Goal: Task Accomplishment & Management: Complete application form

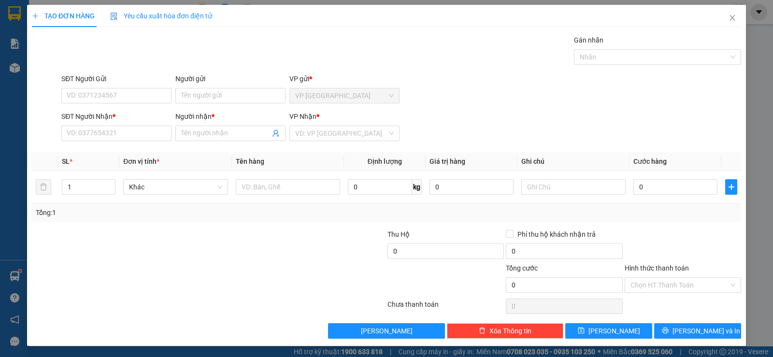
click at [21, 278] on div "TẠO ĐƠN HÀNG Yêu cầu xuất [PERSON_NAME] điện tử Transit Pickup Surcharge Ids Tr…" at bounding box center [386, 178] width 773 height 357
click at [719, 21] on span "Close" at bounding box center [732, 18] width 27 height 27
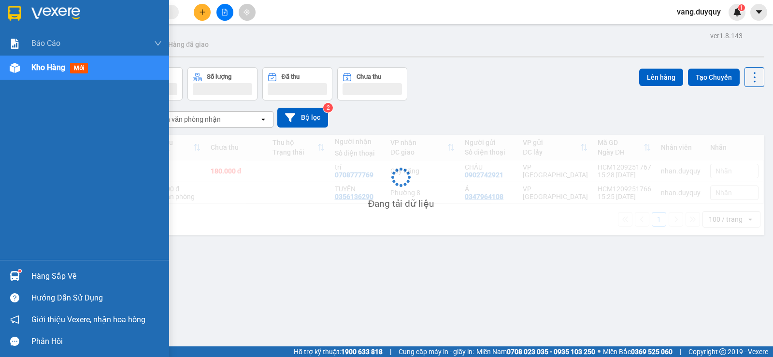
click at [30, 266] on div "Hàng sắp về" at bounding box center [84, 276] width 169 height 22
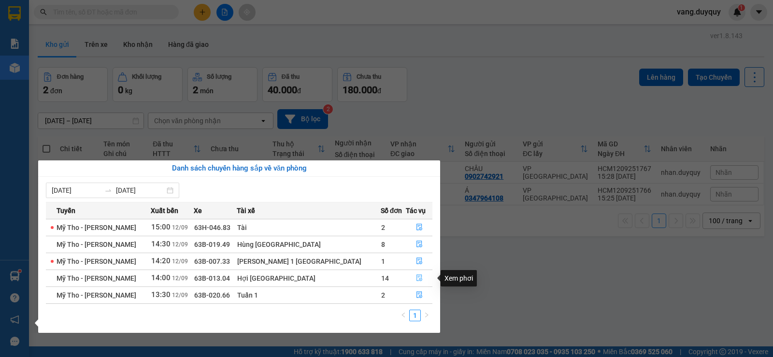
click at [412, 273] on button "button" at bounding box center [419, 278] width 26 height 15
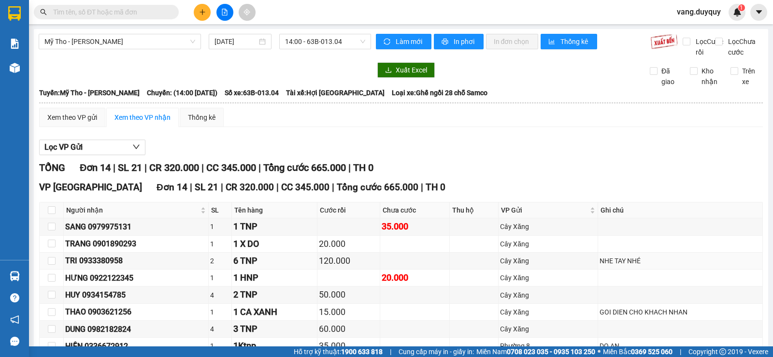
scroll to position [171, 0]
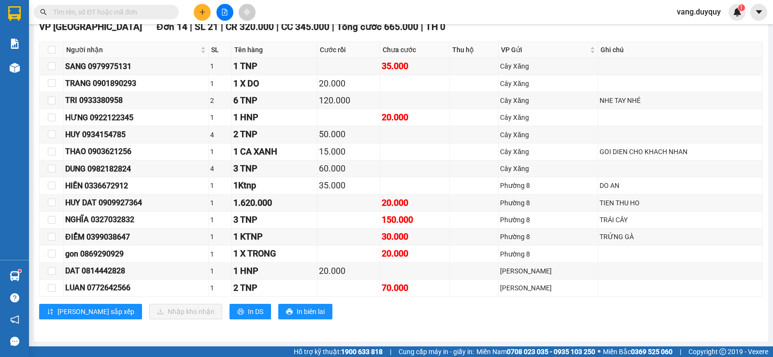
click at [281, 7] on div "Kết quả [PERSON_NAME] ( 7 ) Bộ lọc Mã ĐH Trạng thái Món hàng Thu hộ Tổng [PERSO…" at bounding box center [386, 12] width 773 height 24
click at [199, 9] on icon "plus" at bounding box center [202, 12] width 7 height 7
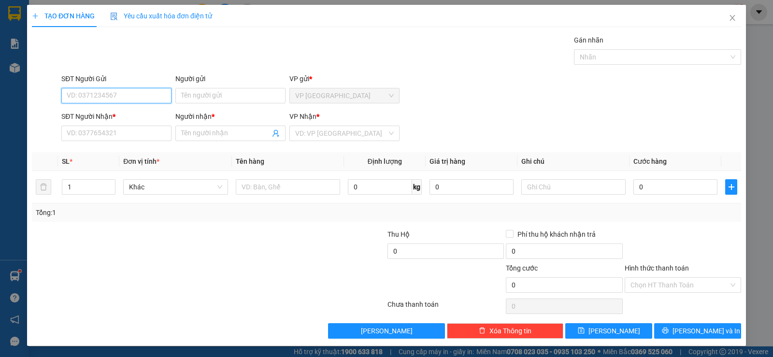
click at [107, 95] on input "SĐT Người Gửi" at bounding box center [116, 95] width 110 height 15
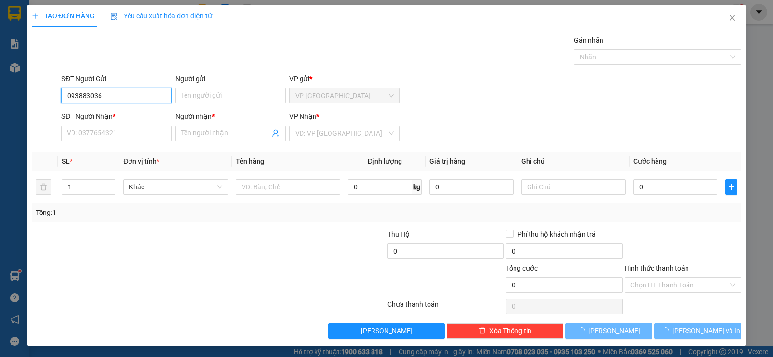
type input "0938830364"
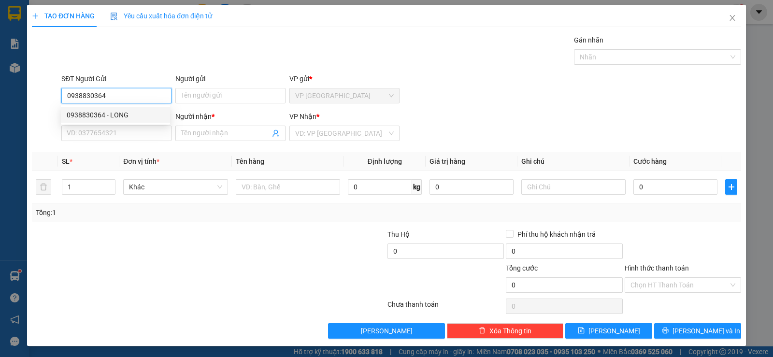
click at [151, 111] on div "0938830364 - LONG" at bounding box center [116, 115] width 98 height 11
type input "LONG"
type input "0983787721"
type input "UT THẢO"
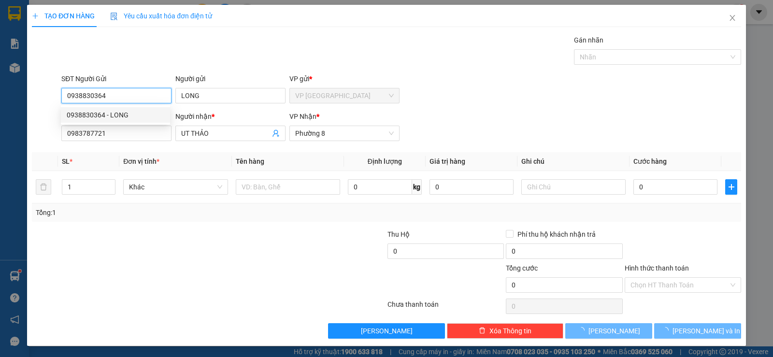
type input "25.000"
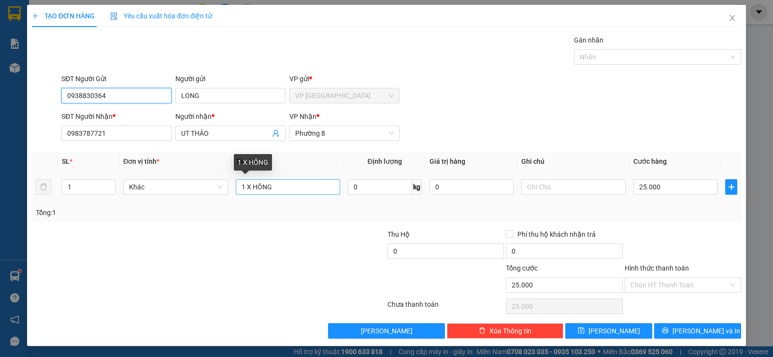
type input "0938830364"
click at [280, 186] on input "1 X HỒNG" at bounding box center [288, 186] width 104 height 15
type input "1 X đen"
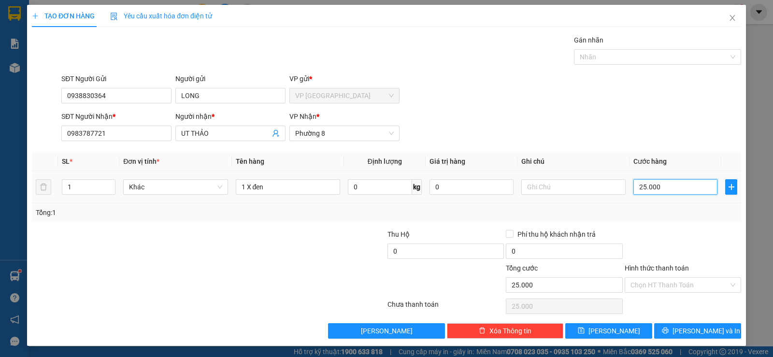
click at [675, 188] on input "25.000" at bounding box center [675, 186] width 84 height 15
type input "3"
type input "30"
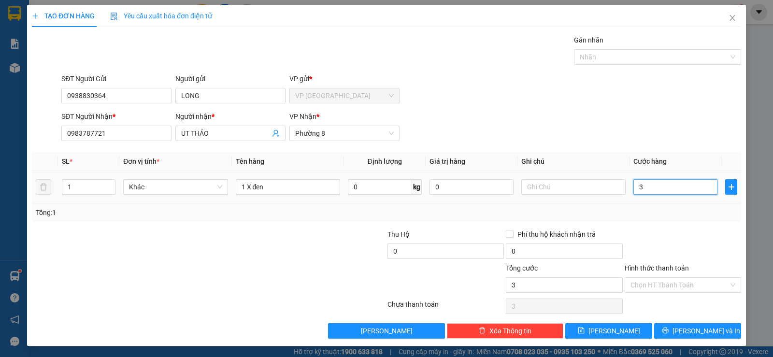
type input "30"
type input "30.000"
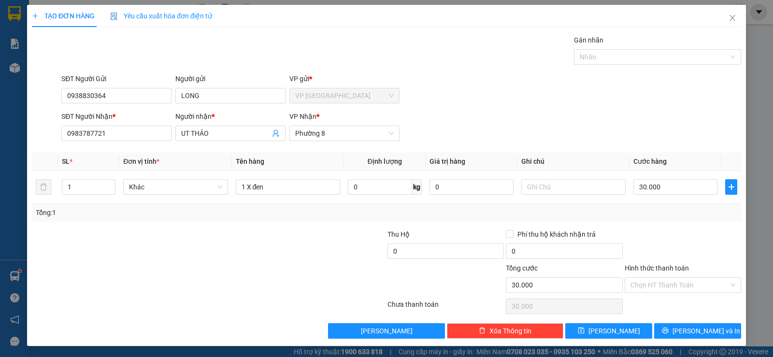
click at [653, 242] on div at bounding box center [683, 246] width 118 height 34
click at [687, 329] on span "[PERSON_NAME] và In" at bounding box center [706, 331] width 68 height 11
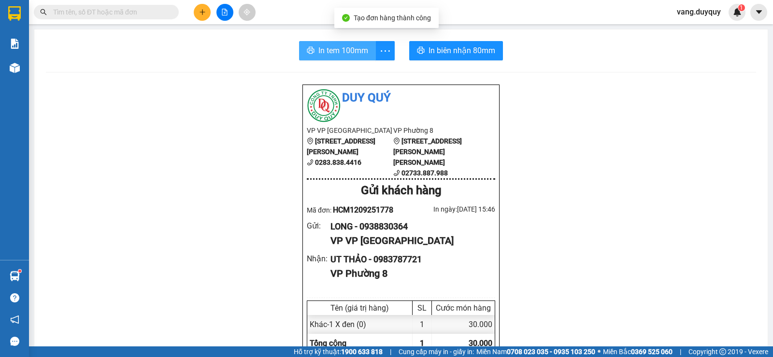
click at [327, 46] on span "In tem 100mm" at bounding box center [343, 50] width 50 height 12
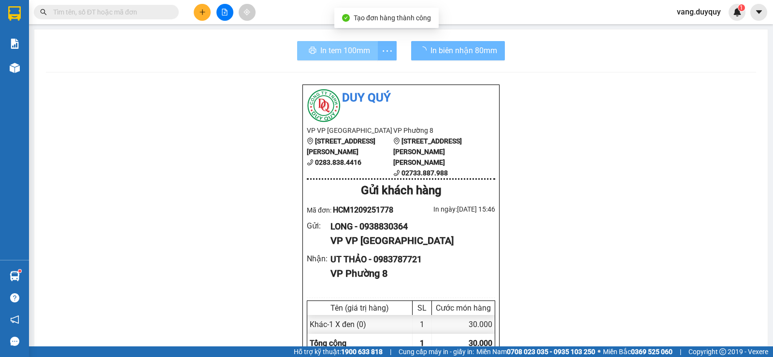
scroll to position [57, 0]
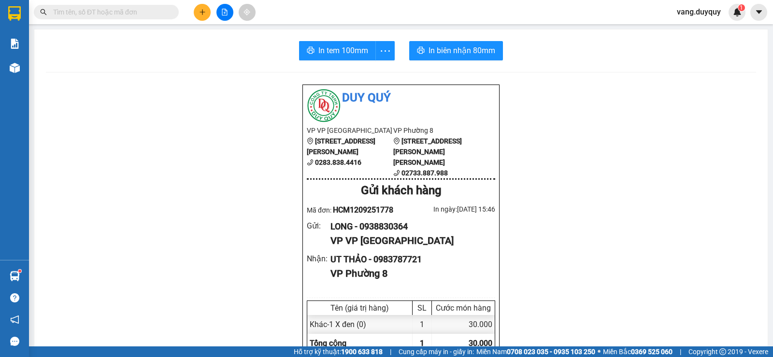
click at [202, 11] on icon "plus" at bounding box center [202, 12] width 7 height 7
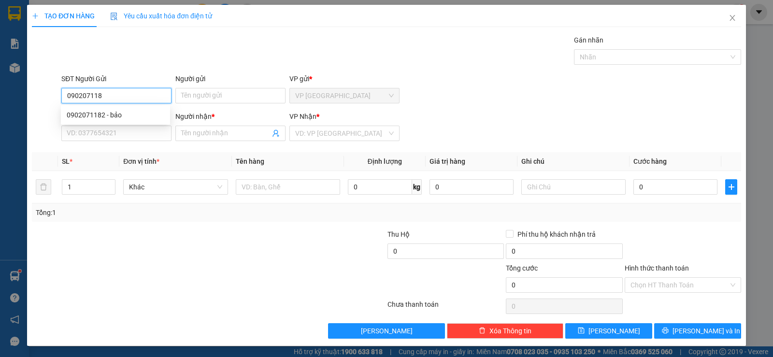
type input "0902071182"
click at [112, 112] on div "0902071182 - bảo" at bounding box center [116, 115] width 98 height 11
type input "bảo"
type input "0948447487"
type input "GIAO"
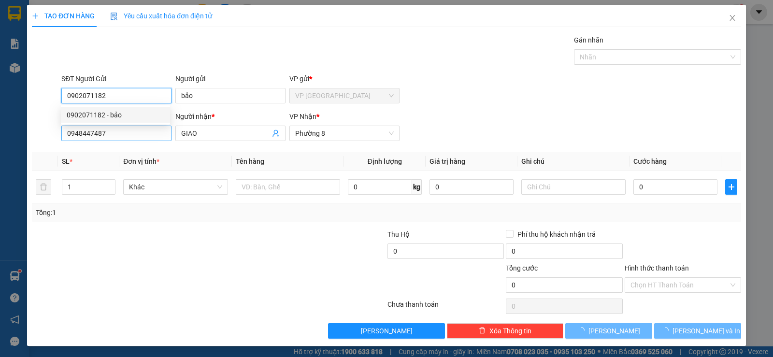
type input "30.000"
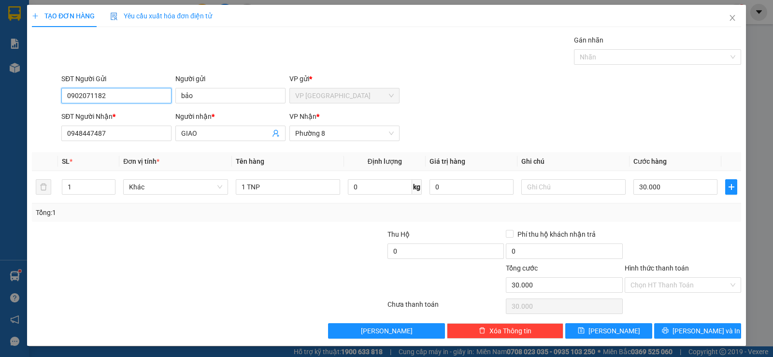
type input "0902071182"
click at [670, 294] on div "Hình thức thanh toán Chọn HT Thanh Toán" at bounding box center [683, 280] width 116 height 34
click at [669, 291] on input "Hình thức thanh toán" at bounding box center [679, 285] width 98 height 14
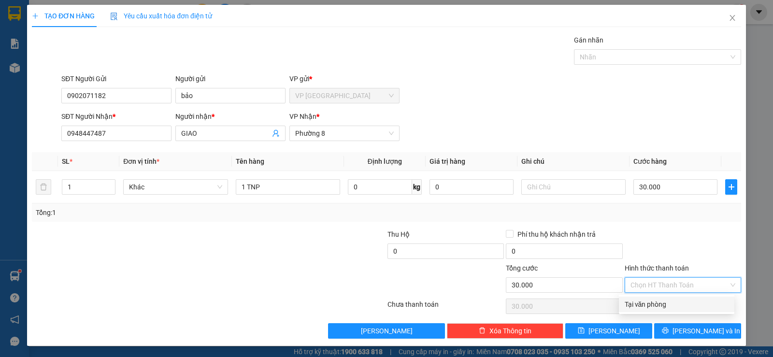
click at [669, 309] on div "Tại văn phòng" at bounding box center [677, 304] width 104 height 11
type input "0"
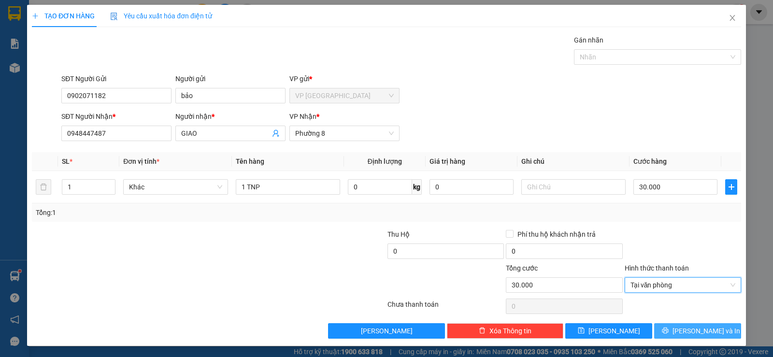
click at [668, 332] on icon "printer" at bounding box center [665, 331] width 6 height 6
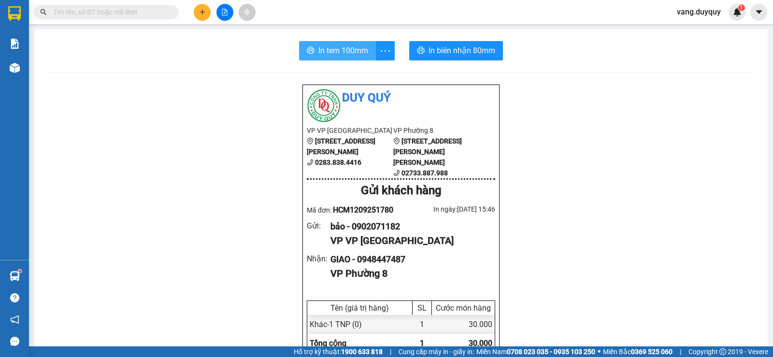
click at [326, 47] on span "In tem 100mm" at bounding box center [343, 50] width 50 height 12
click at [202, 17] on button at bounding box center [202, 12] width 17 height 17
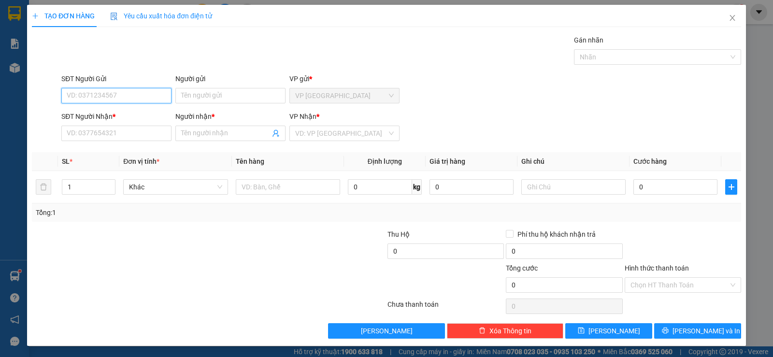
click at [149, 99] on input "SĐT Người Gửi" at bounding box center [116, 95] width 110 height 15
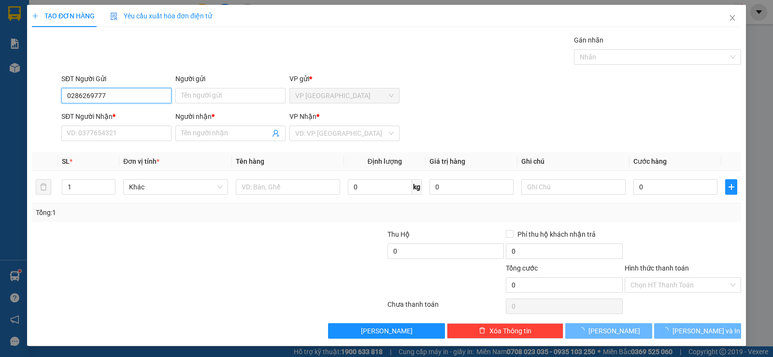
type input "02862697777"
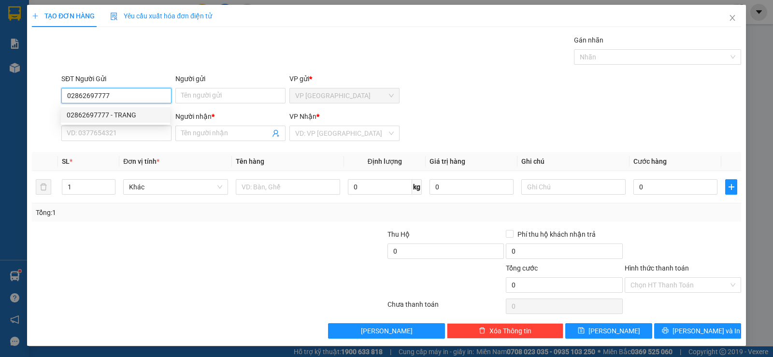
click at [133, 112] on div "02862697777 - TRANG" at bounding box center [116, 115] width 98 height 11
type input "TRANG"
type input "0902205859"
type input "ĐẠT"
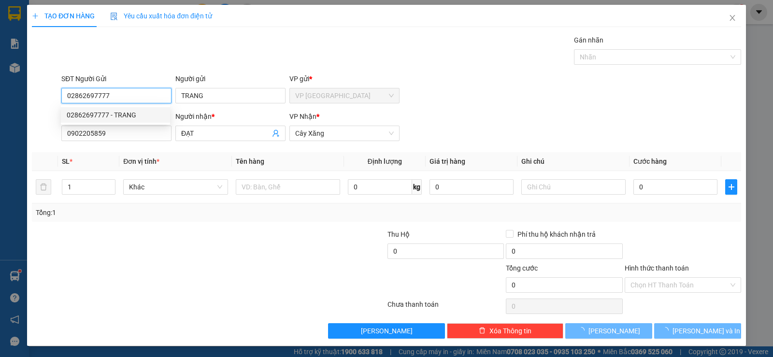
type input "30.000"
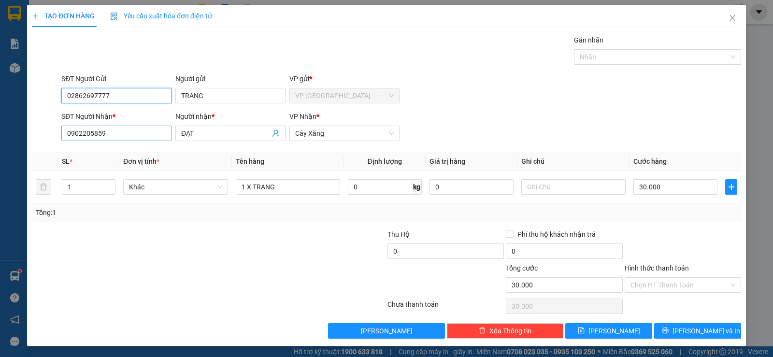
type input "02862697777"
click at [142, 136] on input "0902205859" at bounding box center [116, 133] width 110 height 15
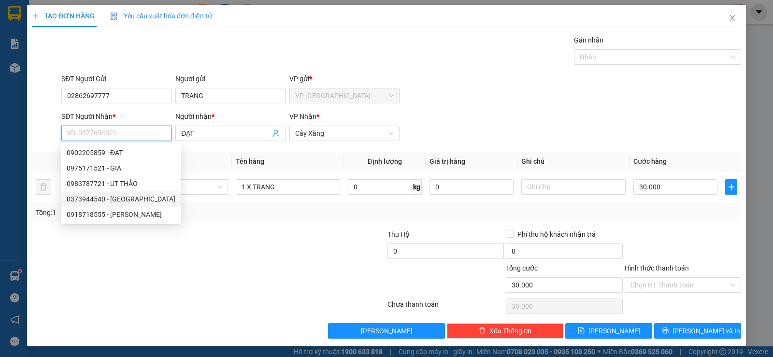
click at [125, 200] on div "0373944540 - [GEOGRAPHIC_DATA]" at bounding box center [121, 199] width 109 height 11
type input "0373944540"
type input "MỸ GIA"
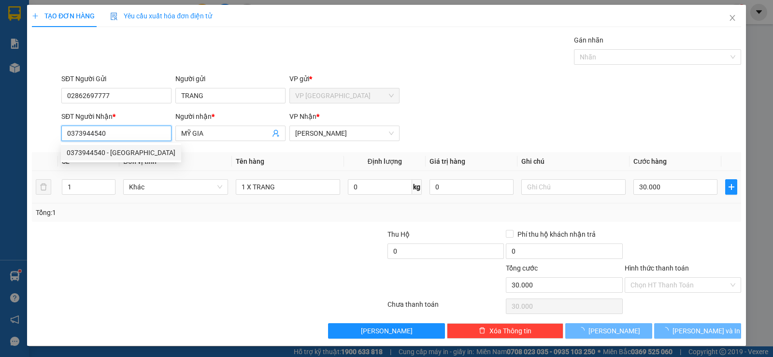
type input "35.000"
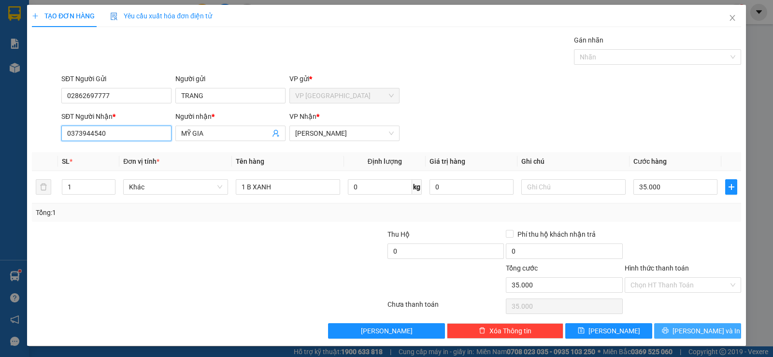
type input "0373944540"
click at [657, 329] on button "[PERSON_NAME] và In" at bounding box center [697, 330] width 87 height 15
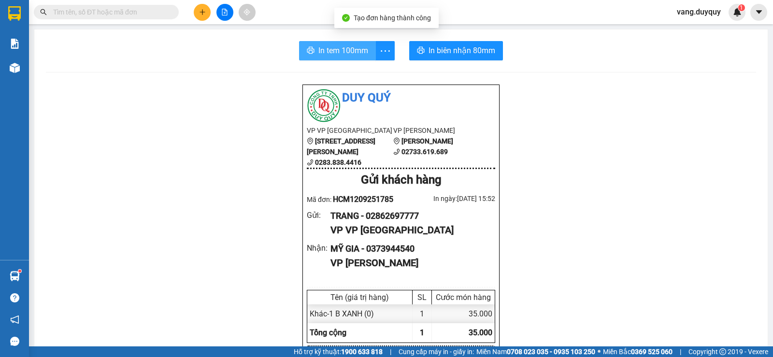
click at [333, 54] on span "In tem 100mm" at bounding box center [343, 50] width 50 height 12
click at [133, 14] on input "text" at bounding box center [110, 12] width 114 height 11
click at [211, 10] on div at bounding box center [224, 12] width 72 height 17
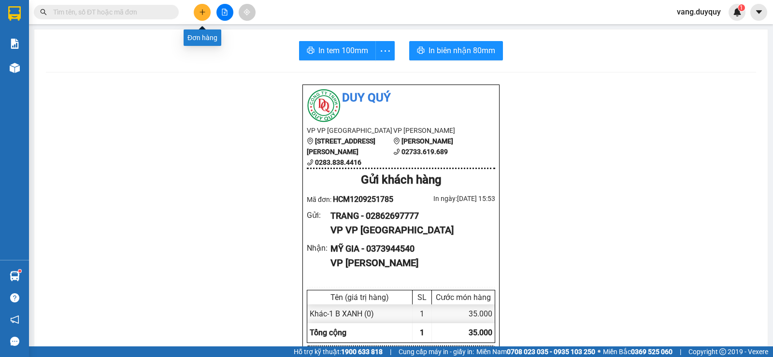
click at [198, 10] on button at bounding box center [202, 12] width 17 height 17
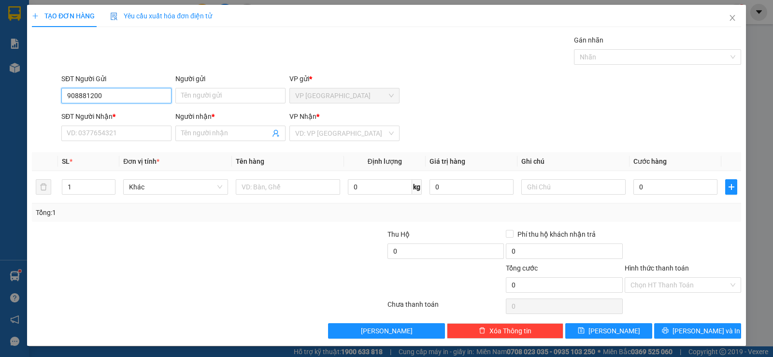
click at [64, 93] on input "908881200" at bounding box center [116, 95] width 110 height 15
type input "0908881200"
click at [111, 98] on input "0908881200" at bounding box center [116, 95] width 110 height 15
click at [113, 115] on div "0908881200 - phát" at bounding box center [116, 115] width 98 height 11
type input "phát"
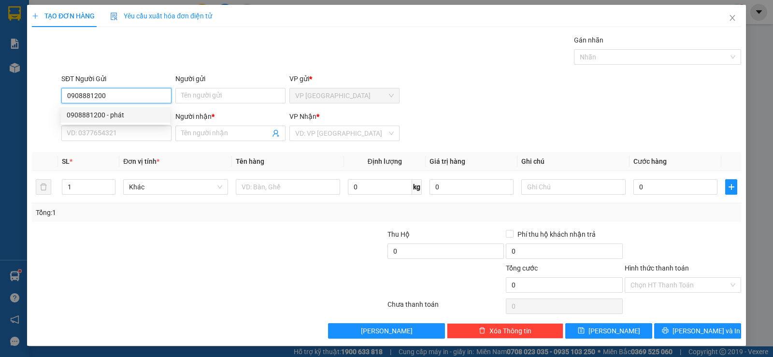
type input "0916847475"
type input "THANH"
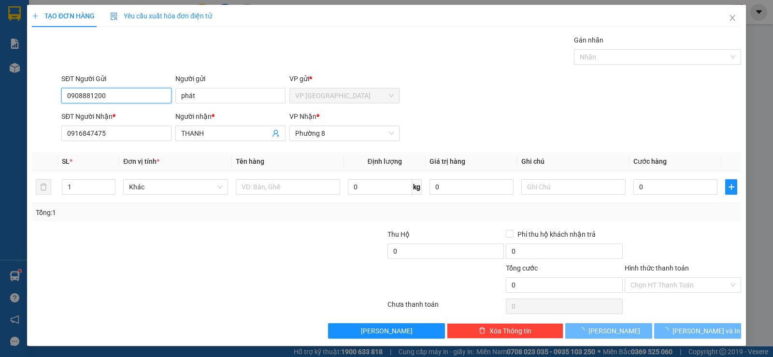
type input "25.000"
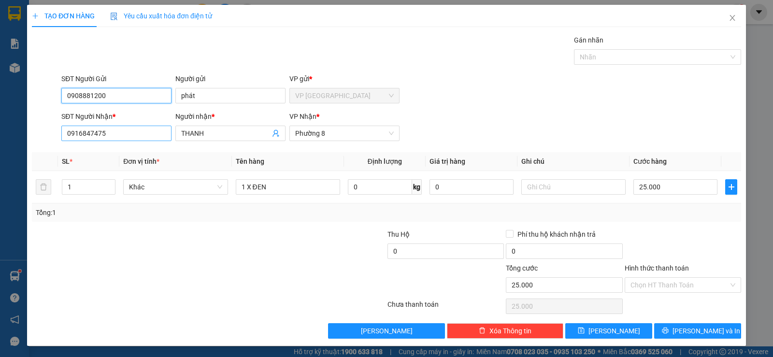
type input "0908881200"
click at [135, 133] on input "0916847475" at bounding box center [116, 133] width 110 height 15
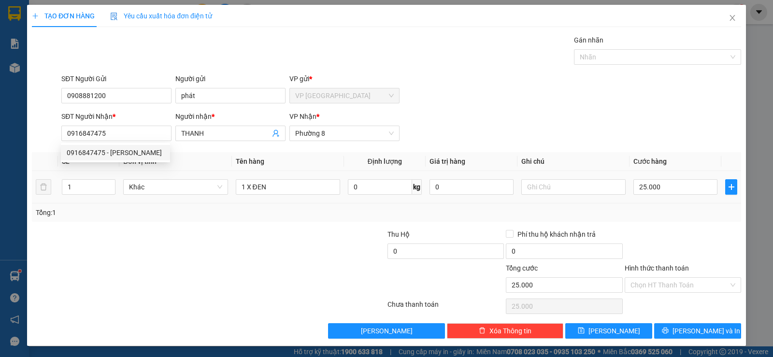
click at [127, 200] on td "Khác" at bounding box center [175, 187] width 112 height 32
click at [679, 189] on input "25.000" at bounding box center [675, 186] width 84 height 15
type input "2"
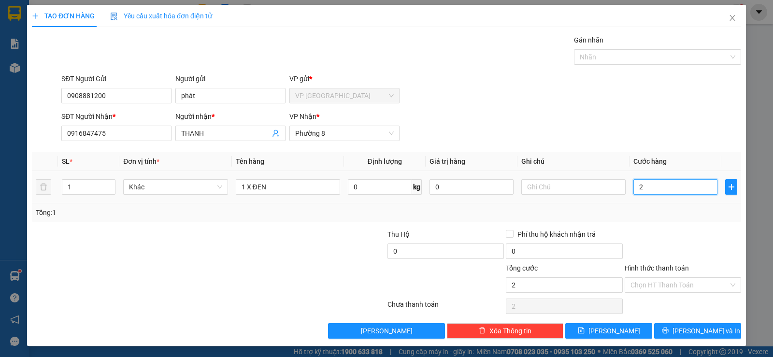
type input "20"
type input "20.000"
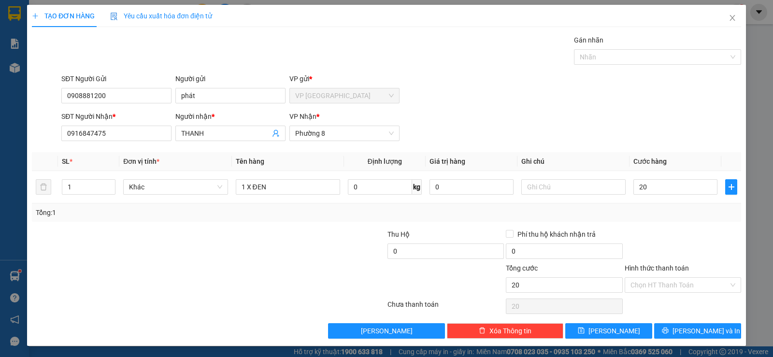
type input "20.000"
click at [687, 227] on div "Transit Pickup Surcharge Ids Transit Deliver Surcharge Ids Transit Deliver Surc…" at bounding box center [386, 187] width 709 height 304
click at [669, 332] on icon "printer" at bounding box center [665, 330] width 7 height 7
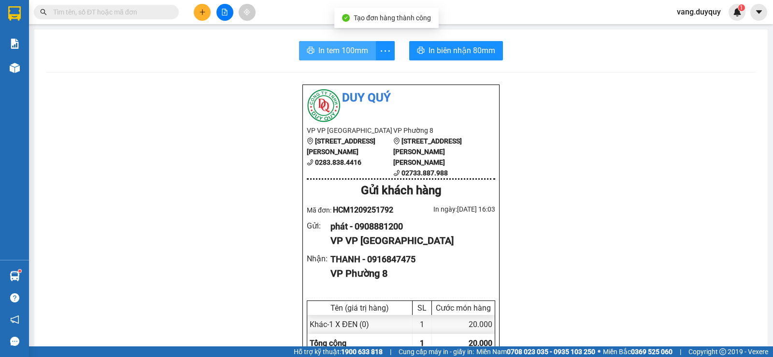
click at [369, 43] on button "In tem 100mm" at bounding box center [337, 50] width 77 height 19
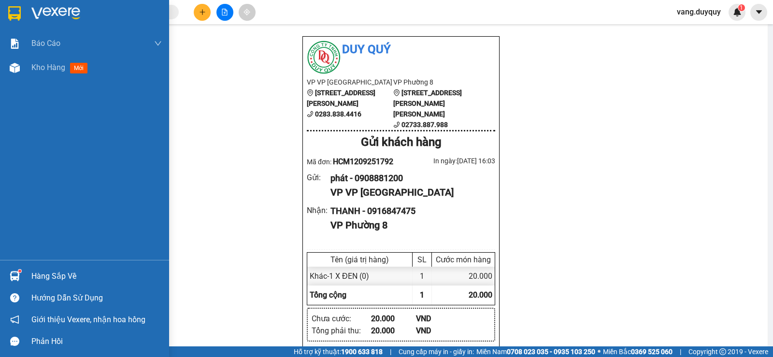
click at [12, 14] on img at bounding box center [14, 13] width 13 height 14
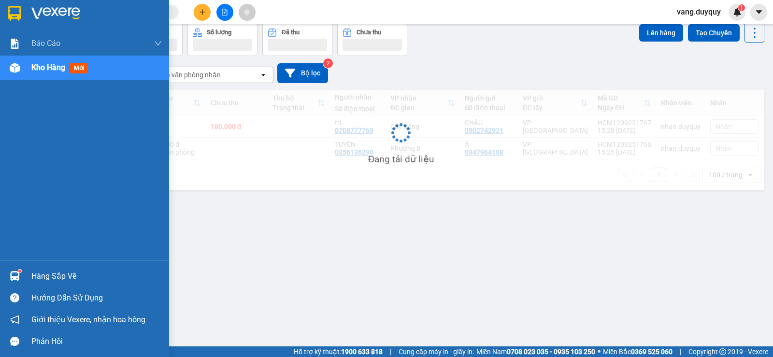
scroll to position [44, 0]
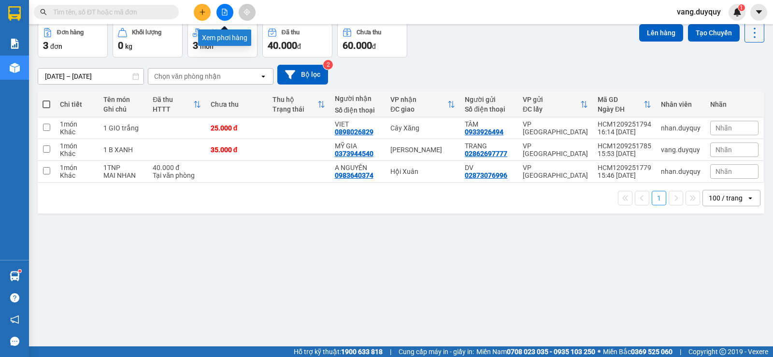
click at [224, 15] on icon "file-add" at bounding box center [224, 12] width 5 height 7
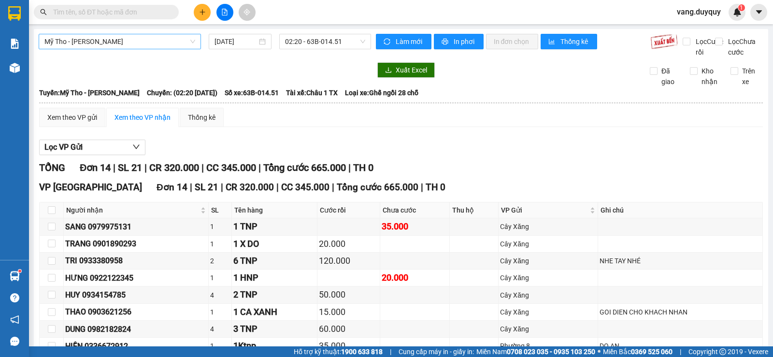
click at [180, 55] on body "Kết quả [PERSON_NAME] ( 7 ) Bộ lọc Mã ĐH Trạng thái Món hàng Thu hộ Tổng [PERSO…" at bounding box center [386, 178] width 773 height 357
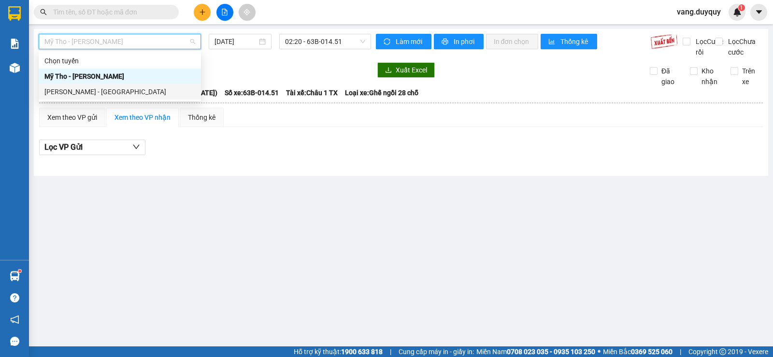
click at [101, 93] on div "[PERSON_NAME] - [GEOGRAPHIC_DATA]" at bounding box center [119, 91] width 151 height 11
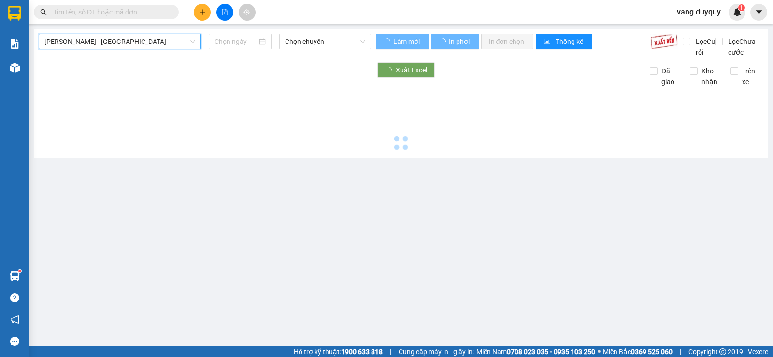
type input "[DATE]"
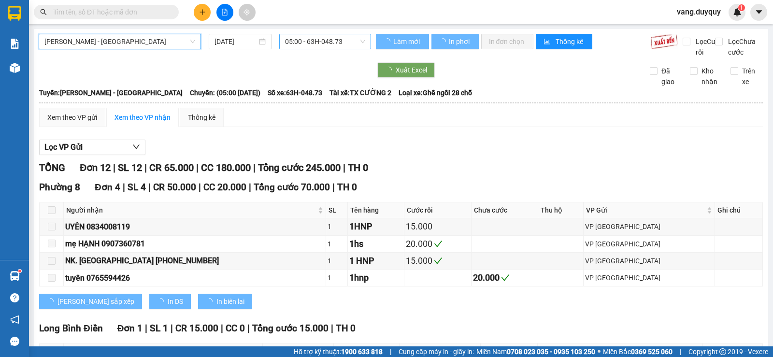
click at [310, 45] on span "05:00 - 63H-048.73" at bounding box center [325, 41] width 80 height 14
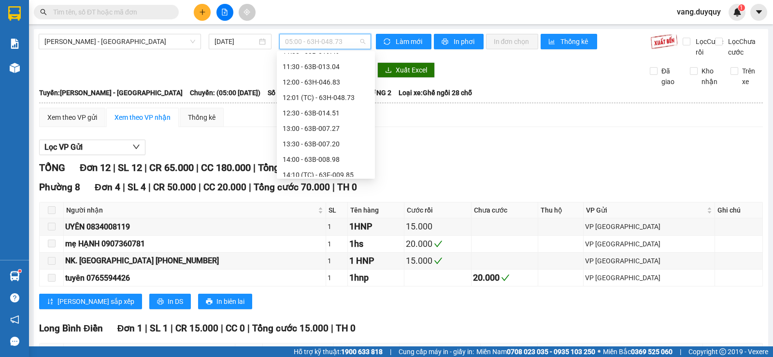
scroll to position [338, 0]
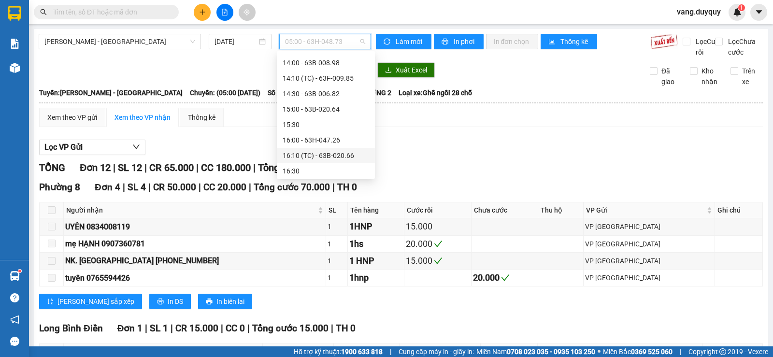
click at [350, 160] on div "16:10 (TC) - 63B-020.66" at bounding box center [326, 155] width 86 height 11
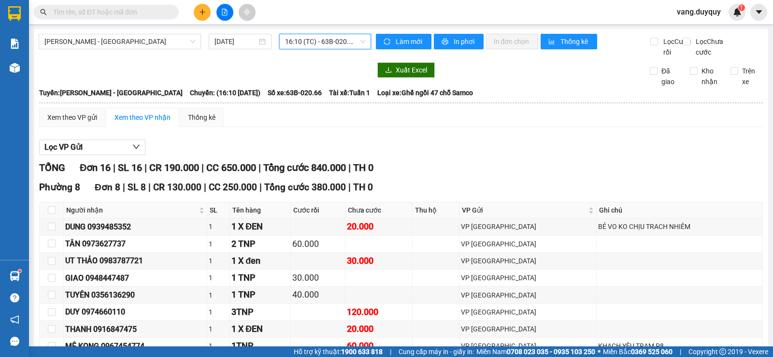
click at [294, 43] on span "16:10 (TC) - 63B-020.66" at bounding box center [325, 41] width 80 height 14
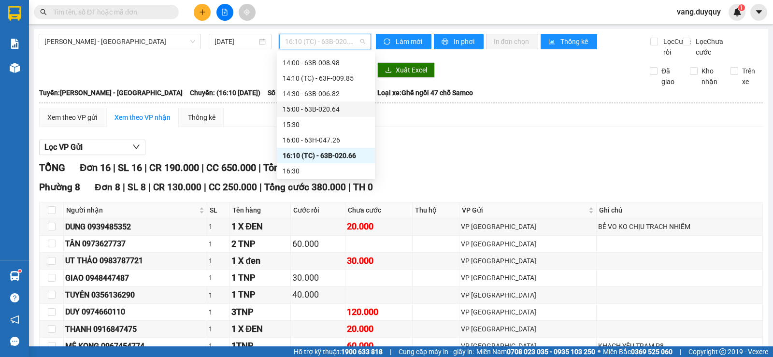
click at [336, 110] on div "15:00 - 63B-020.64" at bounding box center [326, 109] width 86 height 11
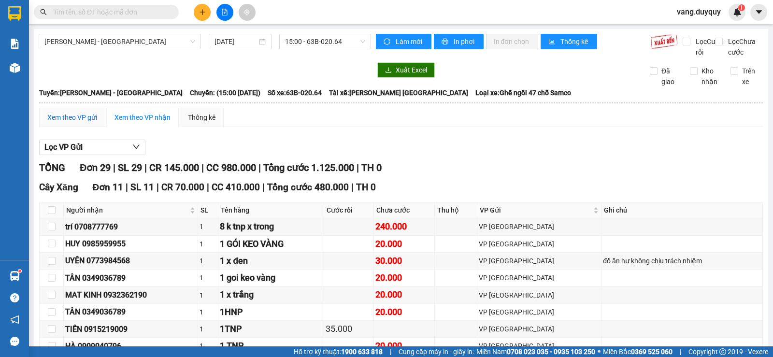
click at [68, 123] on div "Xem theo VP gửi" at bounding box center [72, 117] width 50 height 11
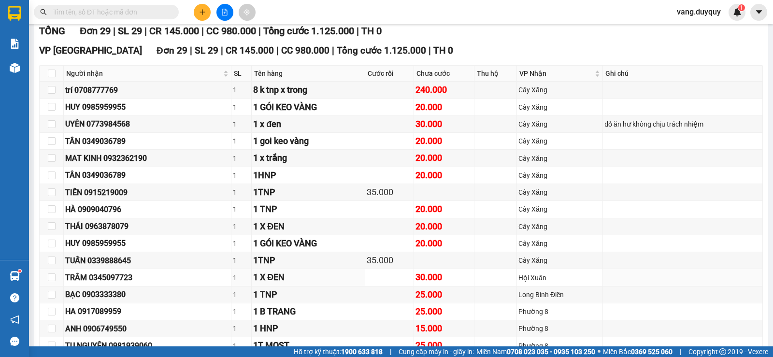
scroll to position [88, 0]
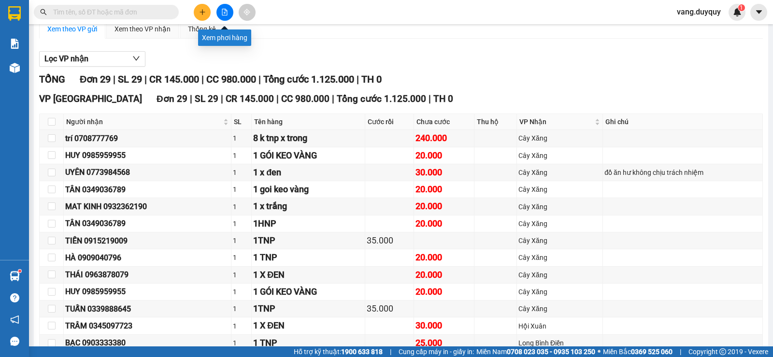
click at [223, 14] on icon "file-add" at bounding box center [224, 12] width 7 height 7
click at [138, 12] on input "text" at bounding box center [110, 12] width 114 height 11
click at [233, 14] on button at bounding box center [224, 12] width 17 height 17
click at [217, 17] on div at bounding box center [224, 12] width 72 height 17
click at [221, 15] on button at bounding box center [224, 12] width 17 height 17
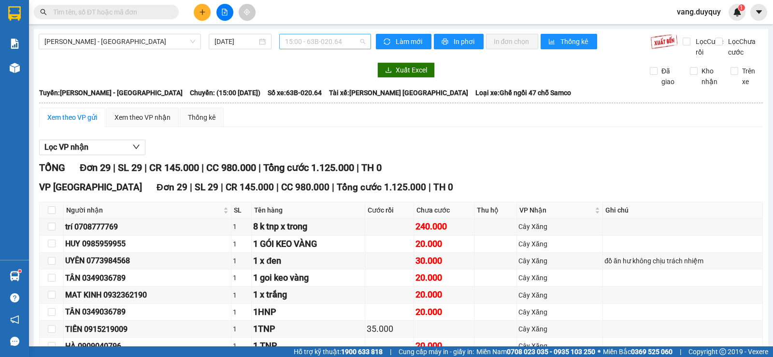
click at [324, 42] on span "15:00 - 63B-020.64" at bounding box center [325, 41] width 80 height 14
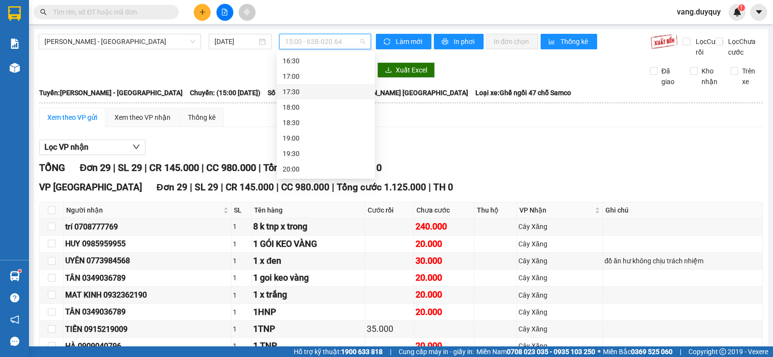
scroll to position [352, 0]
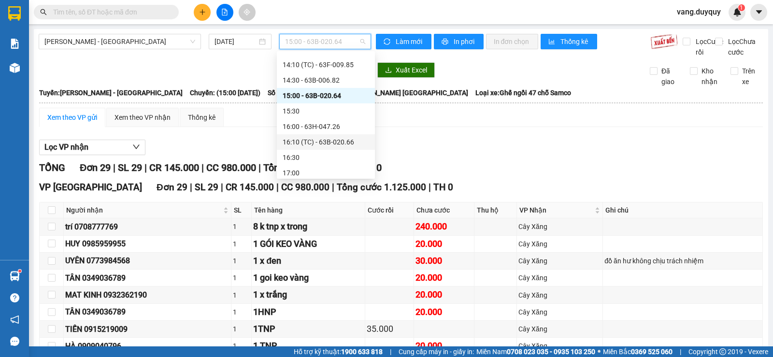
click at [344, 144] on div "16:10 (TC) - 63B-020.66" at bounding box center [326, 142] width 86 height 11
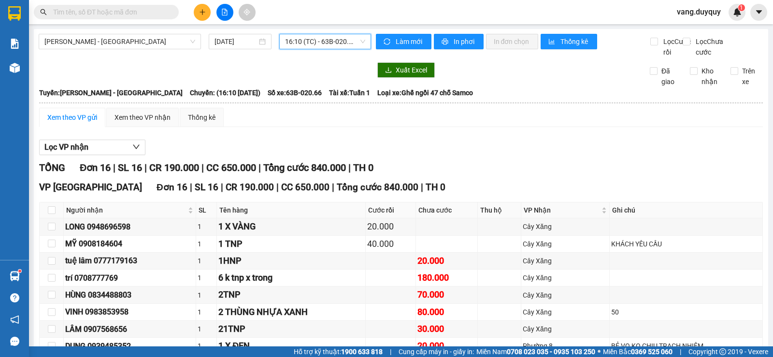
click at [327, 43] on span "16:10 (TC) - 63B-020.66" at bounding box center [325, 41] width 80 height 14
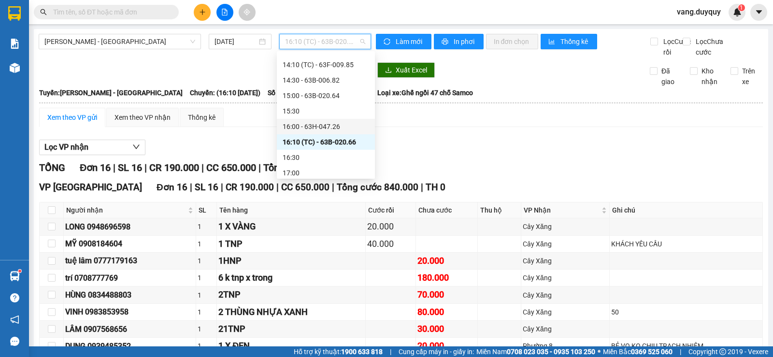
click at [335, 123] on div "16:00 - 63H-047.26" at bounding box center [326, 126] width 86 height 11
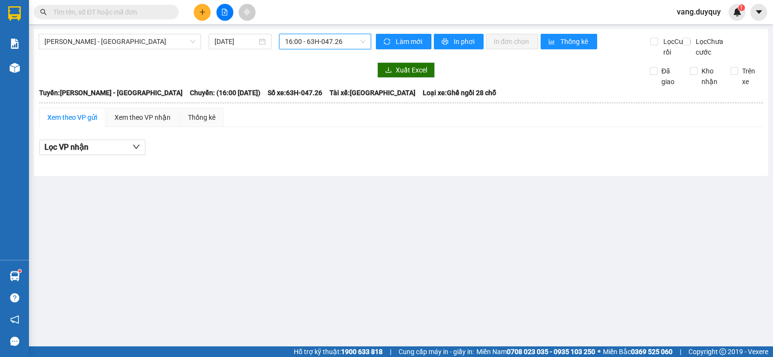
click at [348, 43] on span "16:00 - 63H-047.26" at bounding box center [325, 41] width 80 height 14
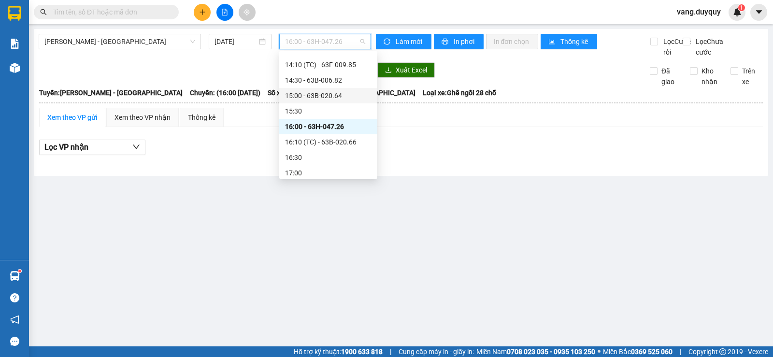
click at [340, 89] on div "15:00 - 63B-020.64" at bounding box center [328, 95] width 98 height 15
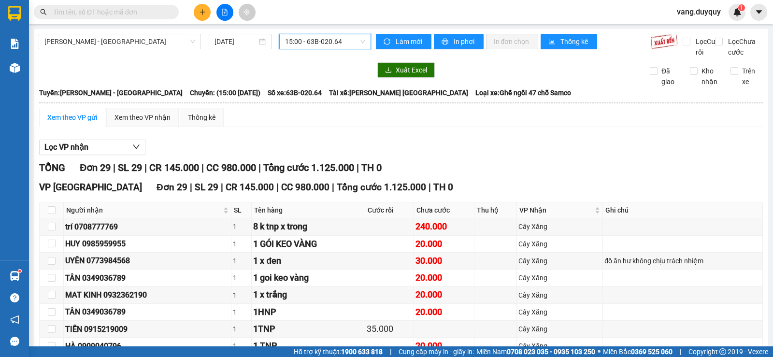
click at [343, 45] on span "15:00 - 63B-020.64" at bounding box center [325, 41] width 80 height 14
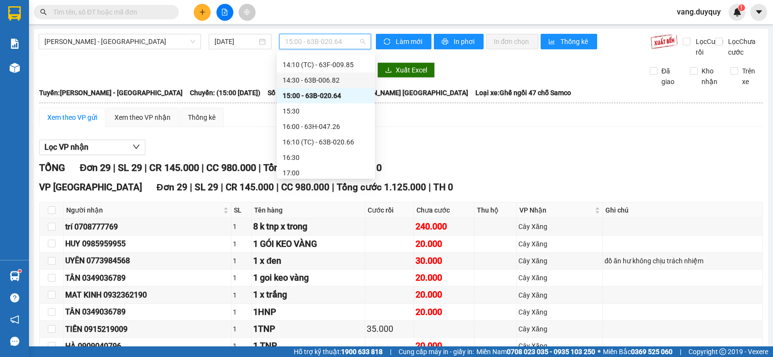
click at [330, 78] on div "14:30 - 63B-006.82" at bounding box center [326, 80] width 86 height 11
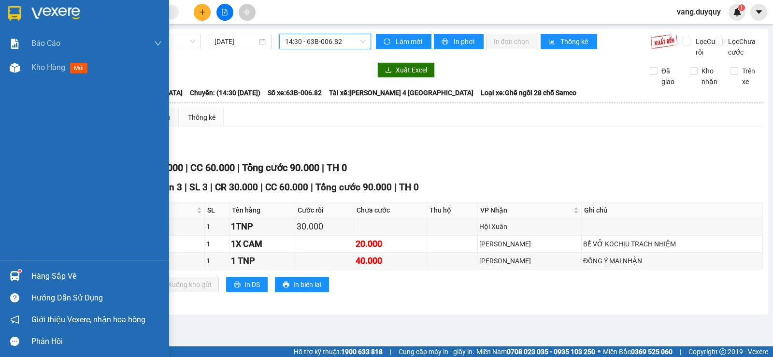
click at [25, 12] on div at bounding box center [84, 15] width 169 height 31
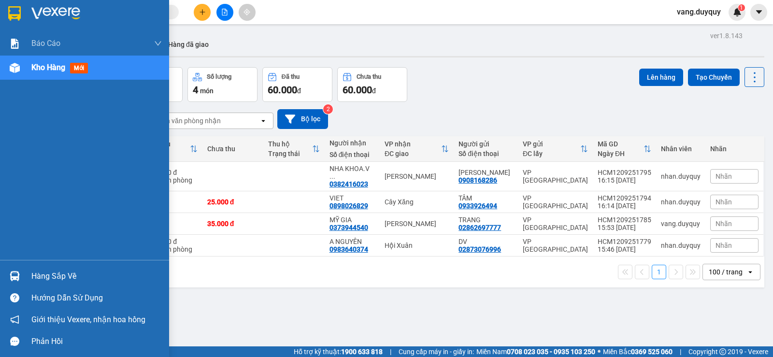
click at [20, 16] on img at bounding box center [14, 13] width 13 height 14
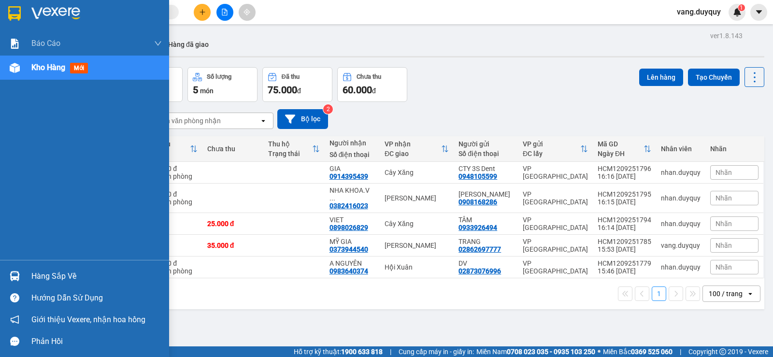
click at [67, 277] on div "Hàng sắp về" at bounding box center [96, 276] width 130 height 14
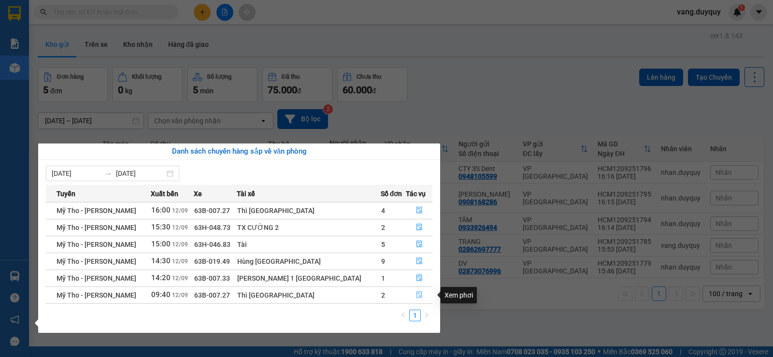
click at [416, 294] on icon "file-done" at bounding box center [419, 294] width 7 height 7
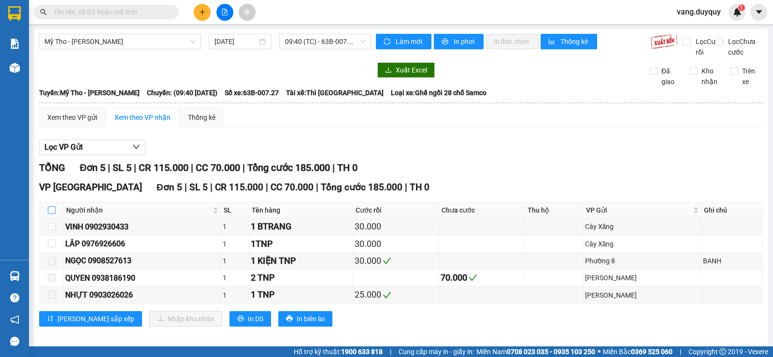
click at [55, 214] on input "checkbox" at bounding box center [52, 210] width 8 height 8
checkbox input "true"
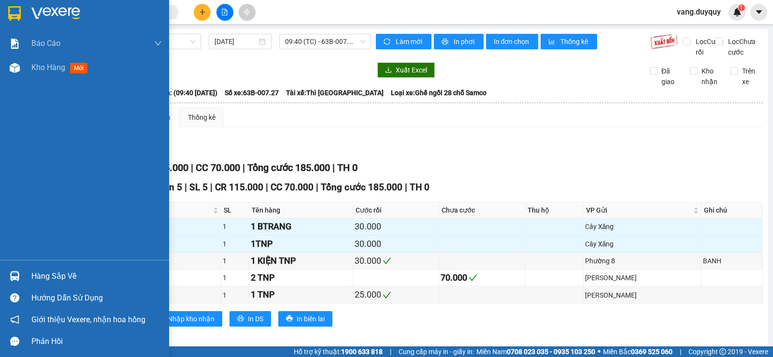
click at [27, 269] on div "Hàng sắp về" at bounding box center [84, 276] width 169 height 22
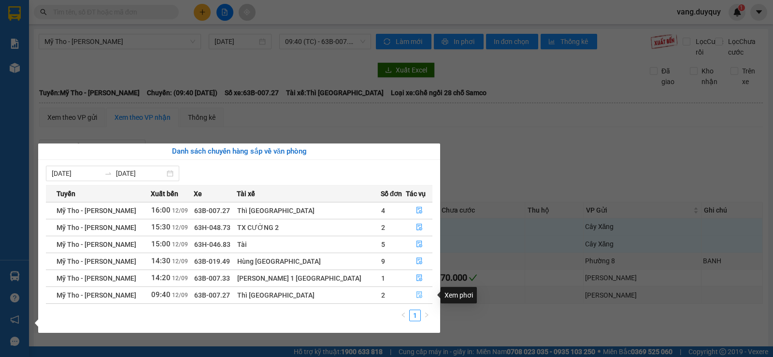
click at [416, 294] on icon "file-done" at bounding box center [419, 294] width 7 height 7
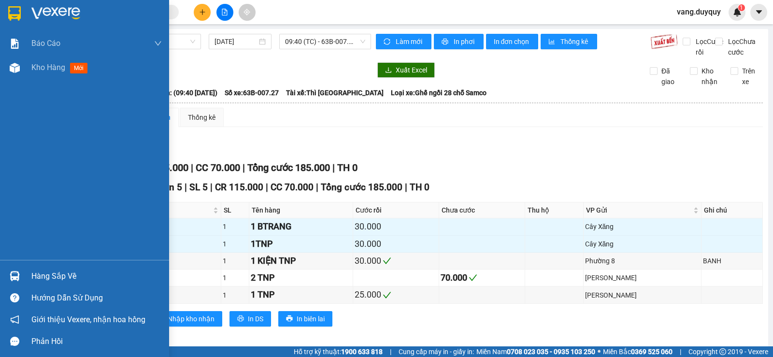
click at [40, 269] on div "Hàng sắp về" at bounding box center [96, 276] width 130 height 14
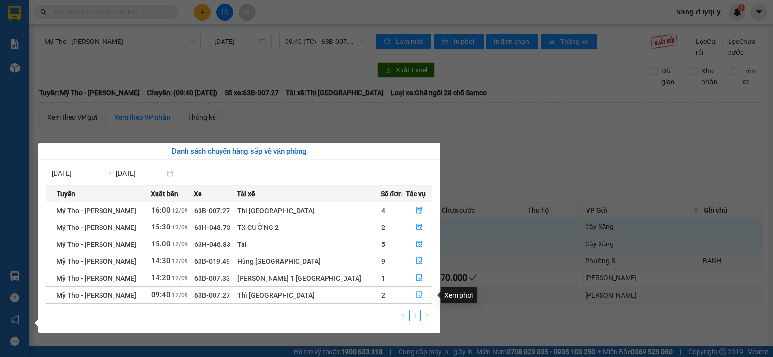
click at [416, 294] on icon "file-done" at bounding box center [419, 295] width 6 height 7
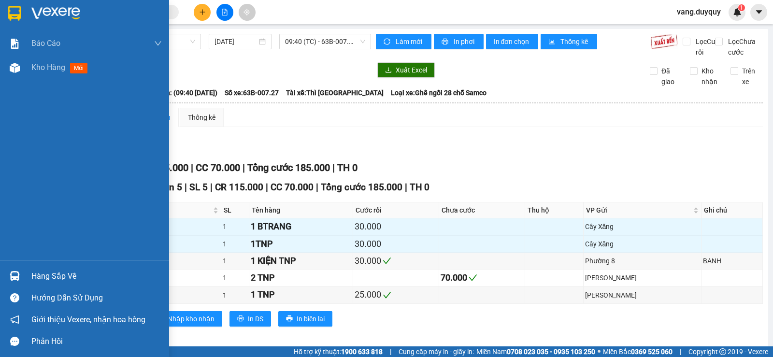
click at [54, 282] on div "Hàng sắp về" at bounding box center [96, 276] width 130 height 14
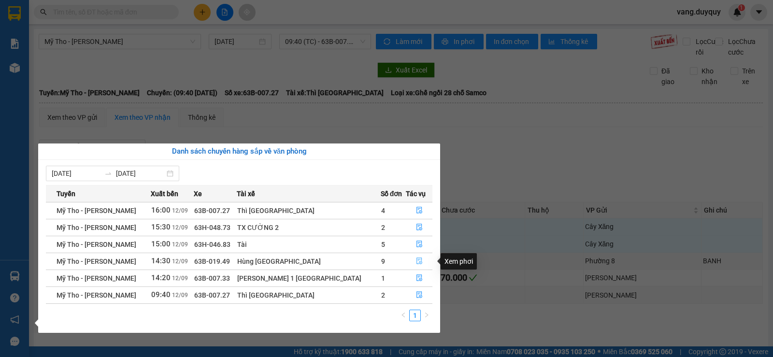
click at [416, 261] on icon "file-done" at bounding box center [419, 260] width 7 height 7
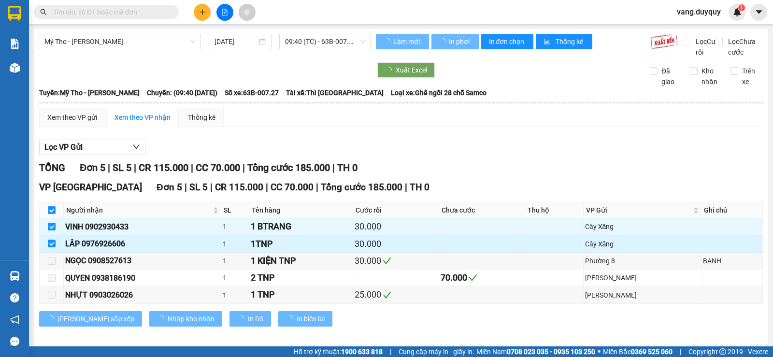
checkbox input "false"
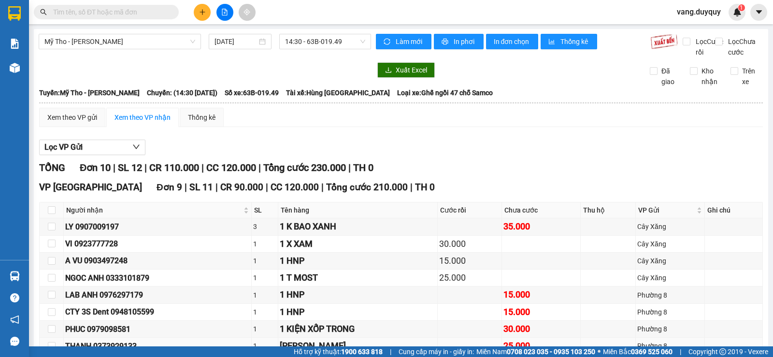
scroll to position [128, 0]
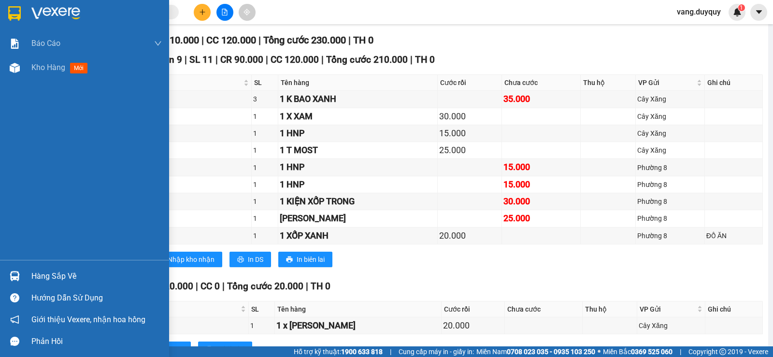
click at [4, 17] on div at bounding box center [84, 15] width 169 height 31
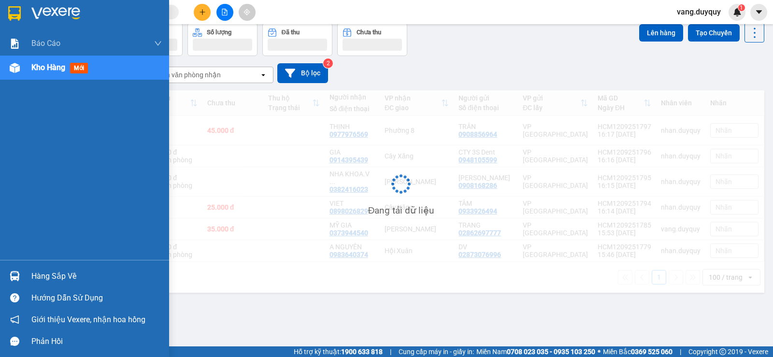
scroll to position [44, 0]
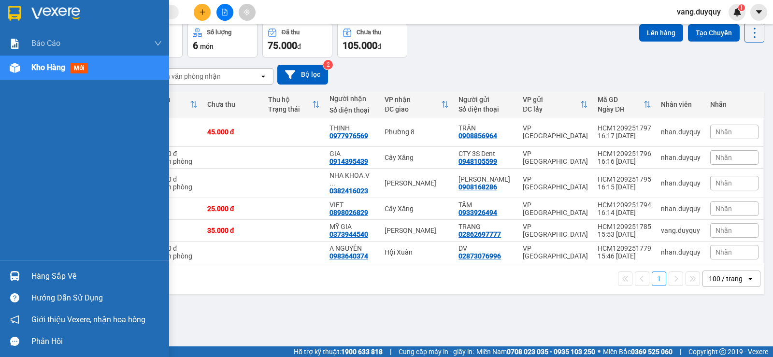
click at [41, 277] on div "Hàng sắp về" at bounding box center [96, 276] width 130 height 14
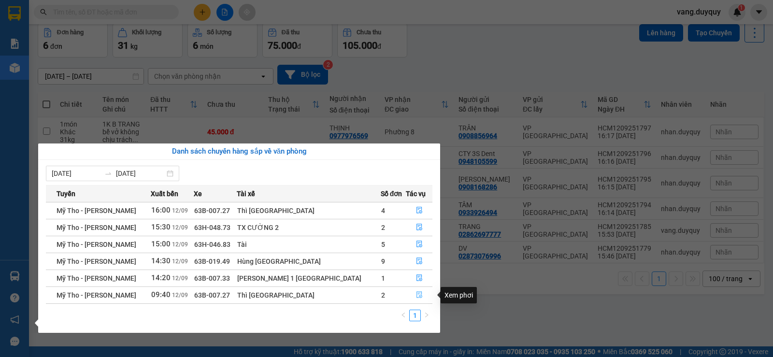
click at [418, 289] on button "button" at bounding box center [419, 294] width 26 height 15
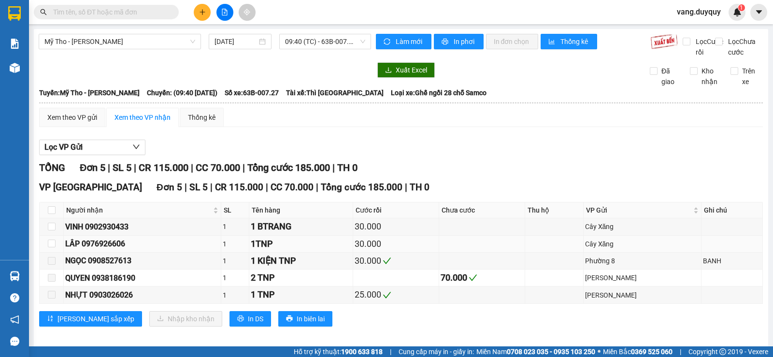
scroll to position [18, 0]
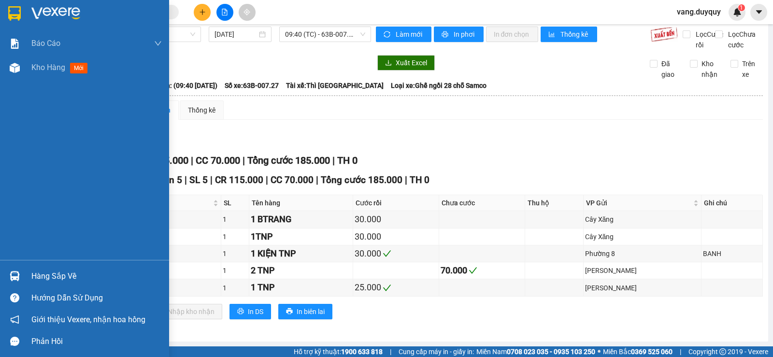
click at [64, 282] on div "Hàng sắp về" at bounding box center [96, 276] width 130 height 14
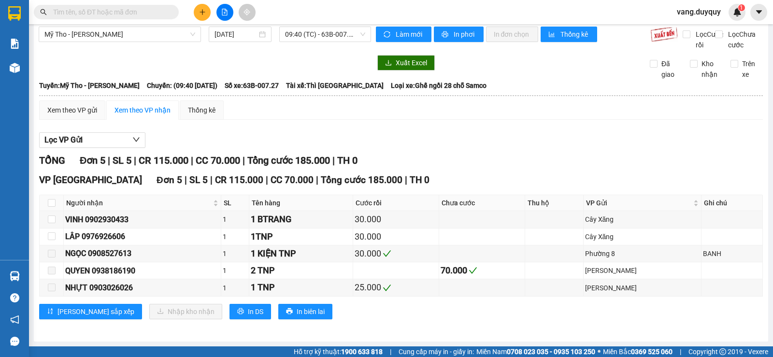
click at [148, 48] on section "Kết quả tìm kiếm ( 0 ) Bộ lọc No Data vang.duyquy 1 Báo cáo 1. Báo cáo dòng tiề…" at bounding box center [386, 178] width 773 height 357
click at [134, 13] on input "text" at bounding box center [110, 12] width 114 height 11
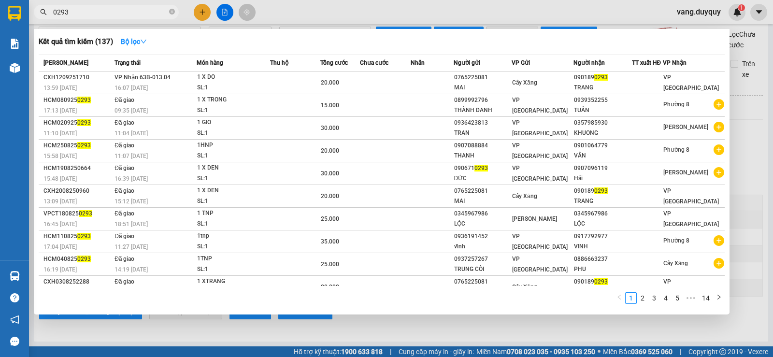
type input "0293"
click at [338, 15] on div at bounding box center [386, 178] width 773 height 357
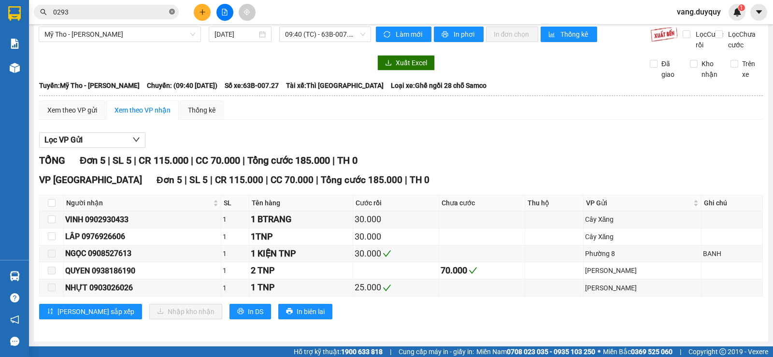
click at [170, 8] on span at bounding box center [172, 12] width 6 height 9
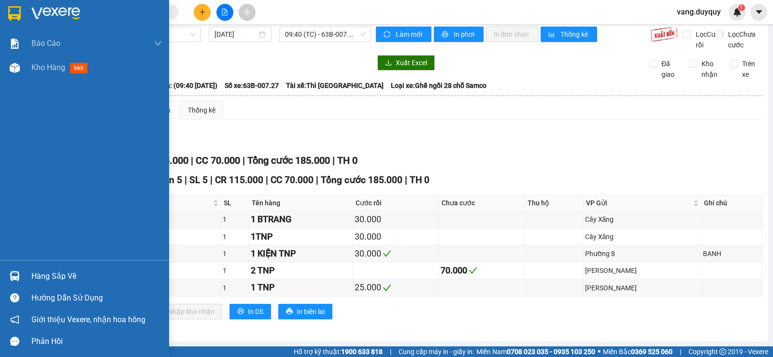
click at [13, 22] on div at bounding box center [84, 15] width 169 height 31
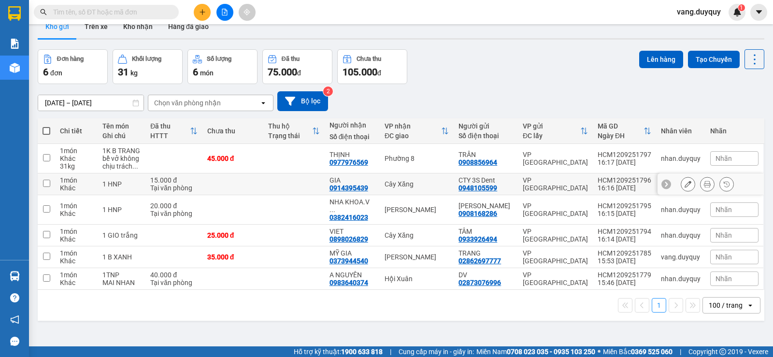
scroll to position [44, 0]
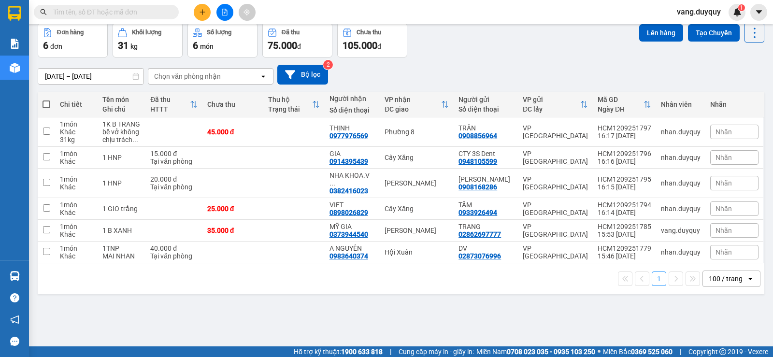
click at [720, 274] on div "100 / trang" at bounding box center [726, 279] width 34 height 10
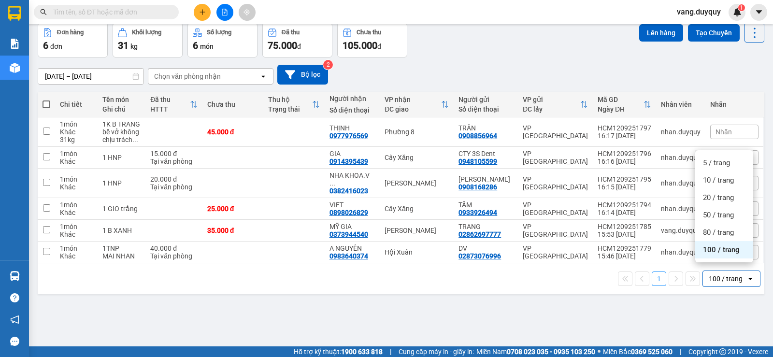
click at [717, 251] on span "100 / trang" at bounding box center [721, 250] width 37 height 10
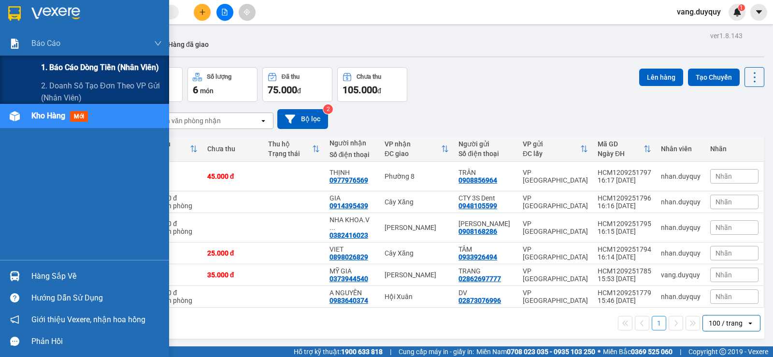
click at [71, 70] on span "1. Báo cáo dòng tiền (nhân viên)" at bounding box center [100, 67] width 118 height 12
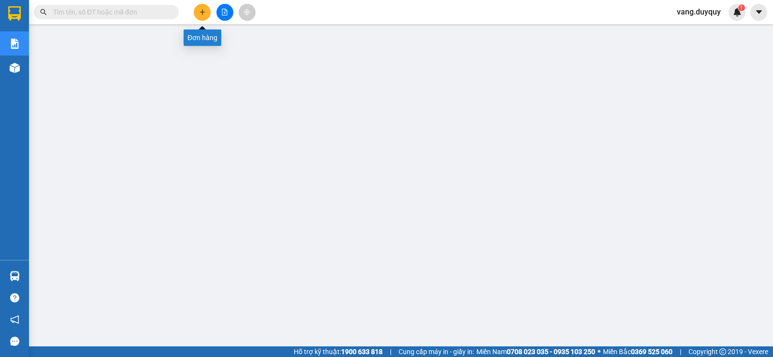
click at [200, 15] on icon "plus" at bounding box center [202, 12] width 7 height 7
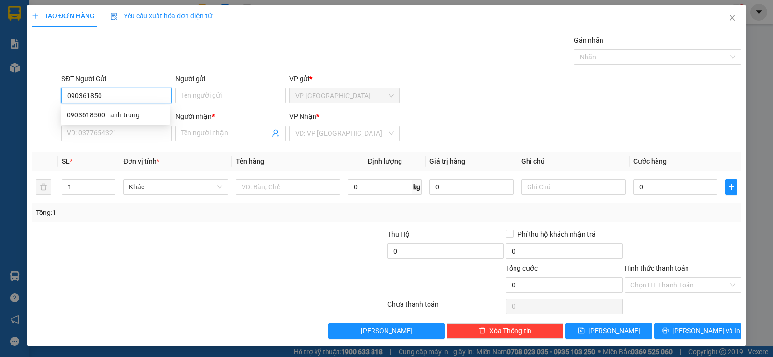
type input "0903618500"
click at [129, 115] on div "0903618500 - anh trung" at bounding box center [116, 115] width 98 height 11
type input "anh trung"
type input "0933616332"
type input "MINH"
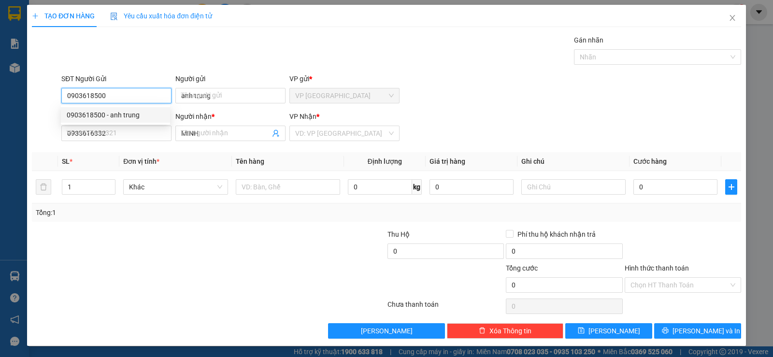
type input "200.000"
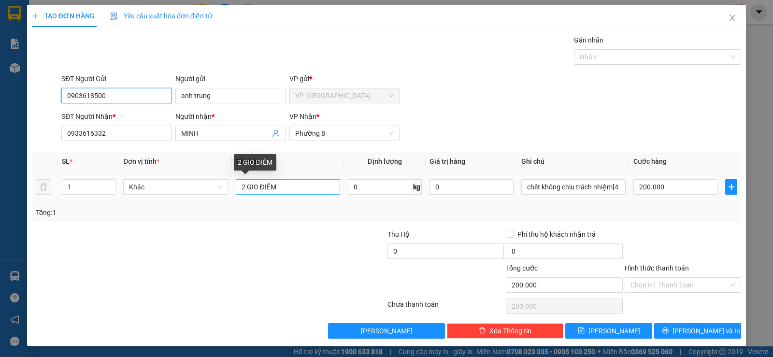
type input "0903618500"
drag, startPoint x: 293, startPoint y: 187, endPoint x: 99, endPoint y: 224, distance: 197.6
click at [99, 224] on div "Transit Pickup Surcharge Ids Transit Deliver Surcharge Ids Transit Deliver Surc…" at bounding box center [386, 187] width 709 height 304
type input "1 x đen"
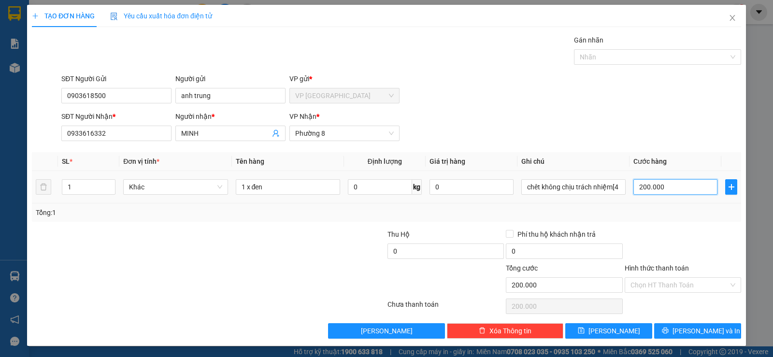
click at [668, 190] on input "200.000" at bounding box center [675, 186] width 84 height 15
type input "2"
type input "20"
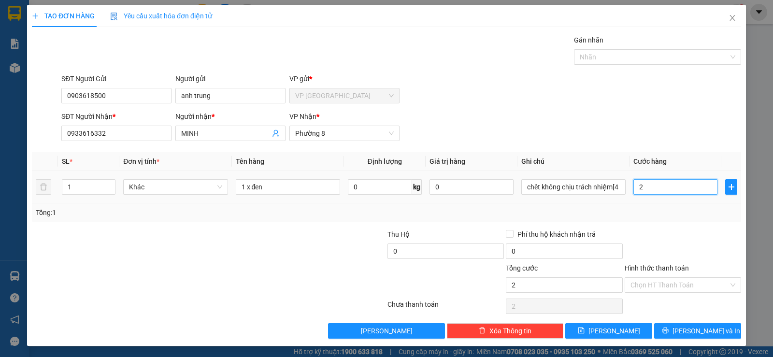
type input "20"
type input "20.000"
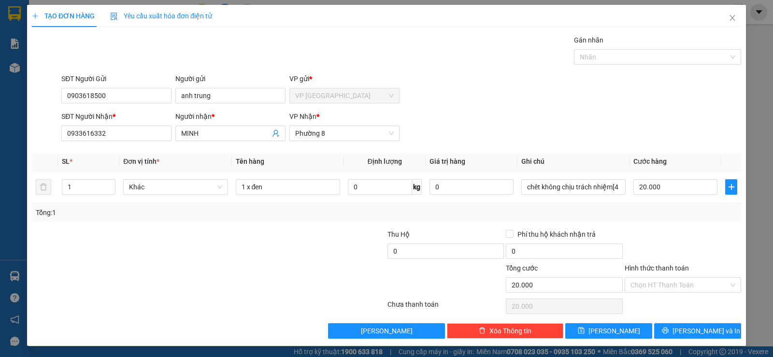
click at [667, 241] on div at bounding box center [683, 246] width 118 height 34
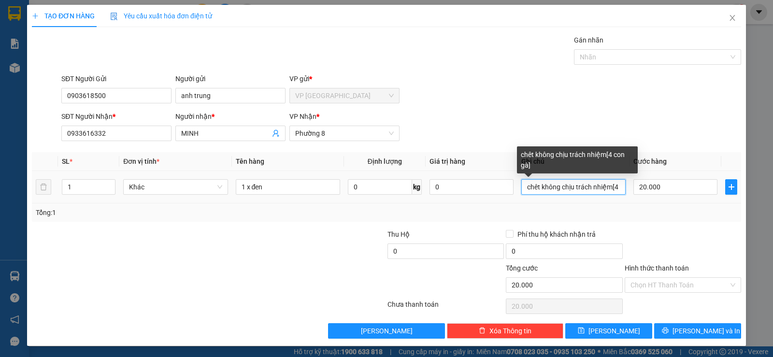
drag, startPoint x: 618, startPoint y: 188, endPoint x: 157, endPoint y: 271, distance: 468.4
click at [157, 271] on div "Transit Pickup Surcharge Ids Transit Deliver Surcharge Ids Transit Deliver Surc…" at bounding box center [386, 187] width 709 height 304
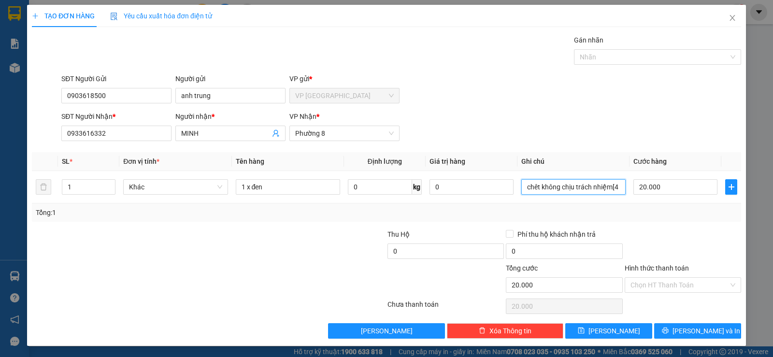
type input "on gà]"
click at [581, 186] on input "on gà]" at bounding box center [573, 186] width 104 height 15
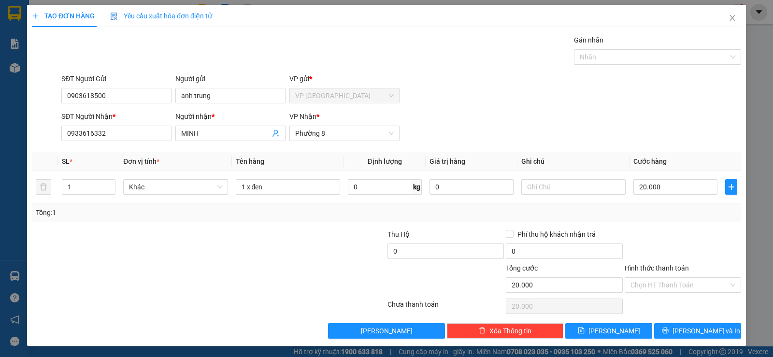
click at [472, 112] on div "SĐT Người Nhận * 0933616332 Người nhận * MINH VP Nhận * Phường 8" at bounding box center [401, 128] width 684 height 34
click at [702, 287] on input "Hình thức thanh toán" at bounding box center [679, 285] width 98 height 14
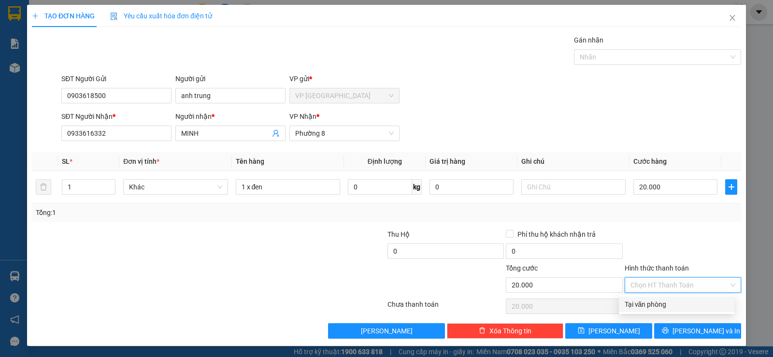
click at [674, 303] on div "Tại văn phòng" at bounding box center [677, 304] width 104 height 11
type input "0"
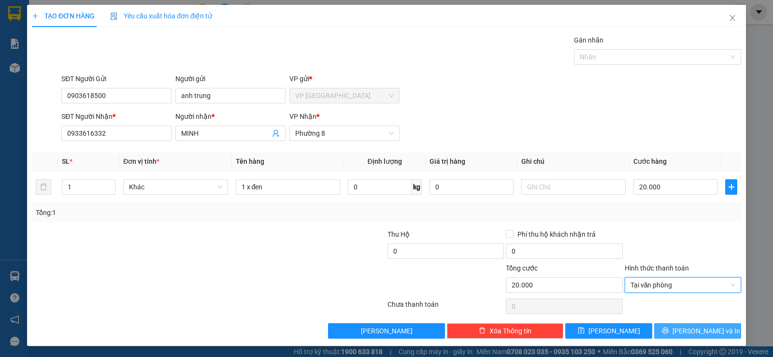
click at [669, 330] on button "[PERSON_NAME] và In" at bounding box center [697, 330] width 87 height 15
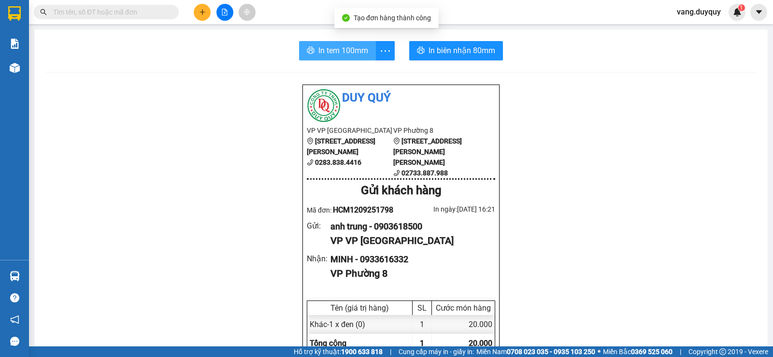
click at [354, 50] on span "In tem 100mm" at bounding box center [343, 50] width 50 height 12
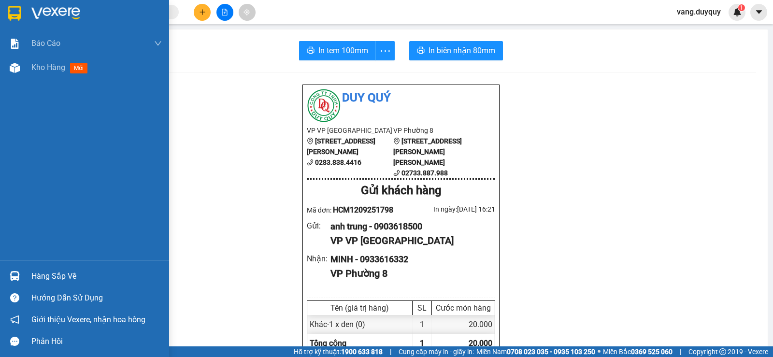
click at [18, 12] on img at bounding box center [14, 13] width 13 height 14
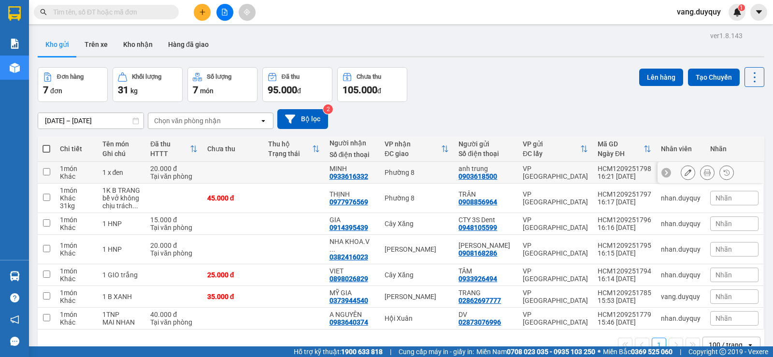
scroll to position [44, 0]
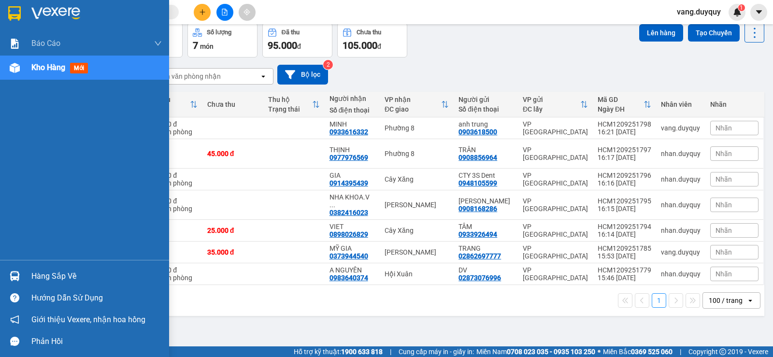
click at [30, 18] on div at bounding box center [84, 15] width 169 height 31
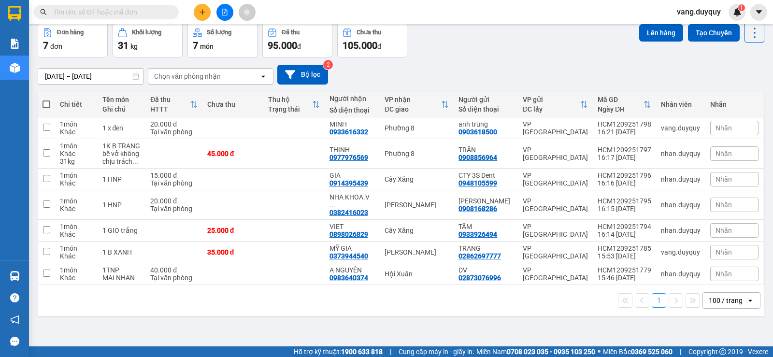
click at [141, 12] on input "text" at bounding box center [110, 12] width 114 height 11
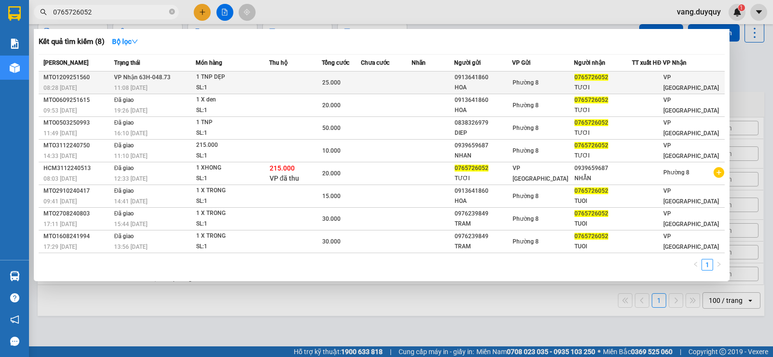
type input "0765726052"
click at [257, 80] on div "1 TNP DẸP" at bounding box center [232, 77] width 72 height 11
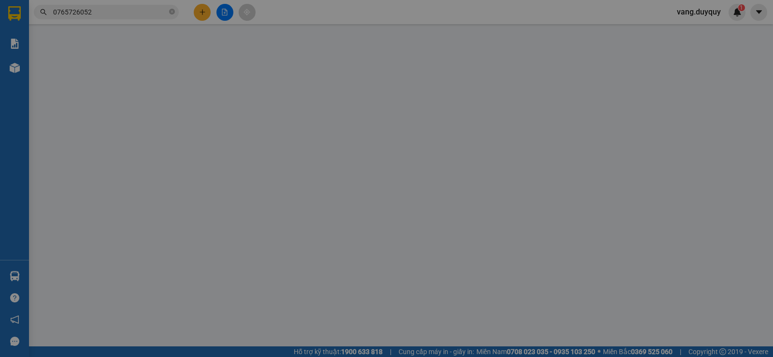
type input "0913641860"
type input "HOA"
type input "0765726052"
type input "TƯƠI"
type input "25.000"
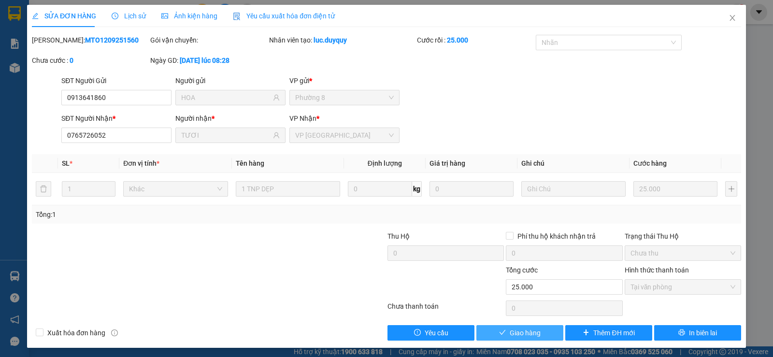
click at [523, 329] on span "Giao hàng" at bounding box center [525, 333] width 31 height 11
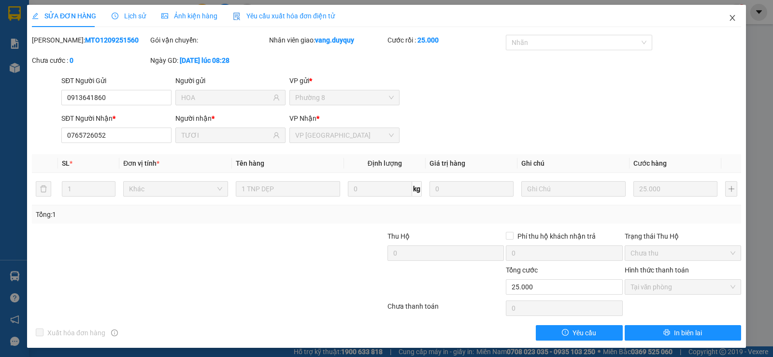
click at [729, 17] on icon "close" at bounding box center [733, 18] width 8 height 8
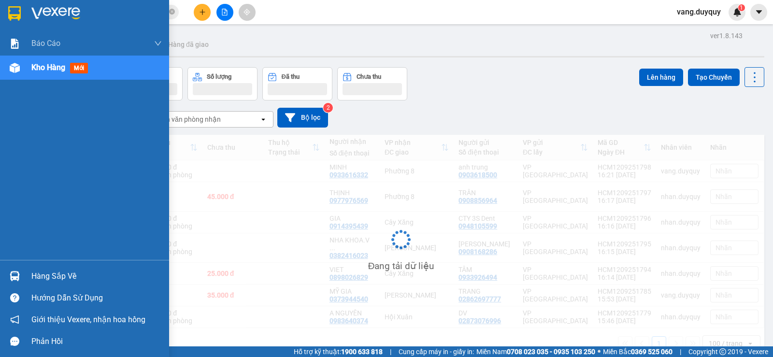
click at [43, 282] on div "Hàng sắp về" at bounding box center [96, 276] width 130 height 14
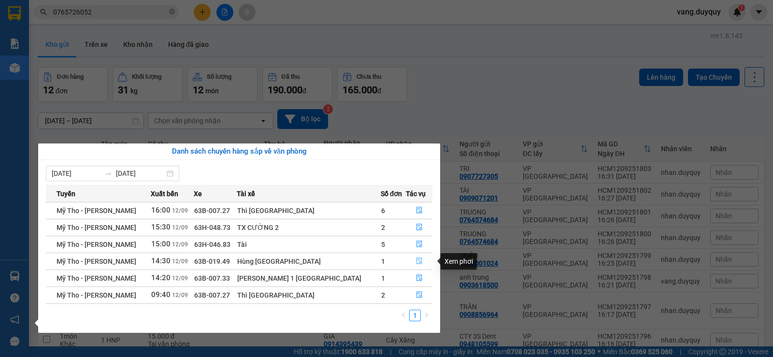
click at [415, 257] on button "button" at bounding box center [419, 261] width 26 height 15
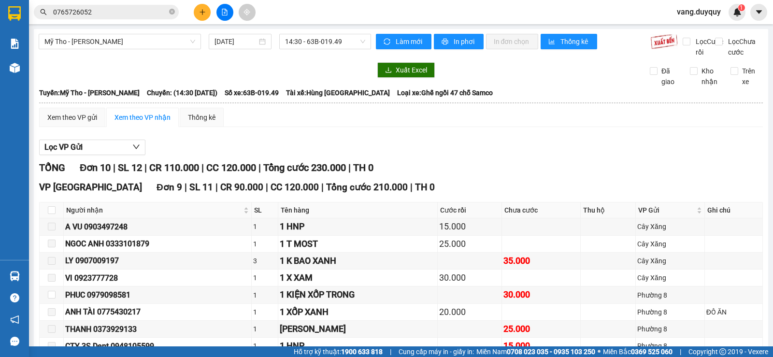
click at [56, 218] on th at bounding box center [52, 210] width 24 height 16
click at [55, 214] on input "checkbox" at bounding box center [52, 210] width 8 height 8
checkbox input "true"
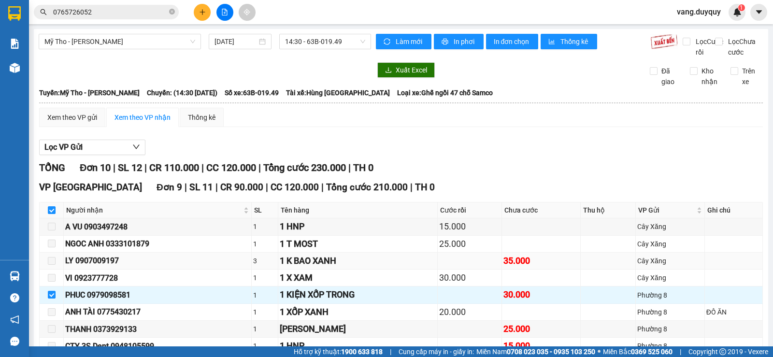
scroll to position [48, 0]
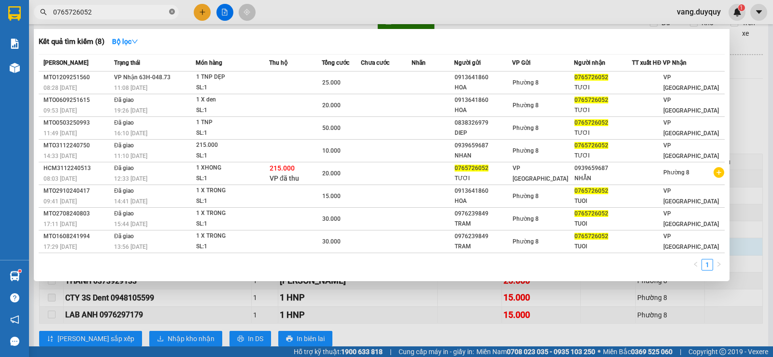
click at [170, 13] on icon "close-circle" at bounding box center [172, 12] width 6 height 6
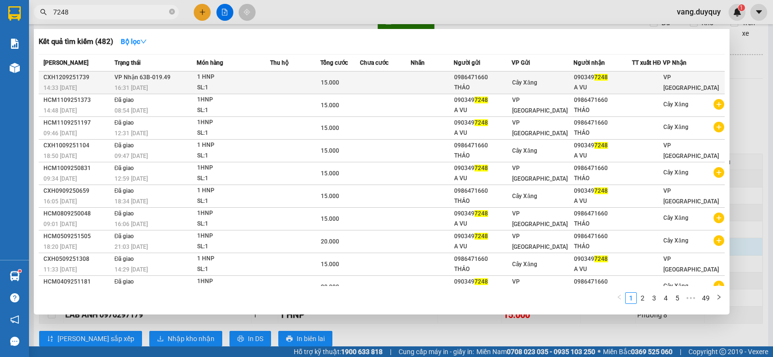
type input "7248"
click at [519, 83] on span "Cây Xăng" at bounding box center [524, 82] width 25 height 7
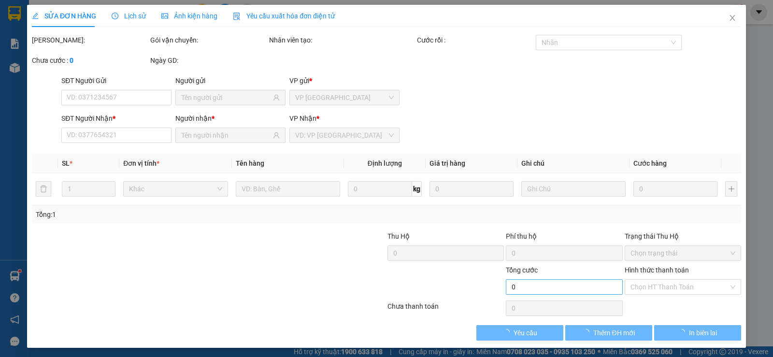
type input "0986471660"
type input "THẢO"
type input "0903497248"
type input "A VU"
type input "15.000"
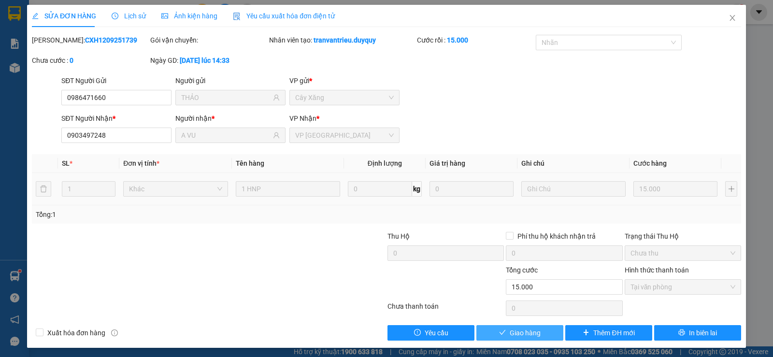
click at [528, 329] on span "Giao hàng" at bounding box center [525, 333] width 31 height 11
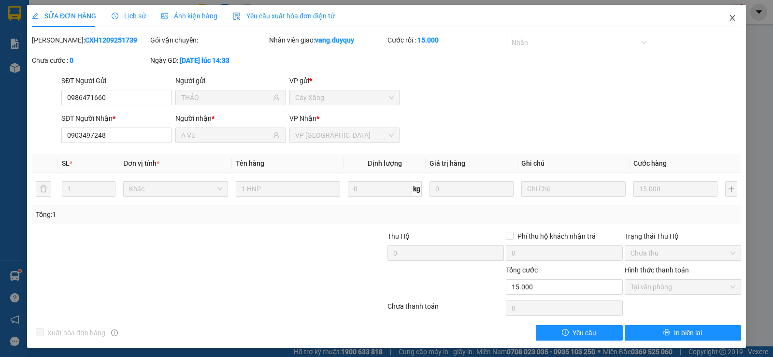
drag, startPoint x: 733, startPoint y: 14, endPoint x: 410, endPoint y: 19, distance: 322.8
click at [731, 14] on span "Close" at bounding box center [732, 18] width 27 height 27
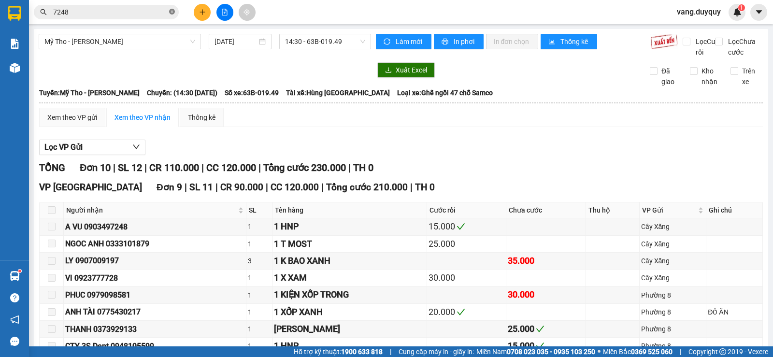
click at [173, 12] on icon "close-circle" at bounding box center [172, 12] width 6 height 6
click at [198, 14] on button at bounding box center [202, 12] width 17 height 17
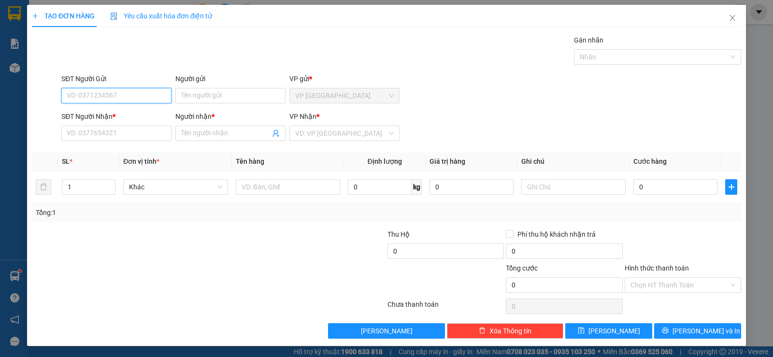
click at [86, 94] on input "SĐT Người Gửi" at bounding box center [116, 95] width 110 height 15
click at [104, 111] on div "0916275841 - HUỆ" at bounding box center [116, 115] width 98 height 11
type input "0916275841"
type input "HUỆ"
type input "0988407144"
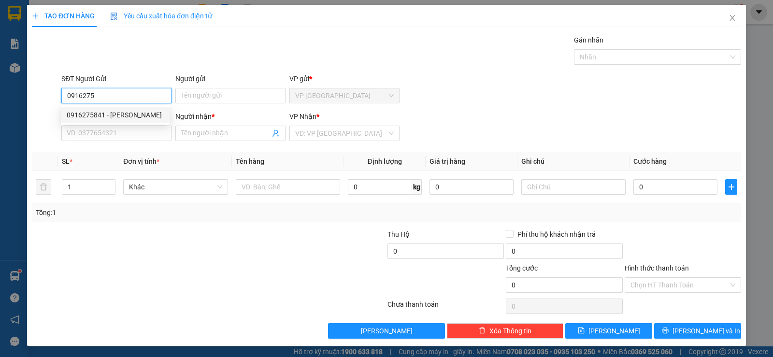
type input "NHUNG"
type input "15.000"
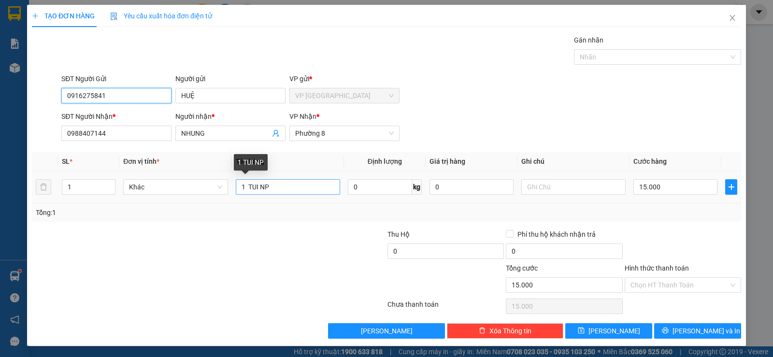
type input "0916275841"
click at [290, 192] on input "1 TUI NP" at bounding box center [288, 186] width 104 height 15
type input "1 TUI giấy xannh"
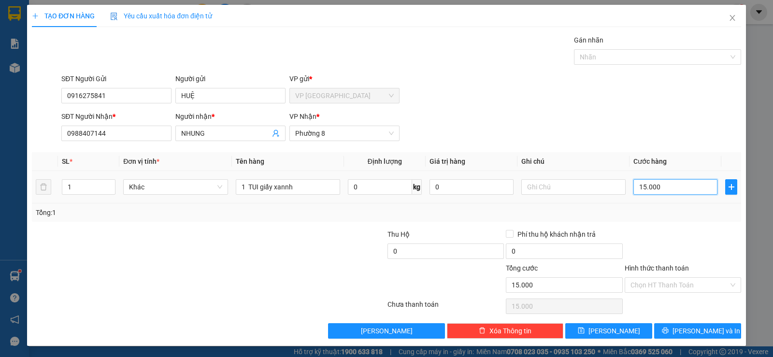
click at [665, 188] on input "15.000" at bounding box center [675, 186] width 84 height 15
type input "2"
type input "25"
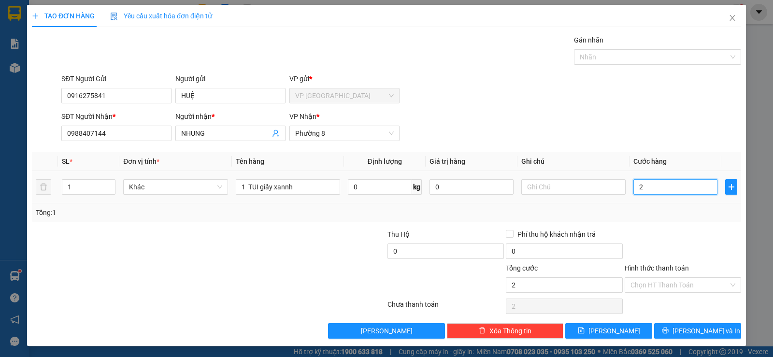
type input "25"
type input "25.000"
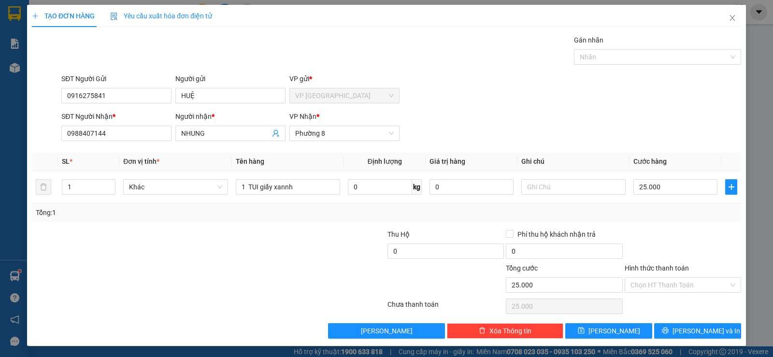
click at [657, 208] on div "Tổng: 1" at bounding box center [386, 212] width 701 height 11
click at [677, 326] on button "[PERSON_NAME] và In" at bounding box center [697, 330] width 87 height 15
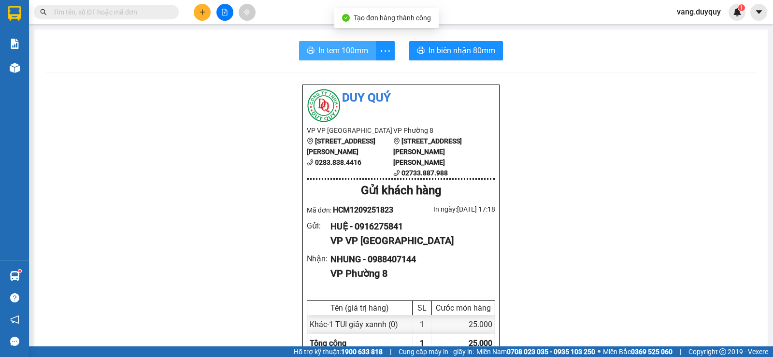
click at [341, 46] on span "In tem 100mm" at bounding box center [343, 50] width 50 height 12
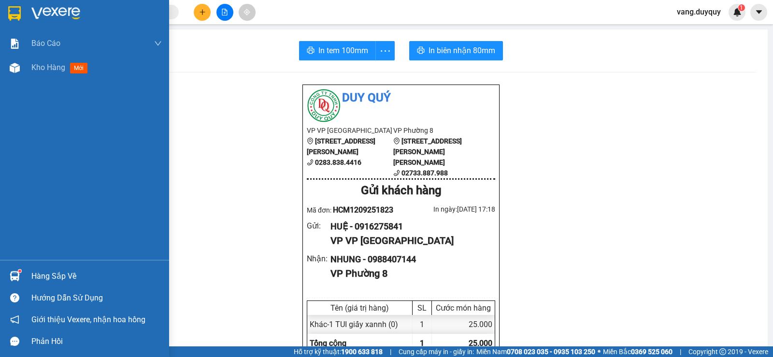
click at [29, 283] on div "Hàng sắp về" at bounding box center [84, 276] width 169 height 22
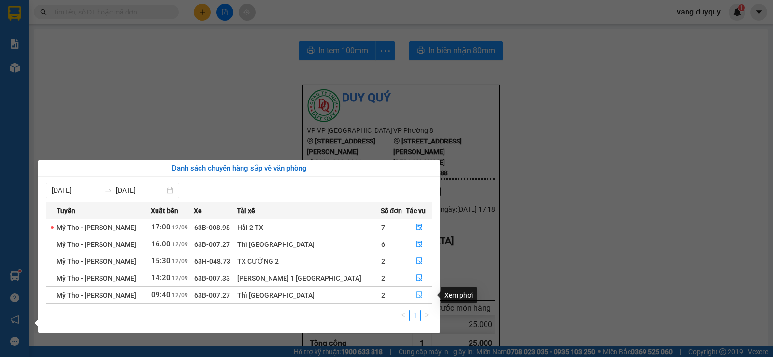
click at [416, 297] on icon "file-done" at bounding box center [419, 294] width 7 height 7
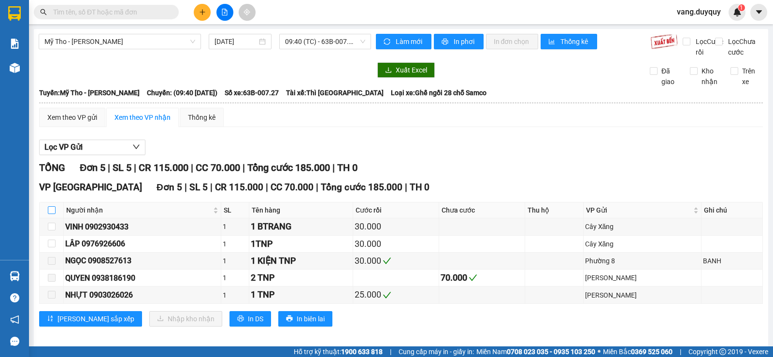
click at [50, 214] on input "checkbox" at bounding box center [52, 210] width 8 height 8
checkbox input "true"
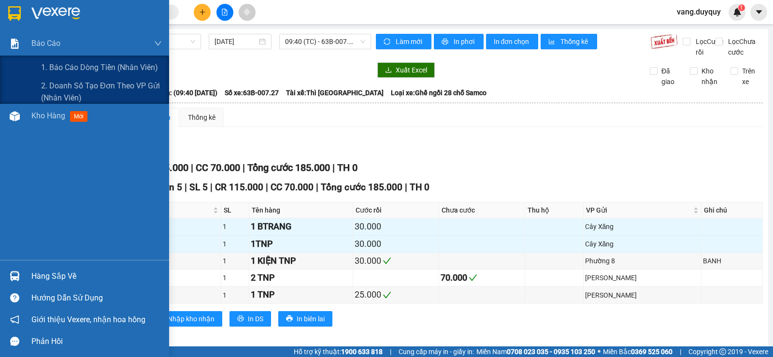
click at [11, 24] on div at bounding box center [84, 15] width 169 height 31
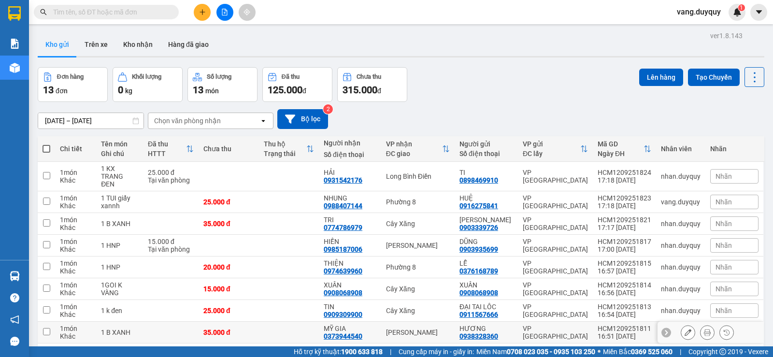
scroll to position [145, 0]
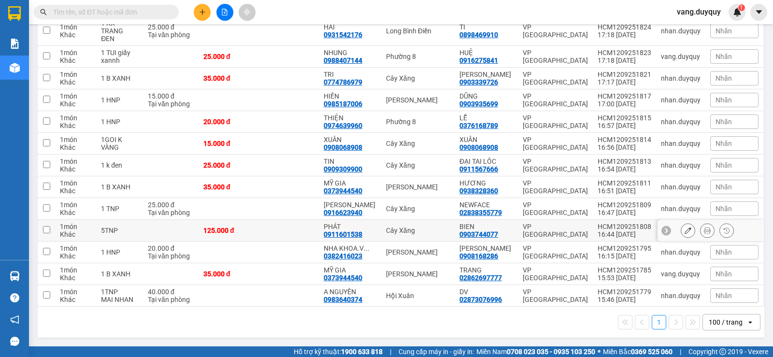
click at [319, 228] on td at bounding box center [289, 231] width 60 height 22
checkbox input "true"
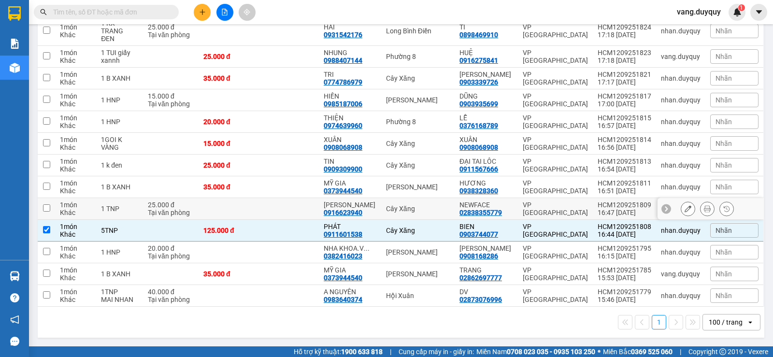
click at [319, 208] on td at bounding box center [289, 209] width 60 height 22
checkbox input "true"
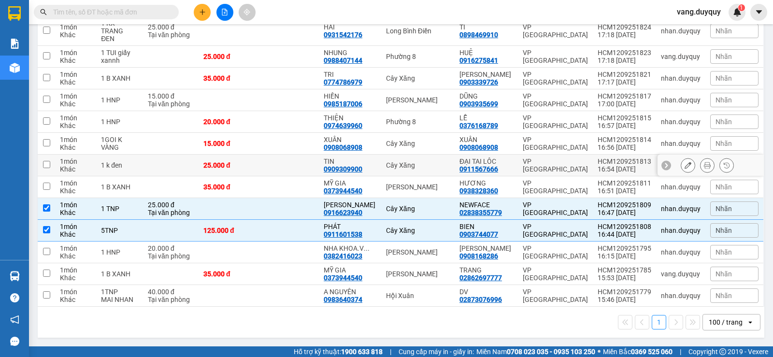
click at [381, 160] on td "TIN 0909309900" at bounding box center [350, 166] width 62 height 22
checkbox input "true"
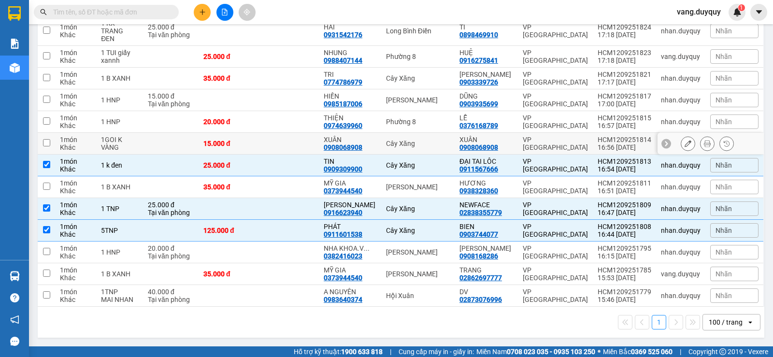
click at [381, 143] on td "XUÂN 0908068908" at bounding box center [350, 144] width 62 height 22
checkbox input "true"
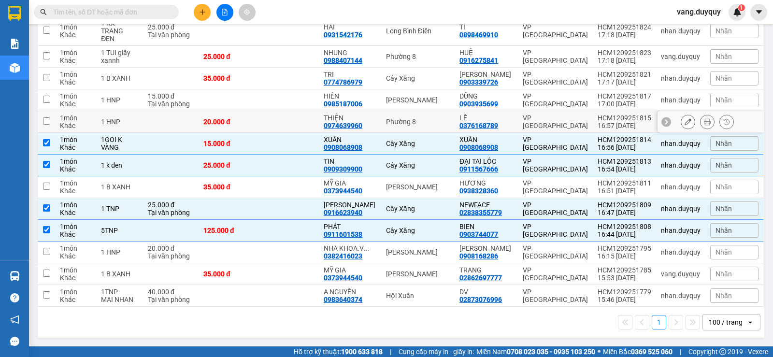
click at [381, 121] on td "THIỆN 0974639960" at bounding box center [350, 122] width 62 height 22
checkbox input "true"
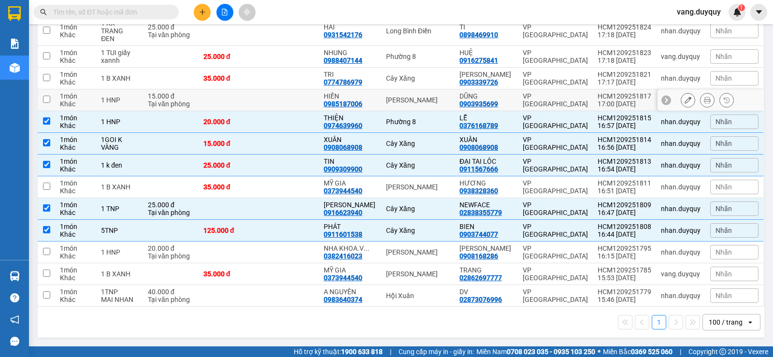
click at [380, 95] on td "HIỀN 0985187006" at bounding box center [350, 100] width 62 height 22
checkbox input "true"
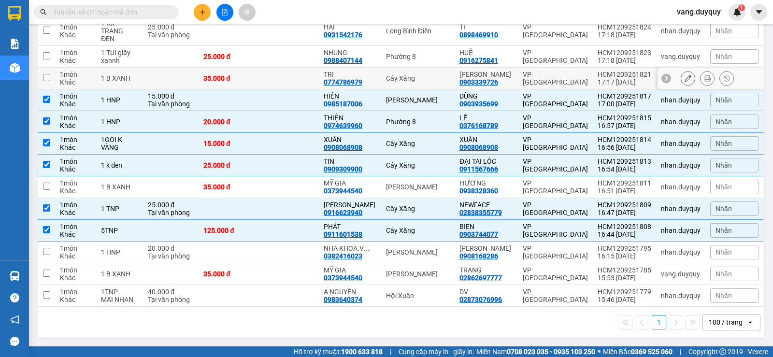
click at [380, 76] on td "TRI 0774786979" at bounding box center [350, 79] width 62 height 22
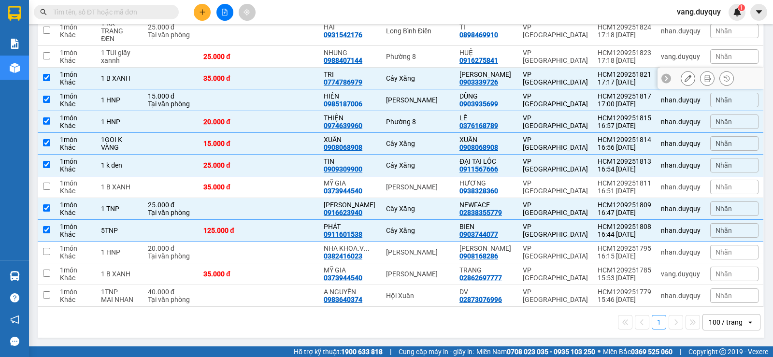
scroll to position [0, 0]
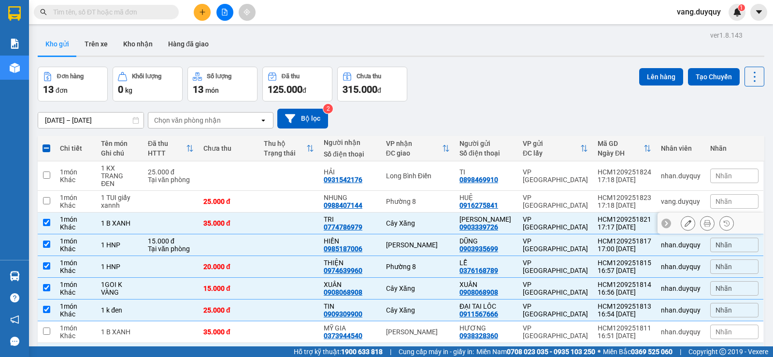
click at [138, 220] on div "1 B XANH" at bounding box center [119, 223] width 37 height 8
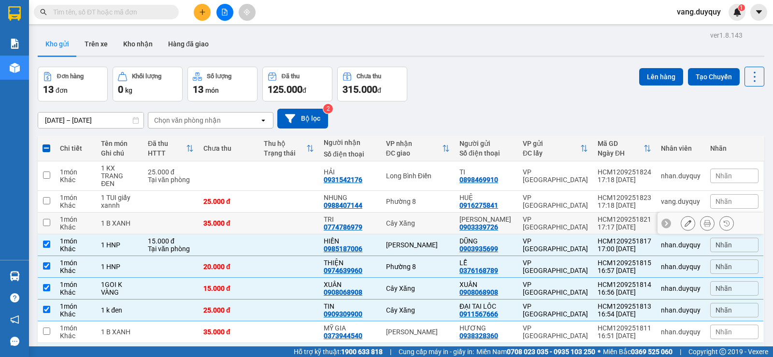
click at [138, 220] on div "1 B XANH" at bounding box center [119, 223] width 37 height 8
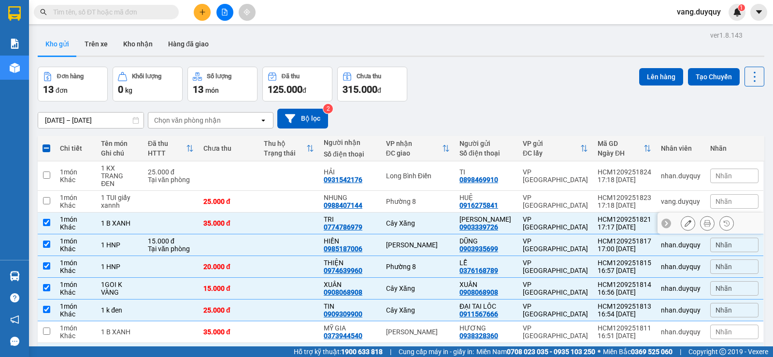
click at [138, 220] on div "1 B XANH" at bounding box center [119, 223] width 37 height 8
checkbox input "false"
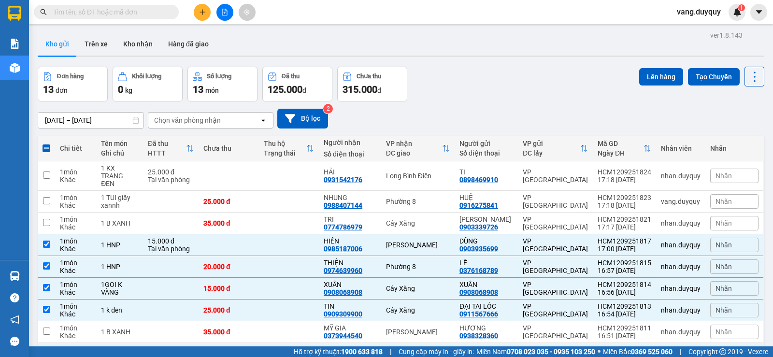
scroll to position [0, 0]
click at [667, 76] on button "Lên hàng" at bounding box center [661, 77] width 44 height 17
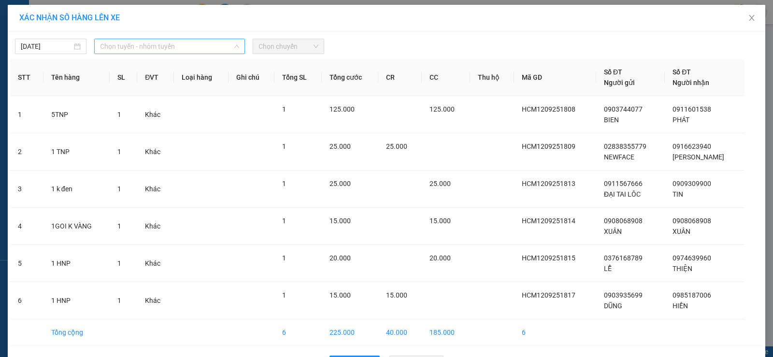
click at [186, 45] on span "Chọn tuyến - nhóm tuyến" at bounding box center [169, 46] width 139 height 14
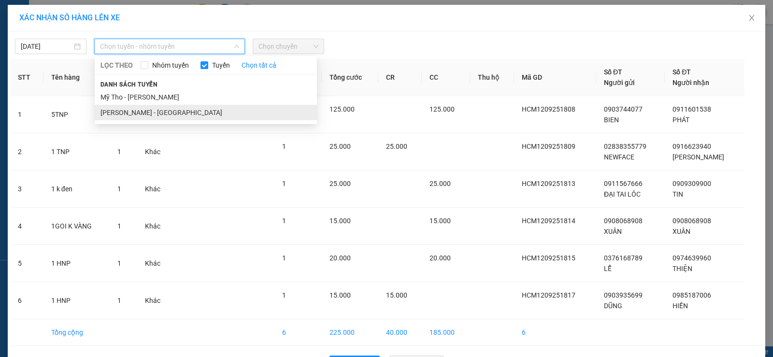
click at [149, 110] on li "[PERSON_NAME] - [GEOGRAPHIC_DATA]" at bounding box center [206, 112] width 222 height 15
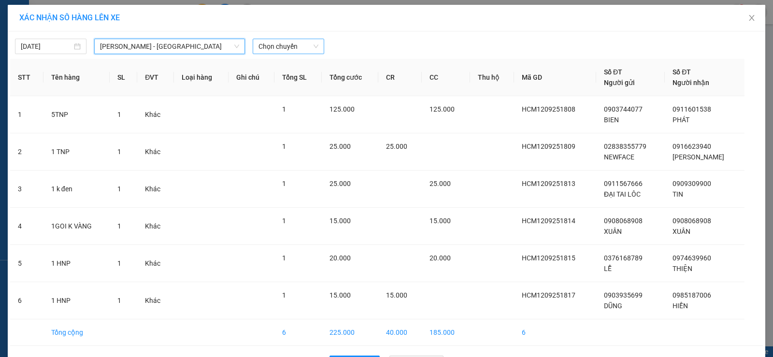
click at [268, 49] on span "Chọn chuyến" at bounding box center [288, 46] width 60 height 14
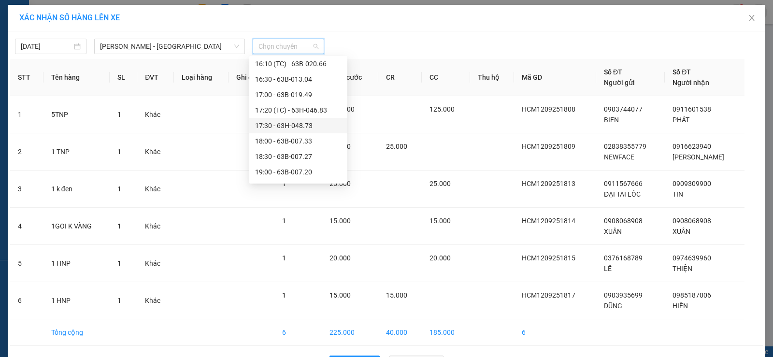
scroll to position [464, 0]
click at [302, 64] on div "17:00 - 63B-019.49" at bounding box center [298, 65] width 86 height 11
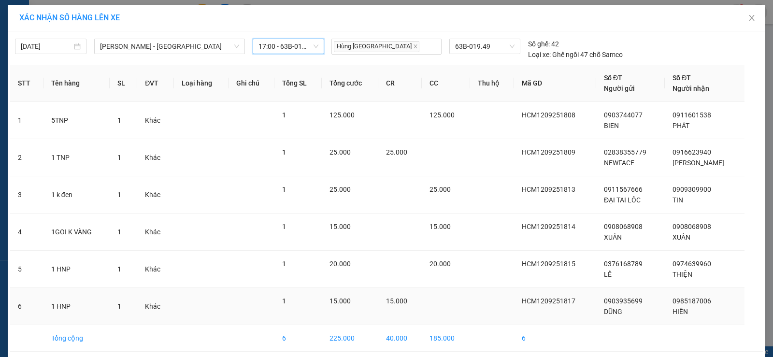
scroll to position [39, 0]
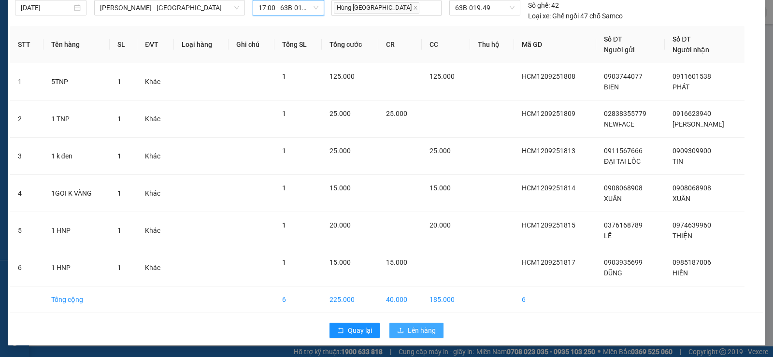
click at [409, 331] on span "Lên hàng" at bounding box center [422, 330] width 28 height 11
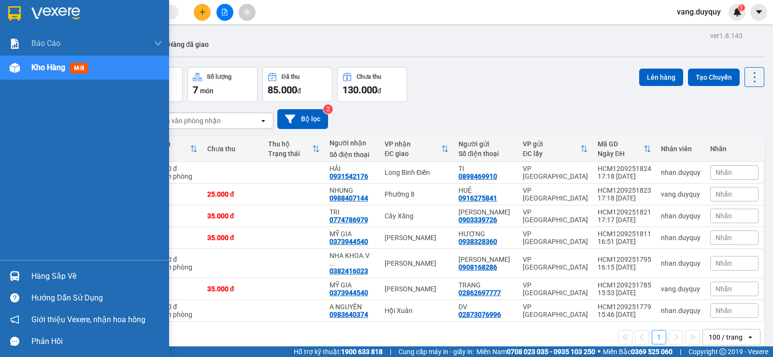
click at [79, 283] on div "Hàng sắp về" at bounding box center [96, 276] width 130 height 14
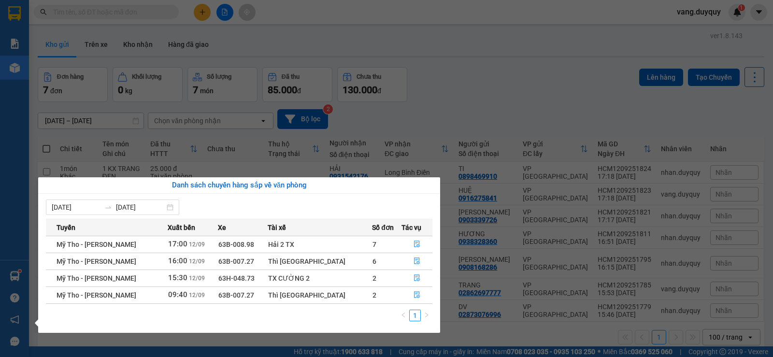
click at [474, 78] on section "Kết quả tìm kiếm ( 482 ) Bộ lọc Mã ĐH Trạng thái Món hàng Thu hộ Tổng cước Chưa…" at bounding box center [386, 178] width 773 height 357
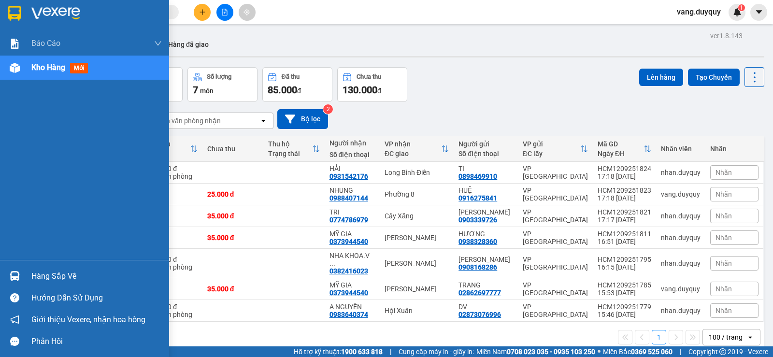
click at [38, 16] on img at bounding box center [55, 13] width 49 height 14
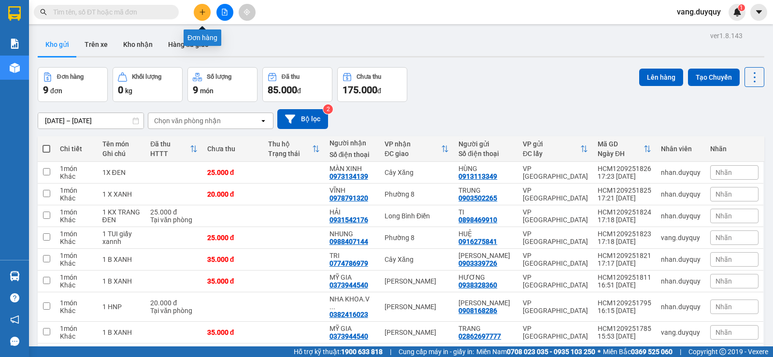
click at [197, 13] on button at bounding box center [202, 12] width 17 height 17
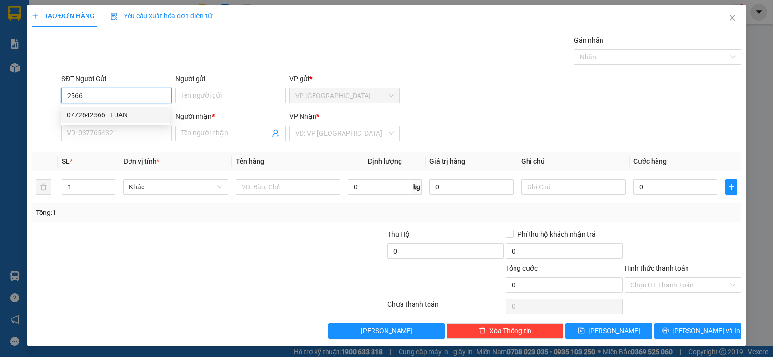
click at [131, 114] on div "0772642566 - LUAN" at bounding box center [116, 115] width 98 height 11
type input "0772642566"
type input "LUAN"
type input "0914106920"
type input "NHU"
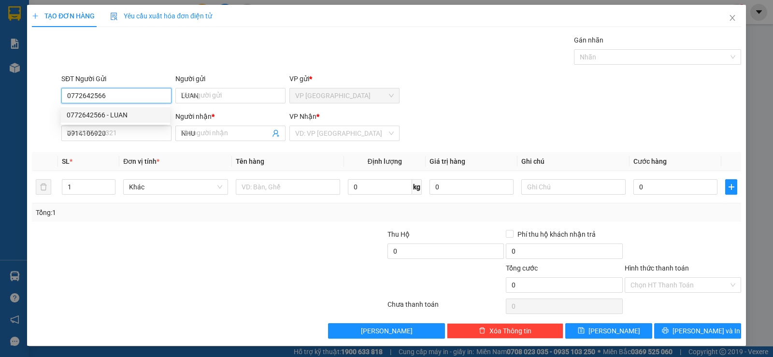
type input "20.000"
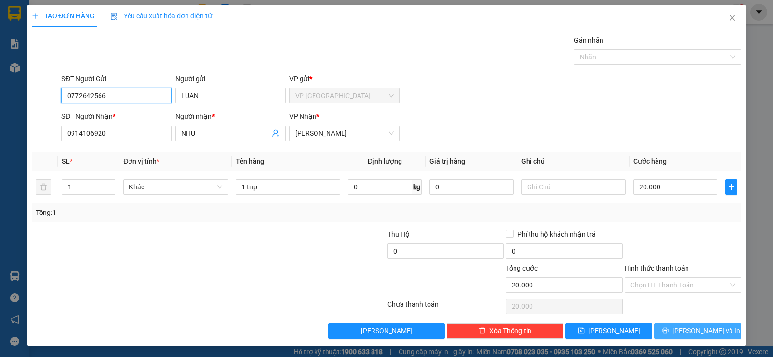
type input "0772642566"
click at [679, 331] on button "[PERSON_NAME] và In" at bounding box center [697, 330] width 87 height 15
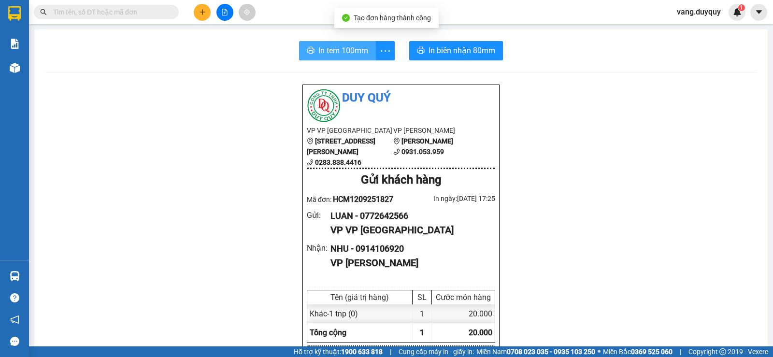
click at [319, 51] on span "In tem 100mm" at bounding box center [343, 50] width 50 height 12
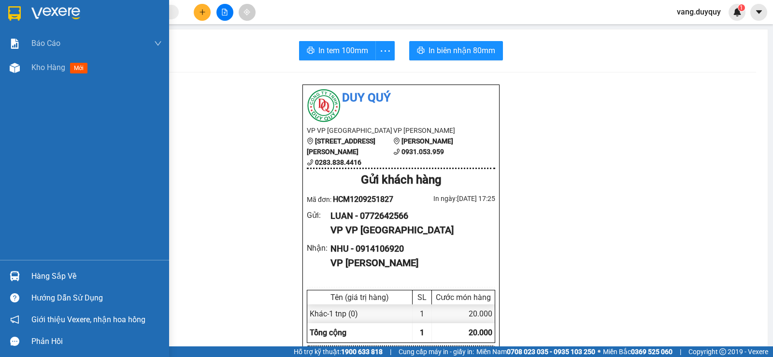
click at [28, 268] on div "Hàng sắp về" at bounding box center [84, 276] width 169 height 22
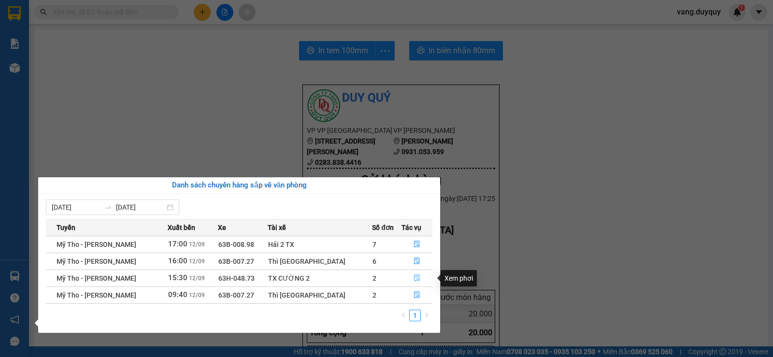
click at [419, 275] on button "button" at bounding box center [417, 278] width 30 height 15
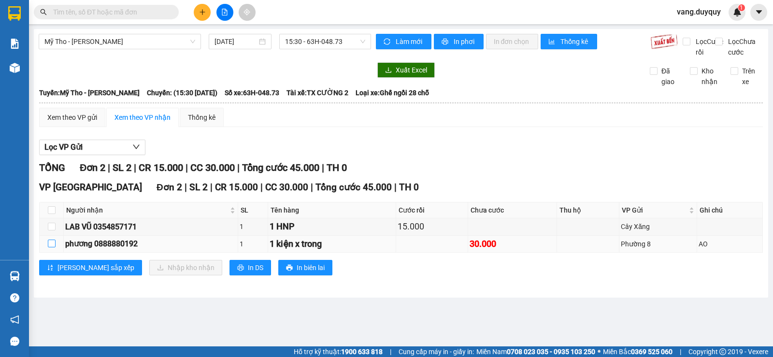
click at [51, 249] on label at bounding box center [52, 244] width 8 height 11
click at [51, 247] on input "checkbox" at bounding box center [52, 244] width 8 height 8
checkbox input "true"
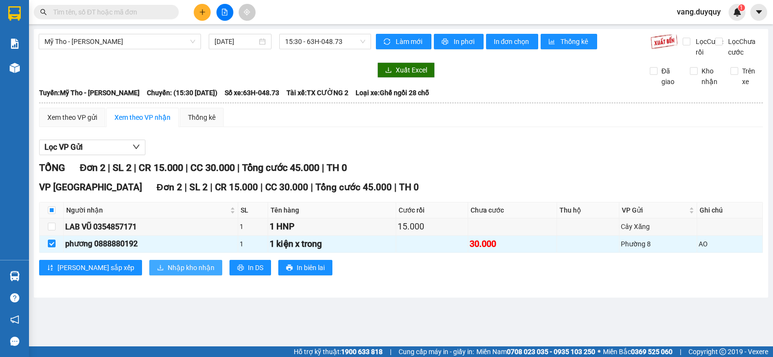
click at [168, 273] on span "Nhập kho nhận" at bounding box center [191, 267] width 47 height 11
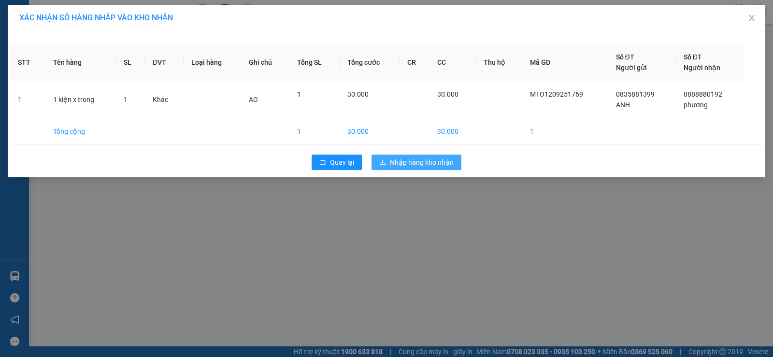
click at [425, 166] on span "Nhập hàng kho nhận" at bounding box center [422, 162] width 64 height 11
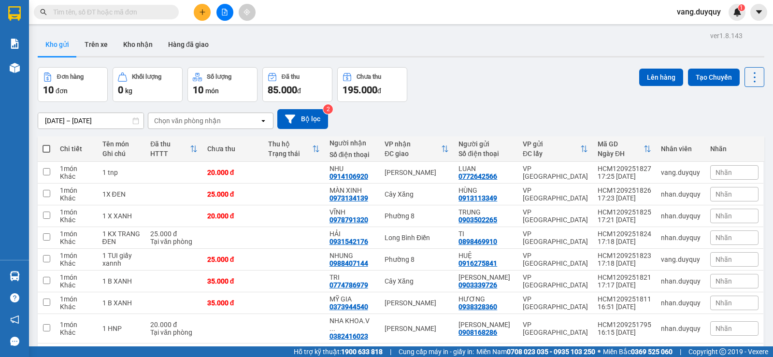
click at [198, 16] on button at bounding box center [202, 12] width 17 height 17
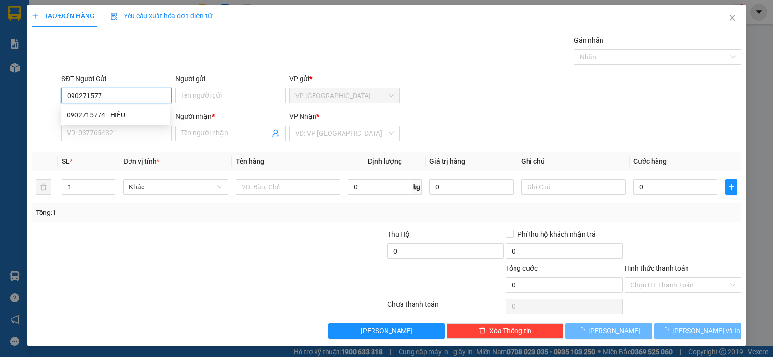
type input "0902715774"
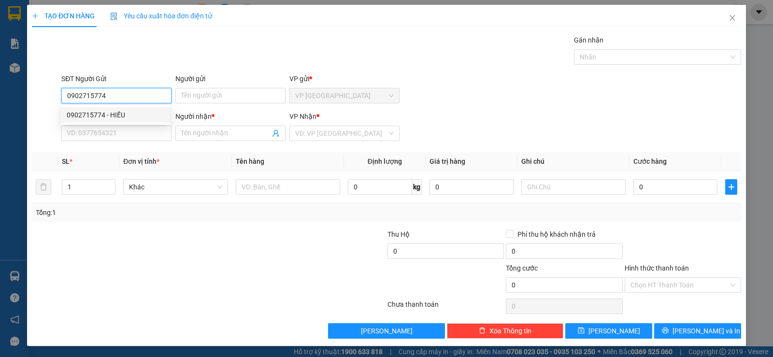
click at [109, 111] on div "0902715774 - HIẾU" at bounding box center [116, 115] width 98 height 11
type input "HIẾU"
type input "0932889629"
type input "NGHĨA"
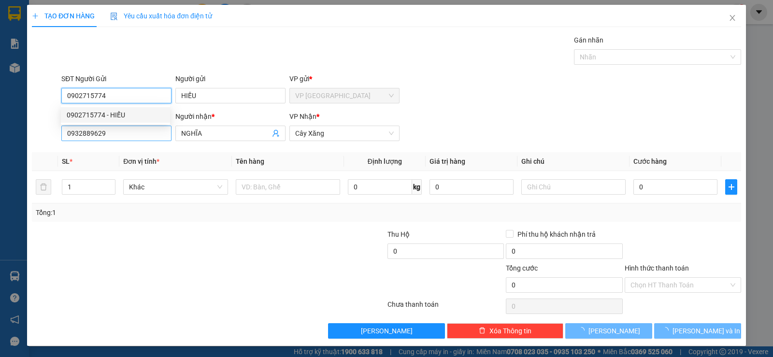
type input "30.000"
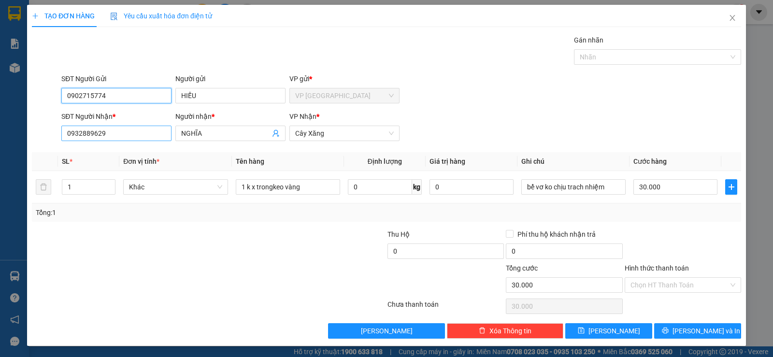
type input "0902715774"
click at [124, 137] on input "0932889629" at bounding box center [116, 133] width 110 height 15
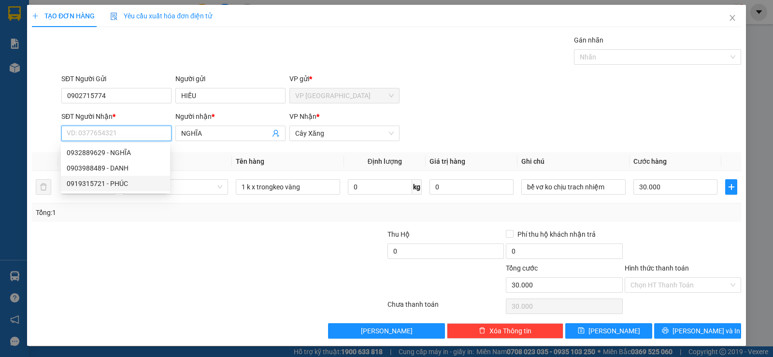
click at [114, 176] on div "0919315721 - PHÚC" at bounding box center [115, 183] width 109 height 15
type input "0919315721"
type input "PHÚC"
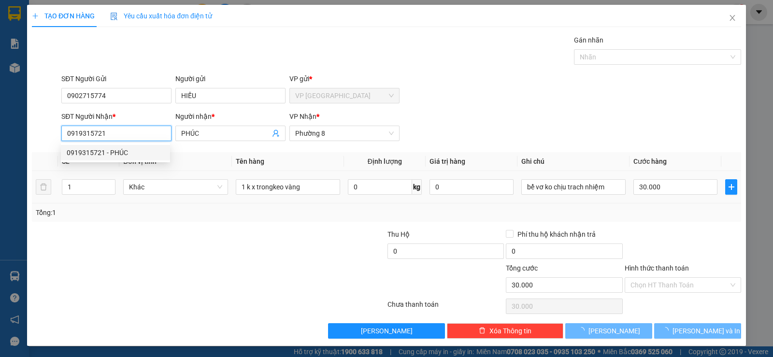
type input "20.000"
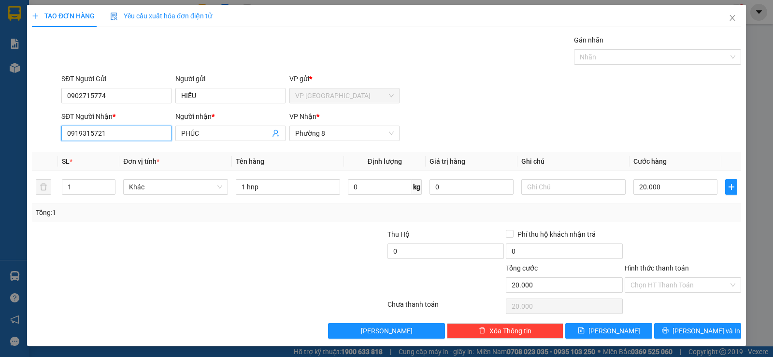
click at [126, 131] on input "0919315721" at bounding box center [116, 133] width 110 height 15
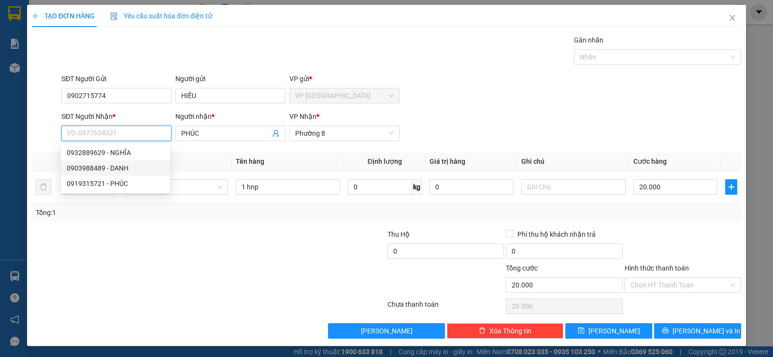
click at [119, 164] on div "0903988489 - DANH" at bounding box center [116, 168] width 98 height 11
type input "0903988489"
type input "DANH"
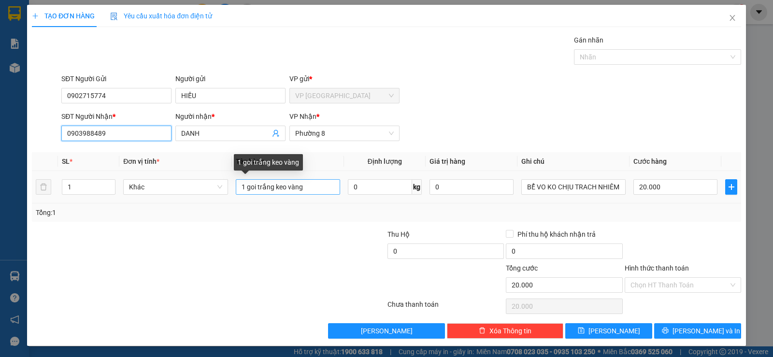
type input "0903988489"
drag, startPoint x: 322, startPoint y: 187, endPoint x: 97, endPoint y: 199, distance: 225.9
click at [131, 206] on div "SL * Đơn vị tính * Tên hàng Định lượng Giá trị hàng Ghi chú Cước hàng 1 Khác 1 …" at bounding box center [386, 187] width 709 height 70
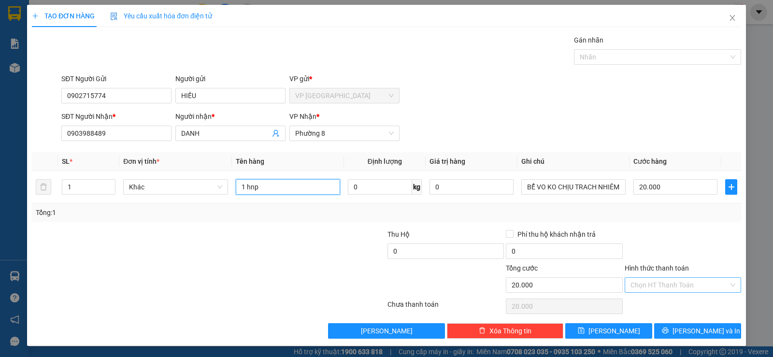
type input "1 hnp"
click at [660, 287] on input "Hình thức thanh toán" at bounding box center [679, 285] width 98 height 14
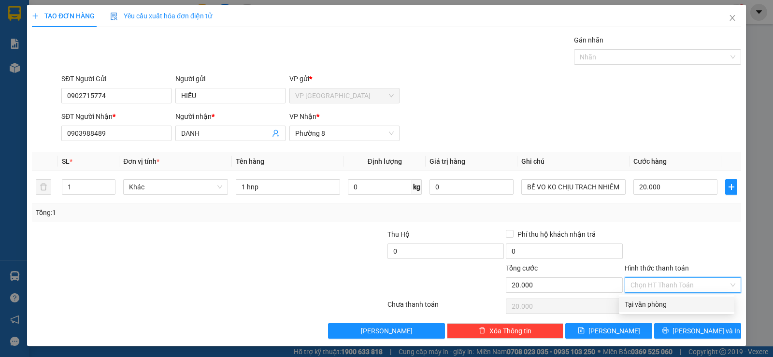
click at [661, 306] on div "Tại văn phòng" at bounding box center [677, 304] width 104 height 11
type input "0"
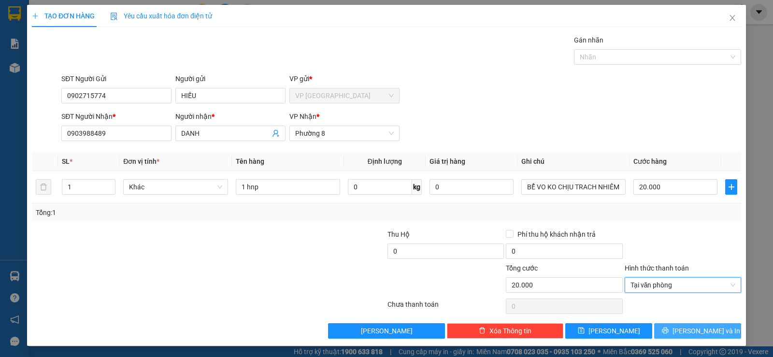
click at [676, 327] on button "[PERSON_NAME] và In" at bounding box center [697, 330] width 87 height 15
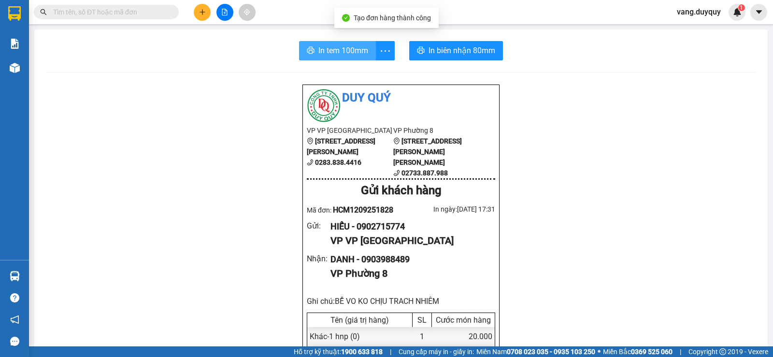
click at [330, 58] on button "In tem 100mm" at bounding box center [337, 50] width 77 height 19
click at [199, 9] on icon "plus" at bounding box center [202, 12] width 7 height 7
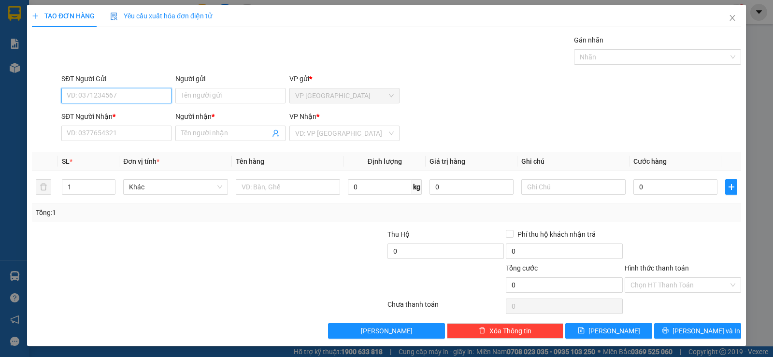
click at [133, 95] on input "SĐT Người Gửi" at bounding box center [116, 95] width 110 height 15
click at [124, 116] on div "0919975514 - SIÊU NHANH" at bounding box center [116, 115] width 98 height 11
type input "0919975514"
type input "SIÊU NHANH"
type input "0915851952"
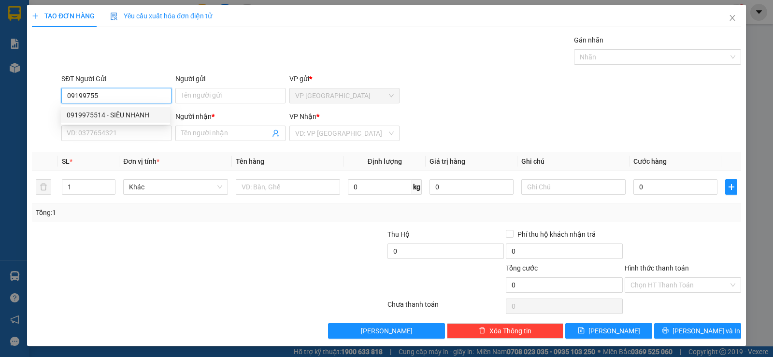
type input "NGHĨA HIỆP"
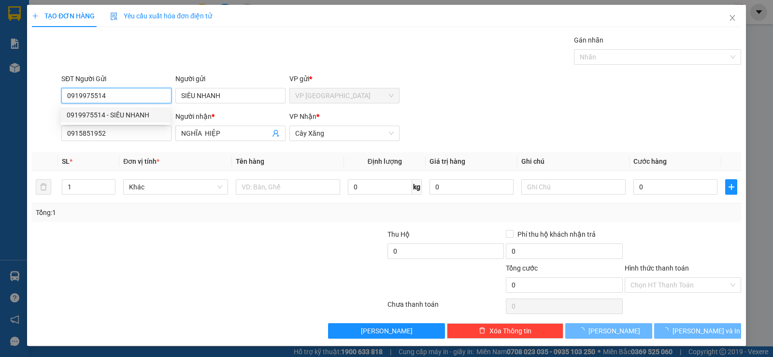
type input "25.000"
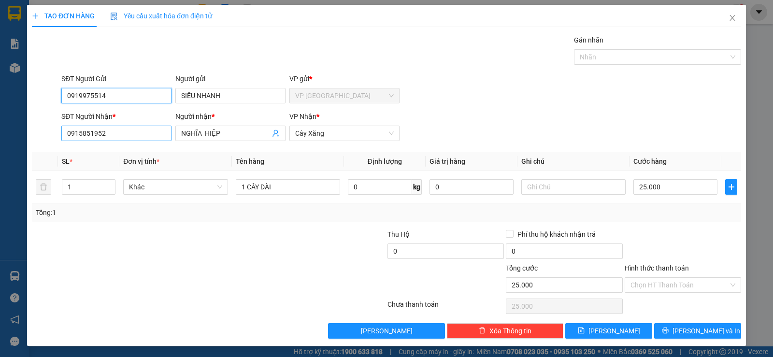
type input "0919975514"
click at [131, 133] on input "0915851952" at bounding box center [116, 133] width 110 height 15
type input "0986241492"
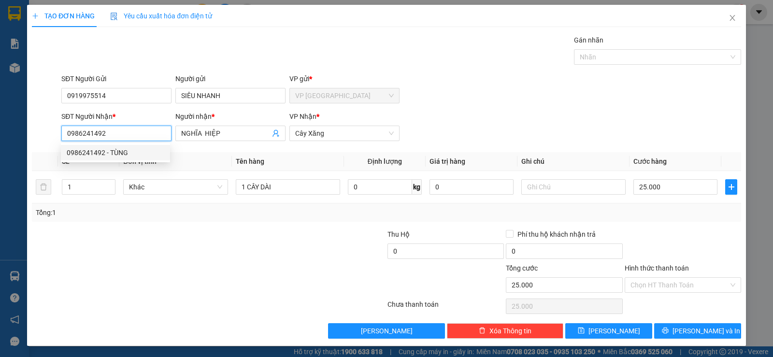
click at [116, 148] on div "0986241492 - TÙNG" at bounding box center [116, 152] width 98 height 11
type input "TÙNG"
type input "30.000"
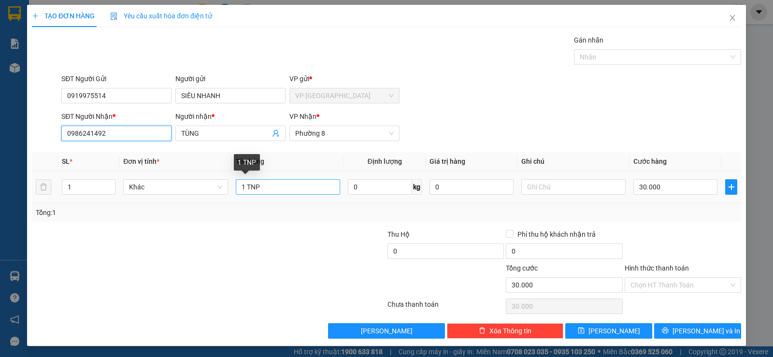
type input "0986241492"
click at [281, 186] on input "1 TNP" at bounding box center [288, 186] width 104 height 15
type input "1 TNP x trong"
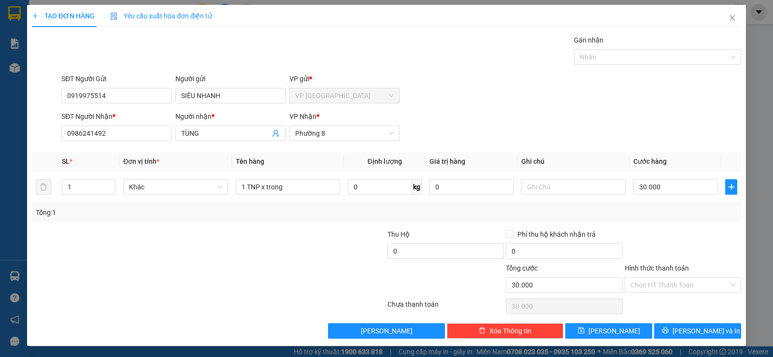
click at [571, 111] on div "SĐT Người Nhận * 0986241492 Người nhận * TÙNG VP Nhận * Phường 8" at bounding box center [401, 128] width 684 height 34
click at [671, 329] on button "[PERSON_NAME] và In" at bounding box center [697, 330] width 87 height 15
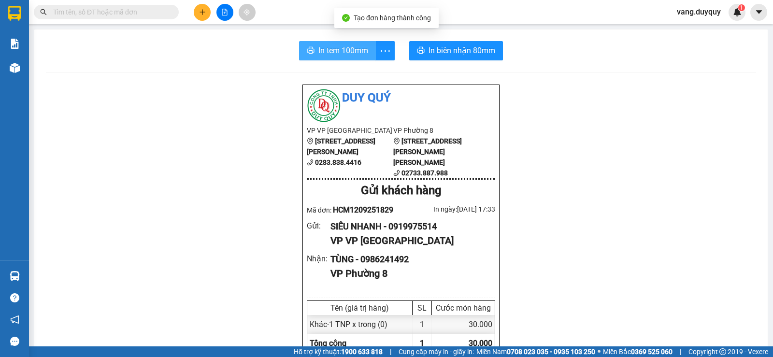
click at [332, 52] on span "In tem 100mm" at bounding box center [343, 50] width 50 height 12
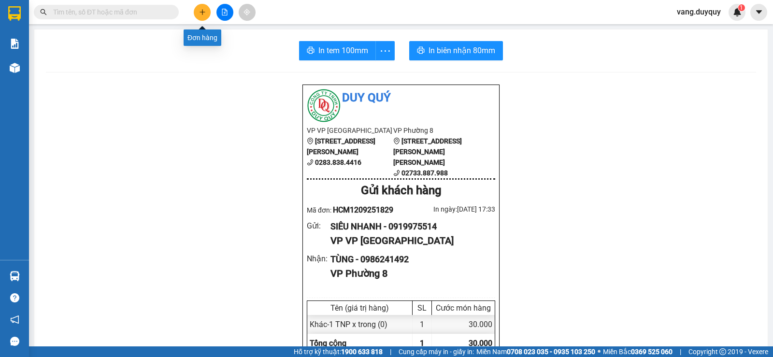
click at [205, 9] on icon "plus" at bounding box center [202, 12] width 7 height 7
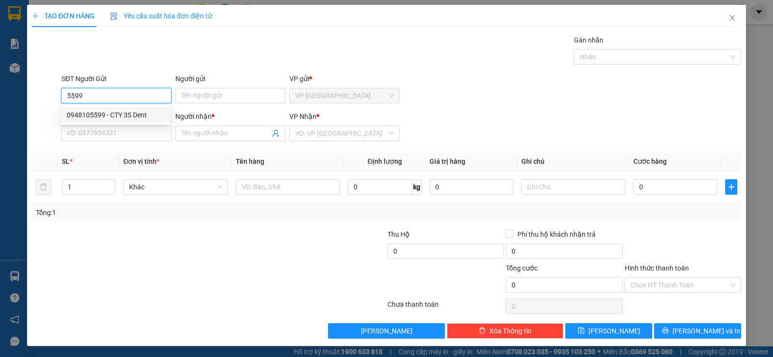
click at [126, 113] on div "0948105599 - CTY 3S Dent" at bounding box center [116, 115] width 98 height 11
type input "0948105599"
type input "CTY 3S Dent"
type input "0914395439"
type input "GIA"
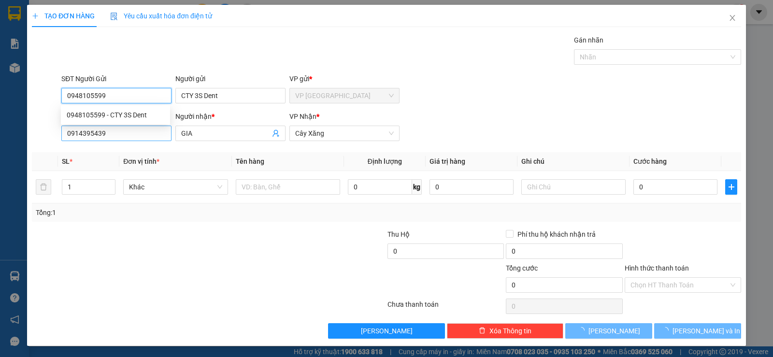
type input "15.000"
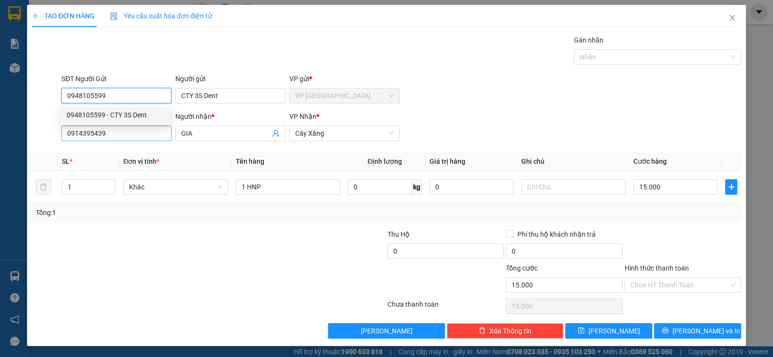
type input "0948105599"
click at [142, 133] on input "0914395439" at bounding box center [116, 133] width 110 height 15
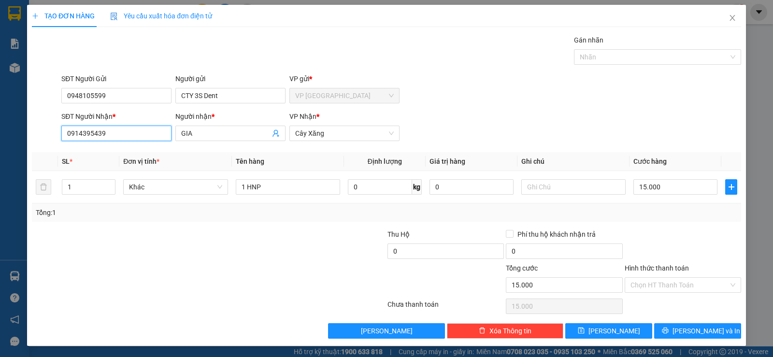
click at [142, 133] on input "0914395439" at bounding box center [116, 133] width 110 height 15
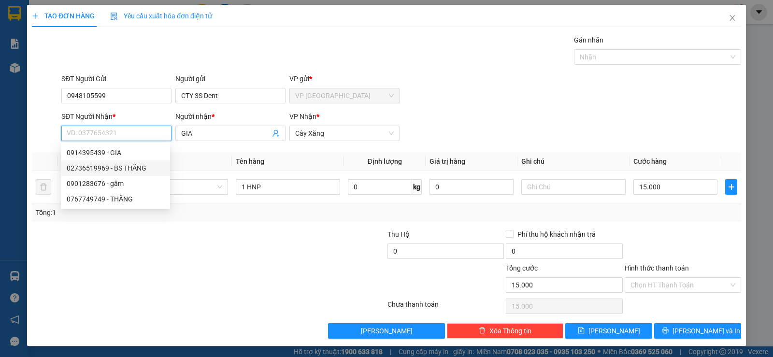
click at [130, 169] on div "02736519969 - BS THĂNG" at bounding box center [116, 168] width 98 height 11
type input "02736519969"
type input "BS THĂNG"
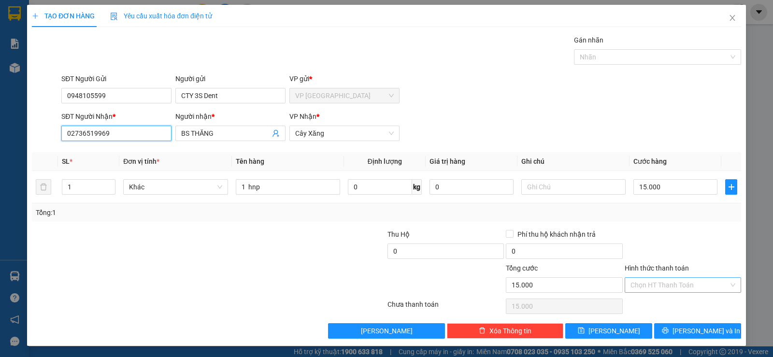
type input "02736519969"
click at [641, 288] on input "Hình thức thanh toán" at bounding box center [679, 285] width 98 height 14
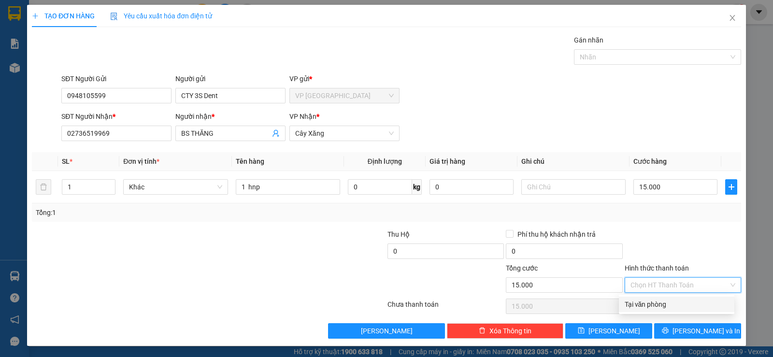
click at [642, 307] on div "Tại văn phòng" at bounding box center [677, 304] width 104 height 11
type input "0"
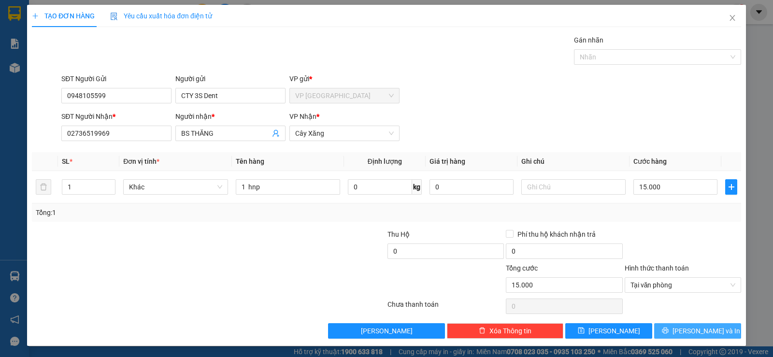
click at [671, 333] on button "[PERSON_NAME] và In" at bounding box center [697, 330] width 87 height 15
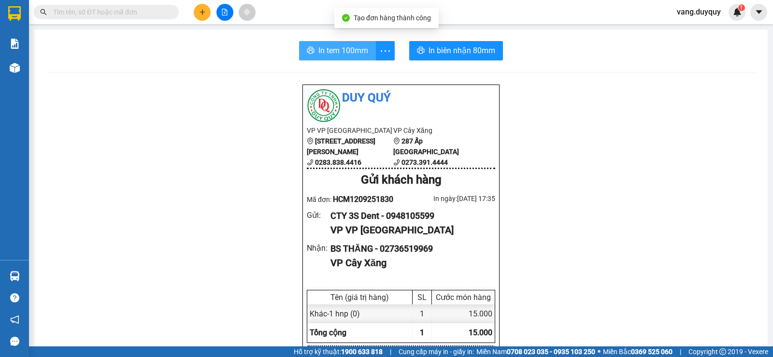
click at [326, 51] on span "In tem 100mm" at bounding box center [343, 50] width 50 height 12
click at [85, 18] on span at bounding box center [106, 12] width 145 height 14
click at [86, 14] on input "text" at bounding box center [110, 12] width 114 height 11
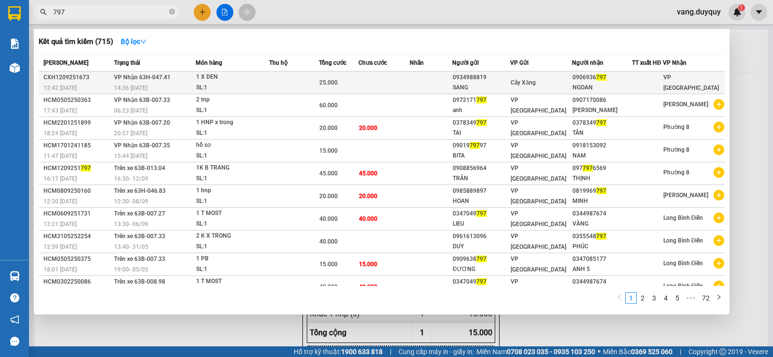
type input "797"
click at [199, 79] on div "1 X DEN" at bounding box center [232, 77] width 72 height 11
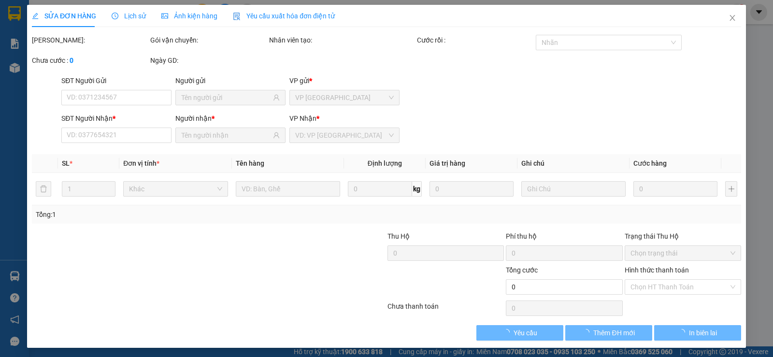
type input "0934988819"
type input "SANG"
type input "0906936797"
type input "NGOAN"
type input "25.000"
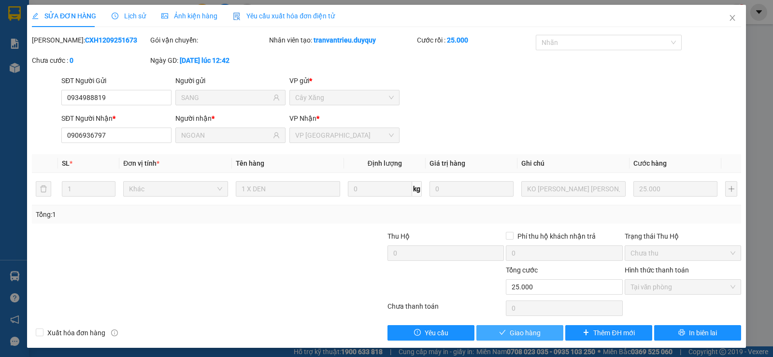
click at [502, 331] on button "Giao hàng" at bounding box center [519, 332] width 87 height 15
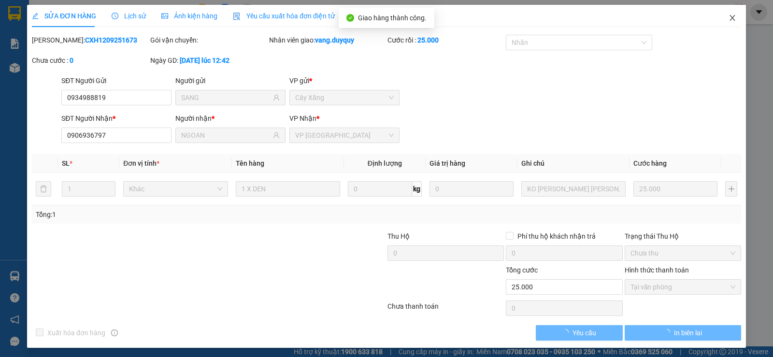
click at [729, 21] on icon "close" at bounding box center [733, 18] width 8 height 8
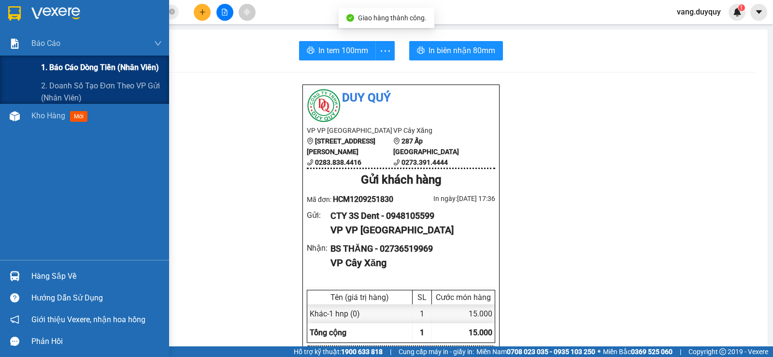
click at [76, 69] on span "1. Báo cáo dòng tiền (nhân viên)" at bounding box center [100, 67] width 118 height 12
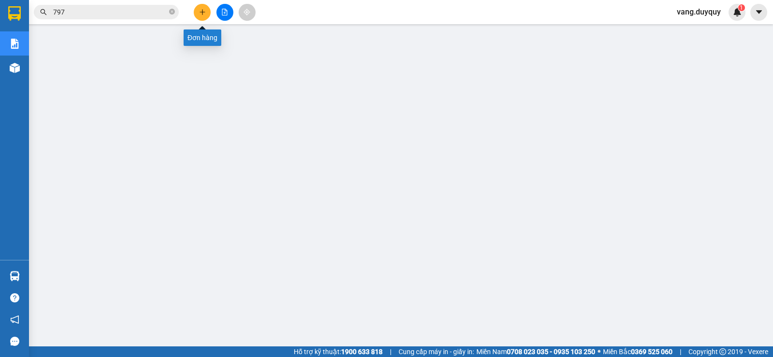
click at [201, 11] on icon "plus" at bounding box center [202, 12] width 7 height 7
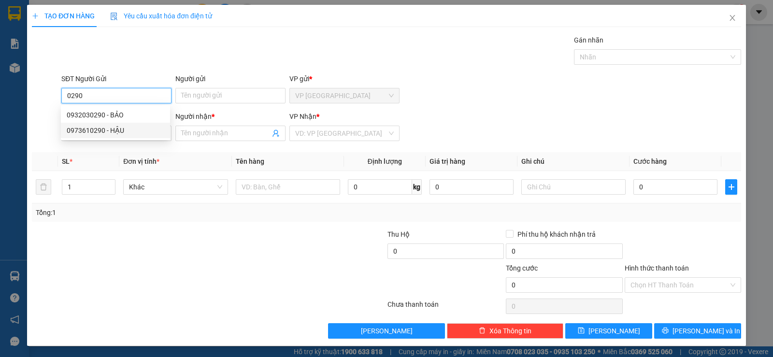
click at [115, 131] on div "0973610290 - HẬU" at bounding box center [116, 130] width 98 height 11
type input "0973610290"
type input "HẬU"
type input "0909309900"
type input "TIN"
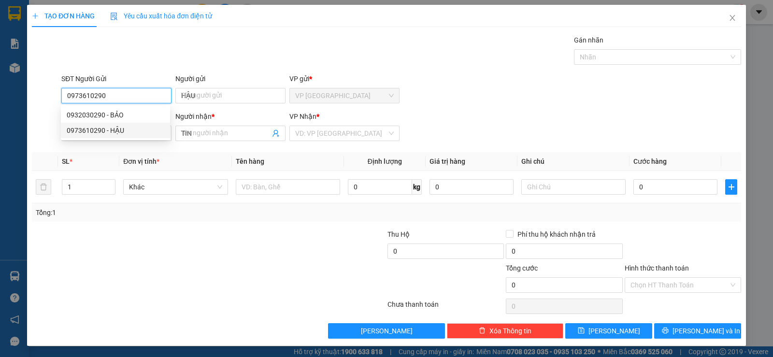
type input "25.000"
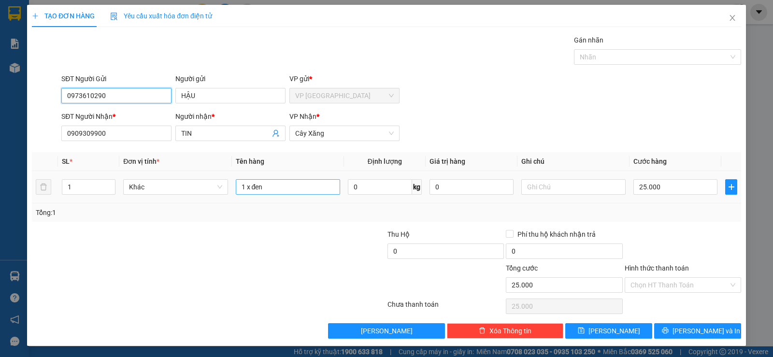
type input "0973610290"
click at [293, 193] on input "1 x đen" at bounding box center [288, 186] width 104 height 15
type input "1 tnp"
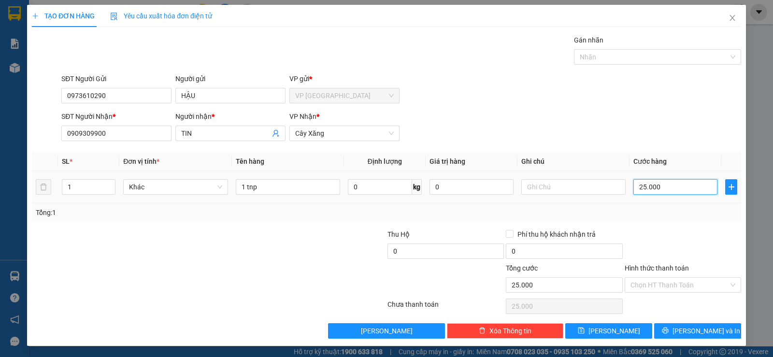
click at [686, 186] on input "25.000" at bounding box center [675, 186] width 84 height 15
type input "3"
type input "30"
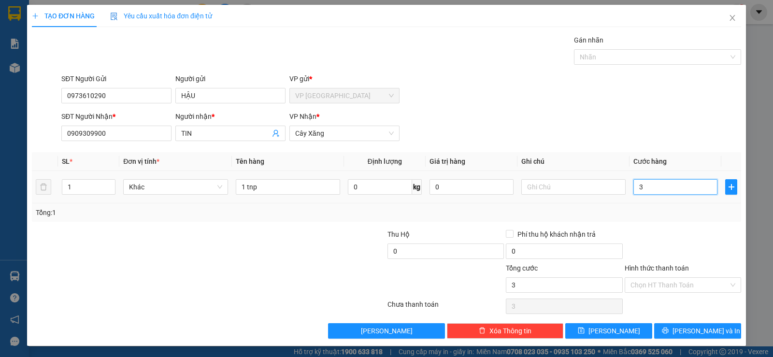
type input "30"
type input "30.000"
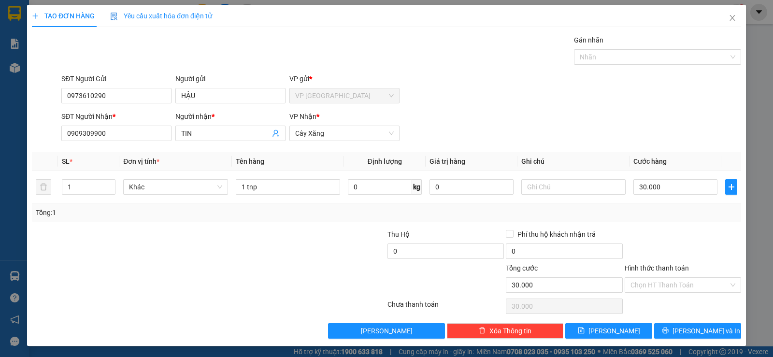
click at [686, 228] on div "Transit Pickup Surcharge Ids Transit Deliver Surcharge Ids Transit Deliver Surc…" at bounding box center [386, 187] width 709 height 304
click at [698, 336] on button "[PERSON_NAME] và In" at bounding box center [697, 330] width 87 height 15
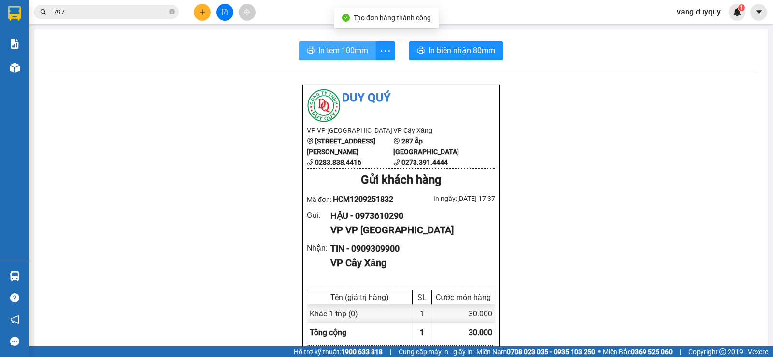
click at [362, 56] on span "In tem 100mm" at bounding box center [343, 50] width 50 height 12
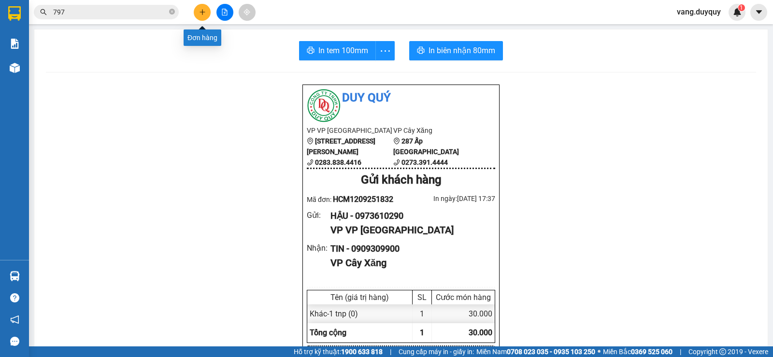
click at [195, 12] on button at bounding box center [202, 12] width 17 height 17
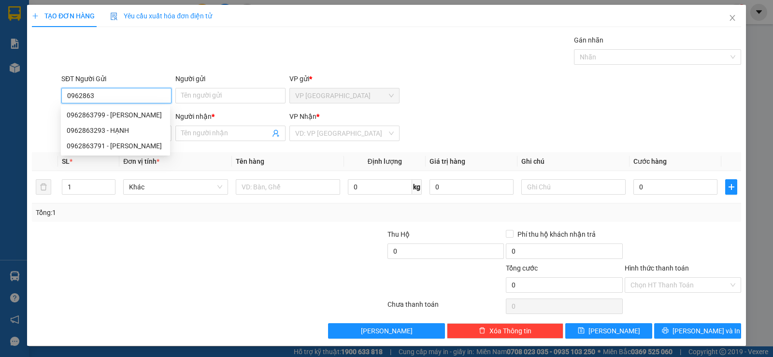
click at [123, 112] on div "0962863799 - THANH" at bounding box center [116, 115] width 98 height 11
type input "0962863799"
type input "THANH"
type input "0962863799"
type input "THANH"
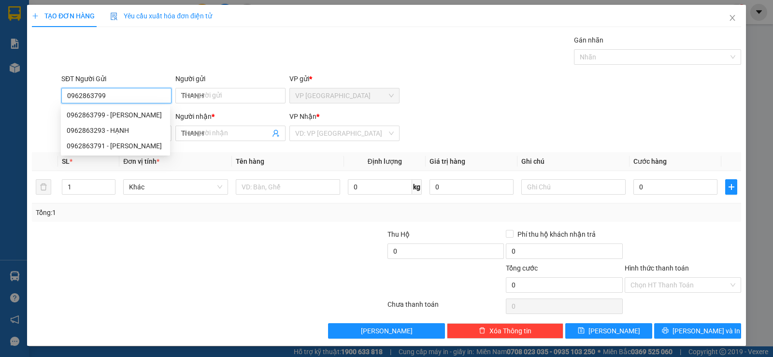
type input "25.000"
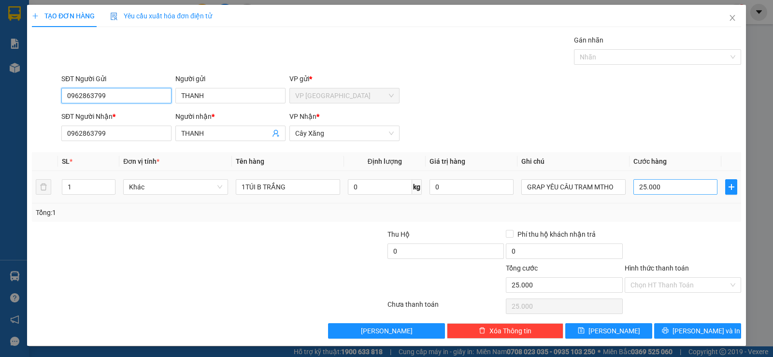
type input "0962863799"
click at [673, 186] on input "25.000" at bounding box center [675, 186] width 84 height 15
type input "2"
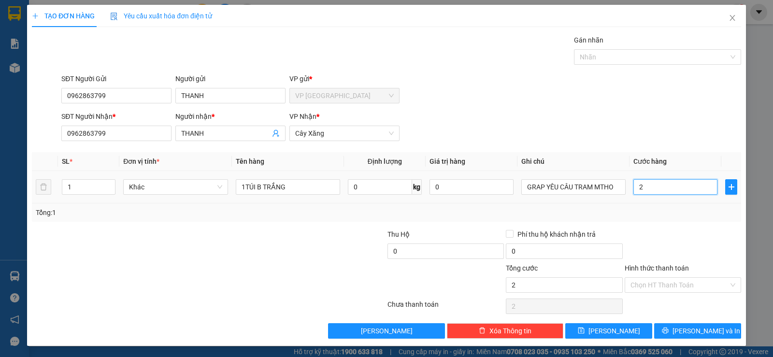
type input "20"
type input "20.000"
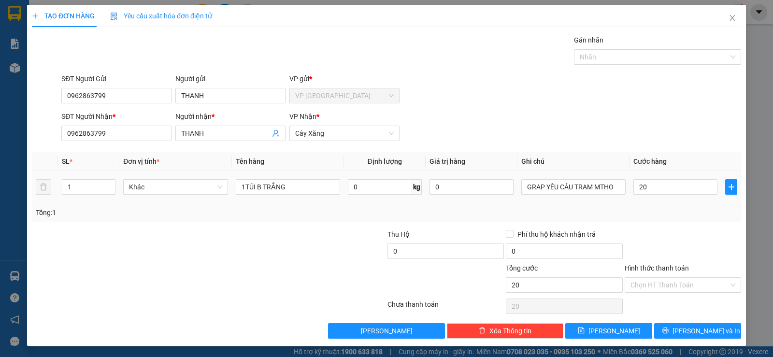
type input "20.000"
click at [674, 250] on div at bounding box center [683, 246] width 118 height 34
click at [684, 325] on button "[PERSON_NAME] và In" at bounding box center [697, 330] width 87 height 15
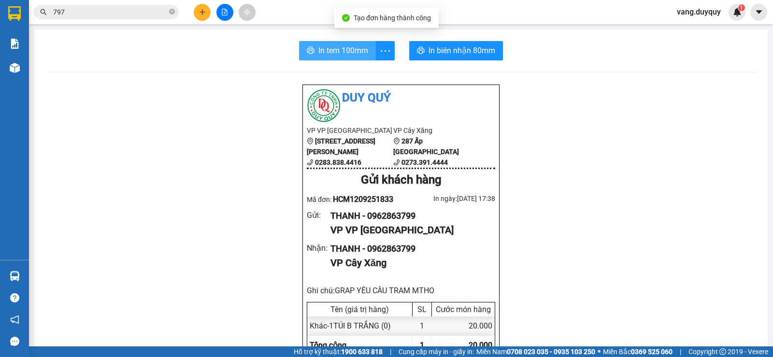
click at [345, 57] on span "In tem 100mm" at bounding box center [343, 50] width 50 height 12
click at [197, 13] on button at bounding box center [202, 12] width 17 height 17
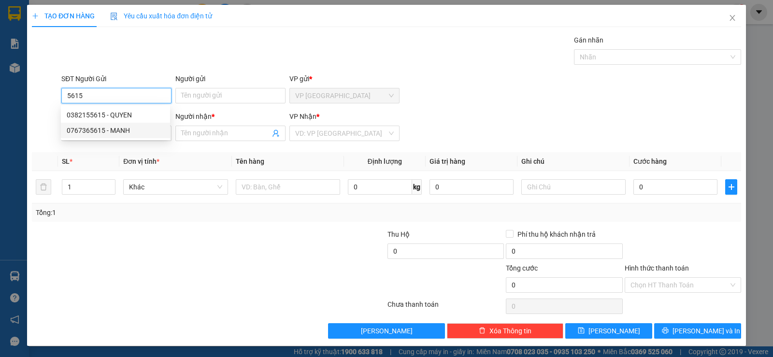
click at [122, 133] on div "0767365615 - MANH" at bounding box center [116, 130] width 98 height 11
type input "0767365615"
type input "MANH"
type input "0985959955"
type input "HUY"
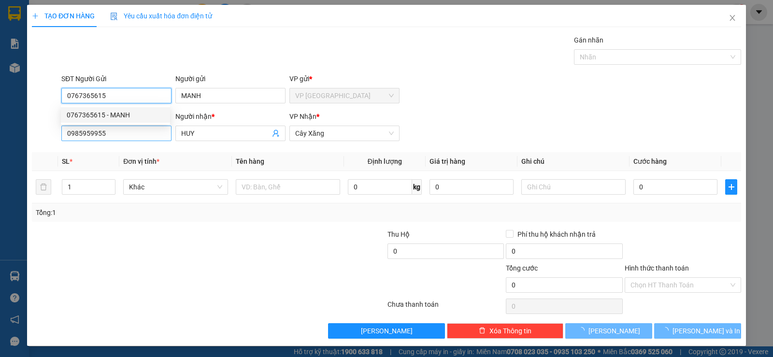
type input "20.000"
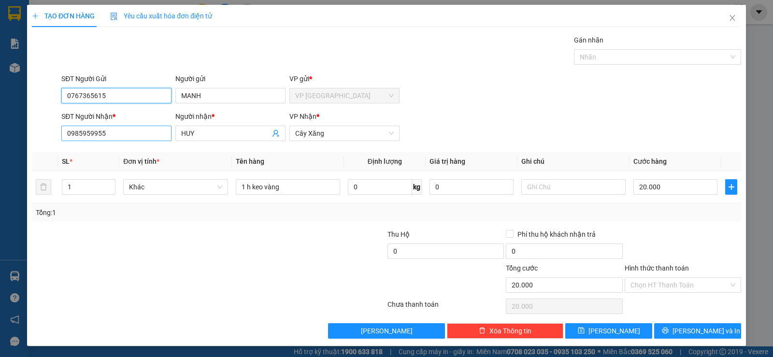
type input "0767365615"
click at [129, 133] on input "0985959955" at bounding box center [116, 133] width 110 height 15
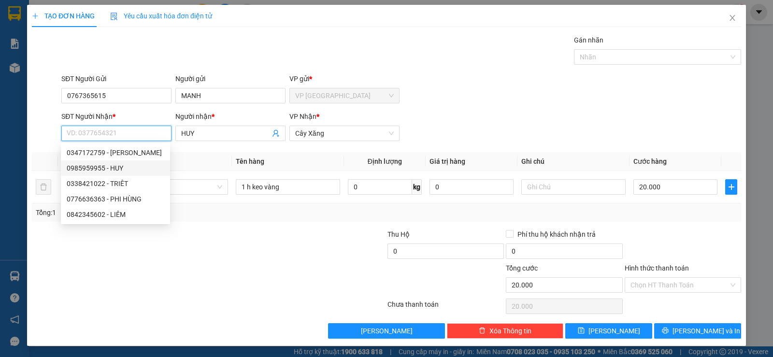
click at [115, 166] on div "0985959955 - HUY" at bounding box center [116, 168] width 98 height 11
type input "0985959955"
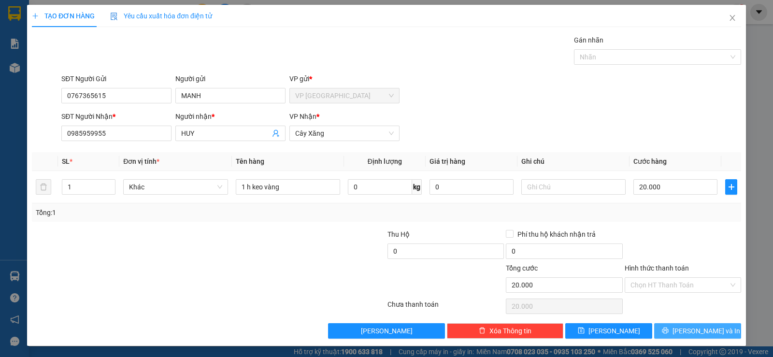
click at [697, 329] on span "[PERSON_NAME] và In" at bounding box center [706, 331] width 68 height 11
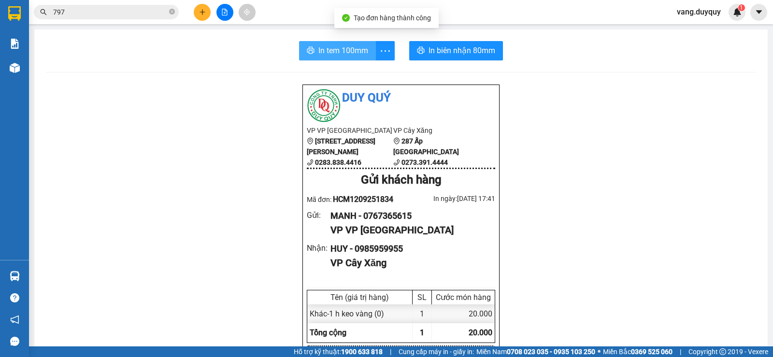
click at [357, 53] on span "In tem 100mm" at bounding box center [343, 50] width 50 height 12
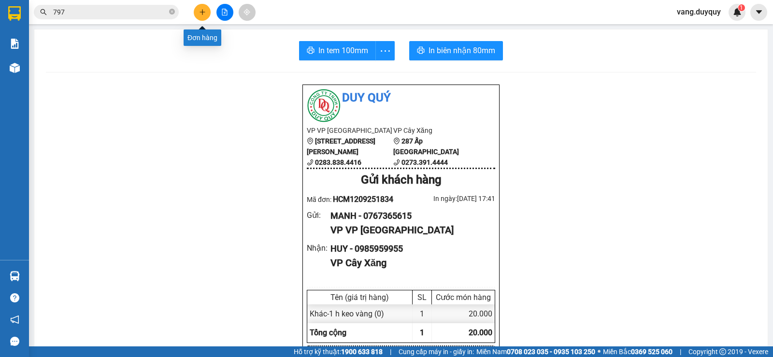
click at [204, 16] on button at bounding box center [202, 12] width 17 height 17
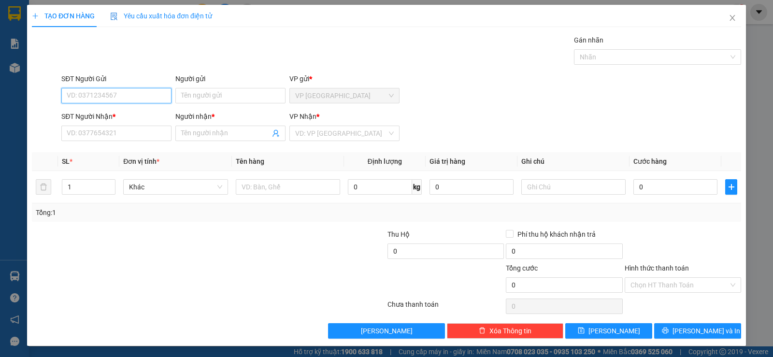
click at [128, 92] on input "SĐT Người Gửi" at bounding box center [116, 95] width 110 height 15
click at [117, 115] on div "0938533090 - ELSA" at bounding box center [116, 115] width 98 height 11
type input "0938533090"
type input "ELSA"
type input "0919103200"
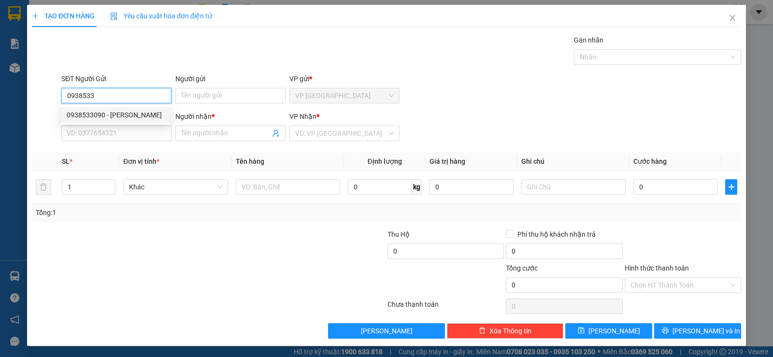
type input "KIM"
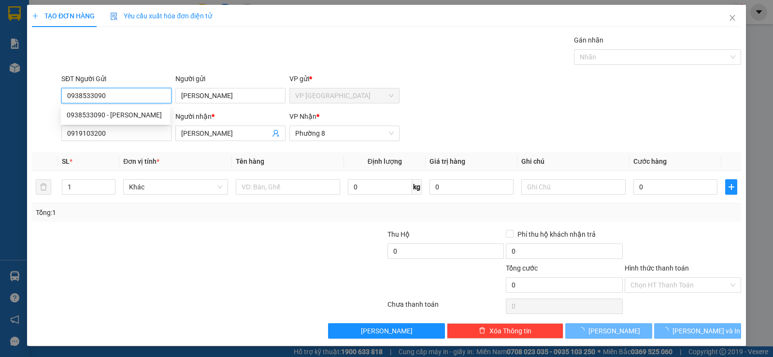
type input "40.000"
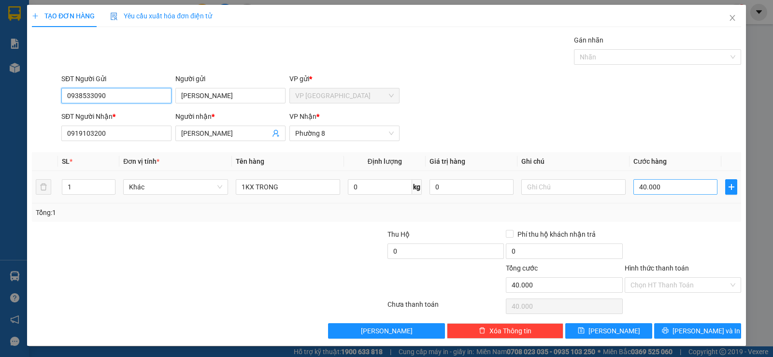
type input "0938533090"
click at [661, 190] on input "40.000" at bounding box center [675, 186] width 84 height 15
type input "3"
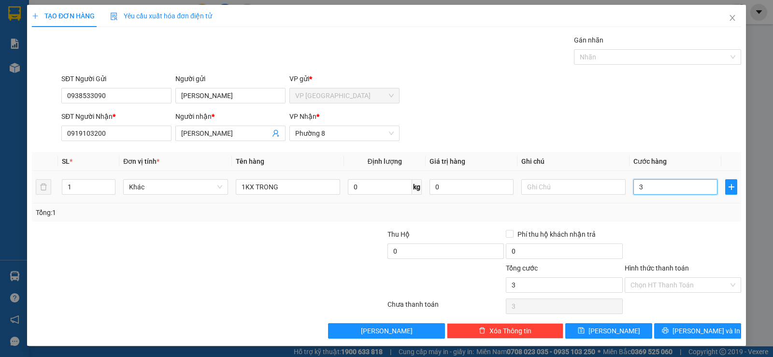
type input "30"
type input "30.000"
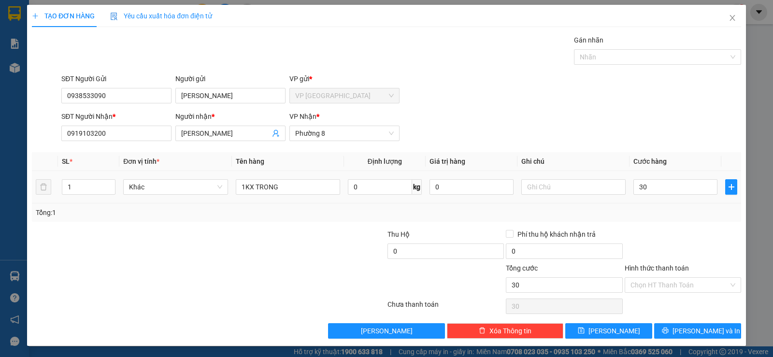
type input "30.000"
click at [667, 229] on div at bounding box center [683, 246] width 118 height 34
click at [669, 328] on icon "printer" at bounding box center [665, 330] width 7 height 7
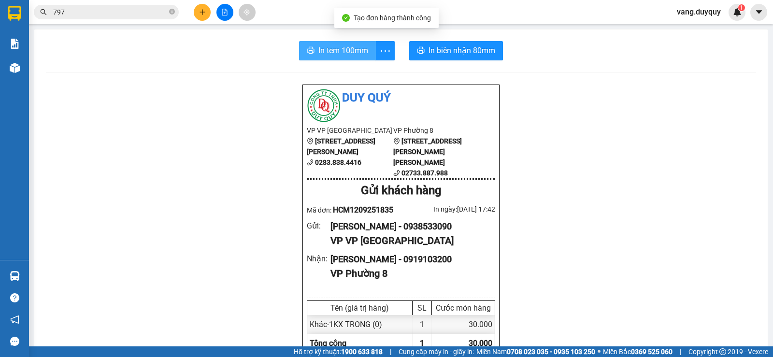
click at [341, 53] on span "In tem 100mm" at bounding box center [343, 50] width 50 height 12
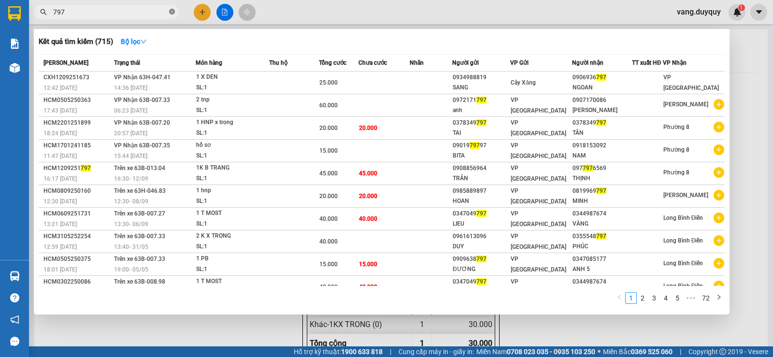
click at [171, 14] on icon "close-circle" at bounding box center [172, 12] width 6 height 6
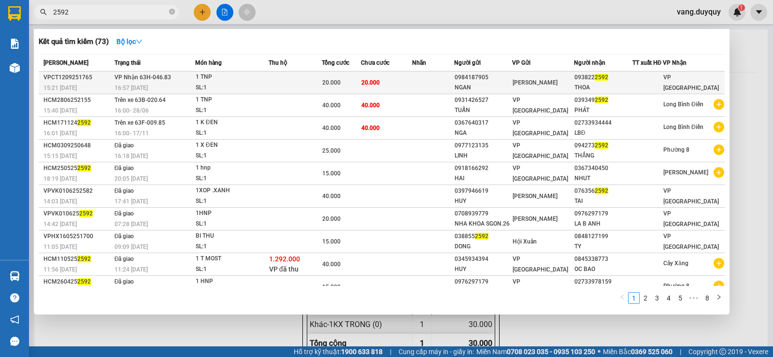
type input "2592"
click at [242, 93] on div "SL: 1" at bounding box center [232, 88] width 72 height 11
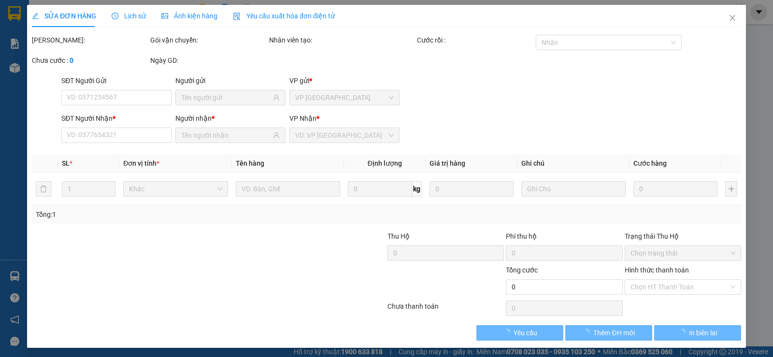
type input "0984187905"
type input "NGAN"
type input "0938222592"
type input "THOA"
type input "20.000"
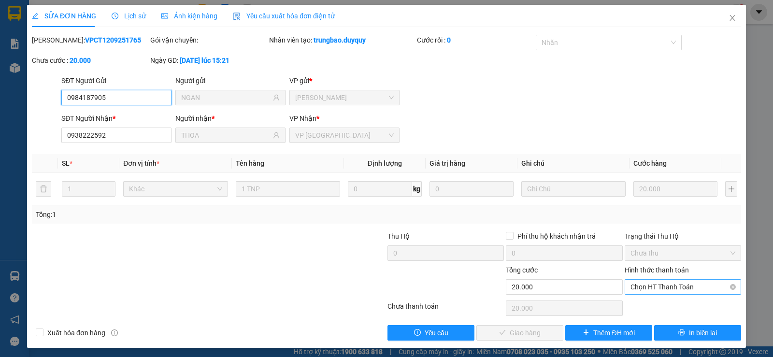
click at [697, 289] on span "Chọn HT Thanh Toán" at bounding box center [682, 287] width 105 height 14
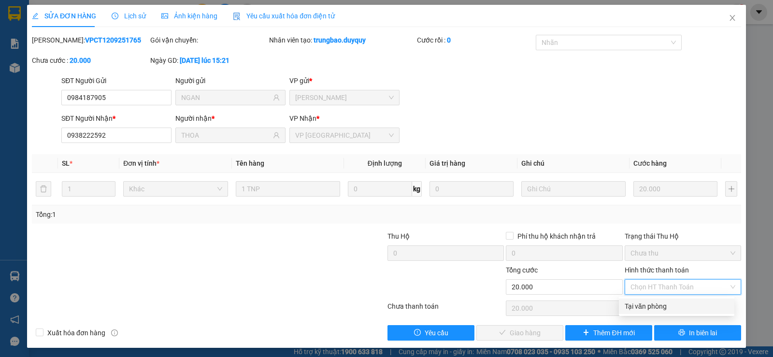
click at [676, 307] on div "Tại văn phòng" at bounding box center [677, 306] width 104 height 11
type input "0"
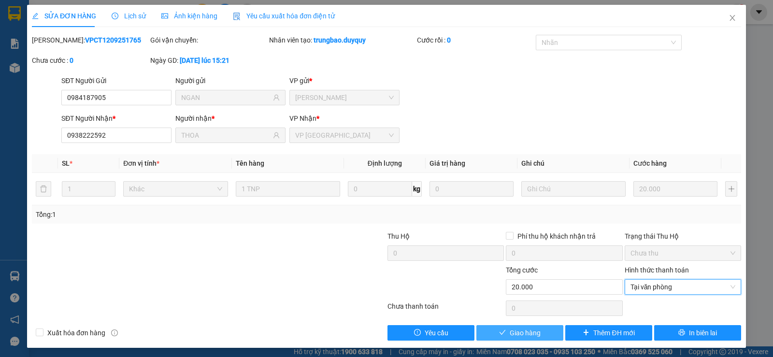
click at [510, 328] on span "Giao hàng" at bounding box center [525, 333] width 31 height 11
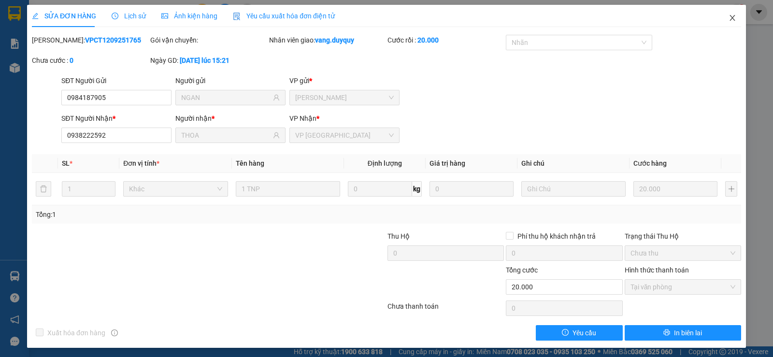
click at [730, 23] on span "Close" at bounding box center [732, 18] width 27 height 27
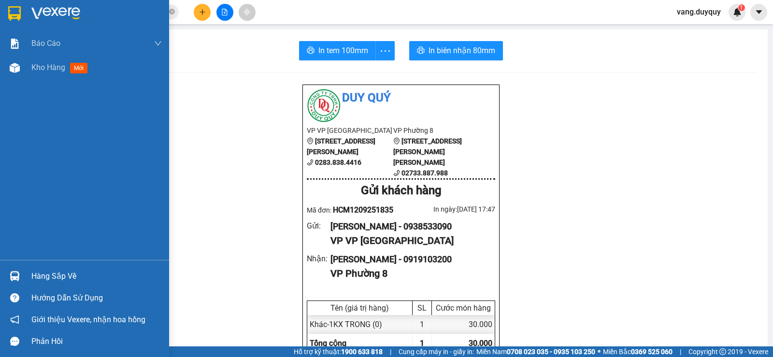
click at [14, 12] on img at bounding box center [14, 13] width 13 height 14
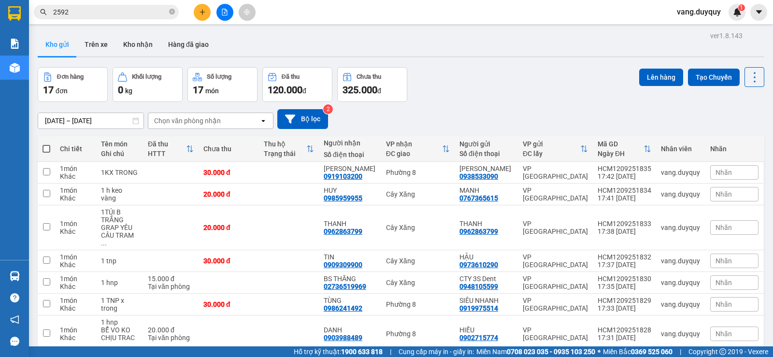
click at [230, 122] on div "Chọn văn phòng nhận" at bounding box center [203, 120] width 111 height 15
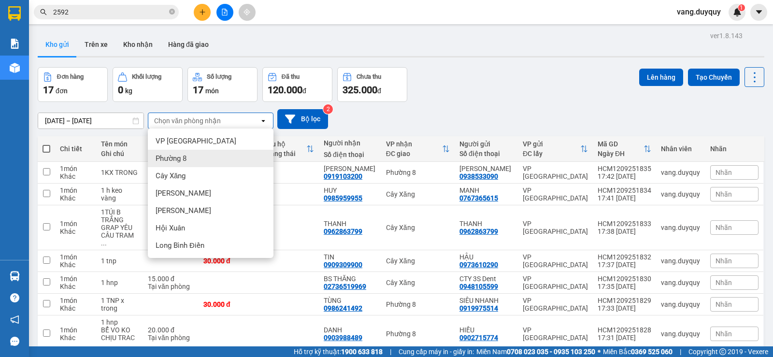
click at [192, 158] on div "Phường 8" at bounding box center [211, 158] width 126 height 17
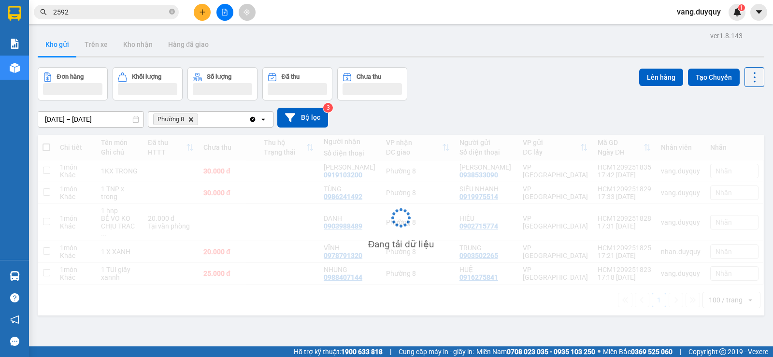
click at [224, 124] on div "Phường 8 Delete" at bounding box center [198, 119] width 100 height 15
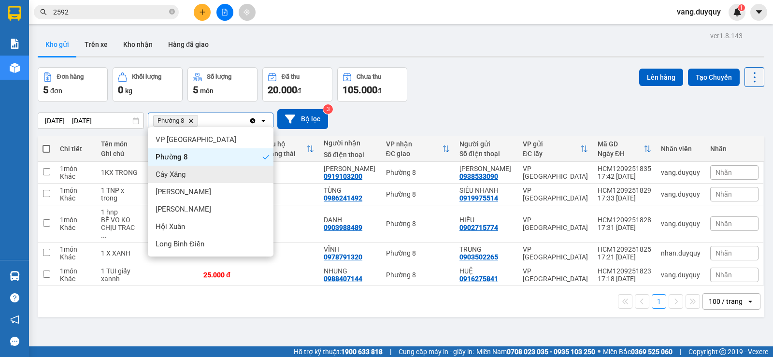
click at [191, 178] on div "Cây Xăng" at bounding box center [211, 174] width 126 height 17
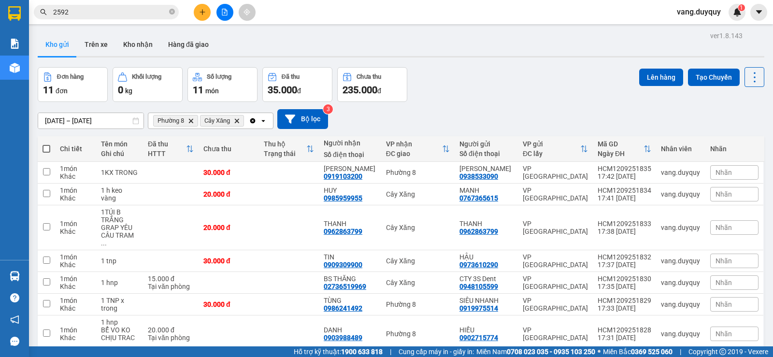
click at [258, 122] on div "Clear all open" at bounding box center [261, 120] width 24 height 15
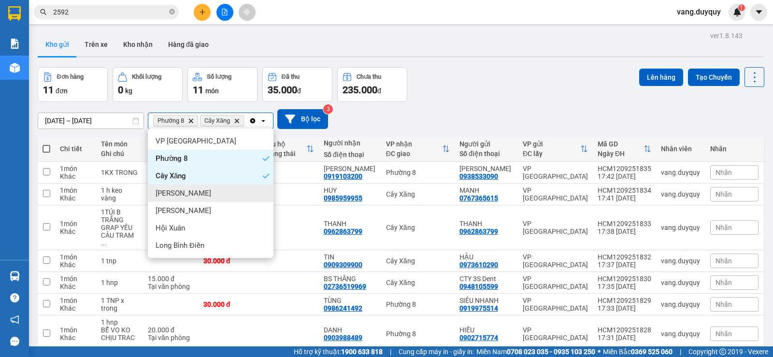
click at [191, 188] on div "[PERSON_NAME]" at bounding box center [211, 193] width 126 height 17
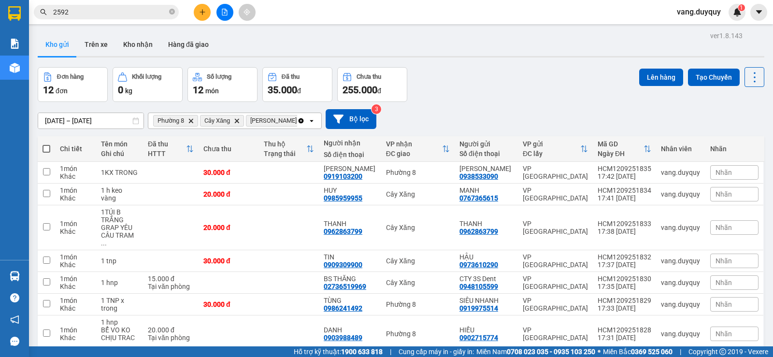
click at [45, 148] on span at bounding box center [47, 149] width 8 height 8
click at [46, 144] on input "checkbox" at bounding box center [46, 144] width 0 height 0
checkbox input "true"
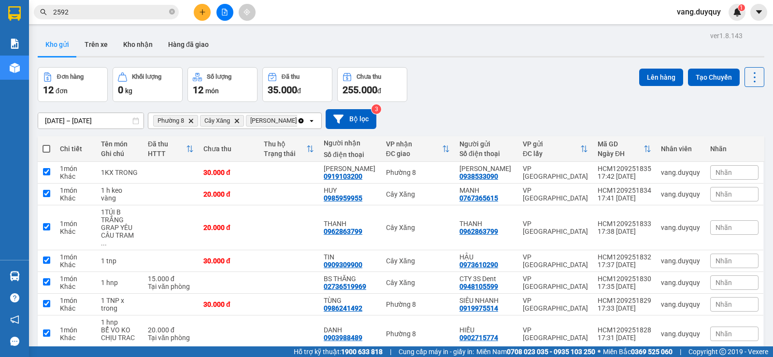
checkbox input "true"
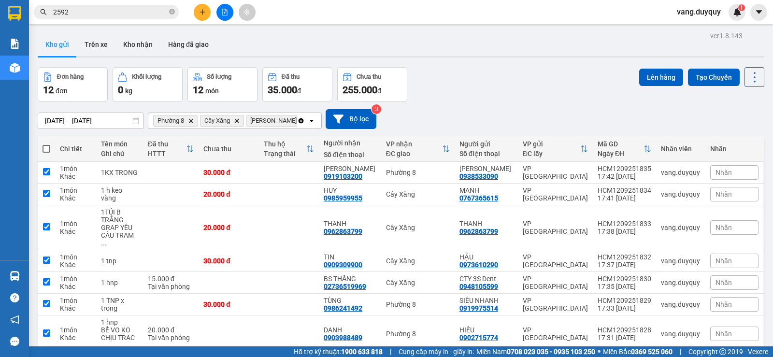
checkbox input "true"
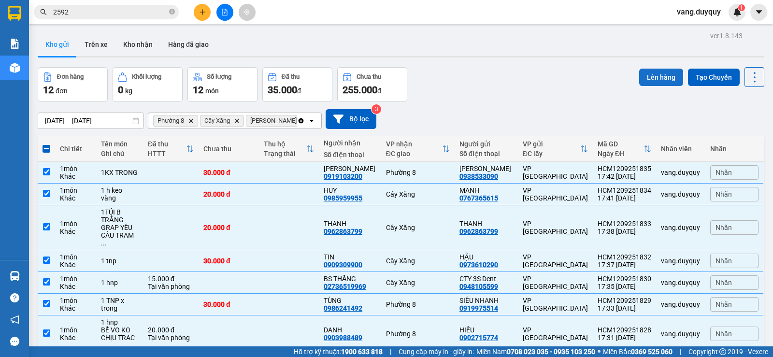
click at [655, 81] on button "Lên hàng" at bounding box center [661, 77] width 44 height 17
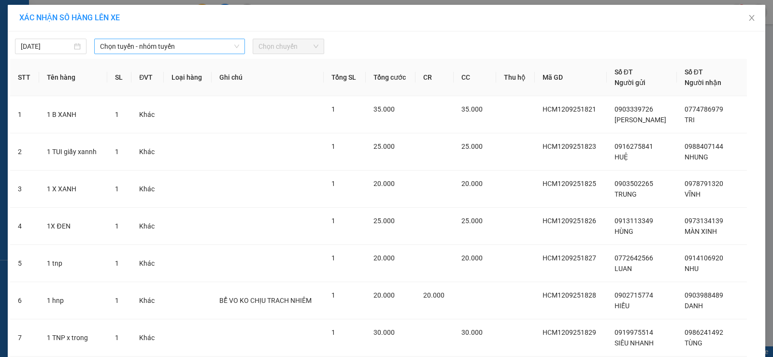
click at [194, 52] on span "Chọn tuyến - nhóm tuyến" at bounding box center [169, 46] width 139 height 14
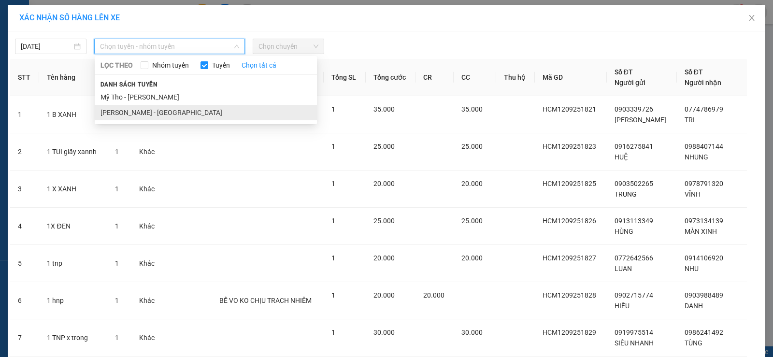
click at [152, 108] on li "[PERSON_NAME] - [GEOGRAPHIC_DATA]" at bounding box center [206, 112] width 222 height 15
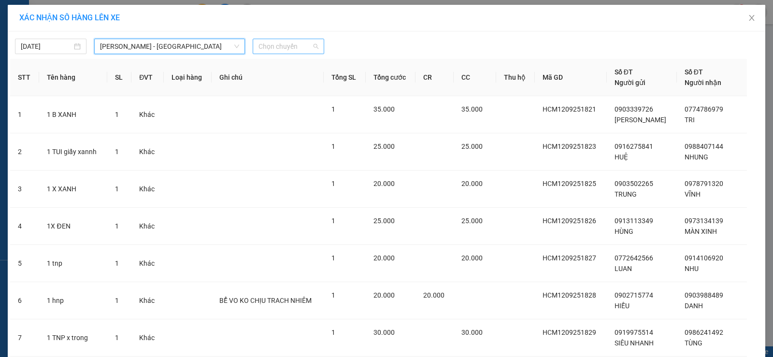
click at [269, 48] on span "Chọn chuyến" at bounding box center [288, 46] width 60 height 14
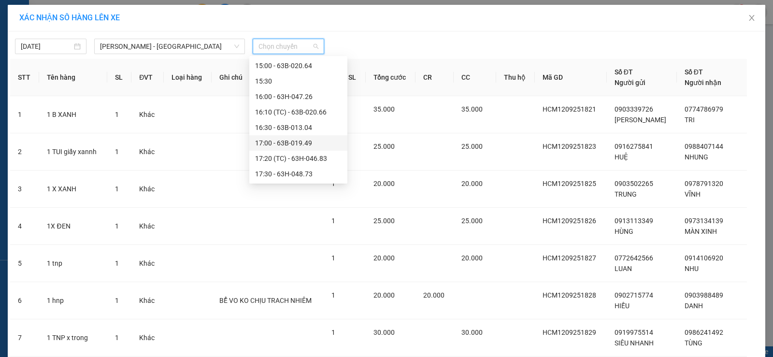
scroll to position [464, 0]
click at [314, 82] on div "17:20 (TC) - 63H-046.83" at bounding box center [298, 81] width 86 height 11
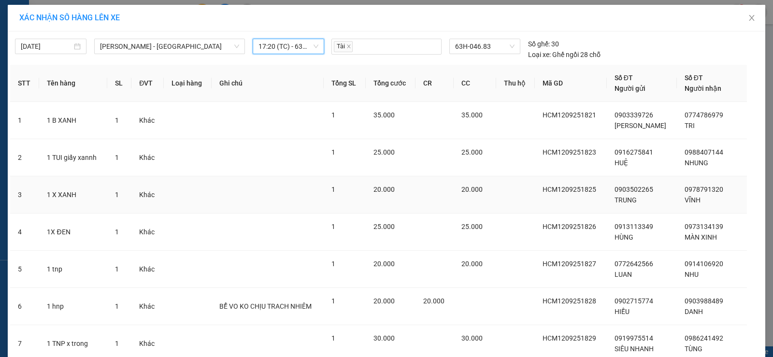
scroll to position [262, 0]
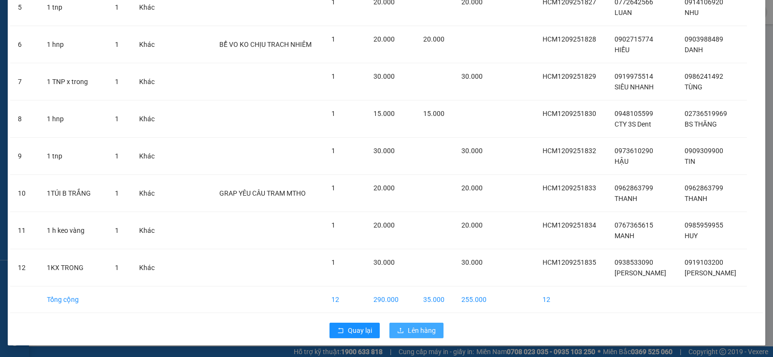
click at [416, 327] on span "Lên hàng" at bounding box center [422, 330] width 28 height 11
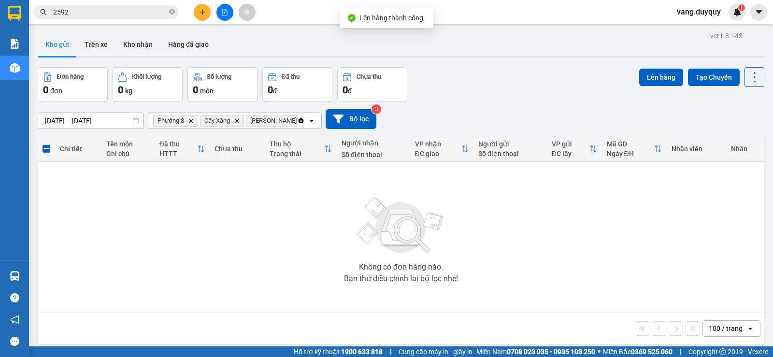
click at [302, 124] on icon "Clear all" at bounding box center [301, 121] width 8 height 8
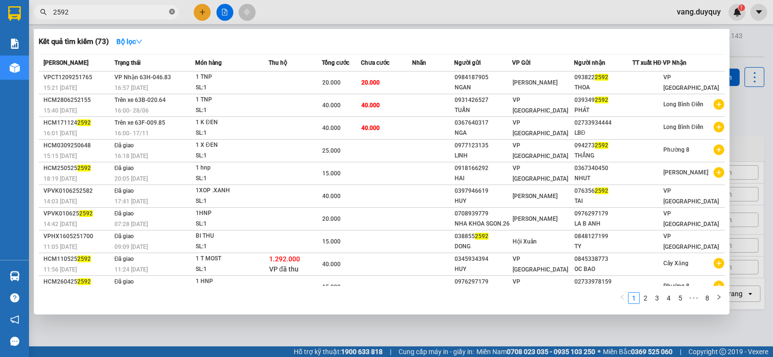
click at [173, 11] on icon "close-circle" at bounding box center [172, 12] width 6 height 6
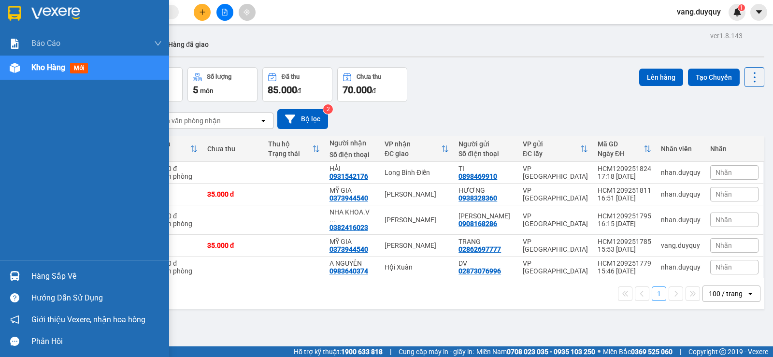
click at [15, 11] on img at bounding box center [14, 13] width 13 height 14
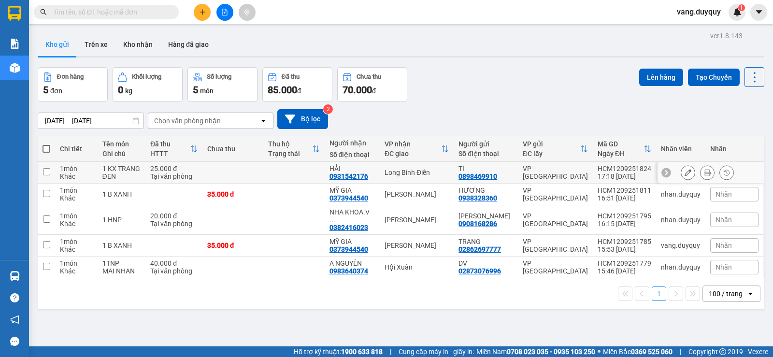
click at [255, 168] on td at bounding box center [232, 173] width 61 height 22
checkbox input "true"
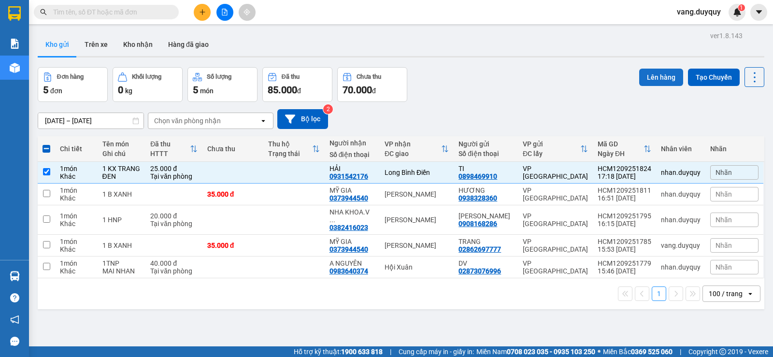
click at [663, 71] on button "Lên hàng" at bounding box center [661, 77] width 44 height 17
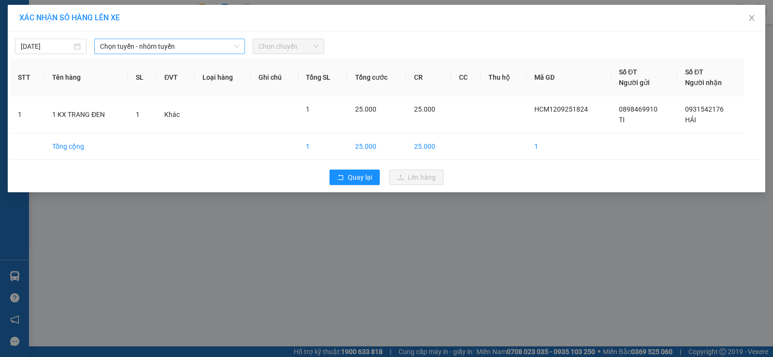
click at [167, 48] on span "Chọn tuyến - nhóm tuyến" at bounding box center [169, 46] width 139 height 14
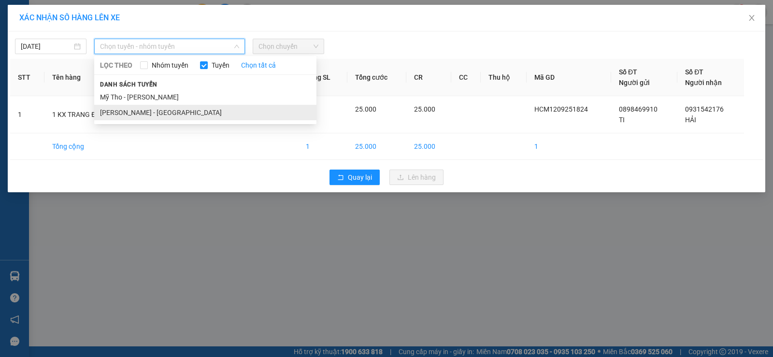
click at [154, 110] on li "[PERSON_NAME] - [GEOGRAPHIC_DATA]" at bounding box center [205, 112] width 222 height 15
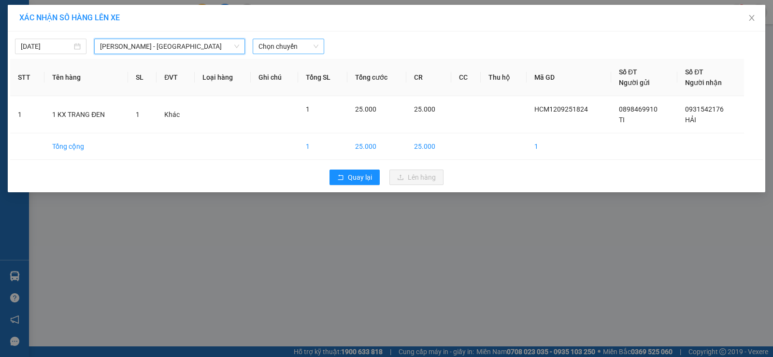
click at [290, 45] on span "Chọn chuyến" at bounding box center [288, 46] width 60 height 14
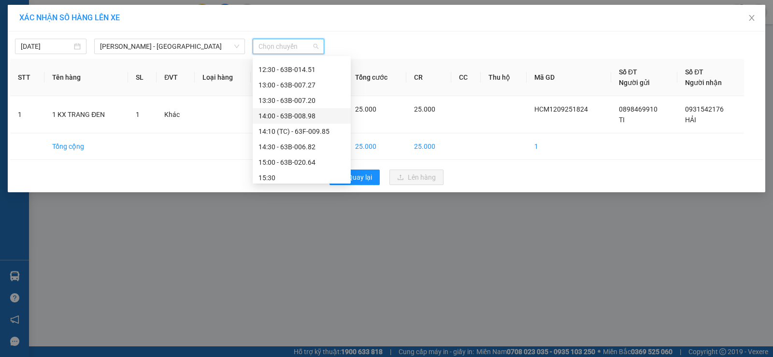
scroll to position [464, 0]
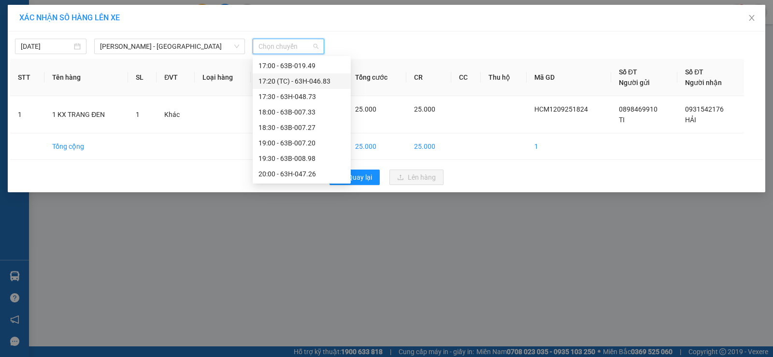
click at [327, 76] on div "17:20 (TC) - 63H-046.83" at bounding box center [301, 81] width 86 height 11
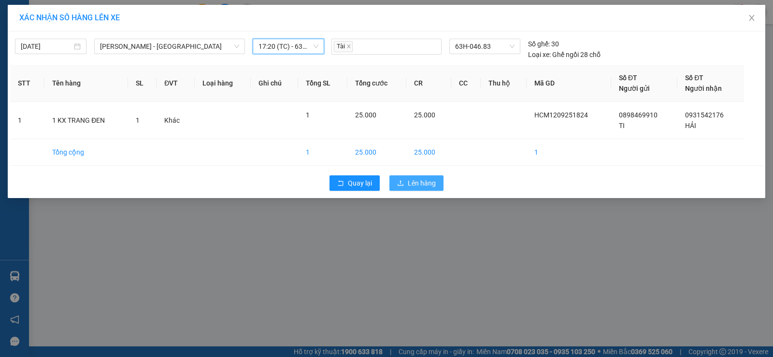
click at [408, 179] on span "Lên hàng" at bounding box center [422, 183] width 28 height 11
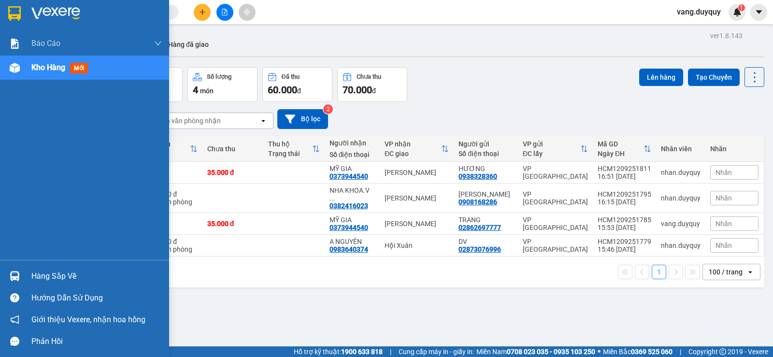
click at [19, 23] on div at bounding box center [84, 15] width 169 height 31
click at [29, 275] on div "Hàng sắp về" at bounding box center [84, 276] width 169 height 22
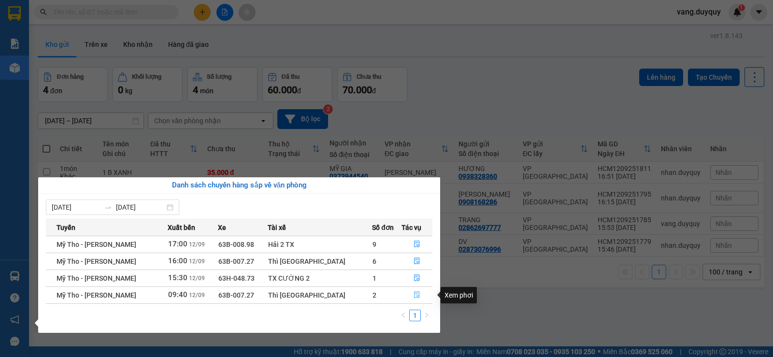
click at [408, 290] on button "button" at bounding box center [417, 294] width 30 height 15
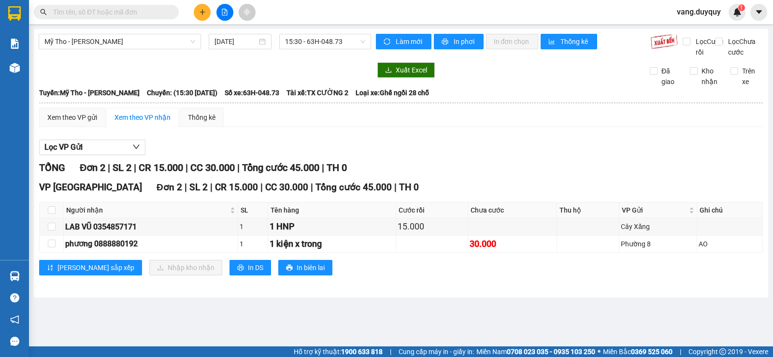
click at [512, 298] on div "Mỹ Tho - Hồ Chí Minh 12/09/2025 15:30 - 63H-048.73 Làm mới In phơi In đơn chọn …" at bounding box center [401, 163] width 734 height 269
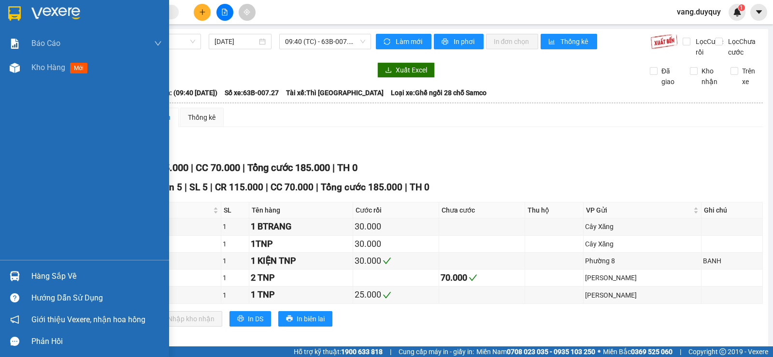
click at [30, 274] on div "Hàng sắp về" at bounding box center [84, 276] width 169 height 22
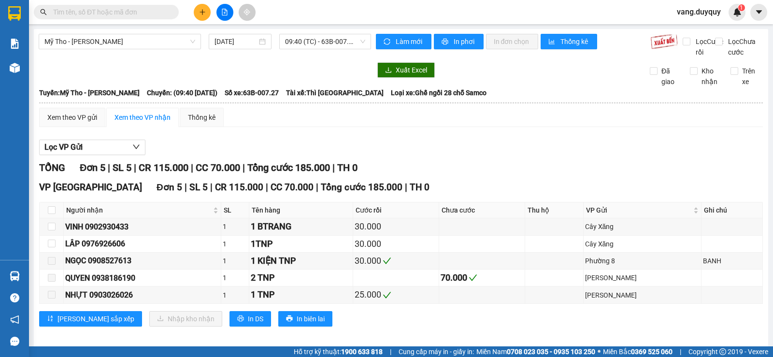
click at [489, 324] on section "Kết quả tìm kiếm ( 73 ) Bộ lọc Mã ĐH Trạng thái Món hàng Thu hộ Tổng cước Chưa …" at bounding box center [386, 178] width 773 height 357
click at [48, 214] on input "checkbox" at bounding box center [52, 210] width 8 height 8
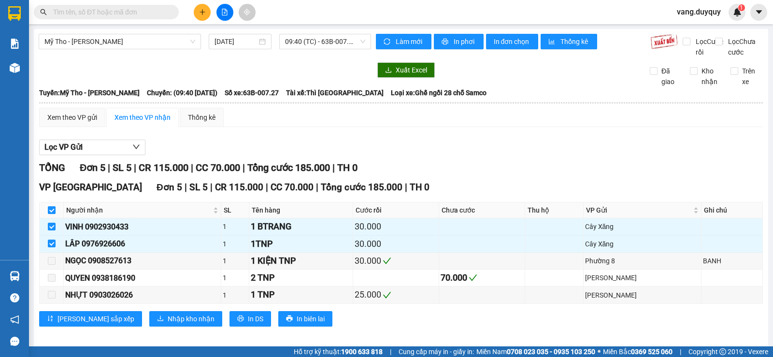
click at [48, 214] on input "checkbox" at bounding box center [52, 210] width 8 height 8
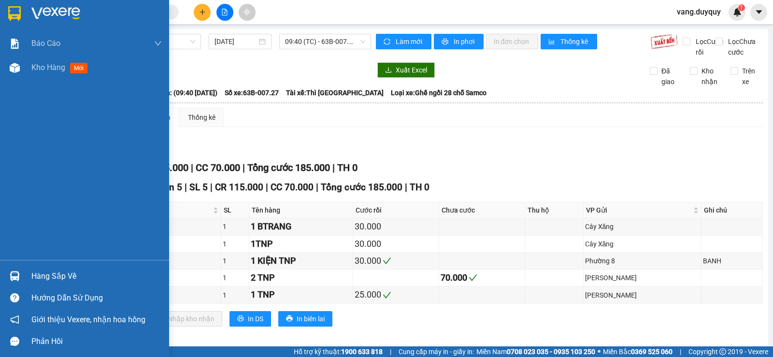
click at [56, 5] on div at bounding box center [84, 15] width 169 height 31
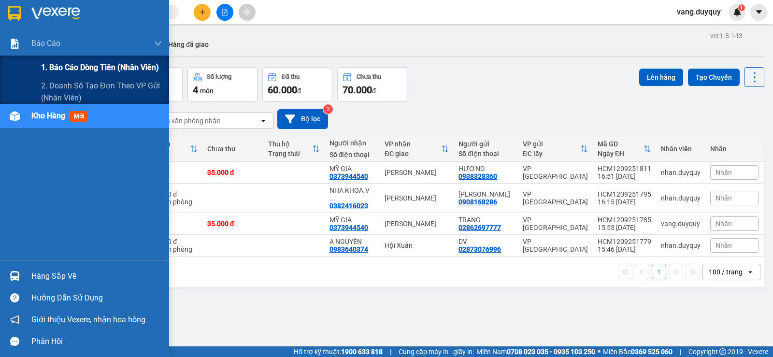
click at [50, 70] on span "1. Báo cáo dòng tiền (nhân viên)" at bounding box center [100, 67] width 118 height 12
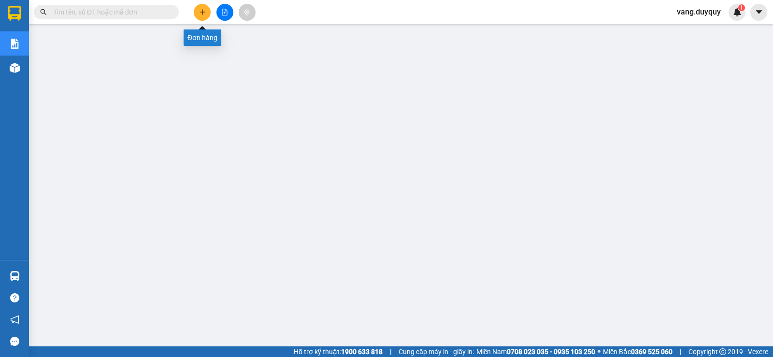
click at [201, 17] on button at bounding box center [202, 12] width 17 height 17
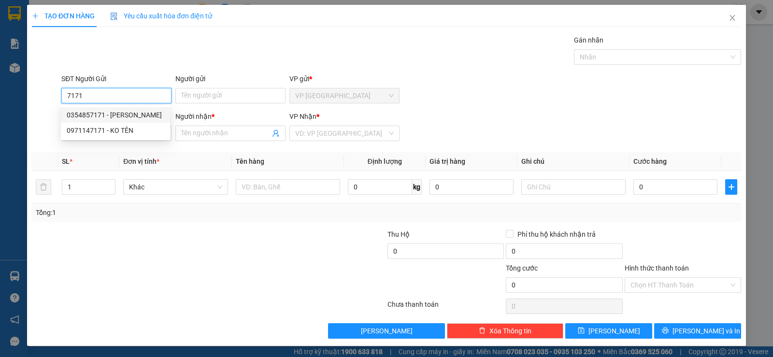
click at [120, 114] on div "0354857171 - LAB VŨ" at bounding box center [116, 115] width 98 height 11
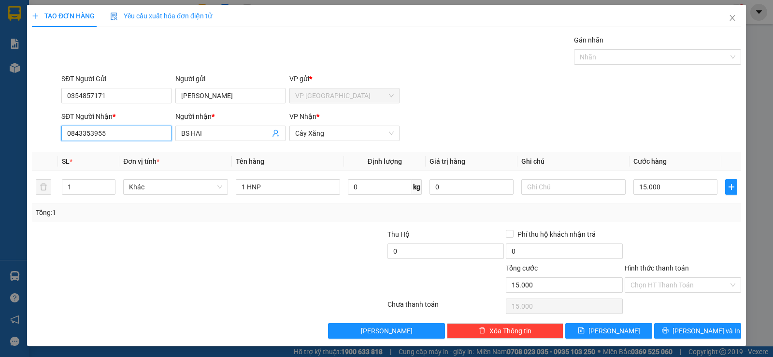
click at [128, 130] on input "0843353955" at bounding box center [116, 133] width 110 height 15
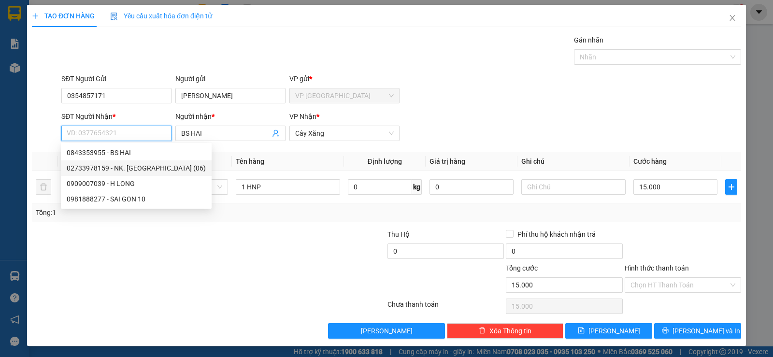
click at [127, 167] on div "02733978159 - NK. SÀI GÒN (06)" at bounding box center [136, 168] width 139 height 11
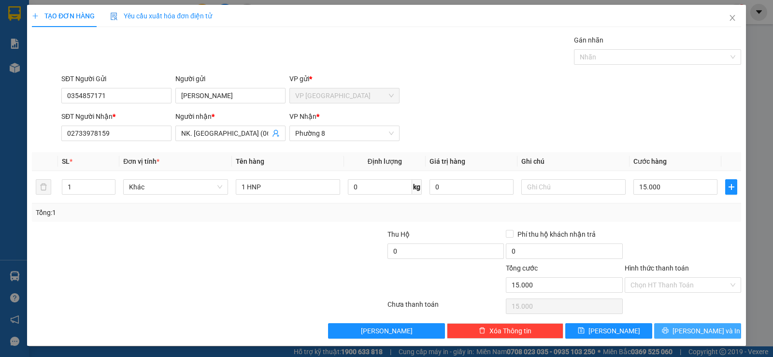
click at [689, 329] on span "[PERSON_NAME] và In" at bounding box center [706, 331] width 68 height 11
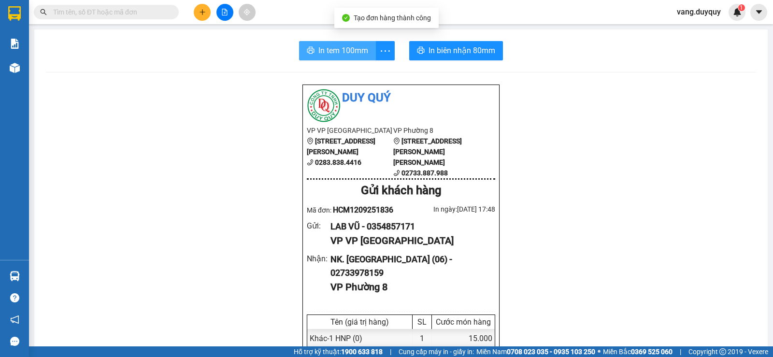
click at [343, 54] on span "In tem 100mm" at bounding box center [343, 50] width 50 height 12
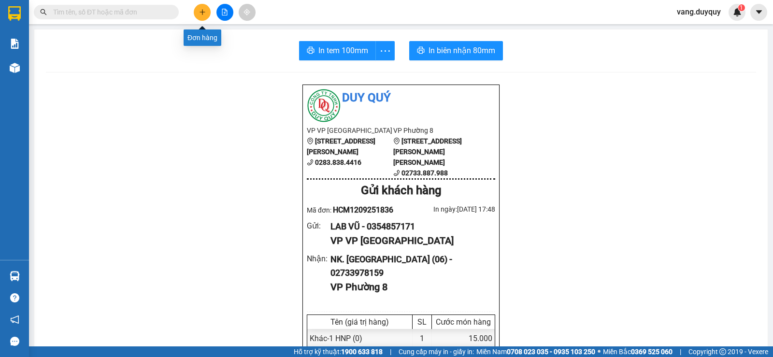
click at [208, 7] on button at bounding box center [202, 12] width 17 height 17
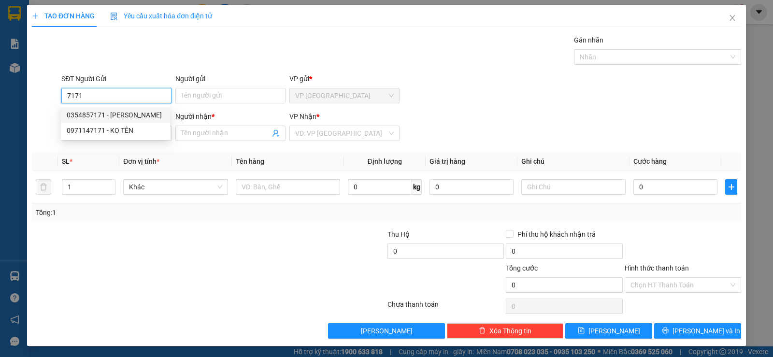
click at [109, 117] on div "0354857171 - LAB VŨ" at bounding box center [116, 115] width 98 height 11
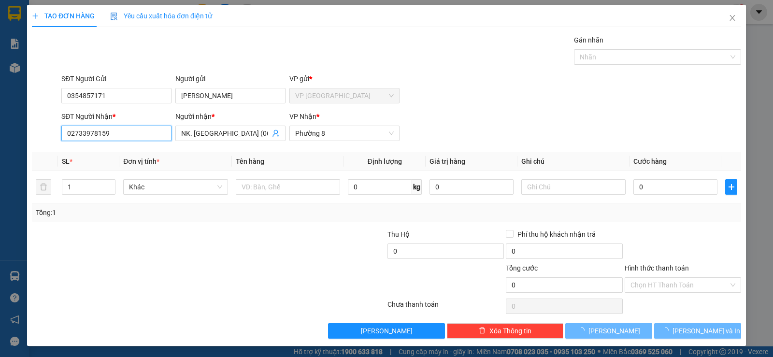
click at [123, 130] on input "02733978159" at bounding box center [116, 133] width 110 height 15
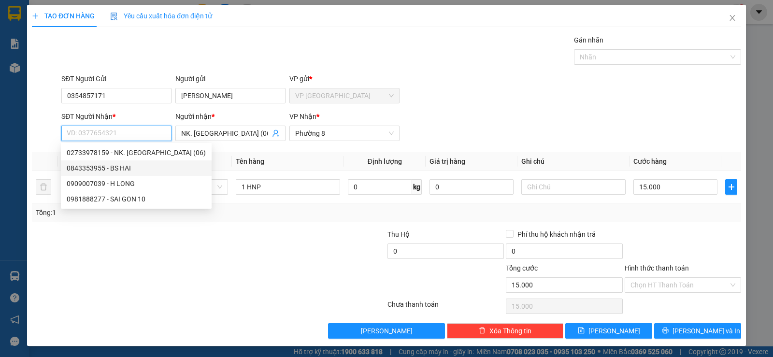
click at [126, 167] on div "0843353955 - BS HAI" at bounding box center [136, 168] width 139 height 11
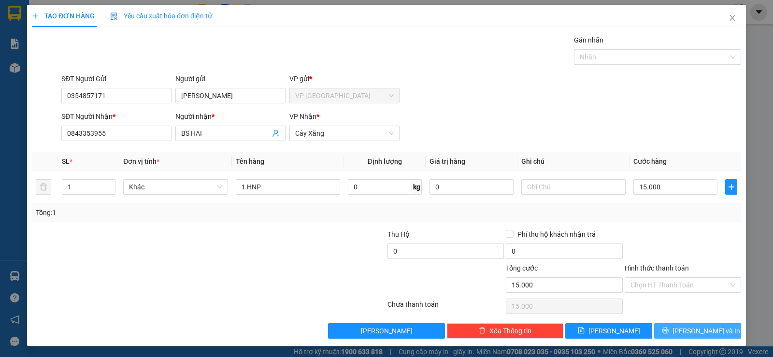
click at [669, 333] on button "[PERSON_NAME] và In" at bounding box center [697, 330] width 87 height 15
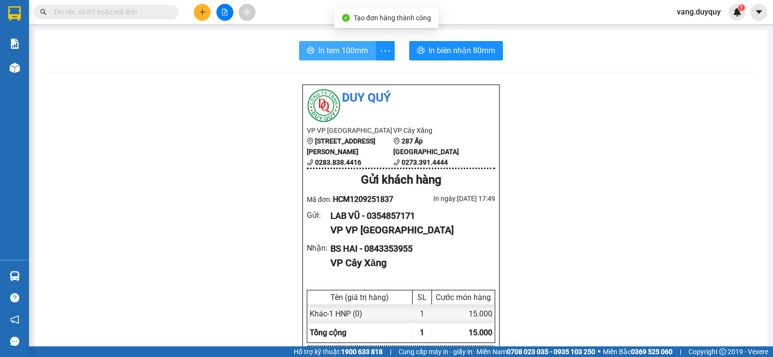
click at [360, 55] on span "In tem 100mm" at bounding box center [343, 50] width 50 height 12
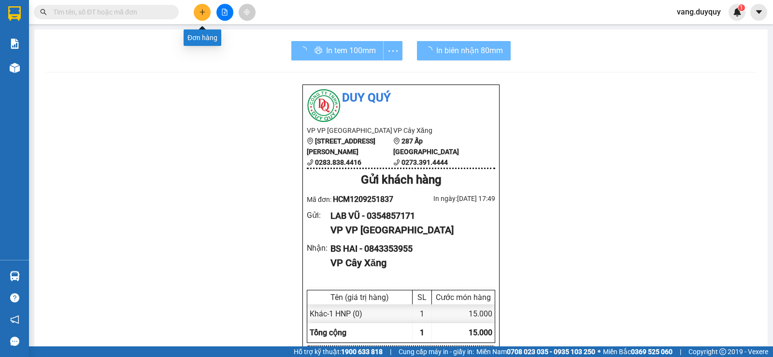
click at [201, 9] on icon "plus" at bounding box center [202, 12] width 7 height 7
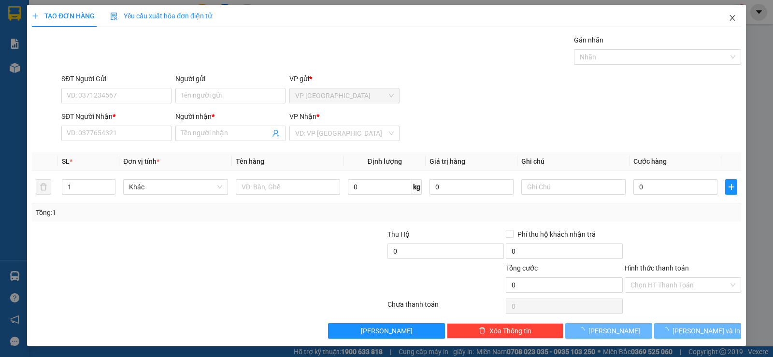
click at [729, 20] on icon "close" at bounding box center [733, 18] width 8 height 8
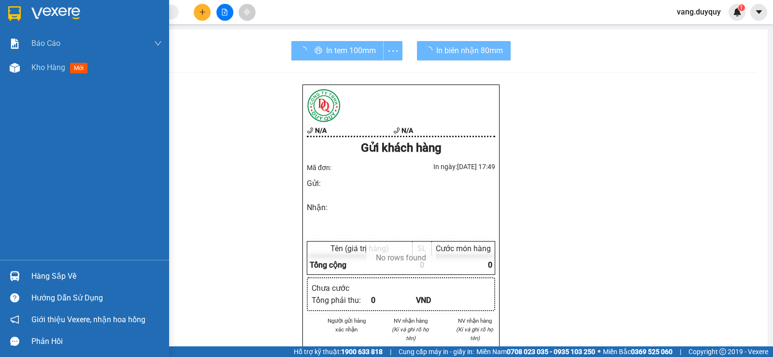
click at [35, 16] on img at bounding box center [55, 13] width 49 height 14
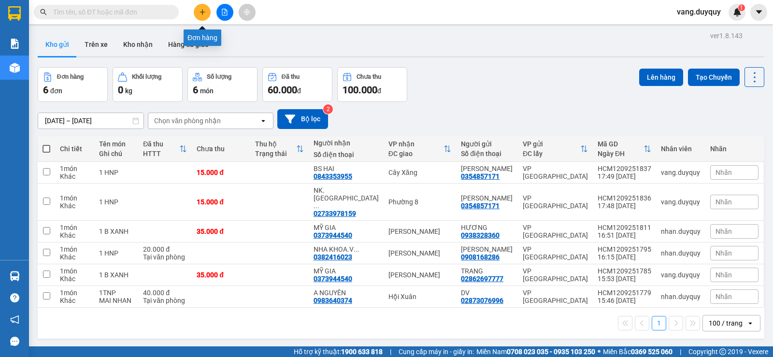
click at [203, 16] on button at bounding box center [202, 12] width 17 height 17
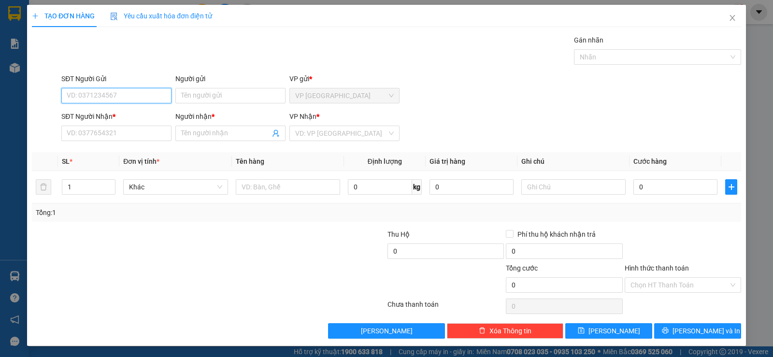
click at [144, 99] on input "SĐT Người Gửi" at bounding box center [116, 95] width 110 height 15
click at [729, 16] on icon "close" at bounding box center [733, 18] width 8 height 8
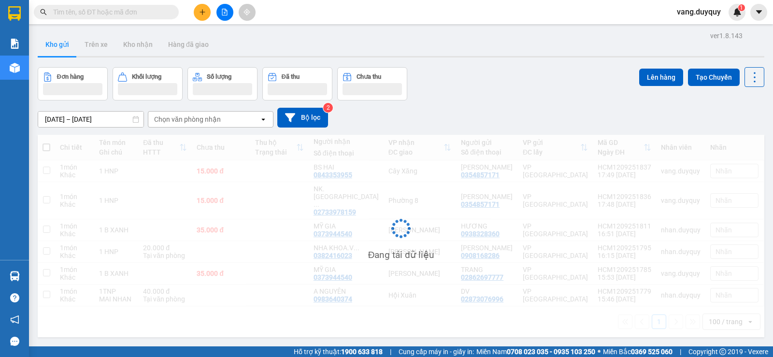
click at [124, 10] on input "text" at bounding box center [110, 12] width 114 height 11
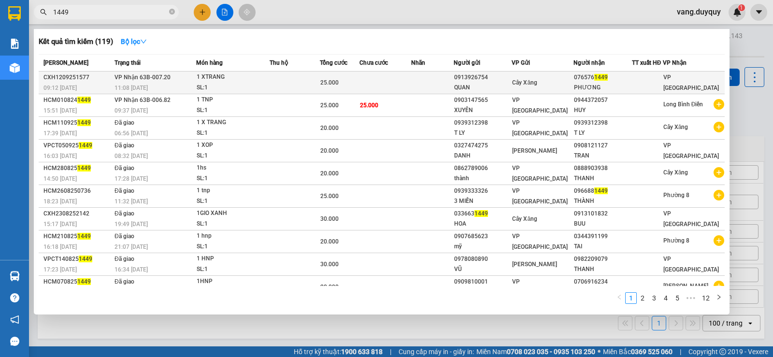
click at [511, 83] on div "QUAN" at bounding box center [482, 88] width 57 height 10
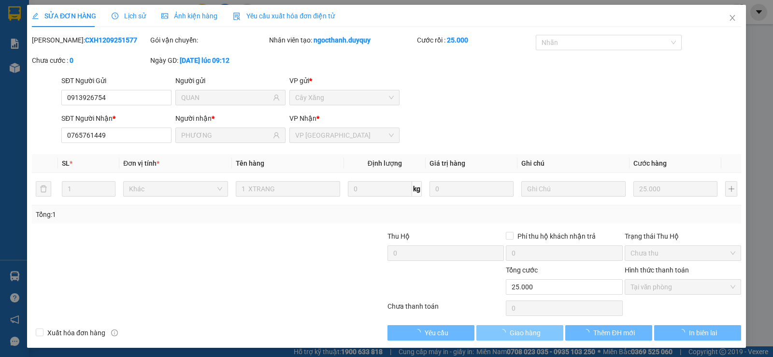
click at [535, 331] on span "Giao hàng" at bounding box center [525, 333] width 31 height 11
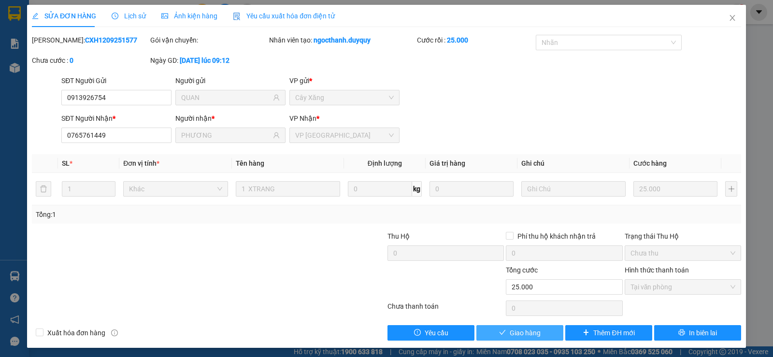
click at [535, 331] on span "Giao hàng" at bounding box center [525, 333] width 31 height 11
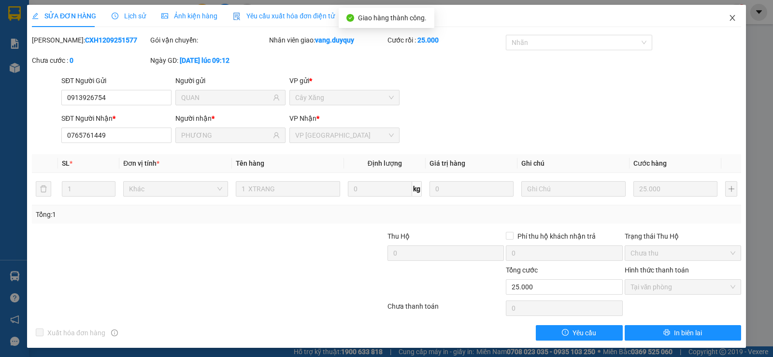
click at [729, 19] on icon "close" at bounding box center [733, 18] width 8 height 8
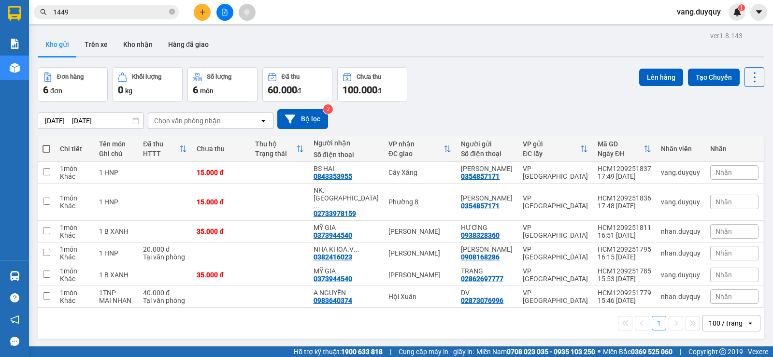
click at [205, 10] on icon "plus" at bounding box center [202, 12] width 7 height 7
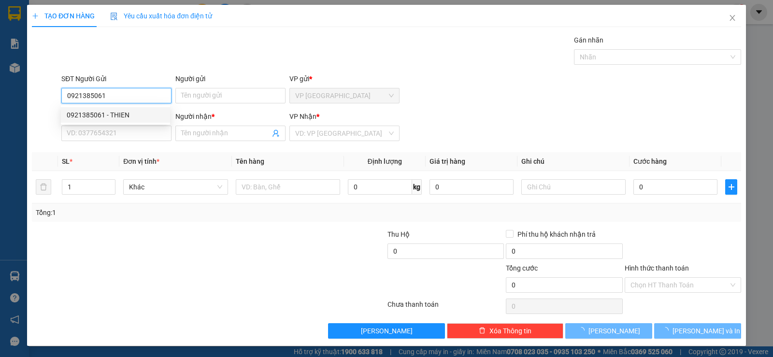
click at [129, 114] on div "0921385061 - THIEN" at bounding box center [116, 115] width 98 height 11
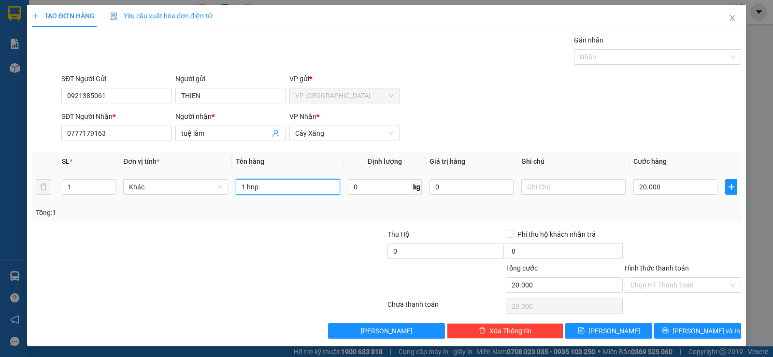
click at [271, 184] on input "1 hnp" at bounding box center [288, 186] width 104 height 15
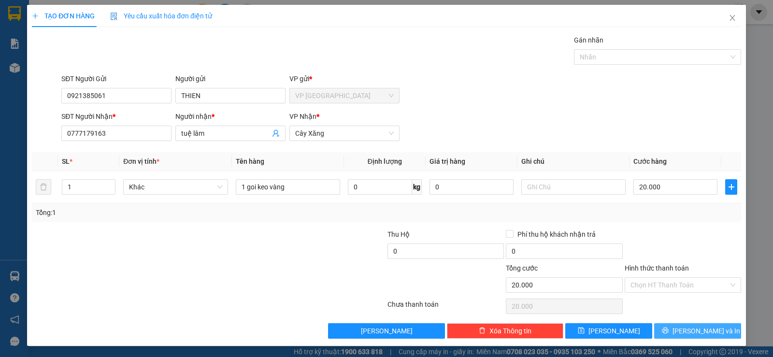
click at [685, 334] on span "[PERSON_NAME] và In" at bounding box center [706, 331] width 68 height 11
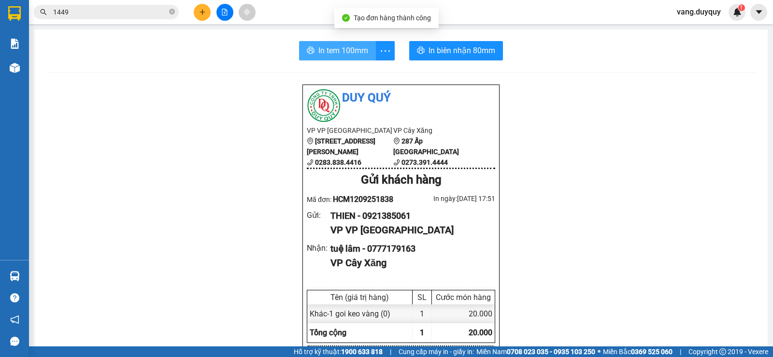
click at [344, 55] on span "In tem 100mm" at bounding box center [343, 50] width 50 height 12
click at [299, 41] on button "In tem 100mm" at bounding box center [337, 50] width 77 height 19
click at [172, 11] on icon "close-circle" at bounding box center [172, 12] width 6 height 6
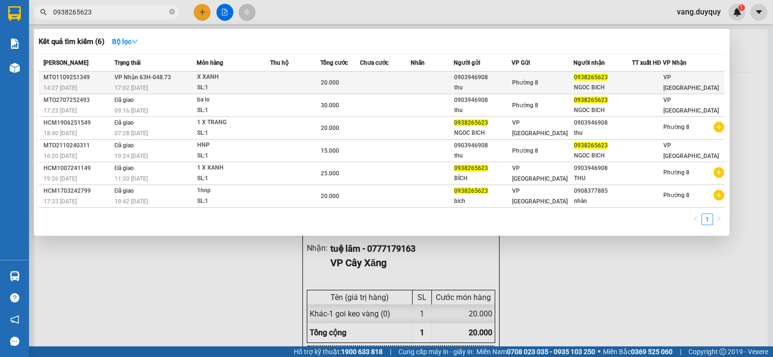
click at [234, 76] on div "X XANH" at bounding box center [233, 77] width 72 height 11
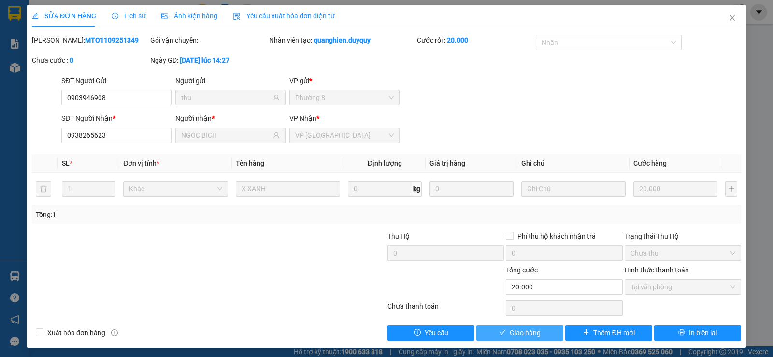
click at [510, 332] on span "Giao hàng" at bounding box center [525, 333] width 31 height 11
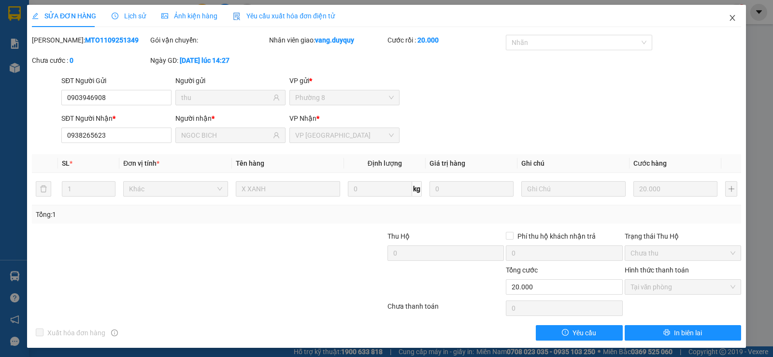
click at [729, 16] on icon "close" at bounding box center [733, 18] width 8 height 8
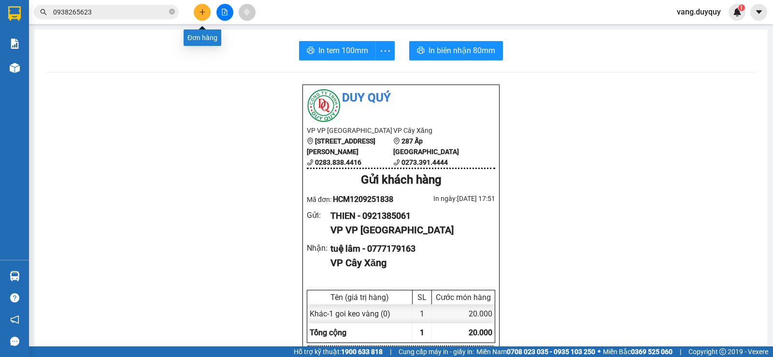
click at [200, 7] on button at bounding box center [202, 12] width 17 height 17
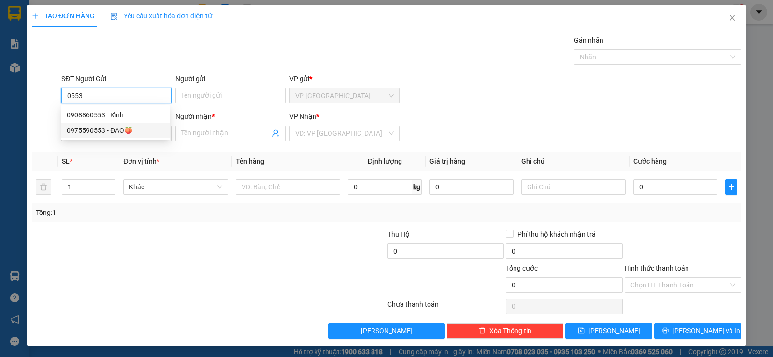
click at [118, 133] on div "0975590553 - ĐAO🍑" at bounding box center [116, 130] width 98 height 11
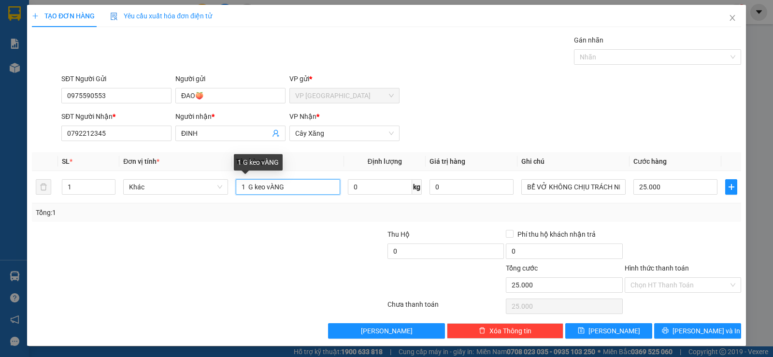
drag, startPoint x: 291, startPoint y: 189, endPoint x: 37, endPoint y: 297, distance: 276.4
click at [37, 297] on div "Transit Pickup Surcharge Ids Transit Deliver Surcharge Ids Transit Deliver Surc…" at bounding box center [386, 187] width 709 height 304
click at [474, 128] on div "SĐT Người Nhận * 0792212345 Người nhận * ĐINH VP Nhận * Cây Xăng" at bounding box center [401, 128] width 684 height 34
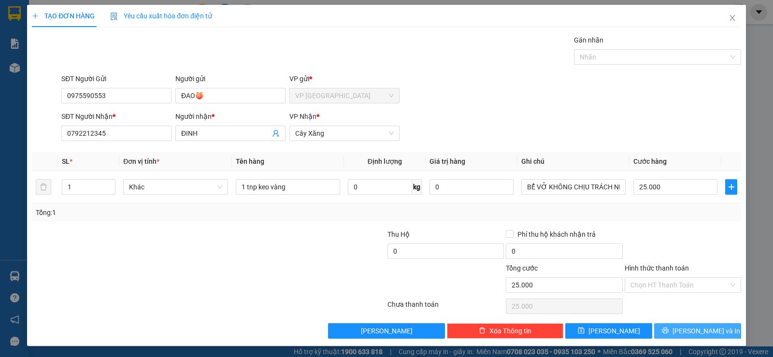
click at [703, 325] on button "[PERSON_NAME] và In" at bounding box center [697, 330] width 87 height 15
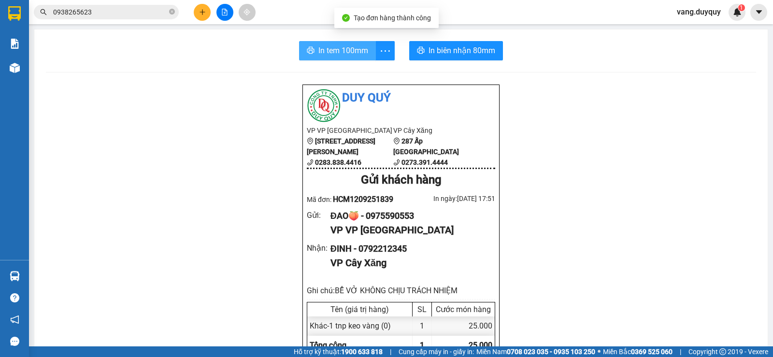
click at [318, 49] on span "In tem 100mm" at bounding box center [343, 50] width 50 height 12
click at [172, 11] on icon "close-circle" at bounding box center [172, 12] width 6 height 6
click at [137, 8] on input "text" at bounding box center [110, 12] width 114 height 11
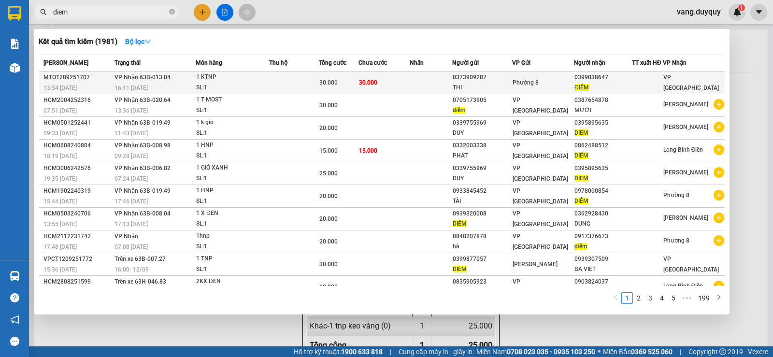
click at [255, 80] on div "1 KTNP" at bounding box center [232, 77] width 72 height 11
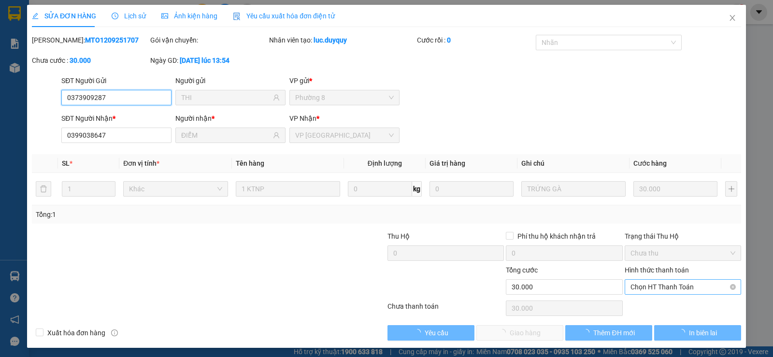
click at [692, 293] on span "Chọn HT Thanh Toán" at bounding box center [682, 287] width 105 height 14
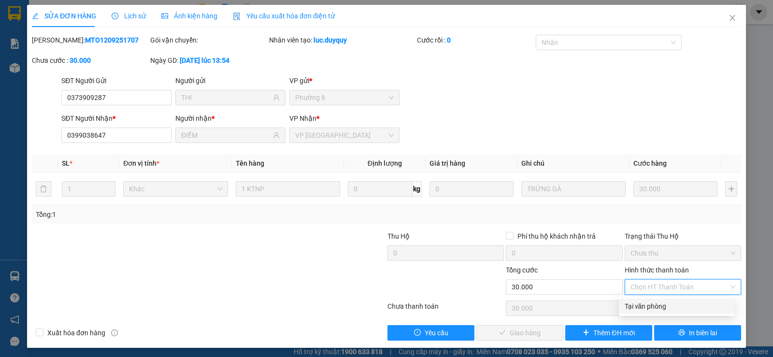
click at [684, 302] on div "Tại văn phòng" at bounding box center [677, 306] width 104 height 11
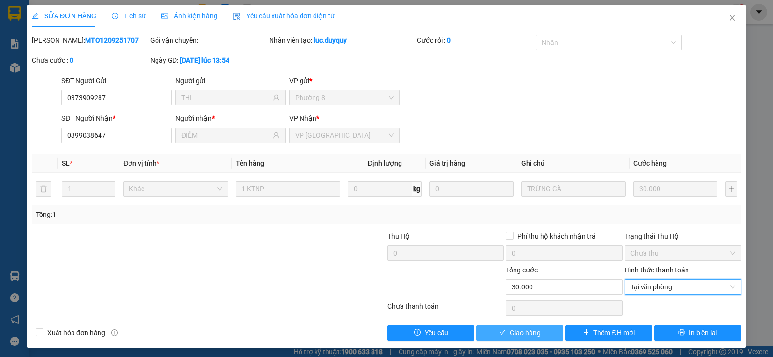
click at [530, 326] on button "Giao hàng" at bounding box center [519, 332] width 87 height 15
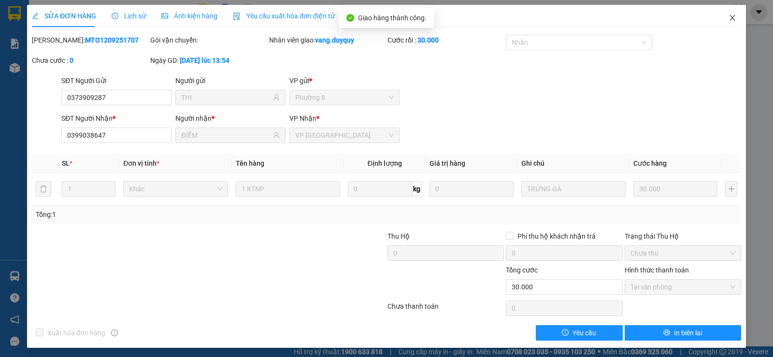
click at [721, 13] on span "Close" at bounding box center [732, 18] width 27 height 27
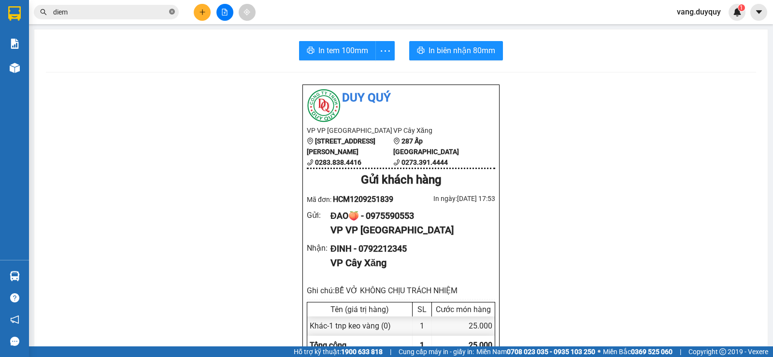
click at [173, 11] on icon "close-circle" at bounding box center [172, 12] width 6 height 6
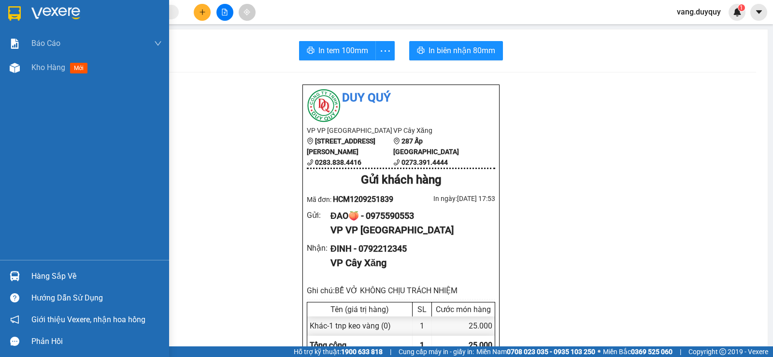
click at [9, 16] on img at bounding box center [14, 13] width 13 height 14
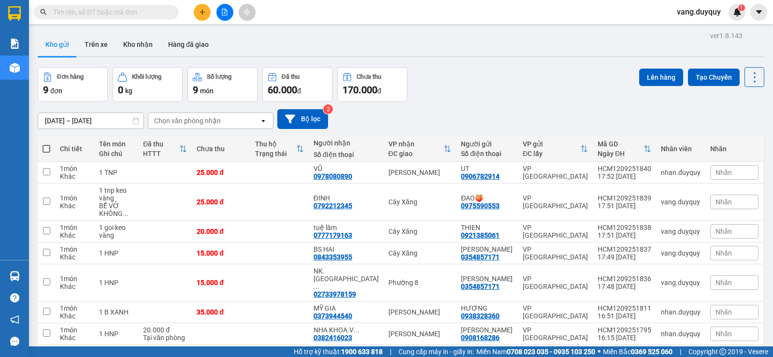
click at [136, 12] on input "text" at bounding box center [110, 12] width 114 height 11
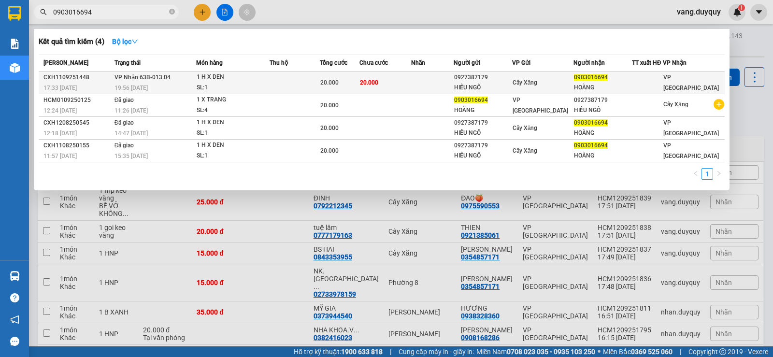
click at [435, 81] on td at bounding box center [432, 82] width 43 height 23
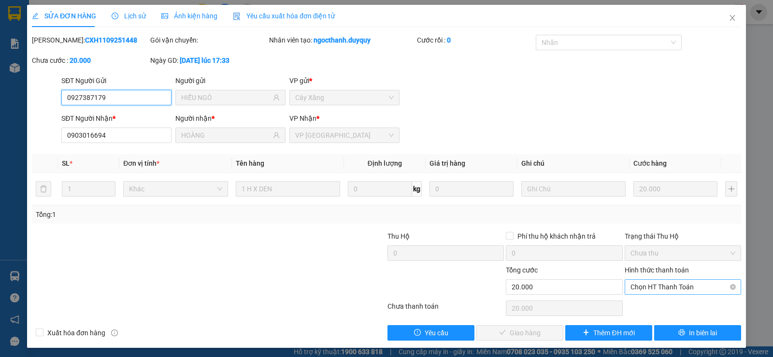
click at [674, 289] on span "Chọn HT Thanh Toán" at bounding box center [682, 287] width 105 height 14
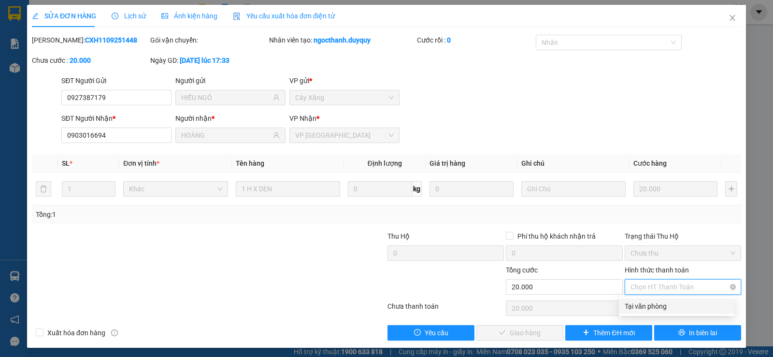
click at [660, 307] on div "Tại văn phòng" at bounding box center [677, 306] width 104 height 11
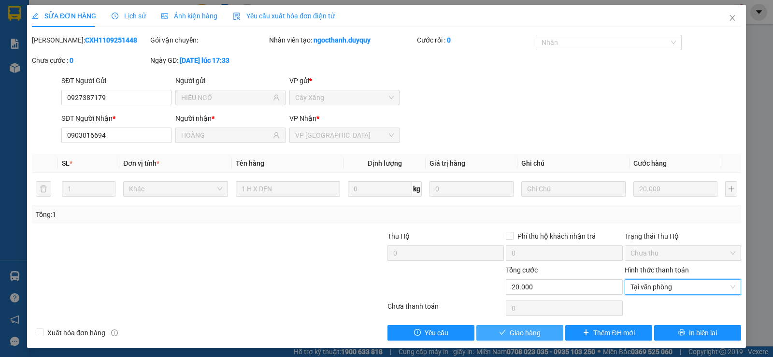
click at [519, 333] on span "Giao hàng" at bounding box center [525, 333] width 31 height 11
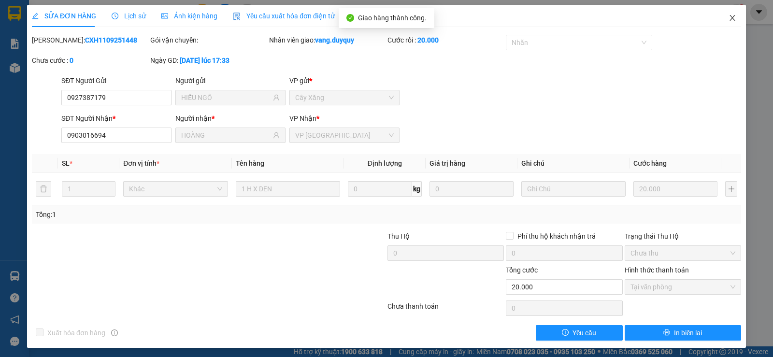
click at [729, 17] on icon "close" at bounding box center [731, 18] width 5 height 6
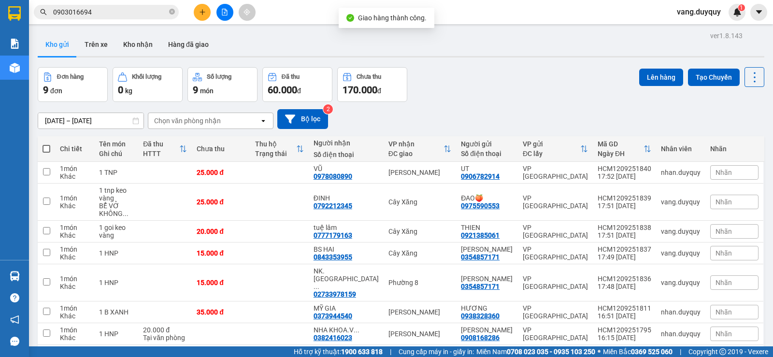
click at [156, 11] on input "0903016694" at bounding box center [110, 12] width 114 height 11
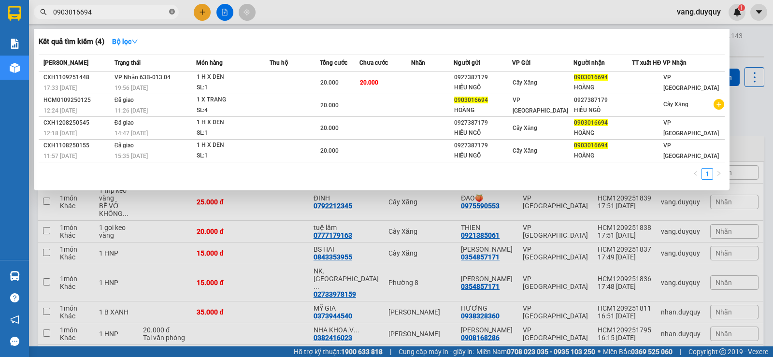
click at [171, 12] on icon "close-circle" at bounding box center [172, 12] width 6 height 6
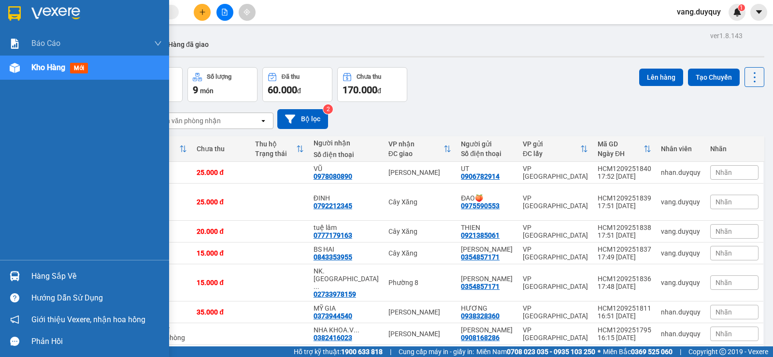
click at [19, 11] on img at bounding box center [14, 13] width 13 height 14
click at [58, 7] on img at bounding box center [55, 13] width 49 height 14
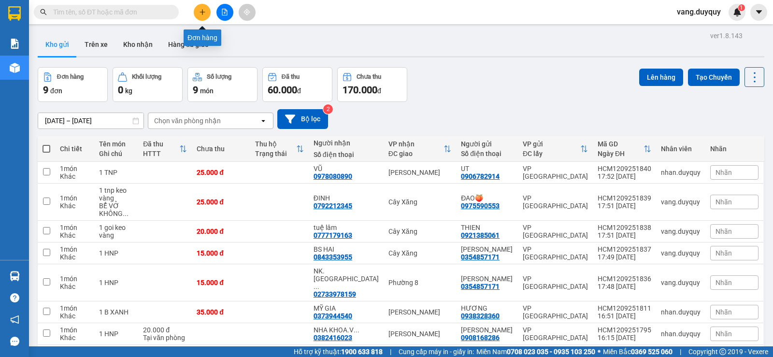
click at [197, 15] on button at bounding box center [202, 12] width 17 height 17
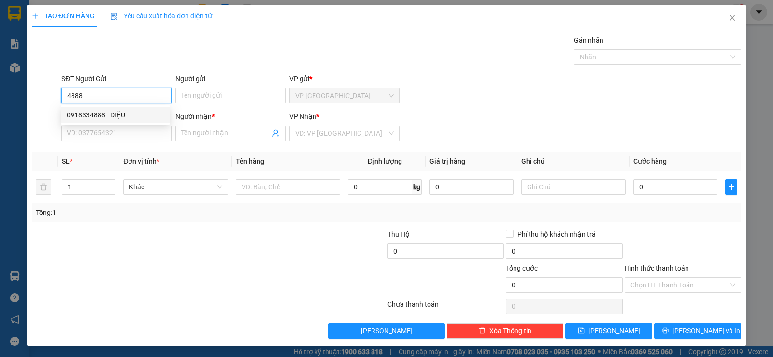
click at [125, 109] on div "0918334888 - DIỆU" at bounding box center [115, 114] width 109 height 15
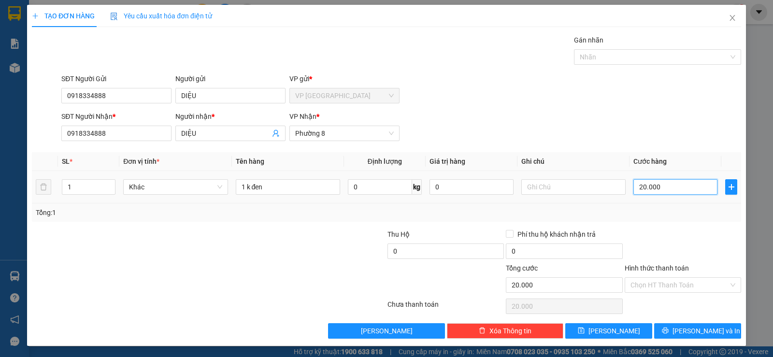
click at [679, 182] on input "20.000" at bounding box center [675, 186] width 84 height 15
click at [666, 239] on div at bounding box center [683, 246] width 118 height 34
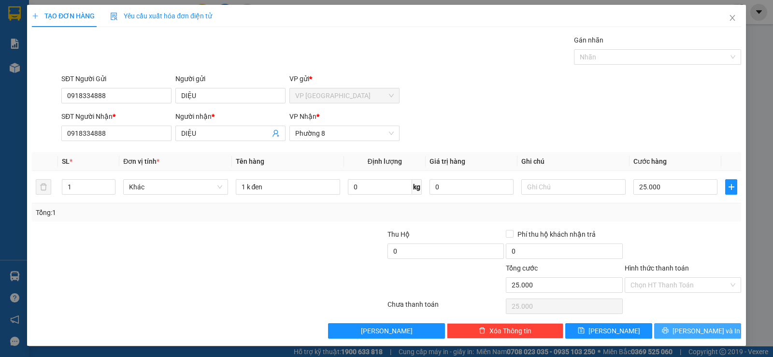
click at [688, 334] on span "[PERSON_NAME] và In" at bounding box center [706, 331] width 68 height 11
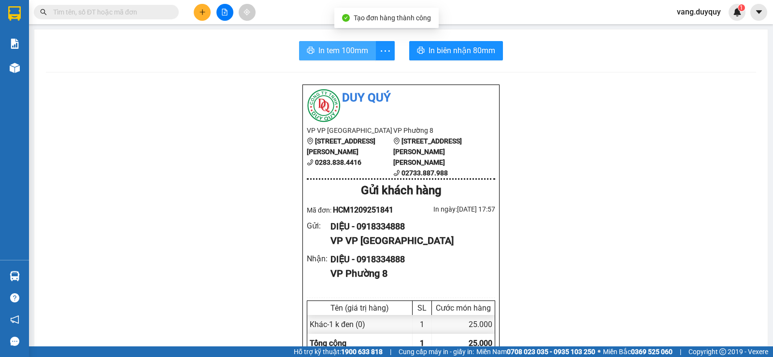
click at [348, 52] on span "In tem 100mm" at bounding box center [343, 50] width 50 height 12
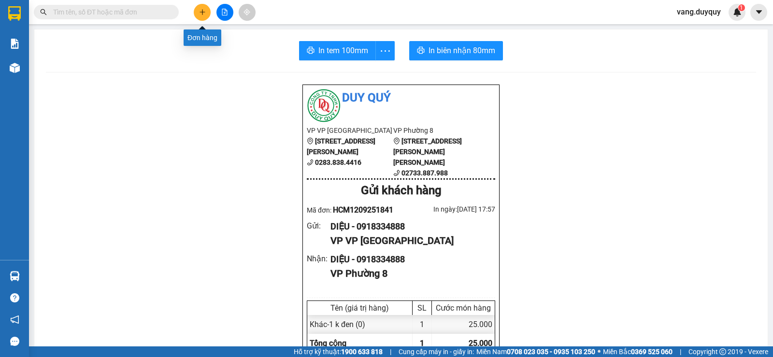
click at [201, 11] on icon "plus" at bounding box center [202, 12] width 7 height 7
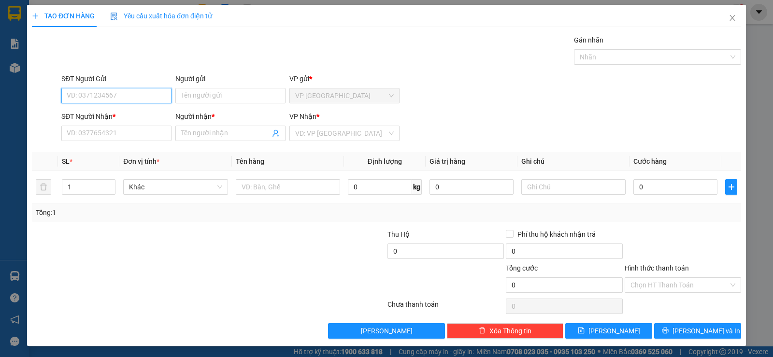
click at [145, 94] on input "SĐT Người Gửi" at bounding box center [116, 95] width 110 height 15
click at [100, 119] on div "0902974663 - QUANG" at bounding box center [116, 115] width 98 height 11
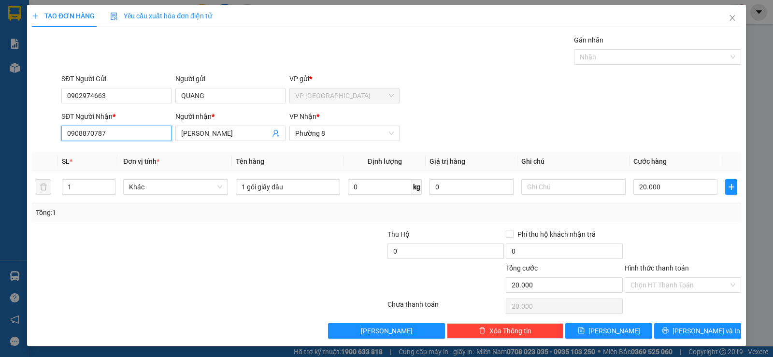
click at [143, 137] on input "0908870787" at bounding box center [116, 133] width 110 height 15
click at [149, 254] on div at bounding box center [149, 246] width 237 height 34
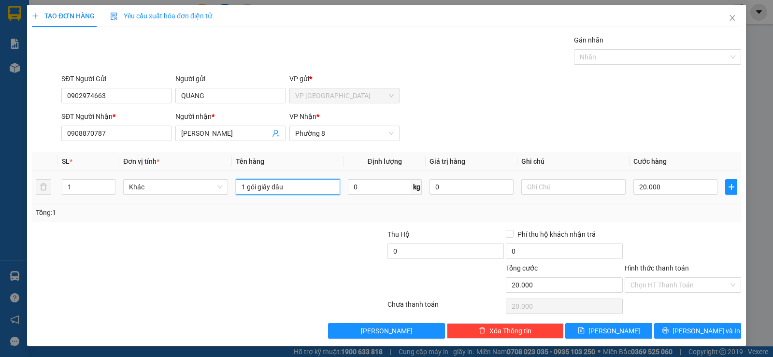
drag, startPoint x: 293, startPoint y: 189, endPoint x: 107, endPoint y: 211, distance: 187.3
click at [107, 211] on div "SL * Đơn vị tính * Tên hàng Định lượng Giá trị hàng Ghi chú Cước hàng 1 Khác 1 …" at bounding box center [386, 187] width 709 height 70
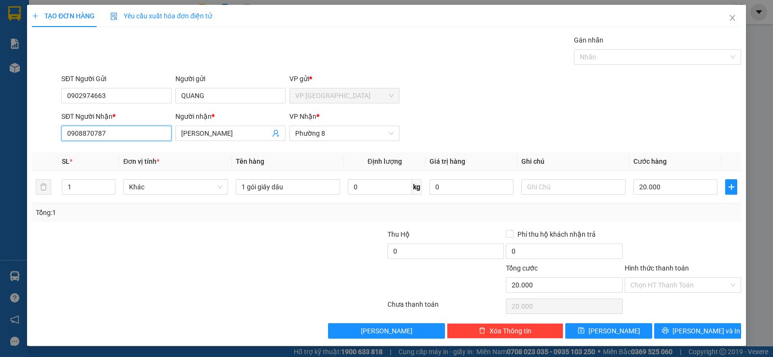
click at [137, 132] on input "0908870787" at bounding box center [116, 133] width 110 height 15
click at [129, 150] on div "0839146707 - HOÀN" at bounding box center [116, 152] width 98 height 11
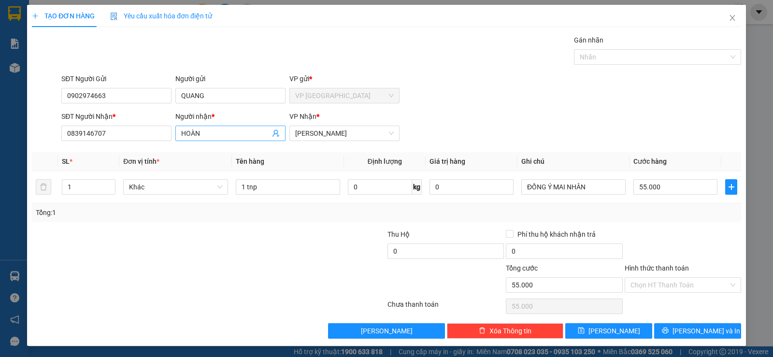
click at [221, 135] on input "HOÀN" at bounding box center [225, 133] width 89 height 11
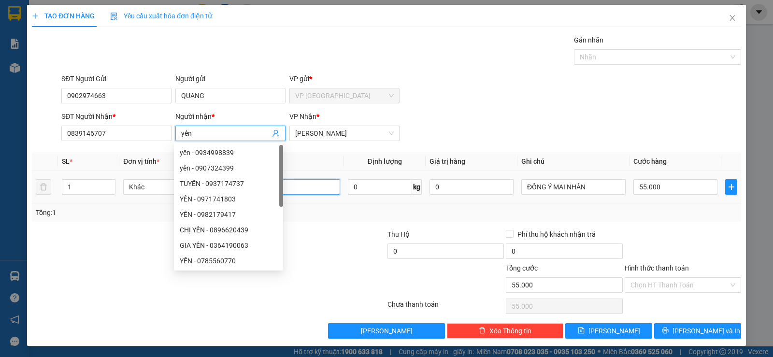
click at [303, 185] on input "1 tnp" at bounding box center [288, 186] width 104 height 15
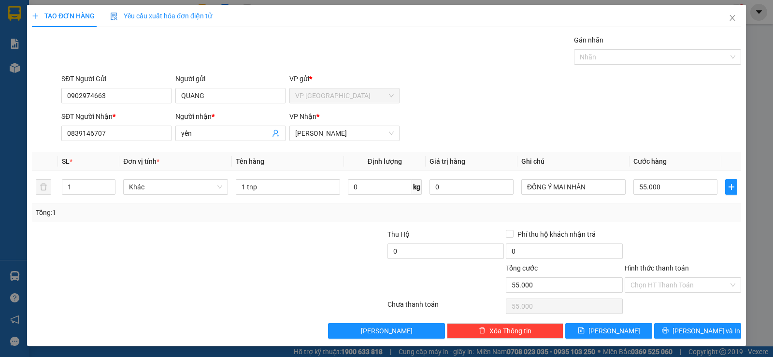
click at [306, 236] on div at bounding box center [327, 246] width 118 height 34
click at [274, 182] on input "1 tnp" at bounding box center [288, 186] width 104 height 15
click at [582, 119] on div "SĐT Người Nhận * 0839146707 Người nhận * yến VP Nhận * Vĩnh Kim" at bounding box center [401, 128] width 684 height 34
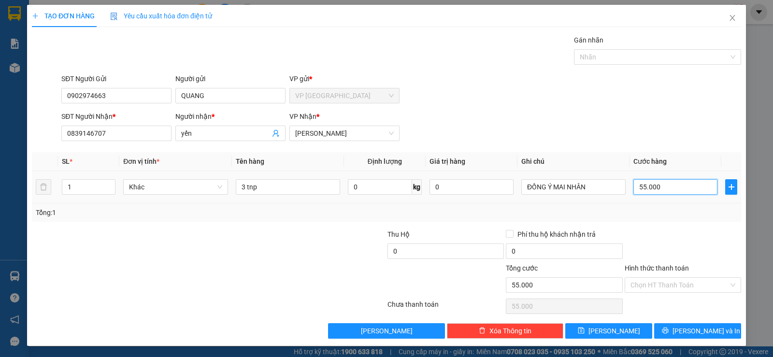
click at [696, 186] on input "55.000" at bounding box center [675, 186] width 84 height 15
drag, startPoint x: 651, startPoint y: 239, endPoint x: 603, endPoint y: 256, distance: 50.3
click at [651, 239] on div at bounding box center [683, 246] width 118 height 34
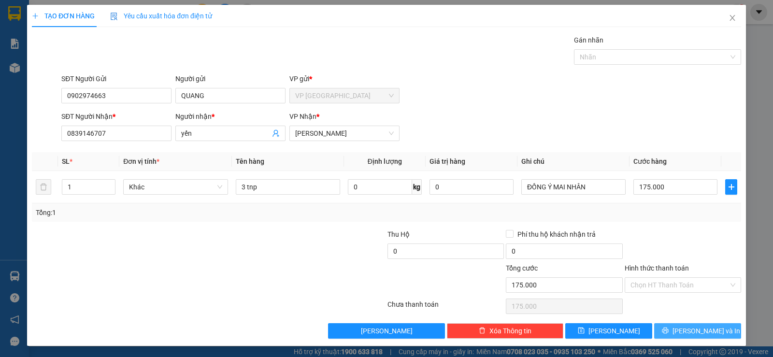
click at [669, 327] on icon "printer" at bounding box center [665, 330] width 7 height 7
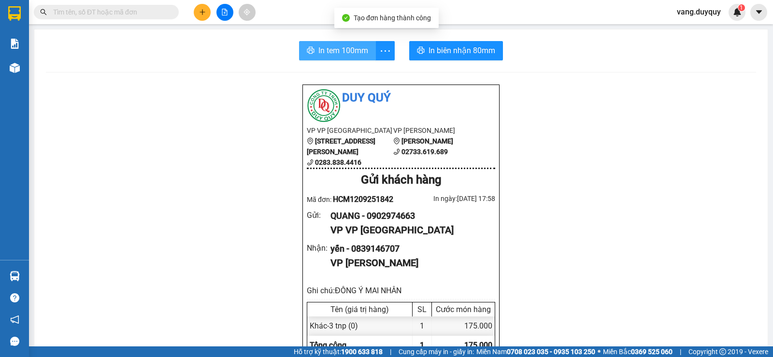
click at [314, 50] on button "In tem 100mm" at bounding box center [337, 50] width 77 height 19
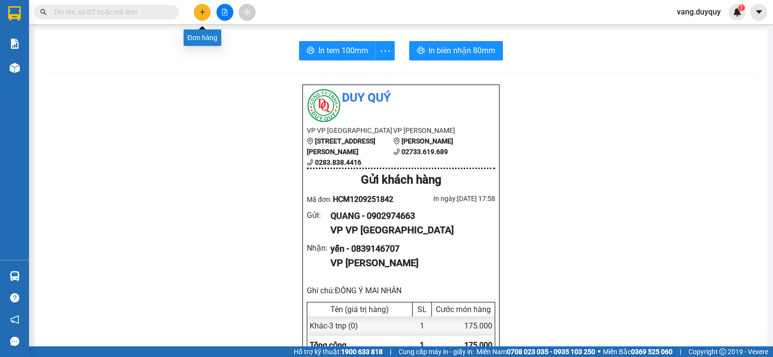
click at [201, 17] on button at bounding box center [202, 12] width 17 height 17
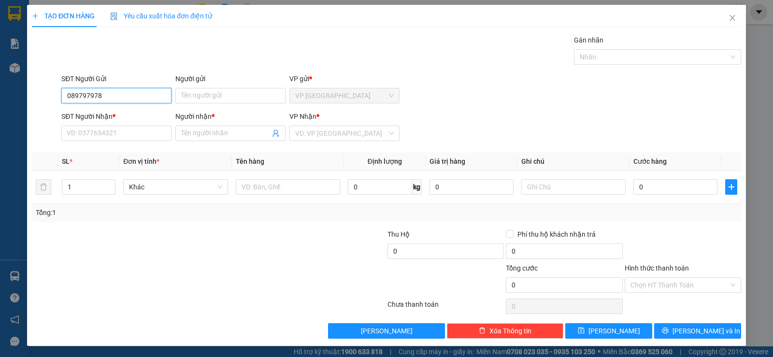
click at [78, 100] on input "089797978" at bounding box center [116, 95] width 110 height 15
type input "0899797978"
click at [111, 115] on div "0899797978 - THỊNH" at bounding box center [116, 115] width 98 height 11
type input "THỊNH"
type input "0386479949"
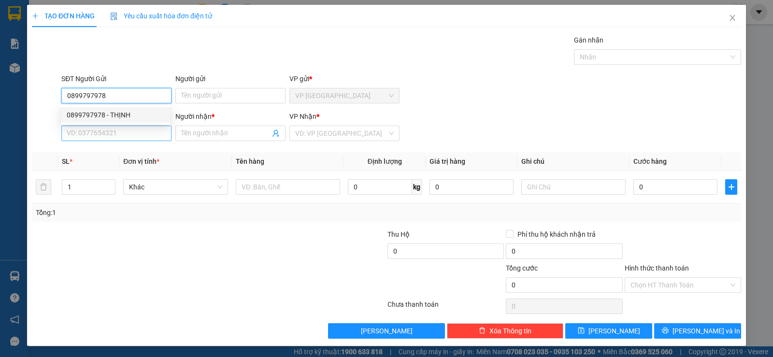
type input "BẢO TRÂN"
type input "20.000"
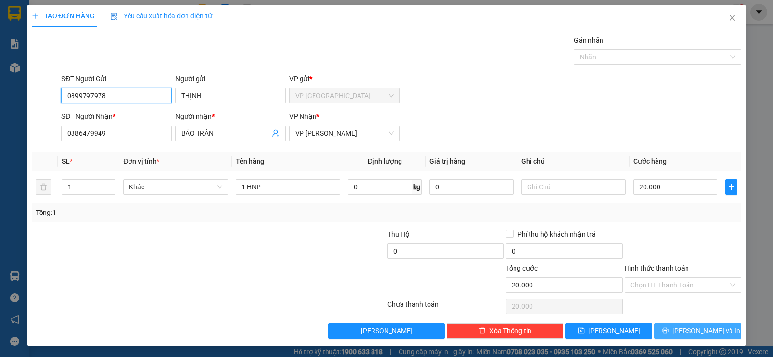
type input "0899797978"
click at [661, 332] on button "[PERSON_NAME] và In" at bounding box center [697, 330] width 87 height 15
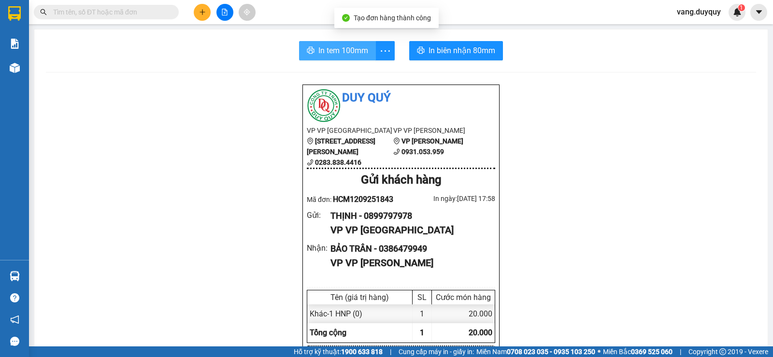
click at [331, 57] on button "In tem 100mm" at bounding box center [337, 50] width 77 height 19
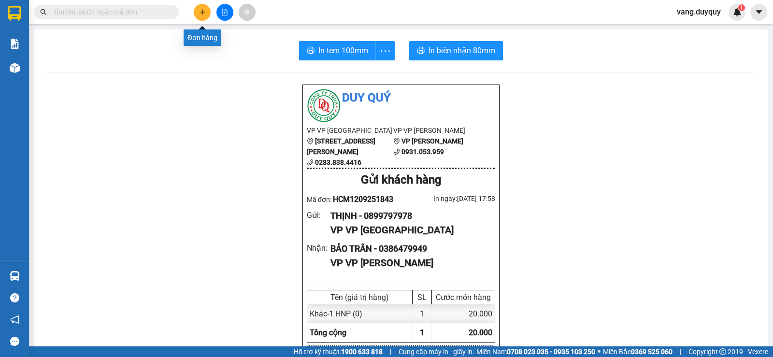
click at [206, 13] on button at bounding box center [202, 12] width 17 height 17
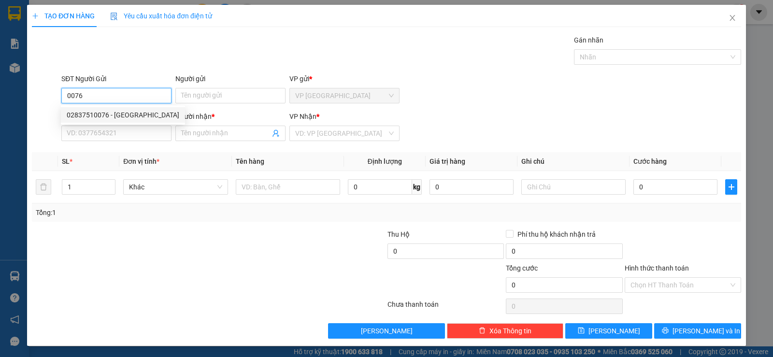
click at [114, 115] on div "02837510076 - ASIA" at bounding box center [123, 115] width 113 height 11
type input "02837510076"
type input "ASIA"
type input "0933756375"
type input "BS ĐẠT"
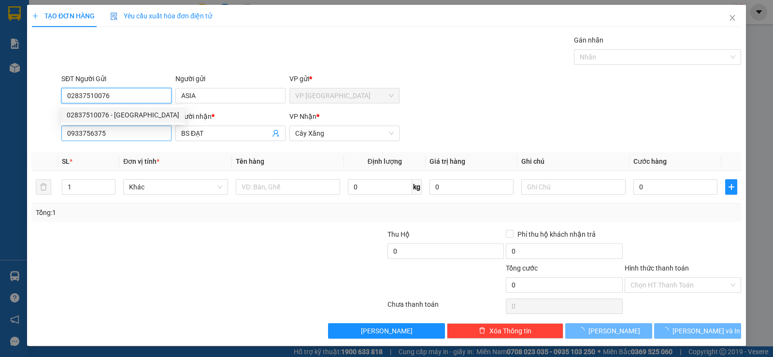
type input "15.000"
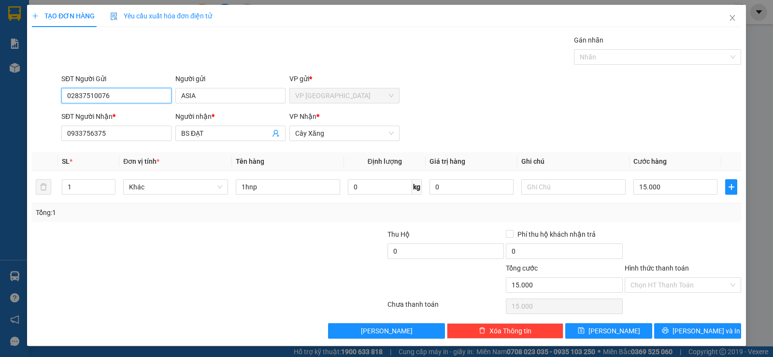
type input "02837510076"
click at [690, 293] on div "Hình thức thanh toán Chọn HT Thanh Toán" at bounding box center [683, 280] width 116 height 34
click at [686, 286] on input "Hình thức thanh toán" at bounding box center [679, 285] width 98 height 14
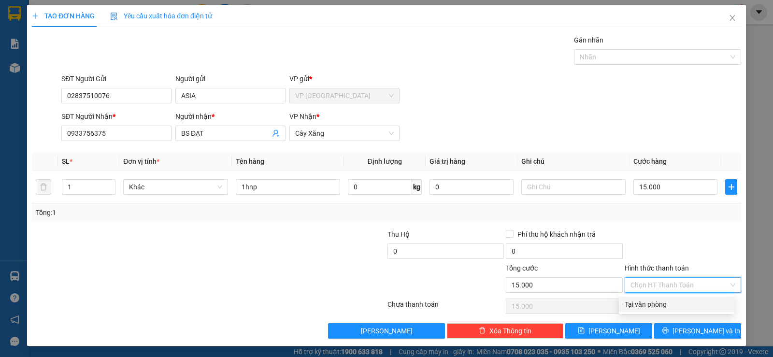
click at [677, 301] on div "Tại văn phòng" at bounding box center [677, 304] width 104 height 11
type input "0"
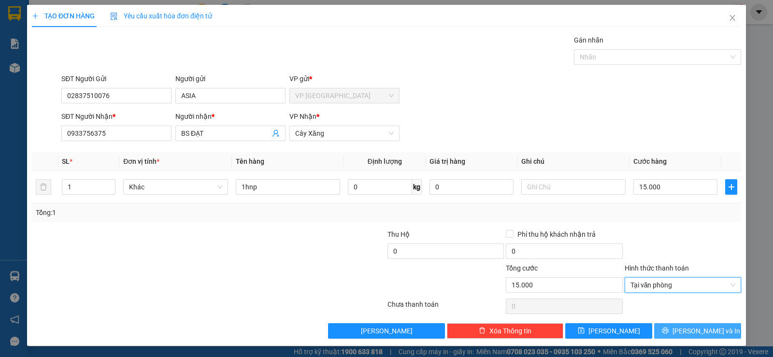
click at [672, 333] on button "[PERSON_NAME] và In" at bounding box center [697, 330] width 87 height 15
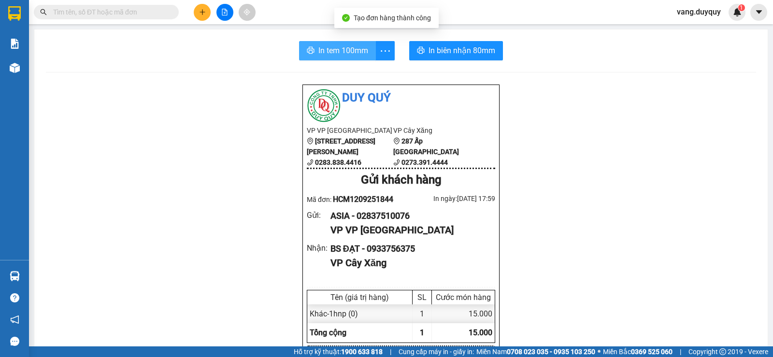
click at [348, 58] on button "In tem 100mm" at bounding box center [337, 50] width 77 height 19
click at [204, 11] on icon "plus" at bounding box center [202, 12] width 7 height 7
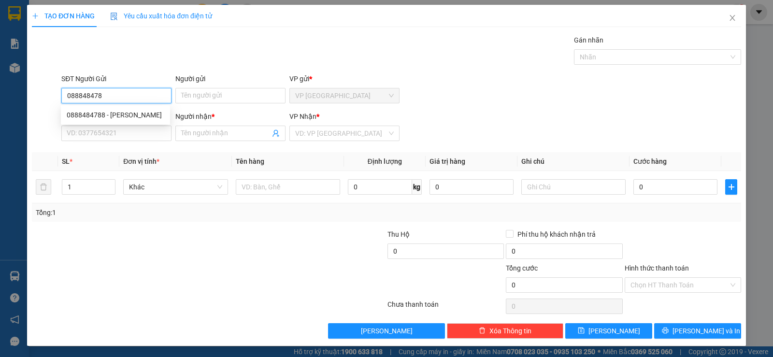
type input "0888484788"
click at [147, 119] on div "0888484788 - HUỆ" at bounding box center [116, 115] width 98 height 11
type input "HUỆ"
type input "0907113088"
type input "H PHAT"
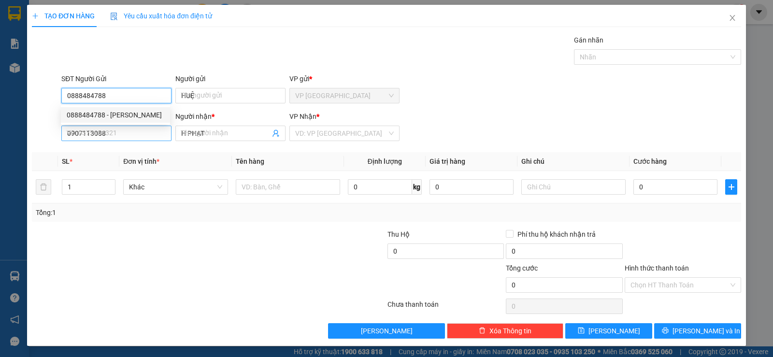
type input "20.000"
type input "0888484788"
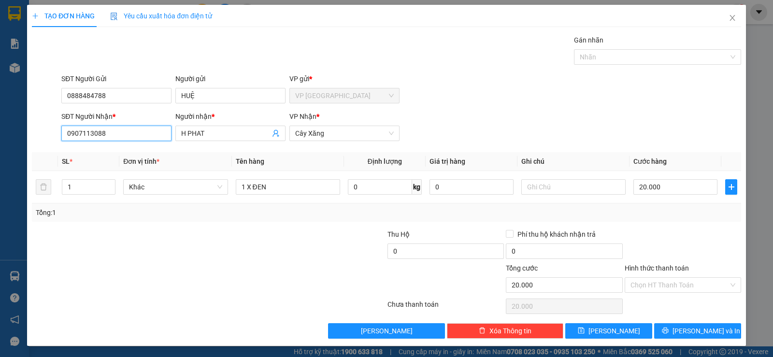
click at [143, 131] on input "0907113088" at bounding box center [116, 133] width 110 height 15
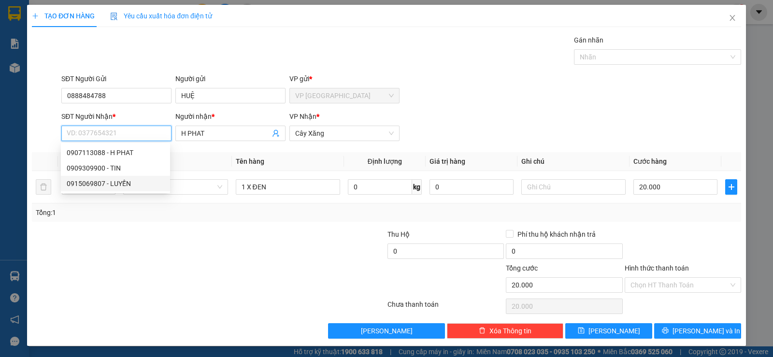
click at [126, 181] on div "0915069807 - LUYẾN" at bounding box center [116, 183] width 98 height 11
type input "0915069807"
type input "LUYẾN"
type input "15.000"
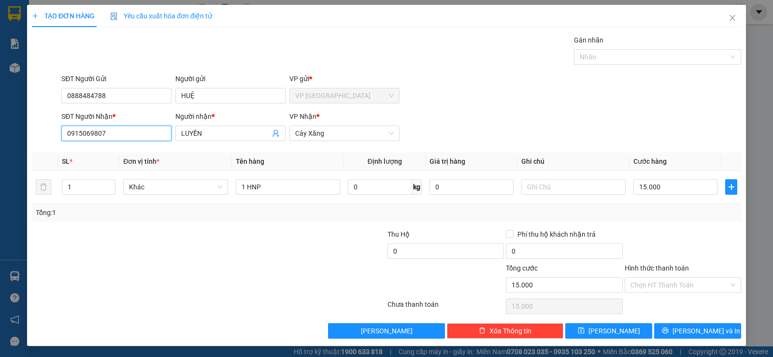
click at [121, 133] on input "0915069807" at bounding box center [116, 133] width 110 height 15
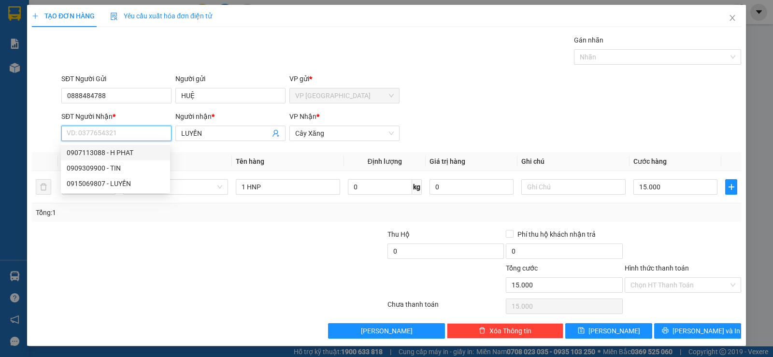
click at [110, 148] on div "0907113088 - H PHAT" at bounding box center [116, 152] width 98 height 11
type input "0907113088"
type input "H PHAT"
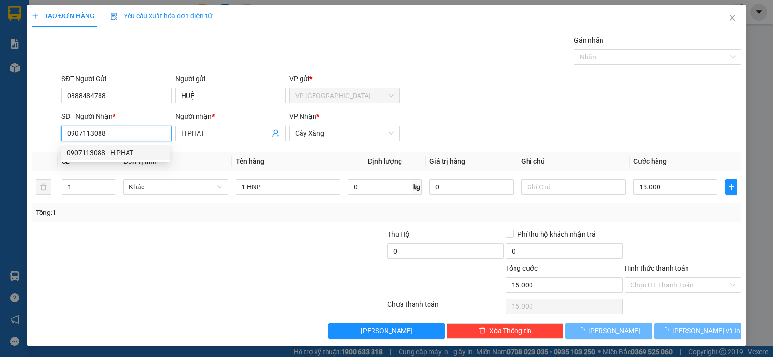
type input "20.000"
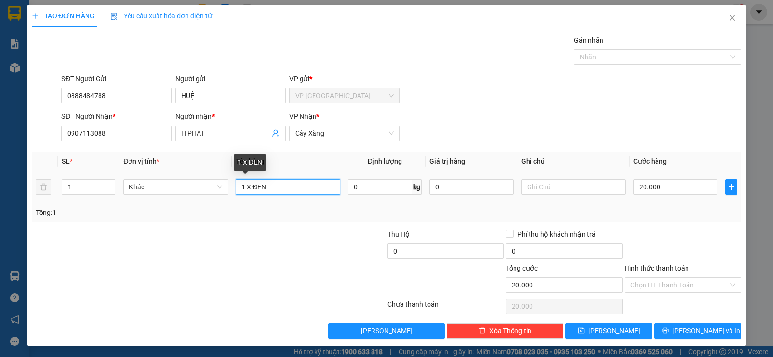
click at [282, 190] on input "1 X ĐEN" at bounding box center [288, 186] width 104 height 15
type input "1 X ĐEN+1 k tnp"
click at [658, 179] on input "20.000" at bounding box center [675, 186] width 84 height 15
type input "6"
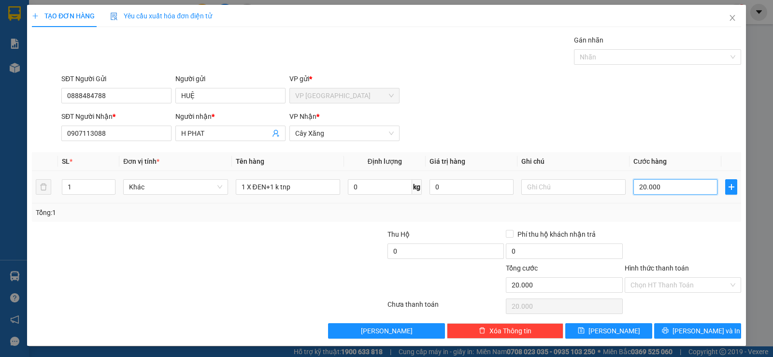
type input "6"
type input "60"
type input "60.000"
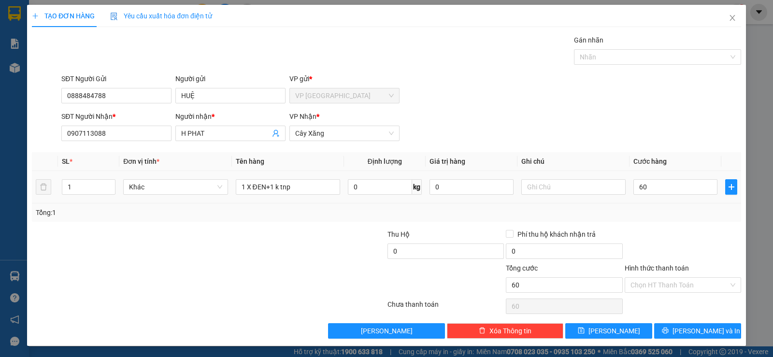
type input "60.000"
click at [648, 217] on div "Tổng: 1" at bounding box center [386, 212] width 709 height 18
click at [667, 327] on button "[PERSON_NAME] và In" at bounding box center [697, 330] width 87 height 15
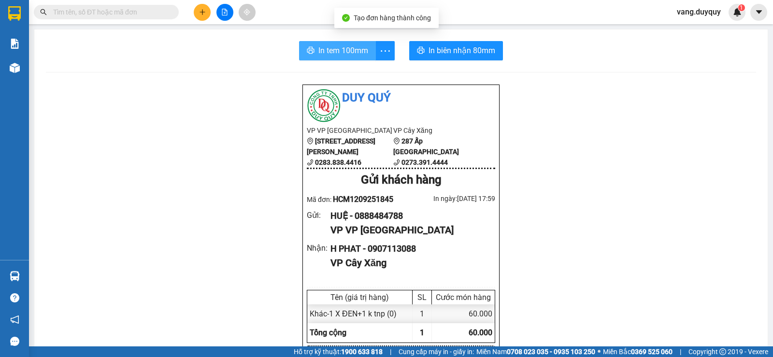
click at [342, 53] on span "In tem 100mm" at bounding box center [343, 50] width 50 height 12
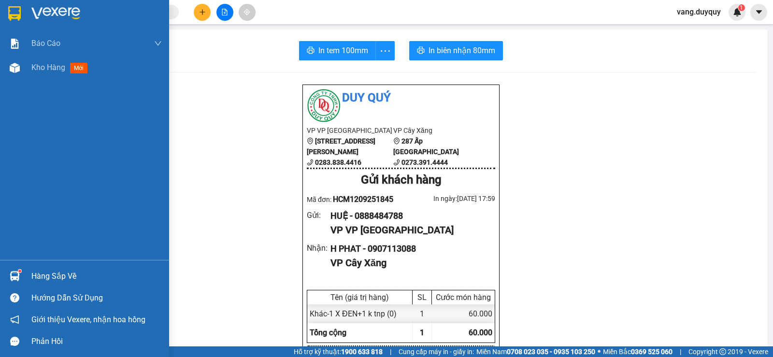
click at [49, 278] on div "Hàng sắp về" at bounding box center [96, 276] width 130 height 14
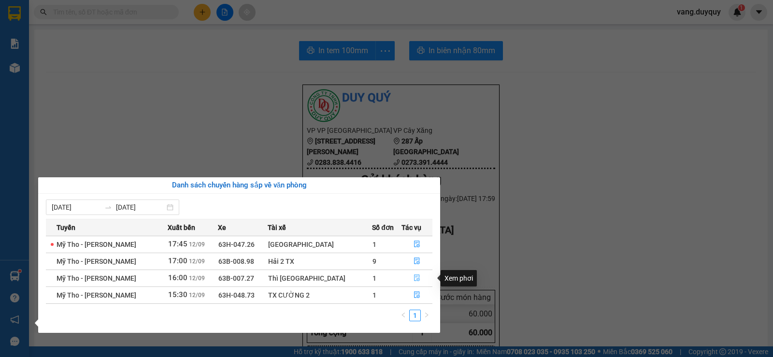
click at [414, 276] on icon "file-done" at bounding box center [417, 278] width 6 height 7
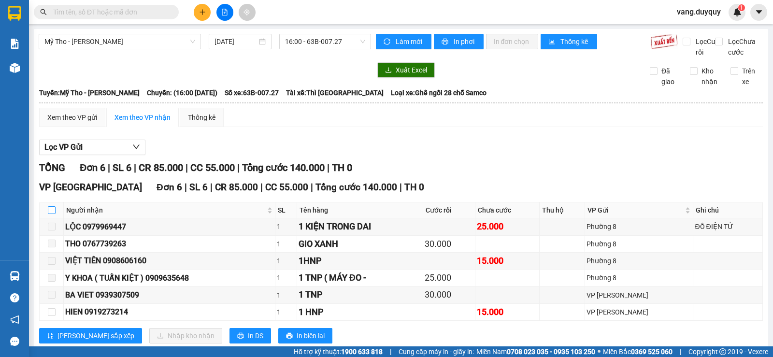
click at [49, 214] on input "checkbox" at bounding box center [52, 210] width 8 height 8
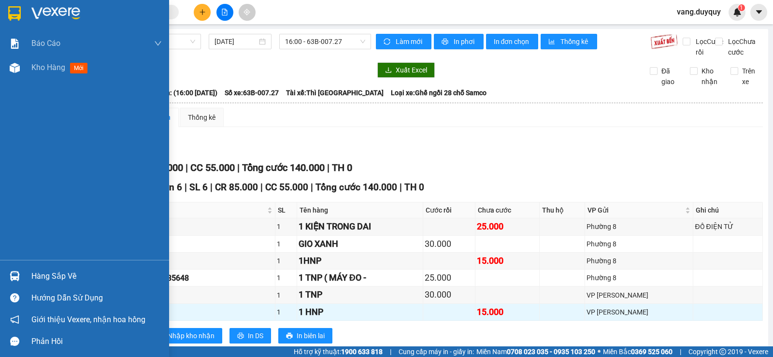
click at [38, 1] on div at bounding box center [84, 15] width 169 height 31
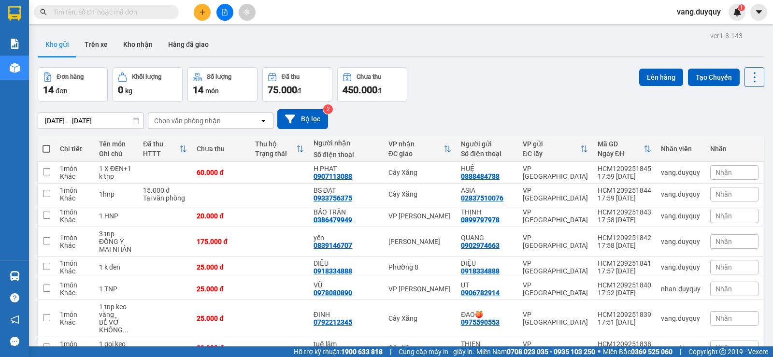
click at [208, 13] on button at bounding box center [202, 12] width 17 height 17
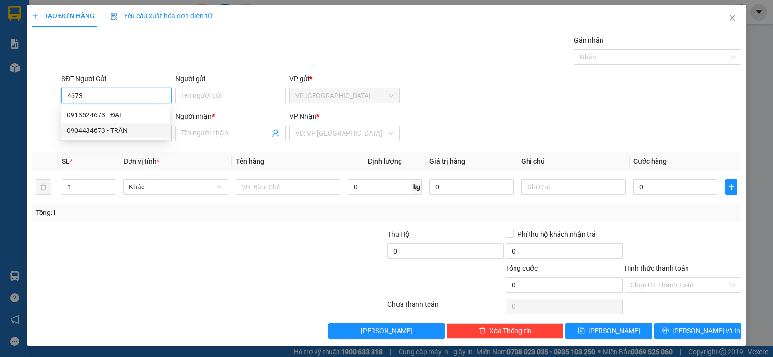
click at [119, 126] on div "0904434673 - TRÂN" at bounding box center [116, 130] width 98 height 11
type input "0904434673"
type input "TRÂN"
type input "0918403964"
type input "NHÀN"
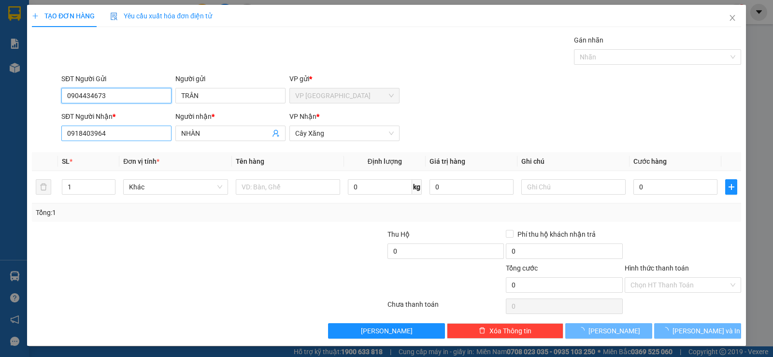
type input "20.000"
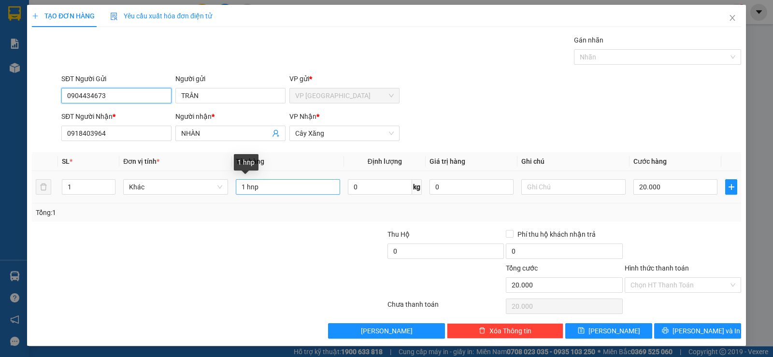
type input "0904434673"
click at [267, 183] on input "1 hnp" at bounding box center [288, 186] width 104 height 15
type input "1 giỏ bao xanh"
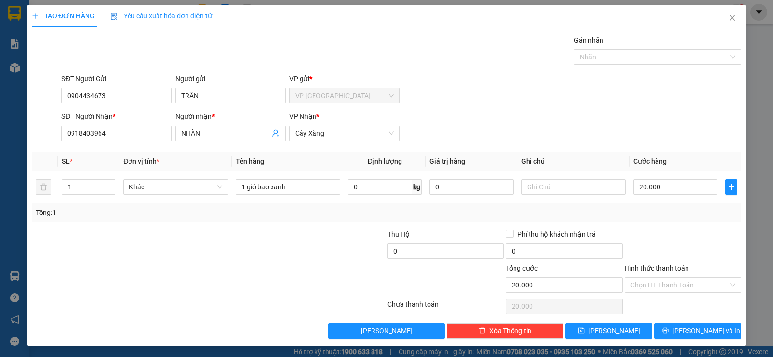
drag, startPoint x: 664, startPoint y: 110, endPoint x: 664, endPoint y: 165, distance: 54.6
click at [664, 123] on form "SĐT Người Gửi 0904434673 Người gửi TRÂN VP gửi * VP Sài Gòn SĐT Người Nhận * 09…" at bounding box center [386, 108] width 709 height 71
click at [666, 184] on input "20.000" at bounding box center [675, 186] width 84 height 15
type input "2"
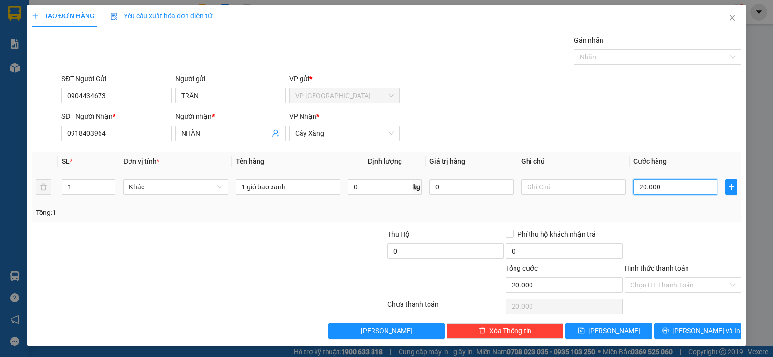
type input "2"
click at [669, 229] on div at bounding box center [683, 246] width 118 height 34
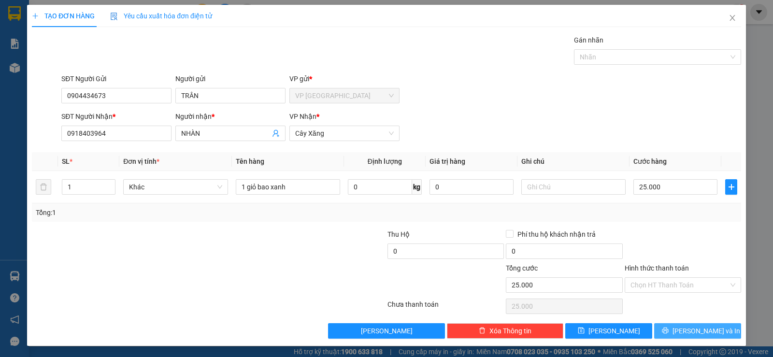
click at [681, 329] on button "[PERSON_NAME] và In" at bounding box center [697, 330] width 87 height 15
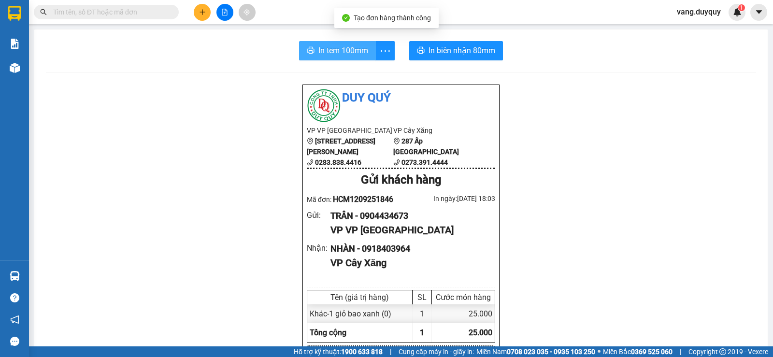
click at [333, 46] on span "In tem 100mm" at bounding box center [343, 50] width 50 height 12
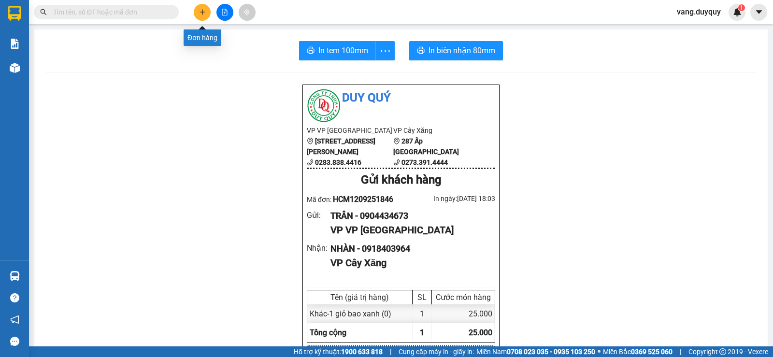
click at [198, 8] on button at bounding box center [202, 12] width 17 height 17
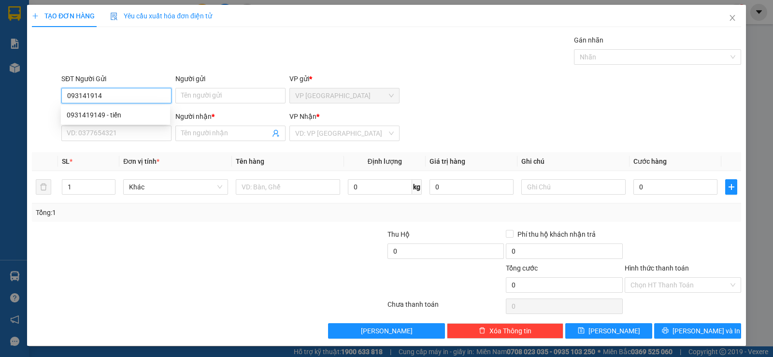
type input "0931419149"
click at [115, 119] on div "0931419149 - tiến" at bounding box center [116, 115] width 98 height 11
type input "tiến"
type input "0932362190"
type input "[DEMOGRAPHIC_DATA]"
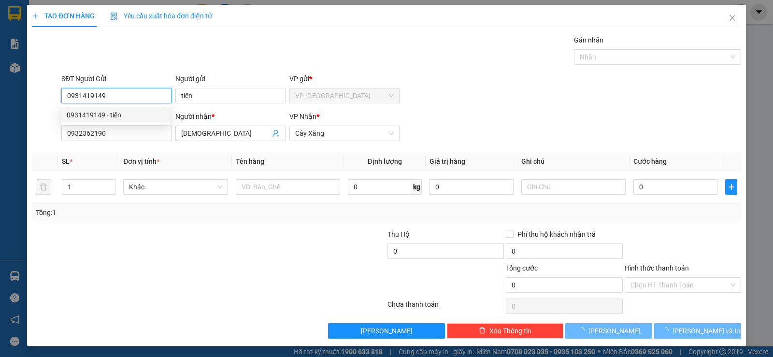
type input "20.000"
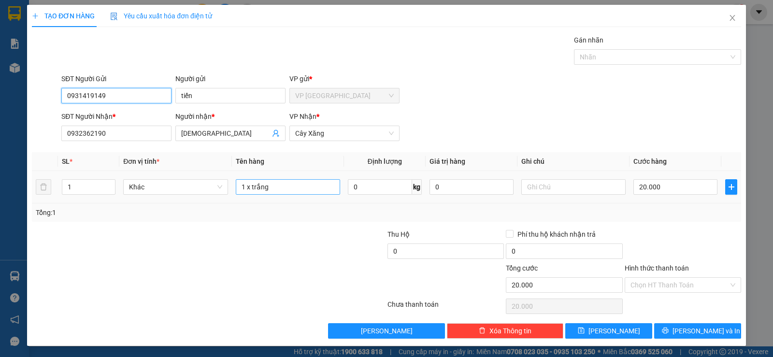
type input "0931419149"
click at [286, 186] on input "1 x trắng" at bounding box center [288, 186] width 104 height 15
type input "1 hnp"
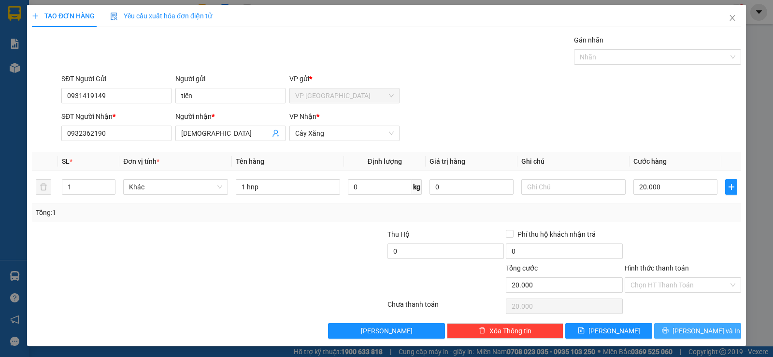
click at [667, 329] on button "[PERSON_NAME] và In" at bounding box center [697, 330] width 87 height 15
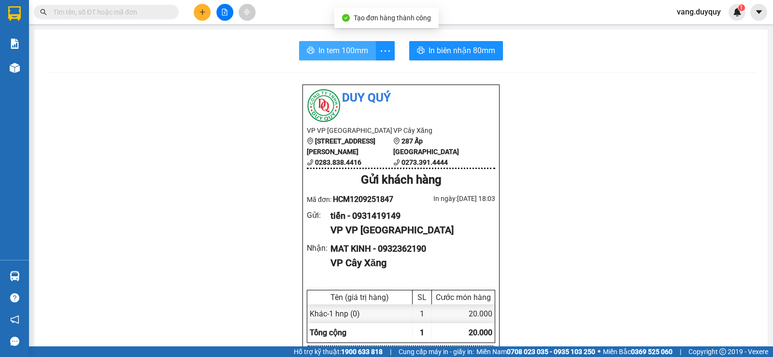
click at [315, 59] on button "In tem 100mm" at bounding box center [337, 50] width 77 height 19
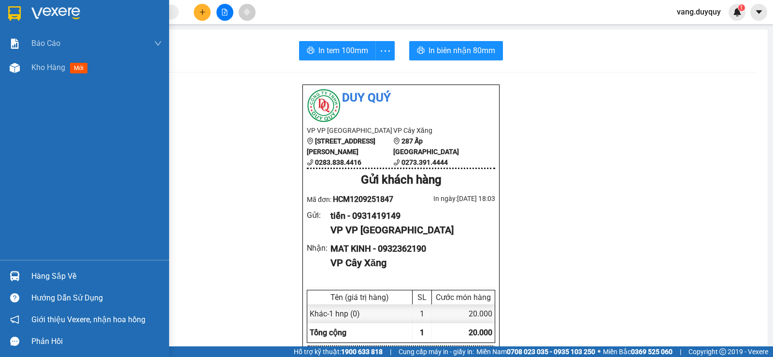
click at [3, 18] on div at bounding box center [84, 15] width 169 height 31
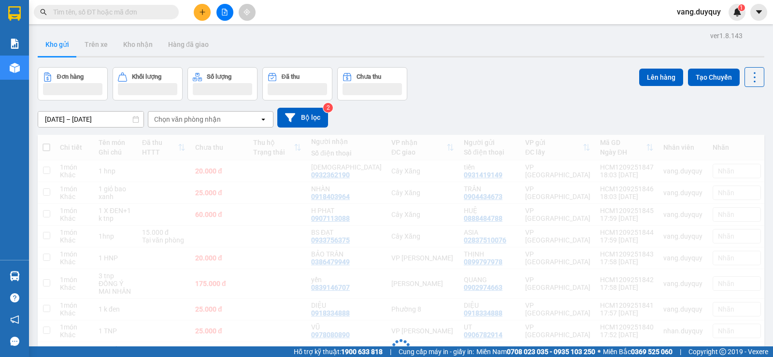
click at [208, 118] on div "Chọn văn phòng nhận" at bounding box center [187, 119] width 67 height 10
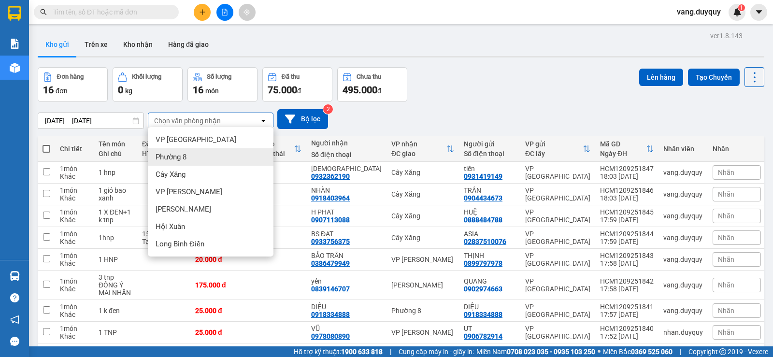
click at [186, 157] on span "Phường 8" at bounding box center [171, 157] width 31 height 10
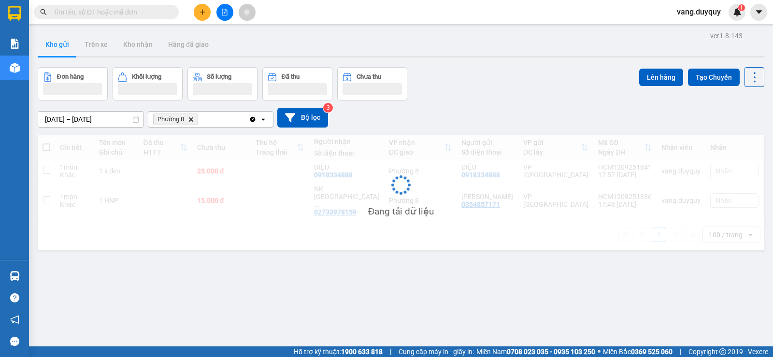
click at [214, 121] on div "Phường 8 Delete" at bounding box center [198, 119] width 100 height 15
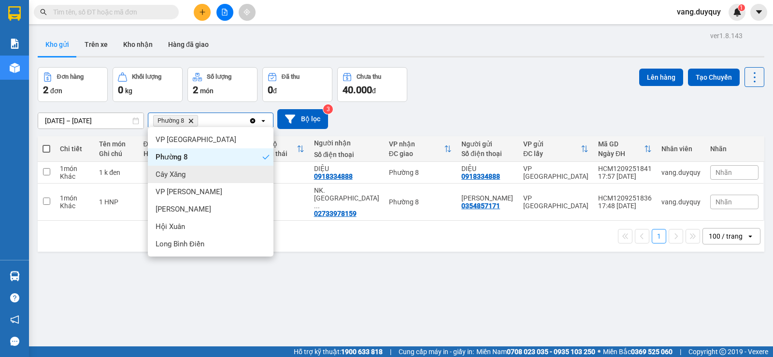
click at [184, 173] on span "Cây Xăng" at bounding box center [171, 175] width 30 height 10
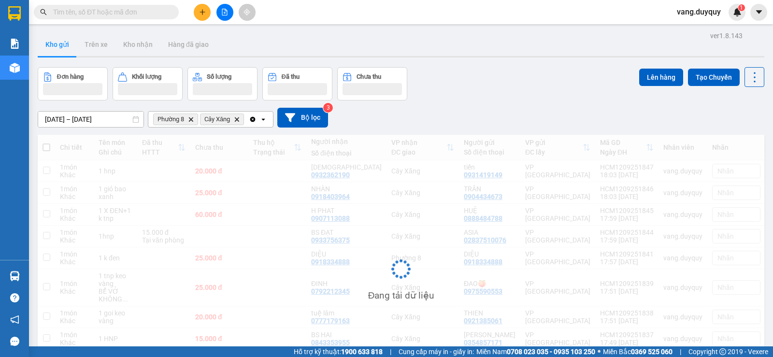
click at [267, 125] on div "Clear all open" at bounding box center [261, 119] width 24 height 15
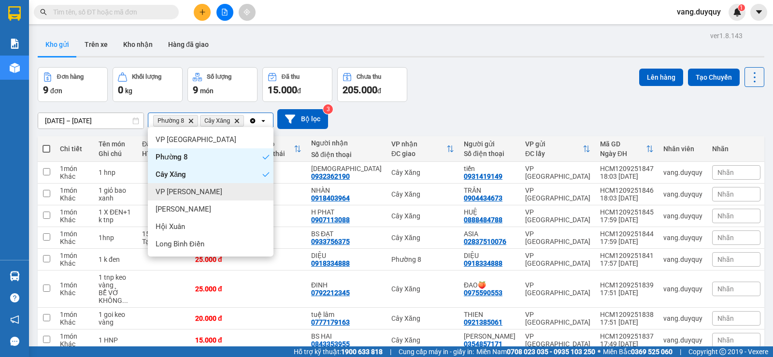
click at [190, 188] on span "[PERSON_NAME]" at bounding box center [189, 192] width 67 height 10
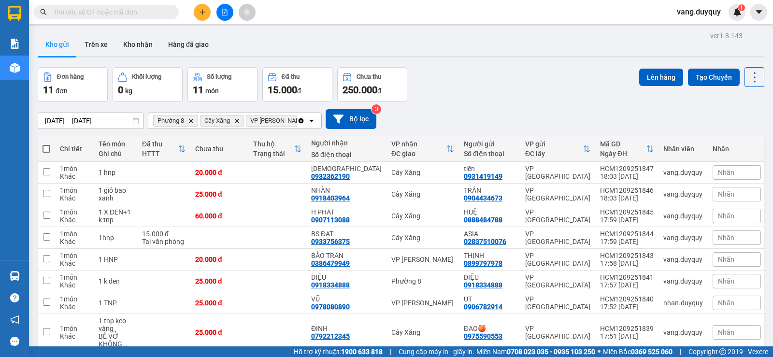
click at [47, 148] on span at bounding box center [47, 149] width 8 height 8
click at [46, 144] on input "checkbox" at bounding box center [46, 144] width 0 height 0
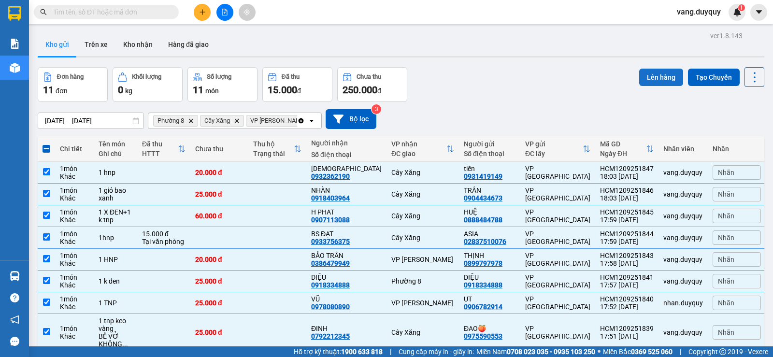
click at [657, 81] on button "Lên hàng" at bounding box center [661, 77] width 44 height 17
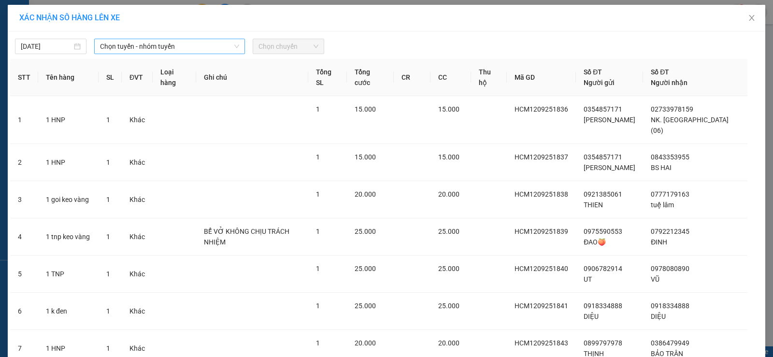
click at [162, 44] on span "Chọn tuyến - nhóm tuyến" at bounding box center [169, 46] width 139 height 14
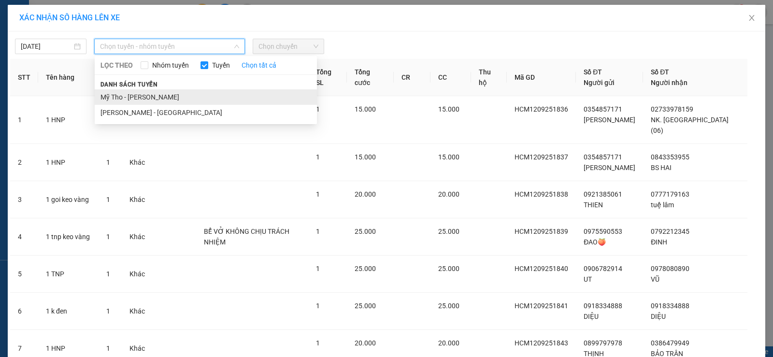
click at [148, 104] on li "Mỹ Tho - [PERSON_NAME]" at bounding box center [206, 96] width 222 height 15
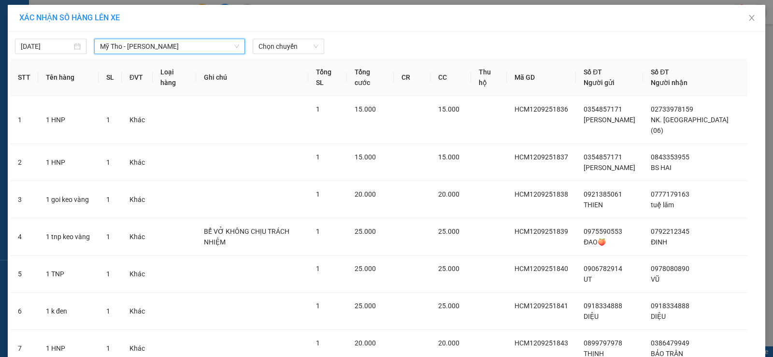
click at [163, 52] on span "Mỹ Tho - [PERSON_NAME]" at bounding box center [169, 46] width 139 height 14
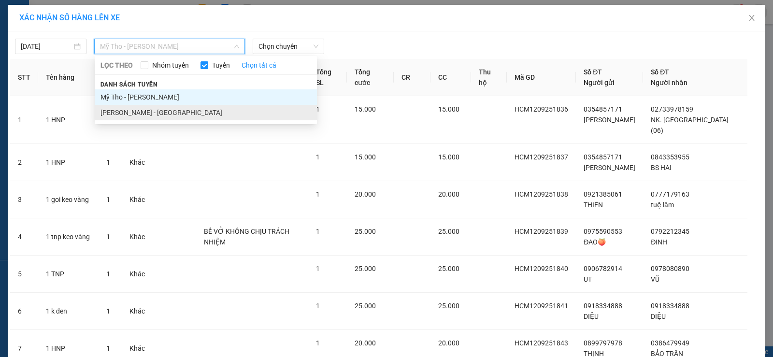
click at [150, 111] on li "[PERSON_NAME] - [GEOGRAPHIC_DATA]" at bounding box center [206, 112] width 222 height 15
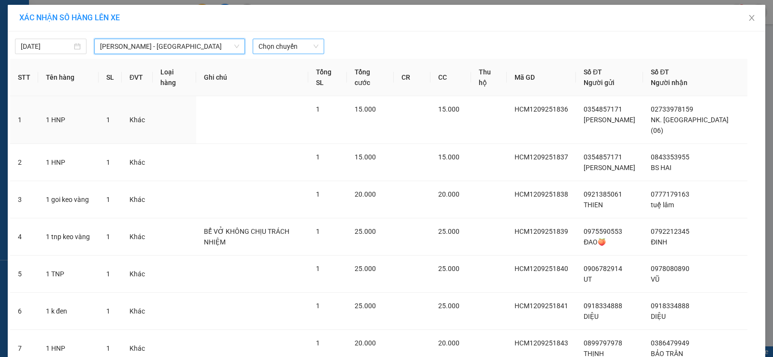
click at [290, 51] on span "Chọn chuyến" at bounding box center [288, 46] width 60 height 14
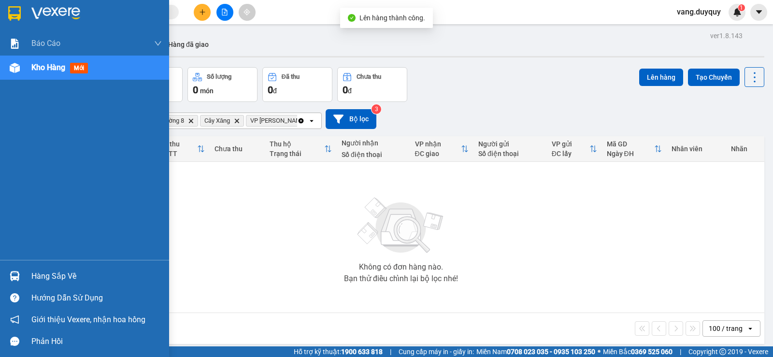
click at [24, 276] on div "Hàng sắp về" at bounding box center [84, 276] width 169 height 22
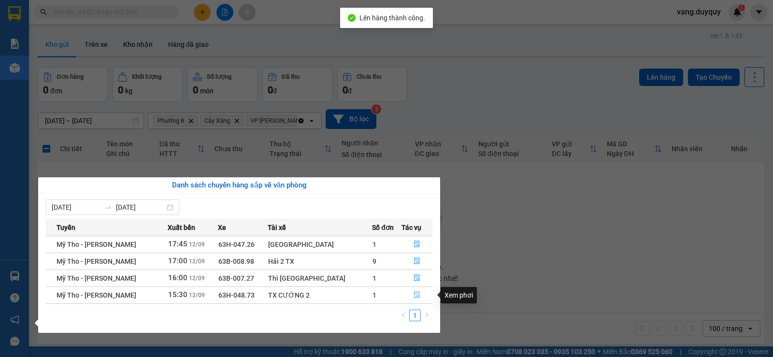
click at [402, 296] on button "button" at bounding box center [417, 294] width 30 height 15
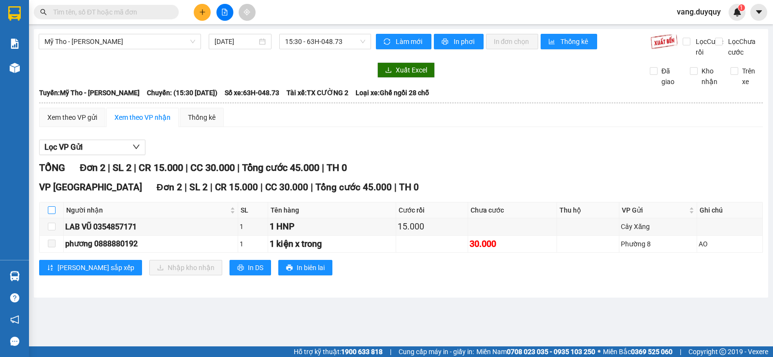
click at [50, 214] on input "checkbox" at bounding box center [52, 210] width 8 height 8
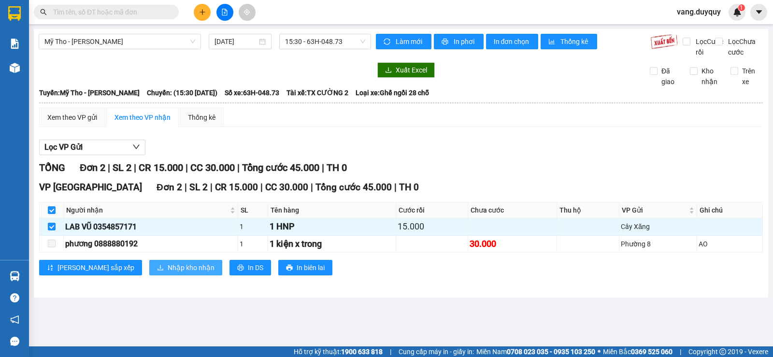
click at [168, 273] on span "Nhập kho nhận" at bounding box center [191, 267] width 47 height 11
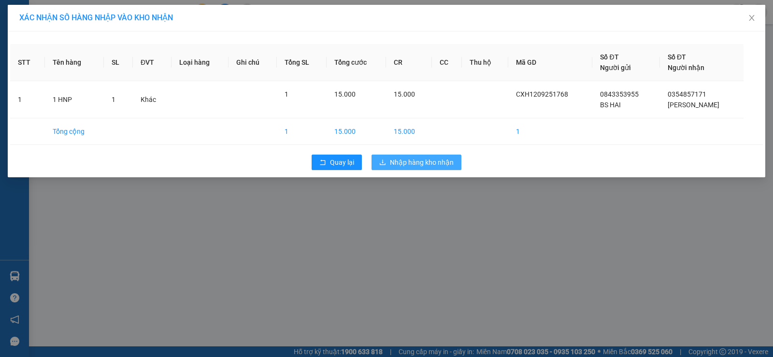
click at [411, 159] on span "Nhập hàng kho nhận" at bounding box center [422, 162] width 64 height 11
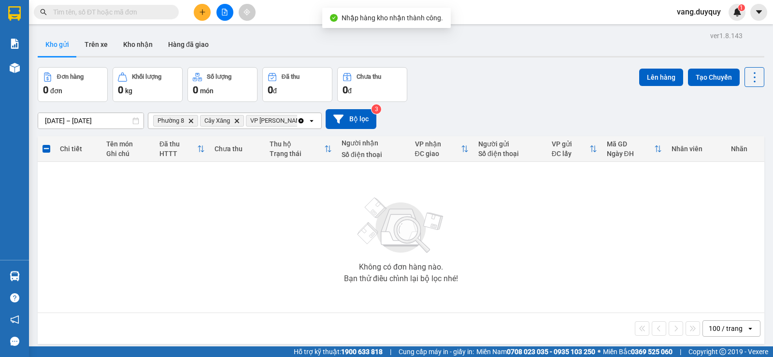
click at [302, 119] on icon "Clear all" at bounding box center [301, 120] width 5 height 5
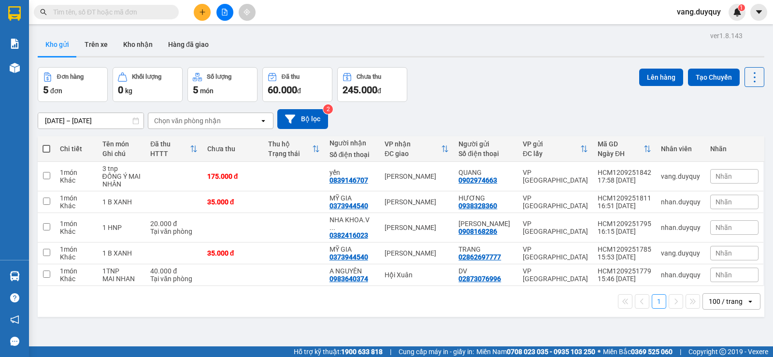
click at [163, 11] on input "text" at bounding box center [110, 12] width 114 height 11
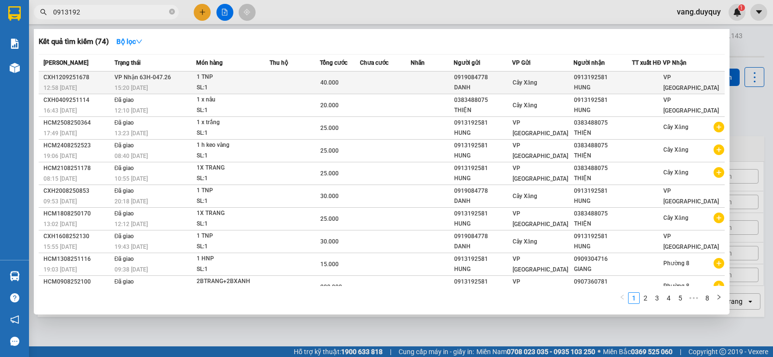
type input "0913192"
click at [232, 84] on div "SL: 1" at bounding box center [233, 88] width 72 height 11
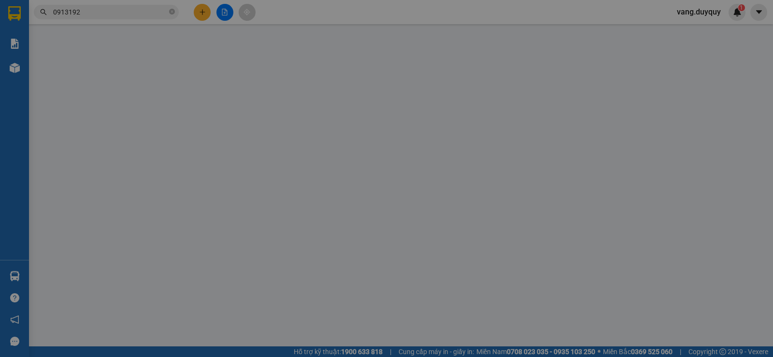
type input "0919084778"
type input "DANH"
type input "0913192581"
type input "HUNG"
type input "40.000"
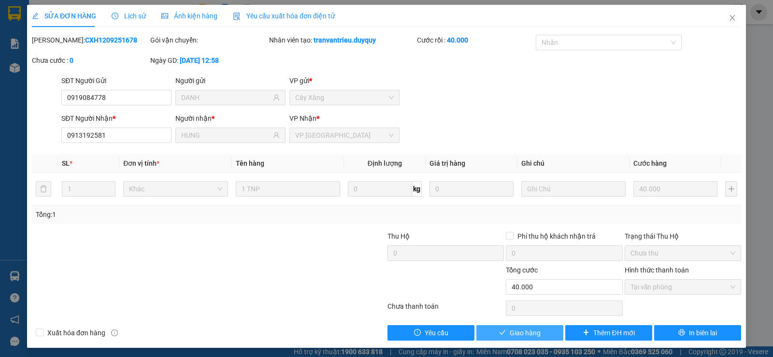
click at [510, 336] on span "Giao hàng" at bounding box center [525, 333] width 31 height 11
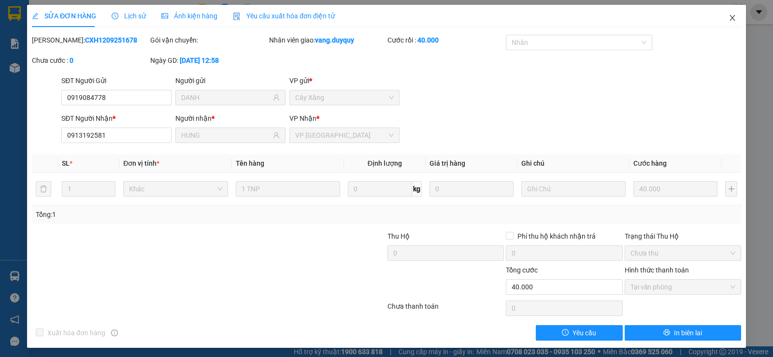
click at [730, 24] on span "Close" at bounding box center [732, 18] width 27 height 27
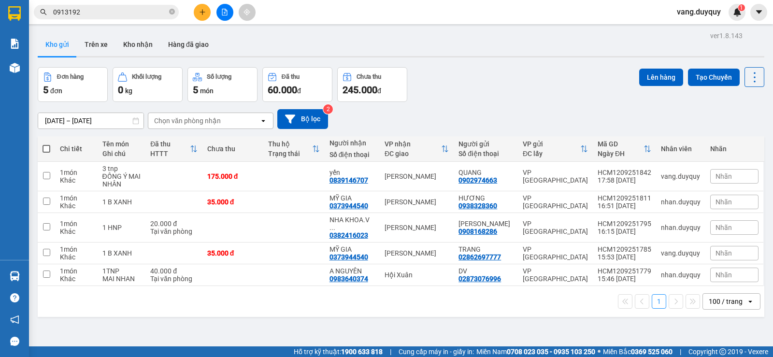
click at [202, 13] on icon "plus" at bounding box center [202, 11] width 0 height 5
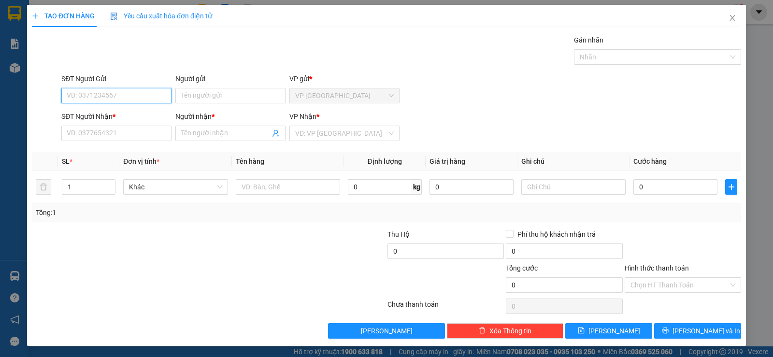
click at [159, 101] on input "SĐT Người Gửi" at bounding box center [116, 95] width 110 height 15
click at [73, 101] on input "07888218880" at bounding box center [116, 95] width 110 height 15
type input "0888218880"
click at [107, 108] on div "0888218880 - TUẤN" at bounding box center [115, 114] width 109 height 15
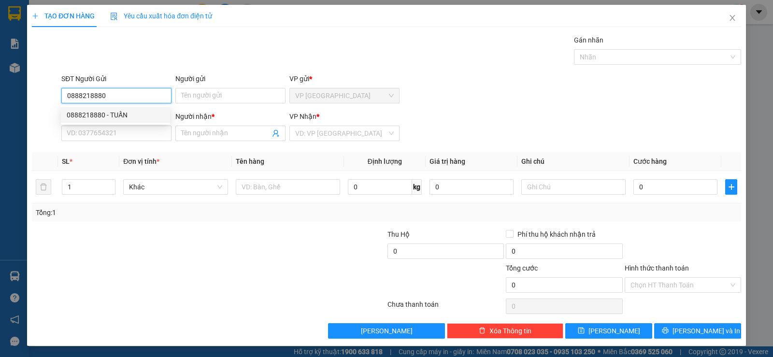
type input "TUẤN"
type input "0902622076"
type input "VĨNH"
type input "30.000"
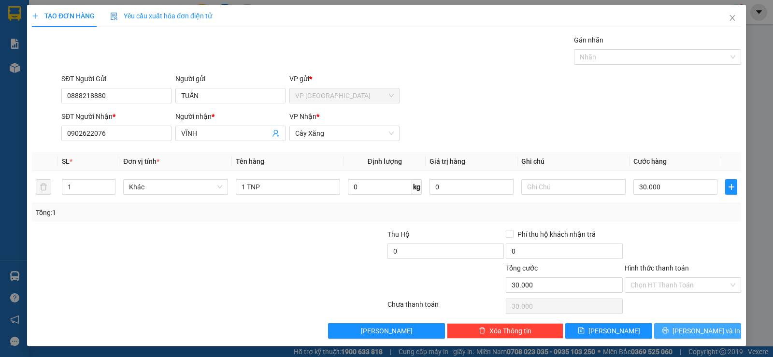
click at [676, 324] on button "[PERSON_NAME] và In" at bounding box center [697, 330] width 87 height 15
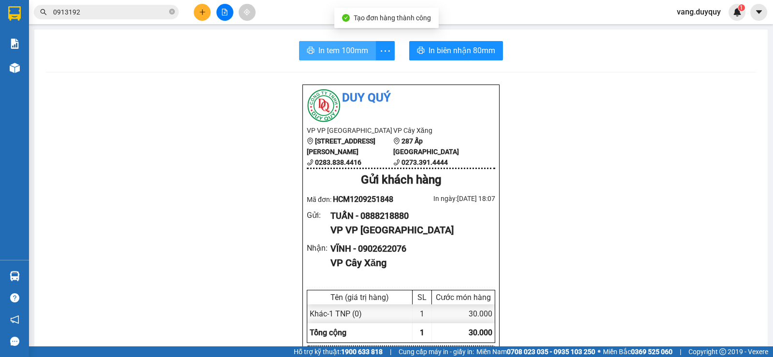
click at [356, 56] on span "In tem 100mm" at bounding box center [343, 50] width 50 height 12
click at [119, 14] on input "0913192" at bounding box center [110, 12] width 114 height 11
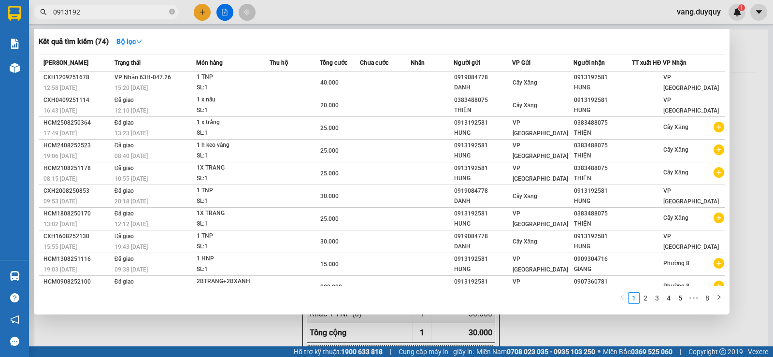
click at [323, 5] on div at bounding box center [386, 178] width 773 height 357
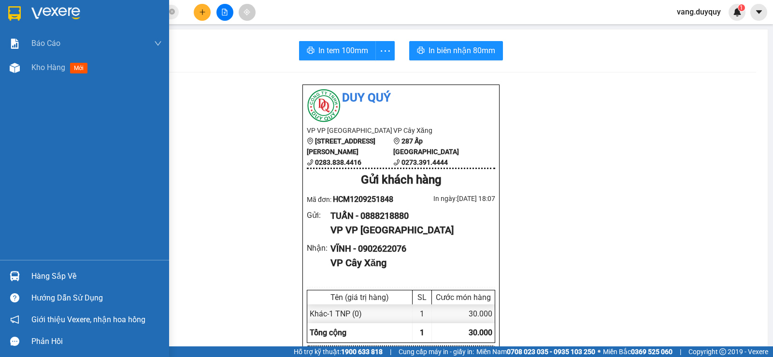
click at [18, 17] on img at bounding box center [14, 13] width 13 height 14
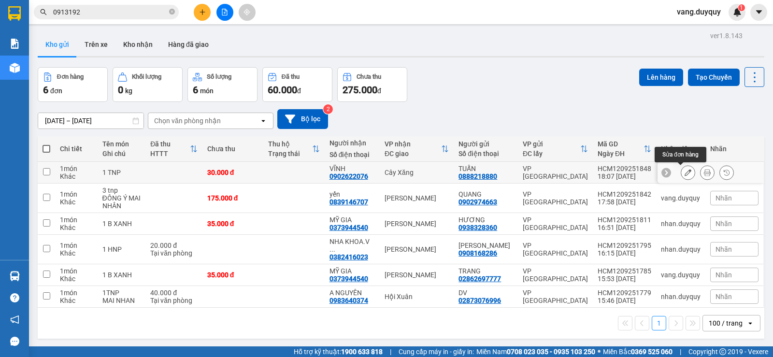
click at [685, 170] on icon at bounding box center [688, 172] width 7 height 7
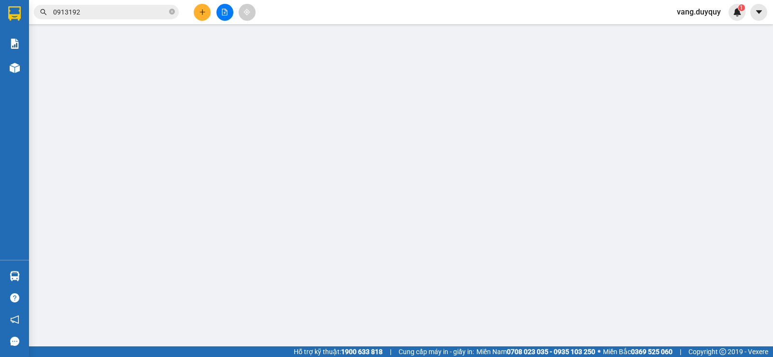
type input "0888218880"
type input "0902622076"
type input "30.000"
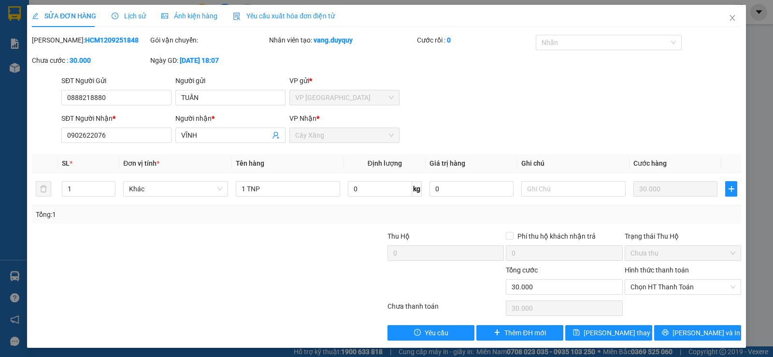
click at [682, 297] on div "Hình thức thanh toán Chọn HT Thanh Toán" at bounding box center [683, 282] width 116 height 34
click at [684, 291] on span "Chọn HT Thanh Toán" at bounding box center [682, 287] width 105 height 14
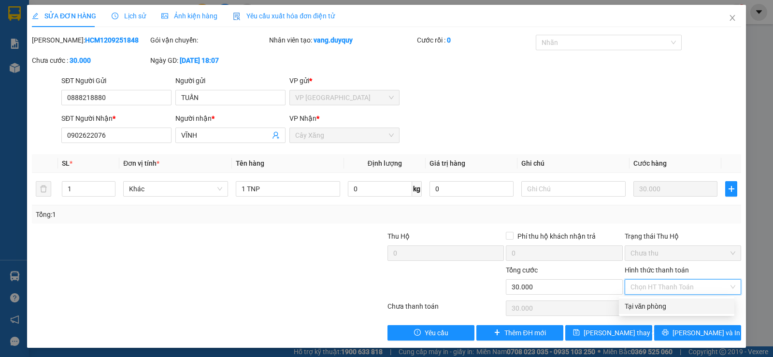
click at [675, 303] on div "Tại văn phòng" at bounding box center [677, 306] width 104 height 11
type input "0"
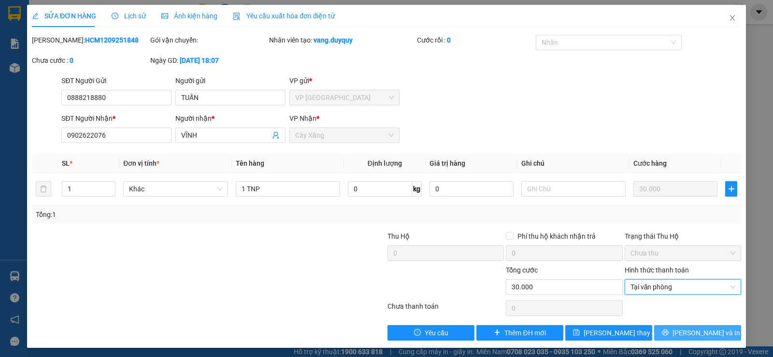
click at [670, 330] on button "[PERSON_NAME] và In" at bounding box center [697, 332] width 87 height 15
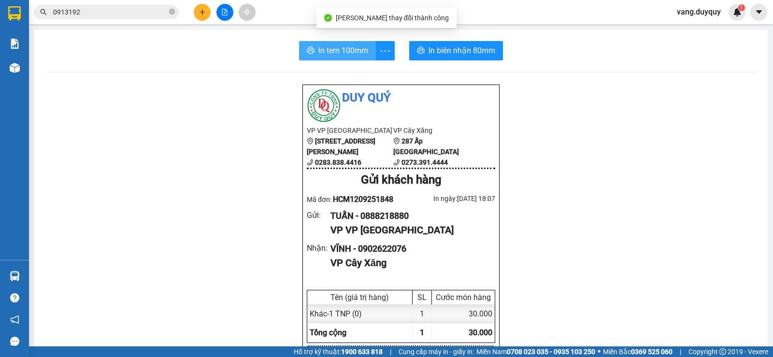
click at [346, 56] on span "In tem 100mm" at bounding box center [343, 50] width 50 height 12
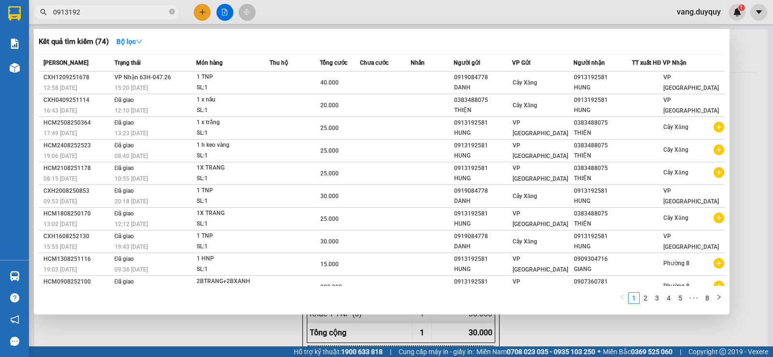
click at [101, 6] on span "0913192" at bounding box center [106, 12] width 145 height 14
click at [171, 11] on icon "close-circle" at bounding box center [172, 12] width 6 height 6
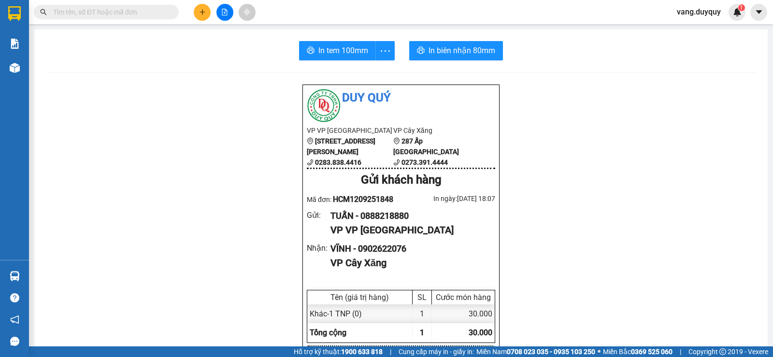
click at [100, 17] on input "text" at bounding box center [110, 12] width 114 height 11
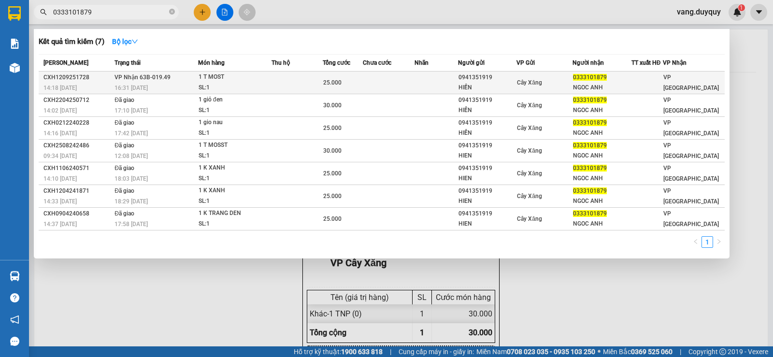
type input "0333101879"
click at [218, 79] on div "1 T MOST" at bounding box center [235, 77] width 72 height 11
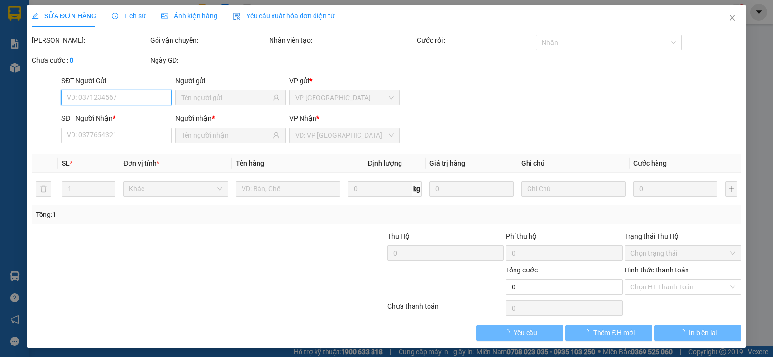
type input "0941351919"
type input "HIỀN"
type input "0333101879"
type input "NGOC ANH"
type input "25.000"
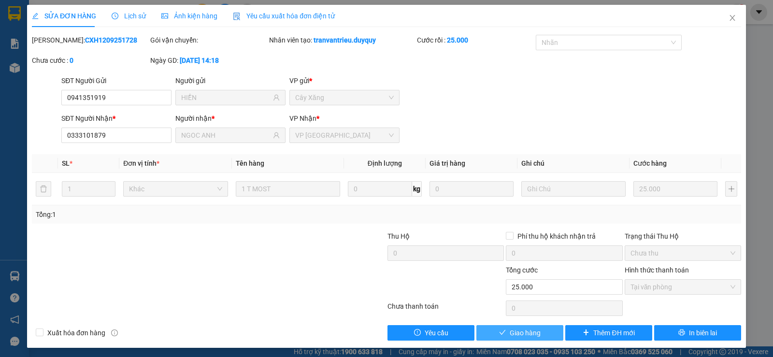
click at [486, 337] on button "Giao hàng" at bounding box center [519, 332] width 87 height 15
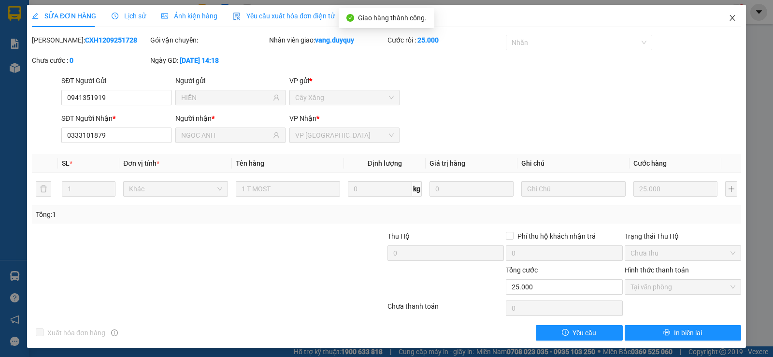
click at [719, 20] on span "Close" at bounding box center [732, 18] width 27 height 27
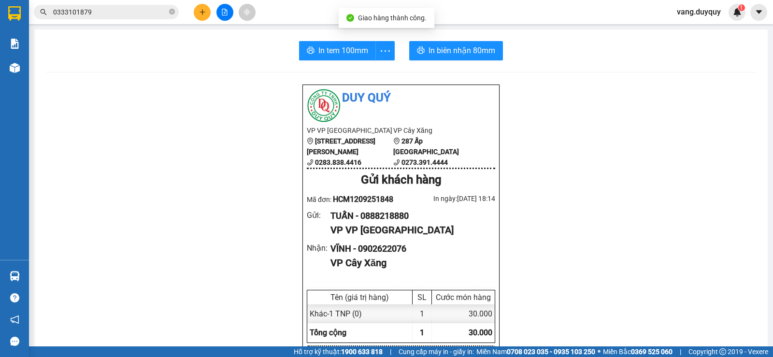
click at [204, 14] on icon "plus" at bounding box center [202, 12] width 7 height 7
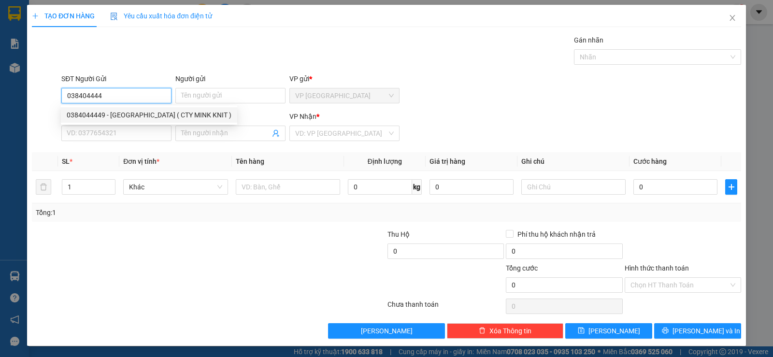
click at [152, 109] on div "0384044449 - ĐỨC ( CTY MINK KNIT )" at bounding box center [149, 114] width 176 height 15
type input "0384044449"
type input "ĐỨC ( CTY MINK KNIT )"
type input "0913652326"
type input "DUNG"
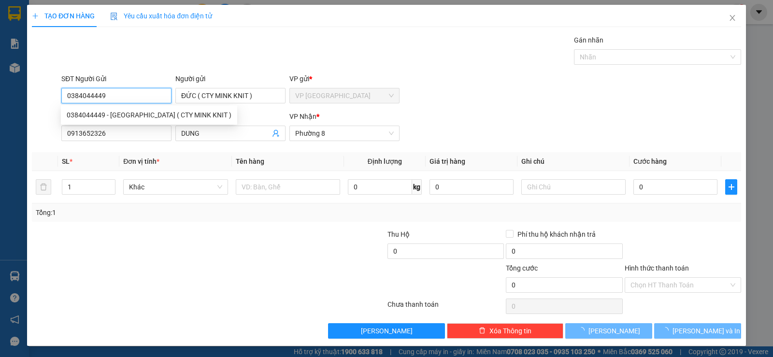
type input "30.000"
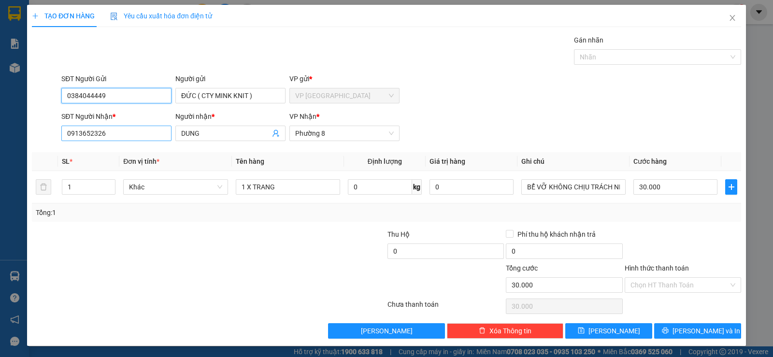
type input "0384044449"
click at [143, 132] on input "0913652326" at bounding box center [116, 133] width 110 height 15
type input "0907360781"
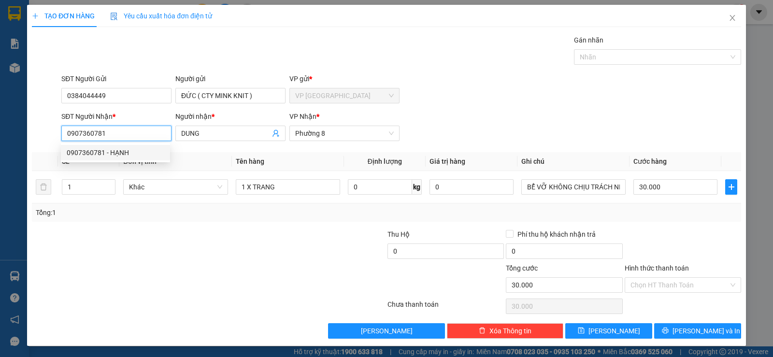
click at [134, 159] on div "0907360781 - HẠNH" at bounding box center [115, 152] width 109 height 15
type input "HẠNH"
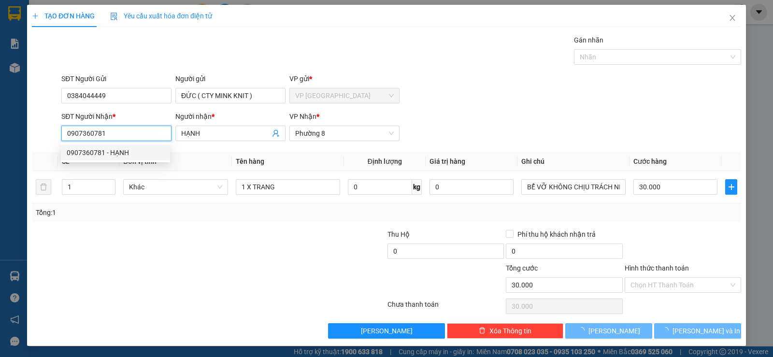
type input "25.000"
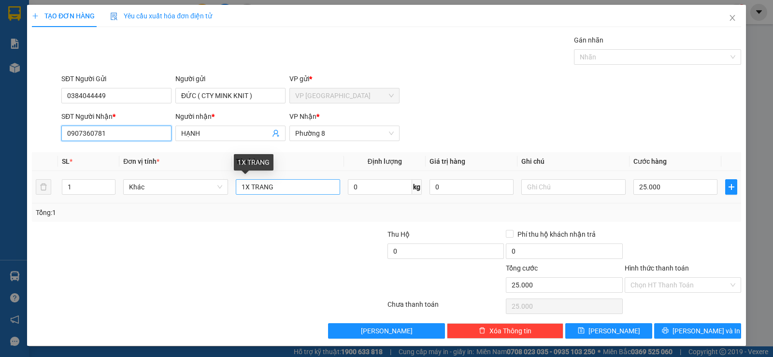
type input "0907360781"
click at [292, 185] on input "1X TRANG" at bounding box center [288, 186] width 104 height 15
type input "1 bao trắng"
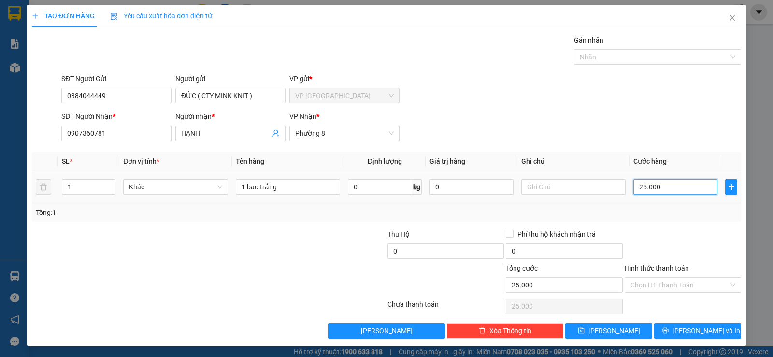
click at [691, 189] on input "25.000" at bounding box center [675, 186] width 84 height 15
type input "3"
type input "30"
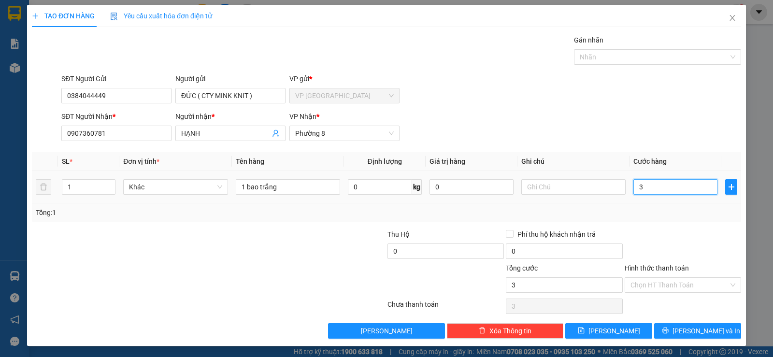
type input "30"
type input "30.000"
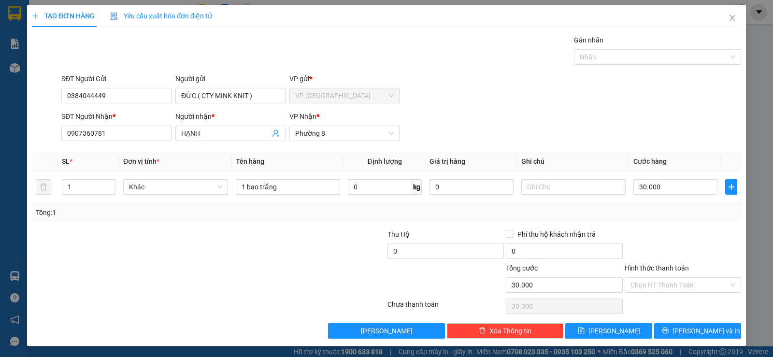
drag, startPoint x: 697, startPoint y: 228, endPoint x: 694, endPoint y: 244, distance: 16.1
click at [697, 231] on div "Transit Pickup Surcharge Ids Transit Deliver Surcharge Ids Transit Deliver Surc…" at bounding box center [386, 187] width 709 height 304
click at [689, 324] on button "[PERSON_NAME] và In" at bounding box center [697, 330] width 87 height 15
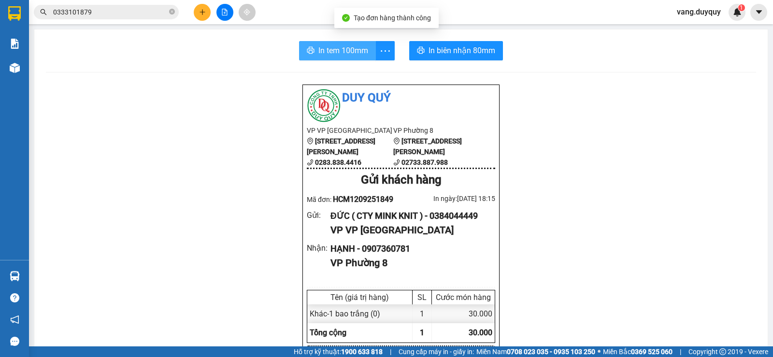
click at [319, 48] on span "In tem 100mm" at bounding box center [343, 50] width 50 height 12
click at [173, 11] on icon "close-circle" at bounding box center [172, 12] width 6 height 6
click at [167, 11] on span at bounding box center [106, 12] width 145 height 14
click at [161, 12] on input "text" at bounding box center [110, 12] width 114 height 11
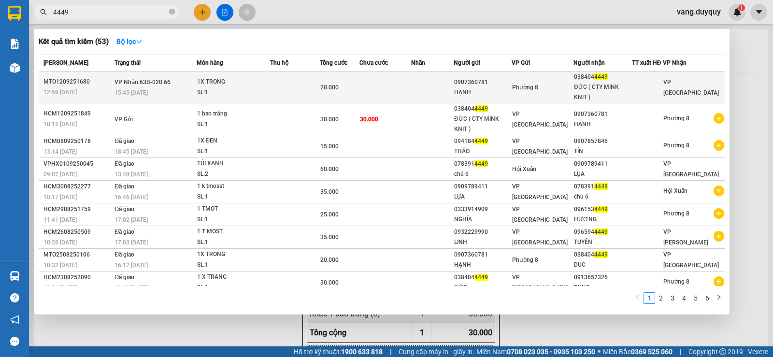
type input "4449"
click at [243, 84] on div "1X TRONG" at bounding box center [233, 82] width 72 height 11
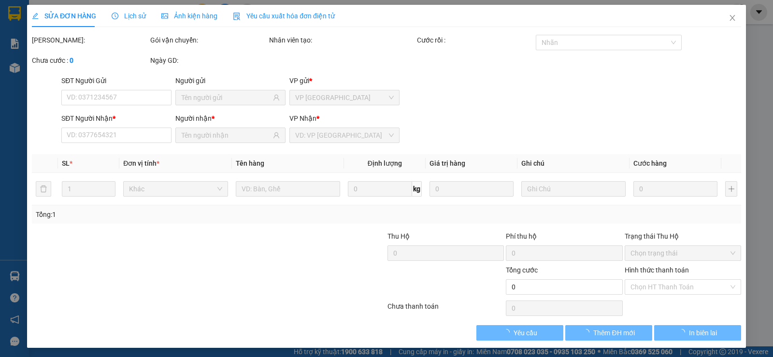
type input "0907360781"
type input "HẠNH"
type input "0384044449"
type input "ĐỨC ( CTY MINK KNIT )"
type input "20.000"
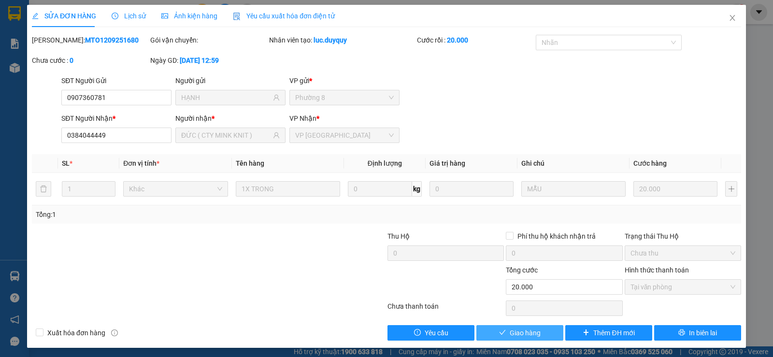
click at [517, 330] on span "Giao hàng" at bounding box center [525, 333] width 31 height 11
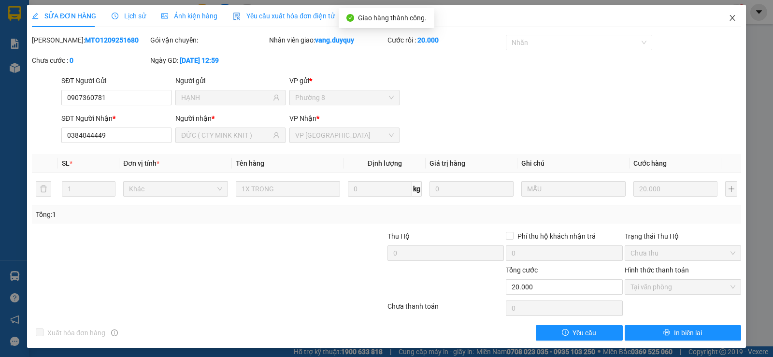
click at [720, 22] on span "Close" at bounding box center [732, 18] width 27 height 27
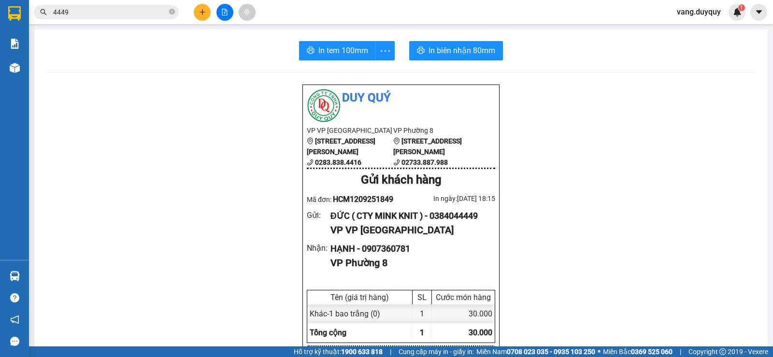
click at [200, 14] on icon "plus" at bounding box center [202, 12] width 7 height 7
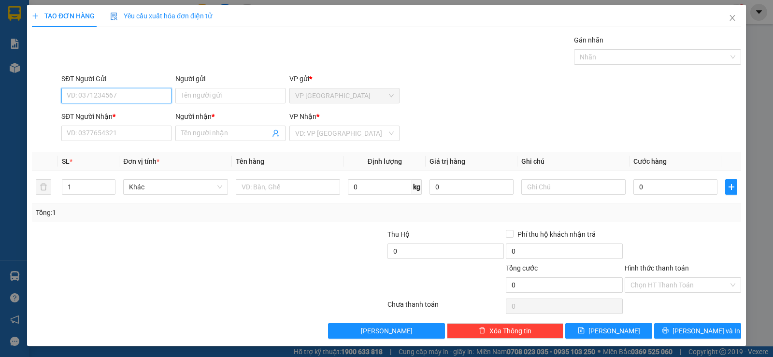
click at [157, 98] on input "SĐT Người Gửi" at bounding box center [116, 95] width 110 height 15
type input "0903687564"
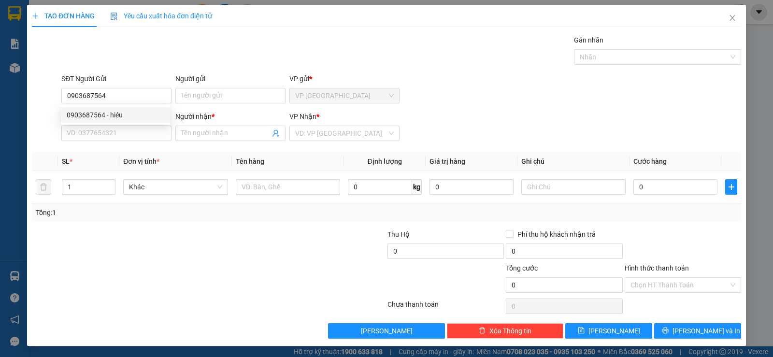
click at [119, 123] on div "0903687564 0903687564 - hiéu" at bounding box center [115, 114] width 109 height 19
click at [135, 91] on input "0903687564" at bounding box center [116, 95] width 110 height 15
click at [128, 114] on div "0903687564 - hiéu" at bounding box center [116, 115] width 98 height 11
type input "hiéu"
type input "0908460023"
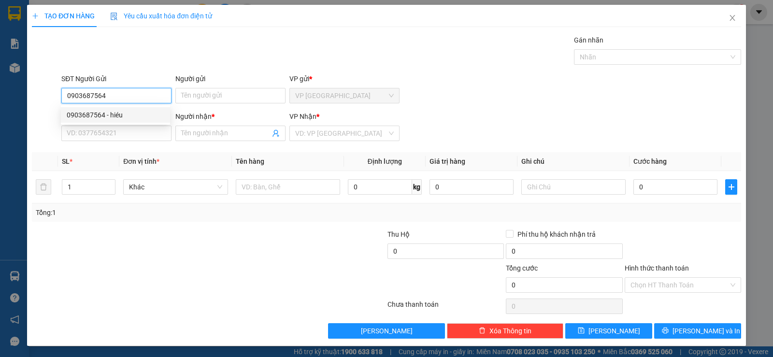
type input "THÀNH ĐẠT"
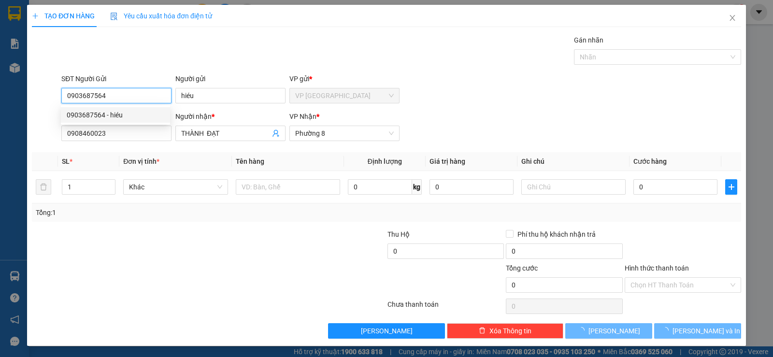
type input "20.000"
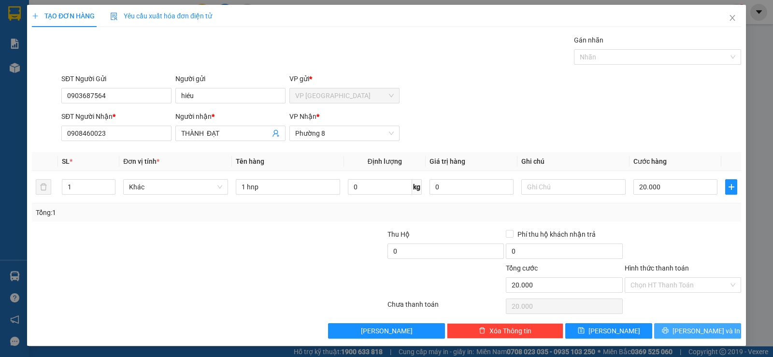
click at [654, 324] on button "[PERSON_NAME] và In" at bounding box center [697, 330] width 87 height 15
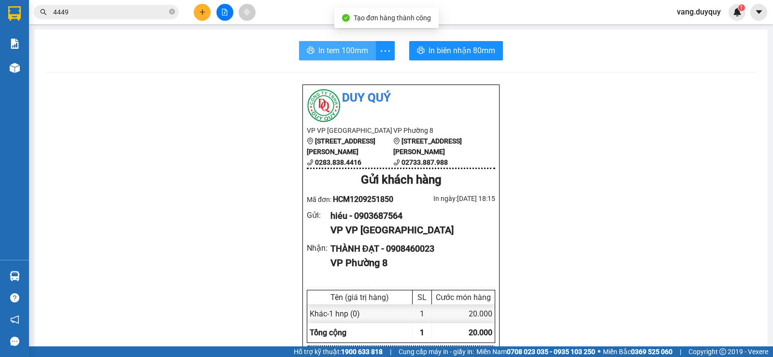
click at [322, 43] on button "In tem 100mm" at bounding box center [337, 50] width 77 height 19
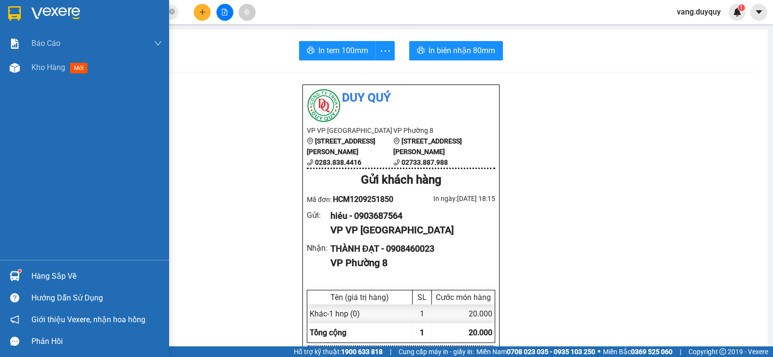
click at [44, 268] on div "Hàng sắp về" at bounding box center [84, 276] width 169 height 22
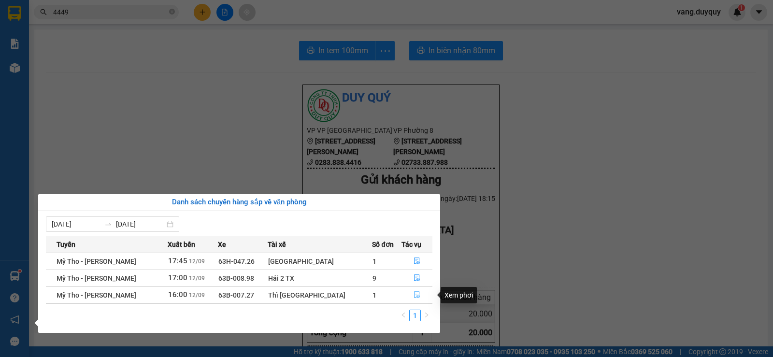
click at [415, 298] on icon "file-done" at bounding box center [417, 294] width 7 height 7
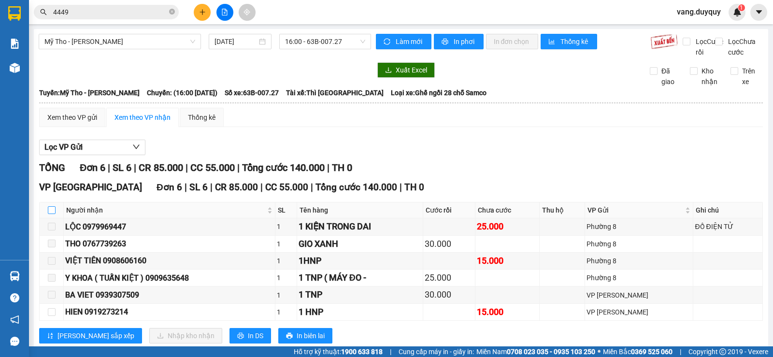
click at [53, 214] on input "checkbox" at bounding box center [52, 210] width 8 height 8
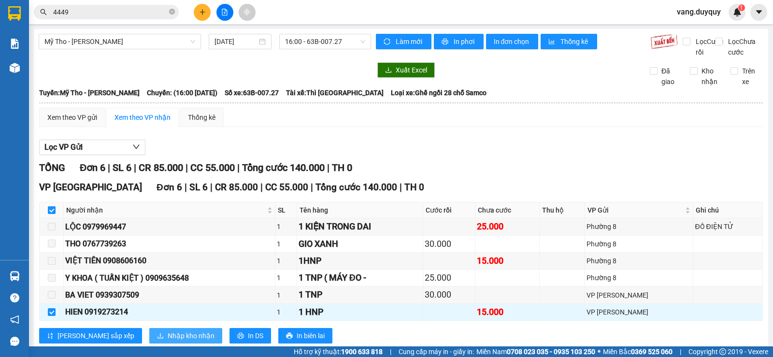
click at [152, 339] on button "Nhập kho nhận" at bounding box center [185, 335] width 73 height 15
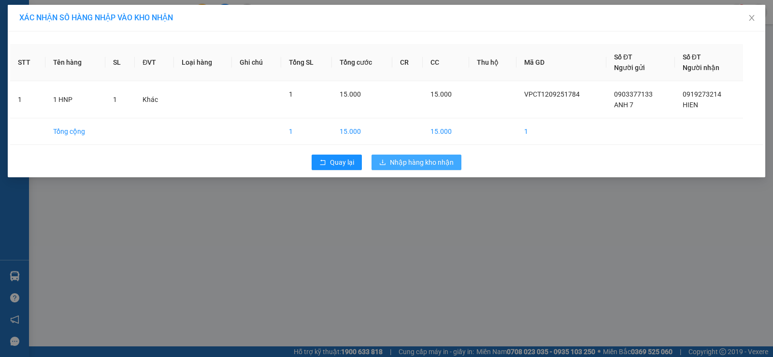
click at [416, 165] on span "Nhập hàng kho nhận" at bounding box center [422, 162] width 64 height 11
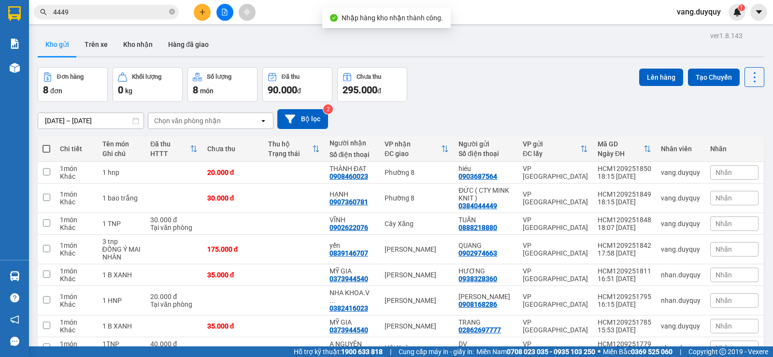
click at [199, 12] on icon "plus" at bounding box center [202, 12] width 7 height 7
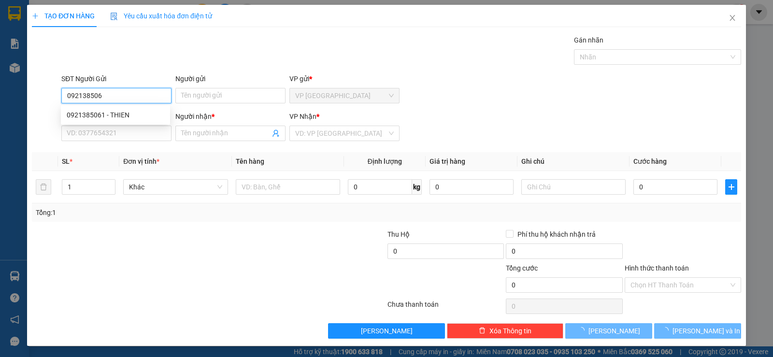
type input "0921385061"
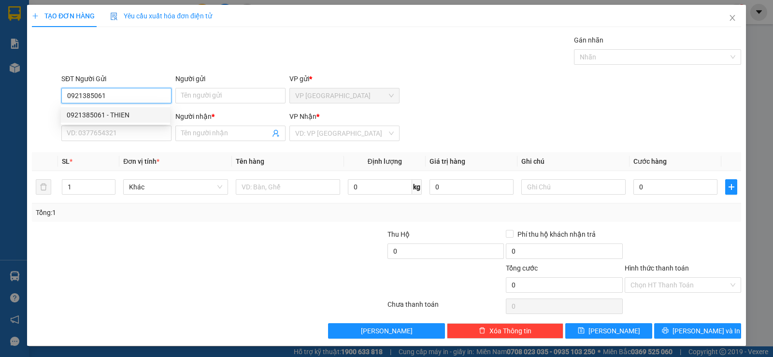
click at [120, 112] on div "0921385061 - THIEN" at bounding box center [116, 115] width 98 height 11
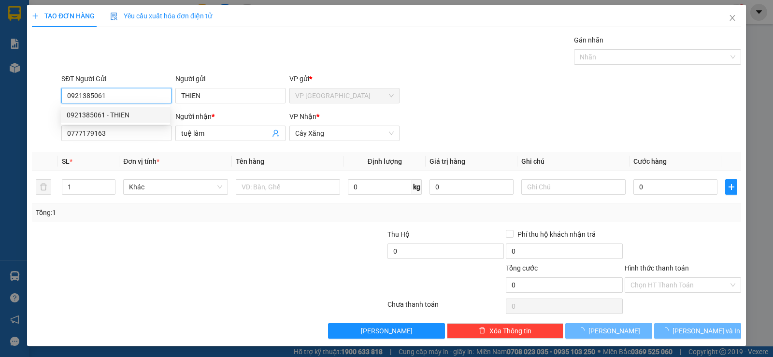
type input "THIEN"
type input "0777179163"
type input "tuệ lâm"
type input "20.000"
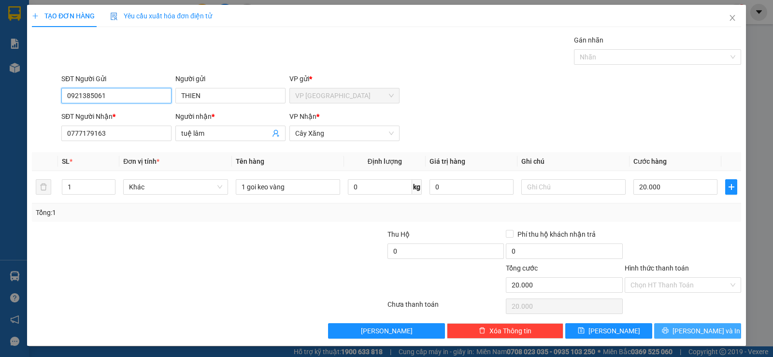
type input "0921385061"
click at [690, 327] on span "[PERSON_NAME] và In" at bounding box center [706, 331] width 68 height 11
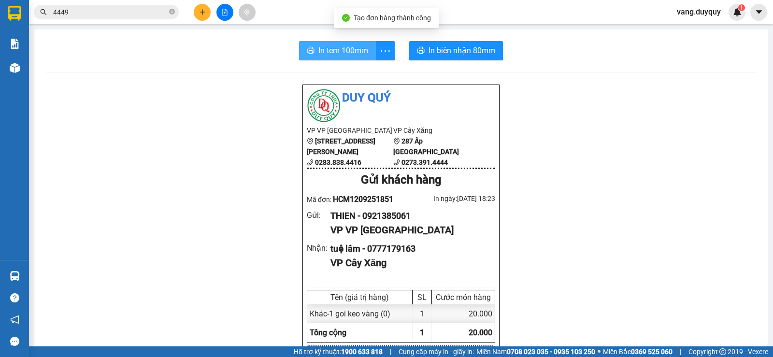
click at [343, 48] on span "In tem 100mm" at bounding box center [343, 50] width 50 height 12
click at [201, 15] on button at bounding box center [202, 12] width 17 height 17
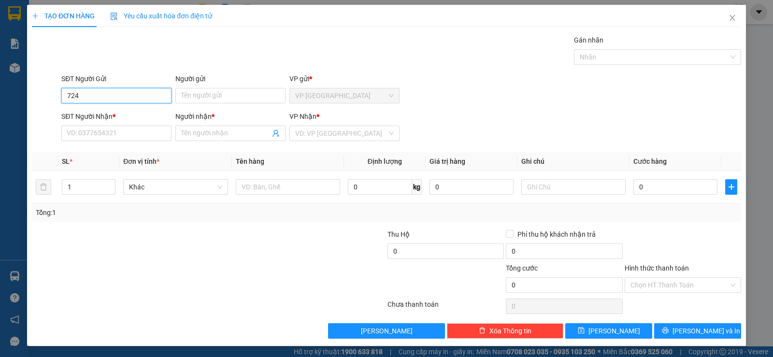
type input "7248"
click at [144, 109] on div "0903497248 - A VU" at bounding box center [115, 114] width 109 height 15
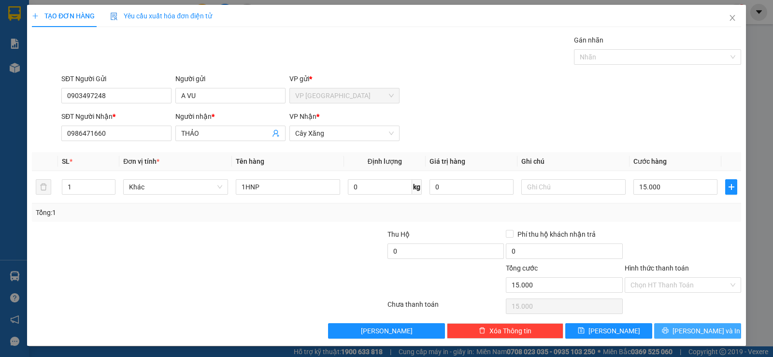
click at [682, 326] on button "[PERSON_NAME] và In" at bounding box center [697, 330] width 87 height 15
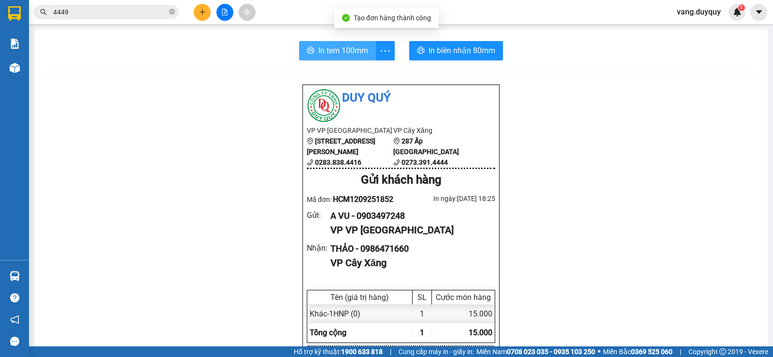
click at [331, 48] on span "In tem 100mm" at bounding box center [343, 50] width 50 height 12
click at [299, 41] on button "In tem 100mm" at bounding box center [337, 50] width 77 height 19
click at [199, 10] on icon "plus" at bounding box center [202, 12] width 7 height 7
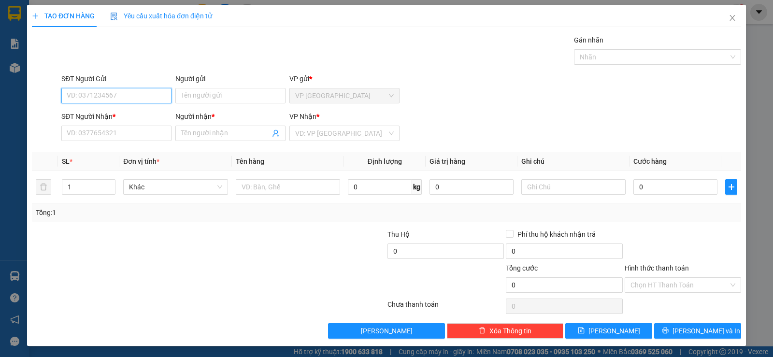
click at [141, 98] on input "SĐT Người Gửi" at bounding box center [116, 95] width 110 height 15
click at [135, 114] on div "0909894537 - HOÀNG ANH" at bounding box center [121, 115] width 109 height 11
type input "0909894537"
type input "HOÀNG ANH"
type input "0398674369"
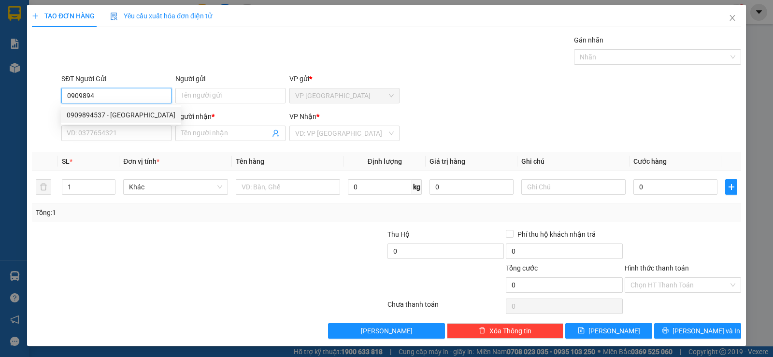
type input "HOANG VIỆT"
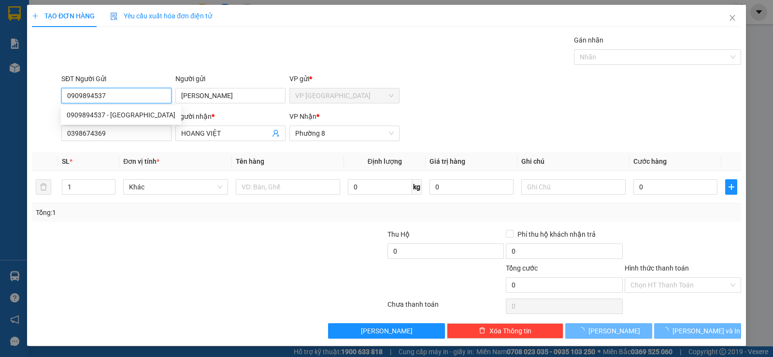
type input "80.000"
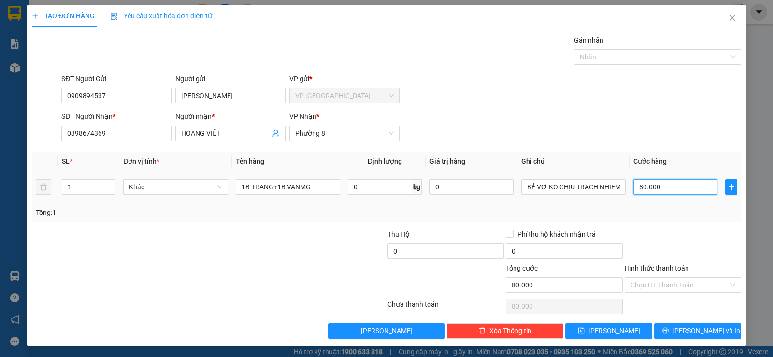
click at [681, 189] on input "80.000" at bounding box center [675, 186] width 84 height 15
click at [660, 245] on div at bounding box center [683, 246] width 118 height 34
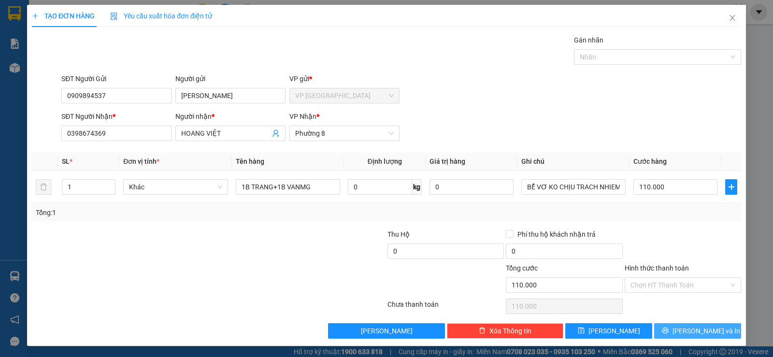
click at [687, 327] on span "[PERSON_NAME] và In" at bounding box center [706, 331] width 68 height 11
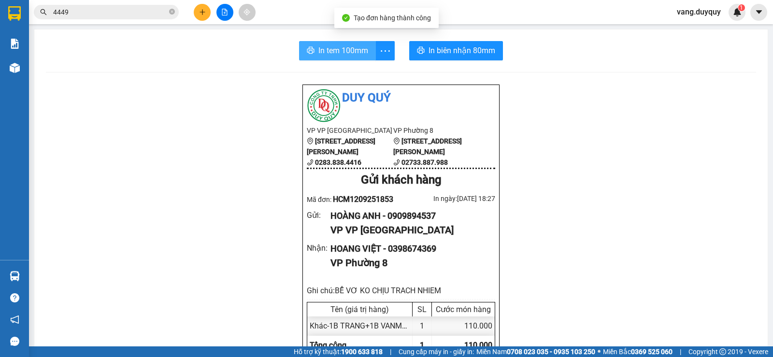
click at [340, 48] on span "In tem 100mm" at bounding box center [343, 50] width 50 height 12
click at [170, 15] on span at bounding box center [172, 12] width 6 height 9
click at [153, 13] on input "text" at bounding box center [110, 12] width 114 height 11
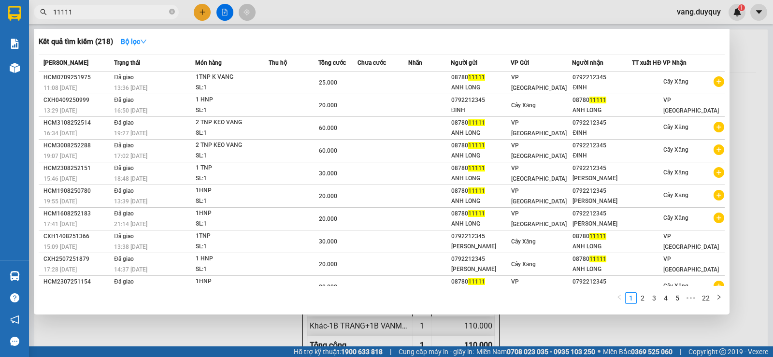
type input "11111"
click at [279, 15] on div at bounding box center [386, 178] width 773 height 357
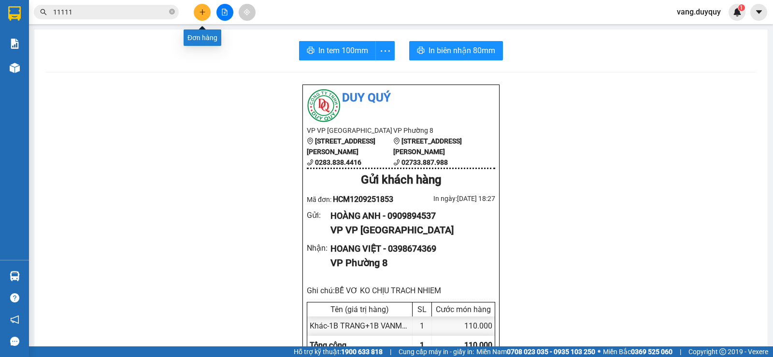
click at [206, 16] on button at bounding box center [202, 12] width 17 height 17
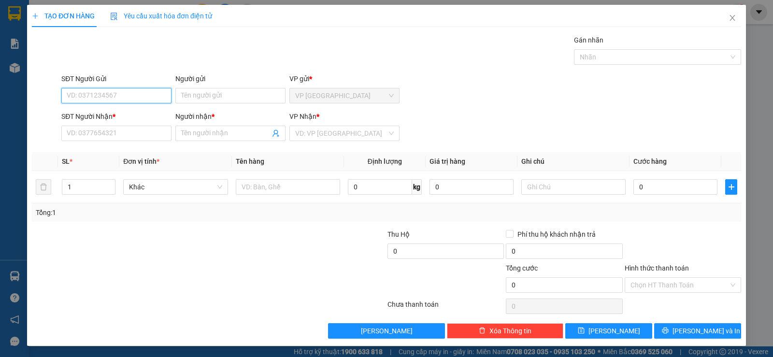
click at [151, 99] on input "SĐT Người Gửi" at bounding box center [116, 95] width 110 height 15
type input "0905001508"
click at [137, 112] on div "0905001508 - VINH" at bounding box center [116, 115] width 98 height 11
type input "VINH"
type input "0909211319"
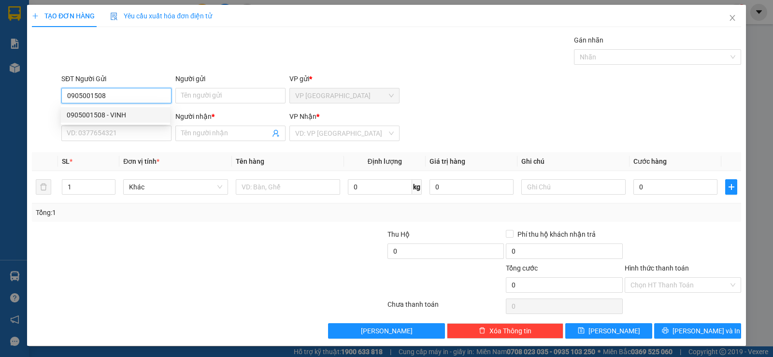
type input "TUẤN"
type input "30.000"
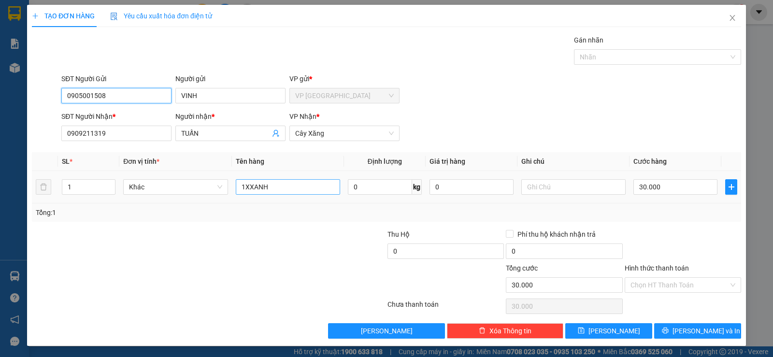
type input "0905001508"
click at [297, 188] on input "1XXANH" at bounding box center [288, 186] width 104 height 15
type input "1 h mũ"
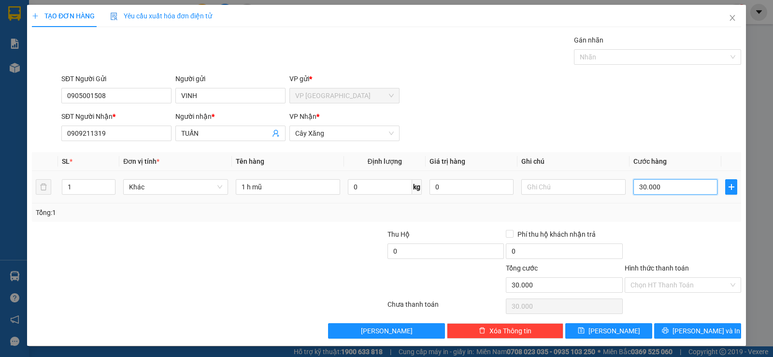
click at [673, 187] on input "30.000" at bounding box center [675, 186] width 84 height 15
type input "1"
click at [638, 229] on div at bounding box center [683, 246] width 118 height 34
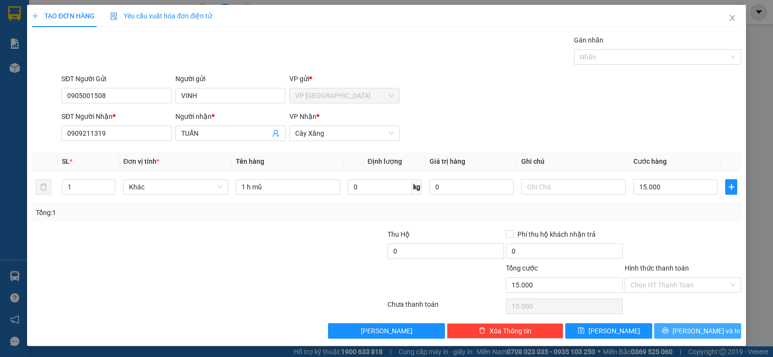
click at [669, 329] on button "[PERSON_NAME] và In" at bounding box center [697, 330] width 87 height 15
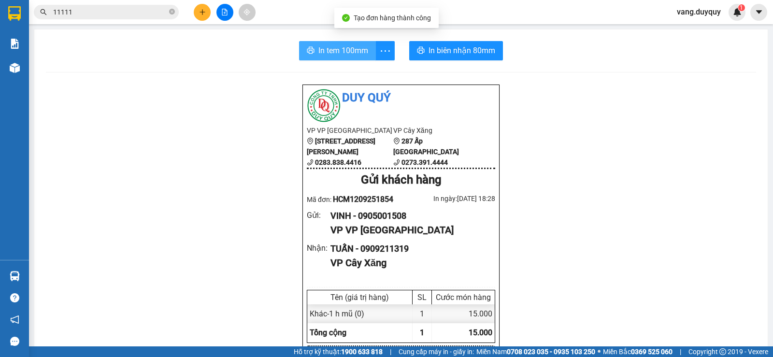
click at [325, 52] on span "In tem 100mm" at bounding box center [343, 50] width 50 height 12
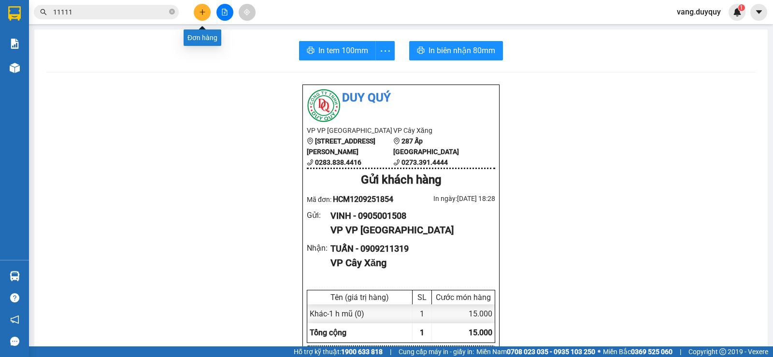
click at [200, 11] on icon "plus" at bounding box center [202, 12] width 7 height 7
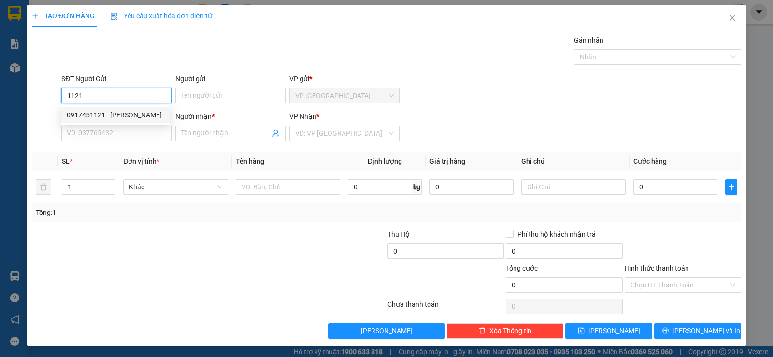
click at [110, 111] on div "0917451121 - KIM CHI" at bounding box center [116, 115] width 98 height 11
type input "0917451121"
type input "KIM CHI"
type input "02736555999"
type input "THANG"
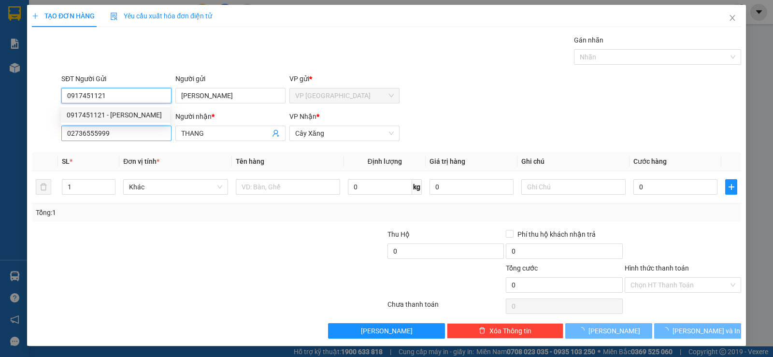
type input "15.000"
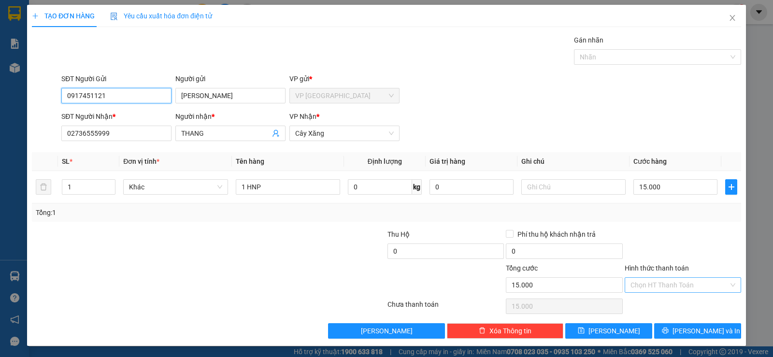
type input "0917451121"
click at [664, 288] on input "Hình thức thanh toán" at bounding box center [679, 285] width 98 height 14
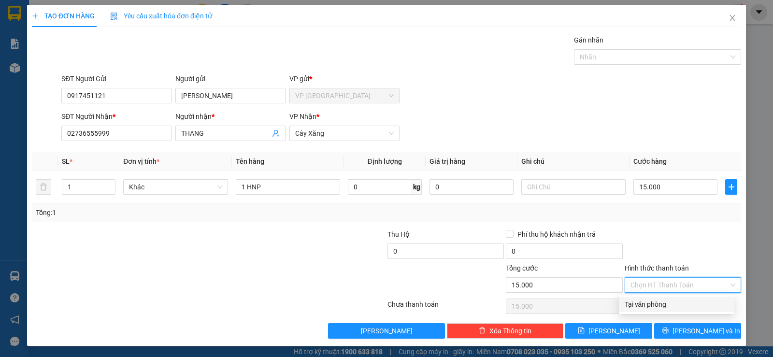
click at [656, 303] on div "Tại văn phòng" at bounding box center [677, 304] width 104 height 11
type input "0"
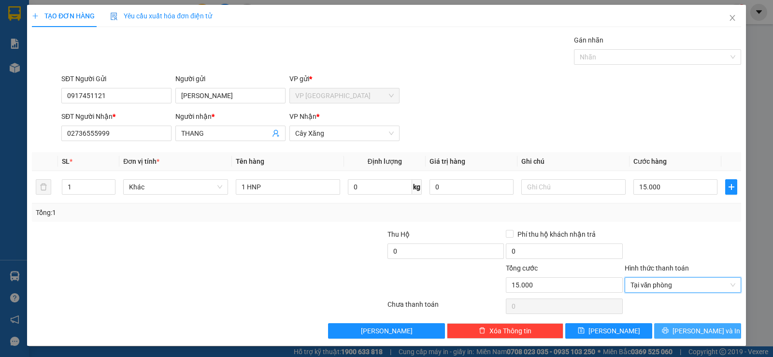
click at [690, 334] on span "[PERSON_NAME] và In" at bounding box center [706, 331] width 68 height 11
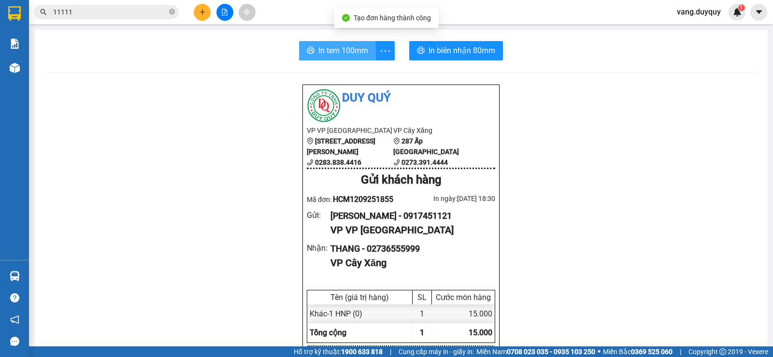
click at [340, 46] on span "In tem 100mm" at bounding box center [343, 50] width 50 height 12
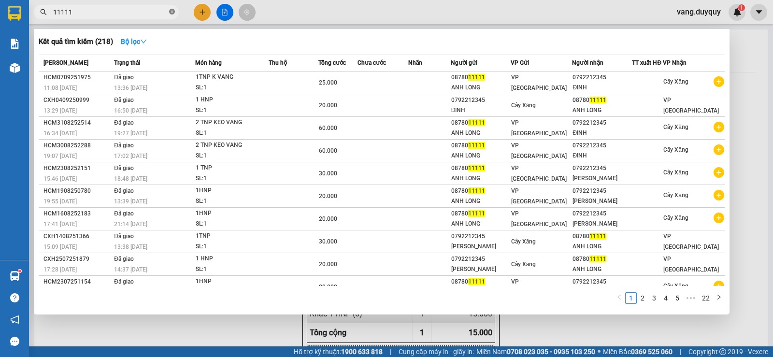
click at [171, 11] on icon "close-circle" at bounding box center [172, 12] width 6 height 6
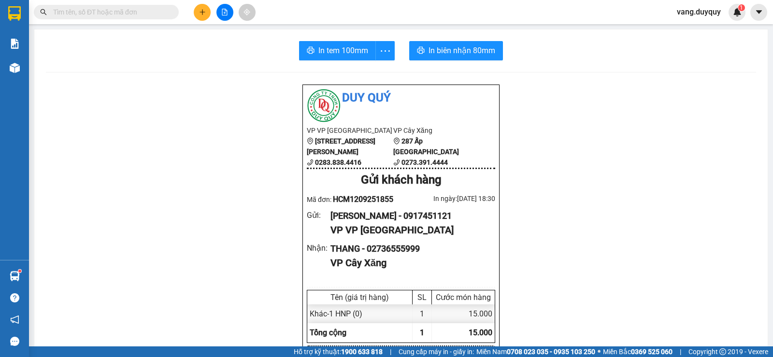
click at [129, 15] on input "text" at bounding box center [110, 12] width 114 height 11
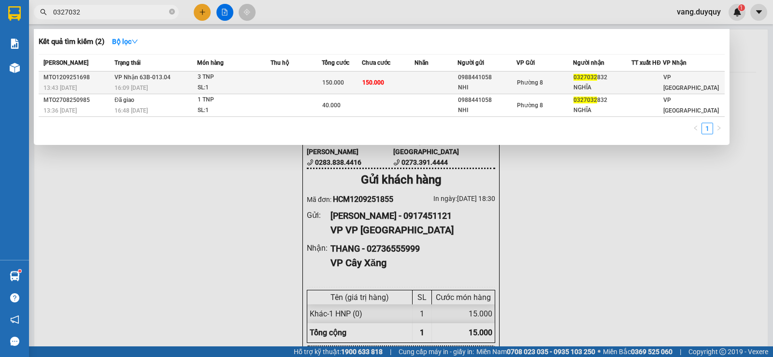
type input "0327032"
click at [302, 80] on td at bounding box center [296, 82] width 51 height 23
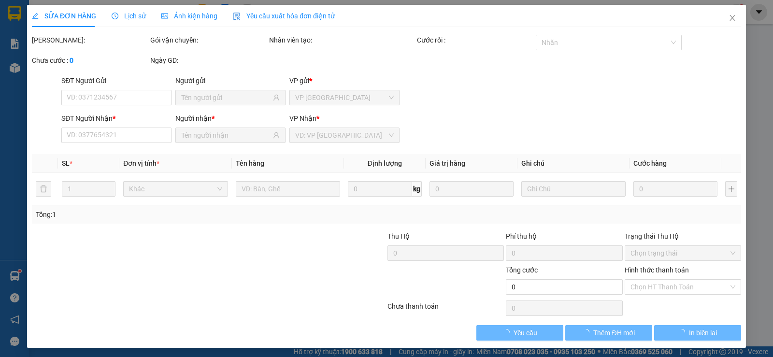
type input "0988441058"
type input "NHI"
type input "0327032832"
type input "NGHĨA"
type input "150.000"
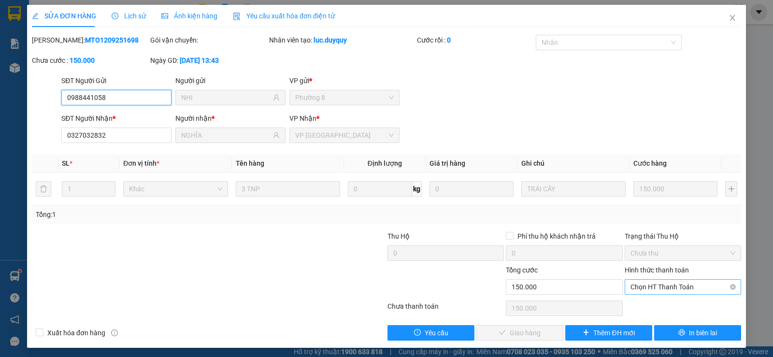
click at [689, 293] on span "Chọn HT Thanh Toán" at bounding box center [682, 287] width 105 height 14
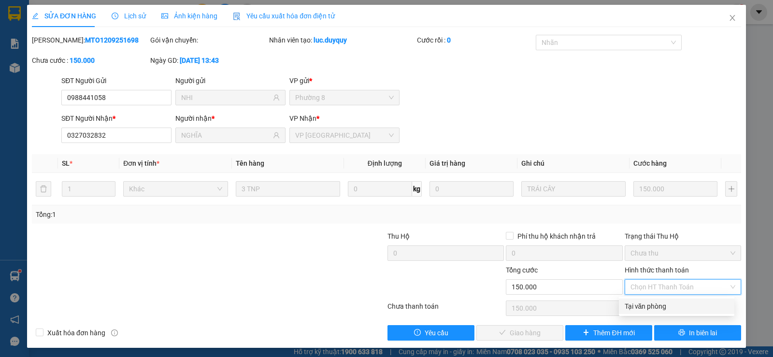
click at [674, 301] on div "Tại văn phòng" at bounding box center [677, 306] width 104 height 11
type input "0"
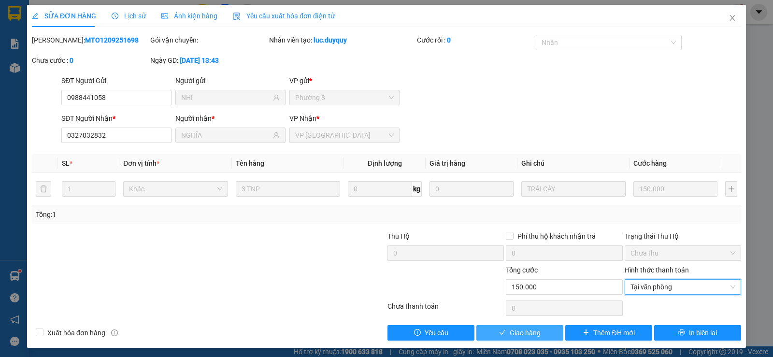
click at [530, 331] on span "Giao hàng" at bounding box center [525, 333] width 31 height 11
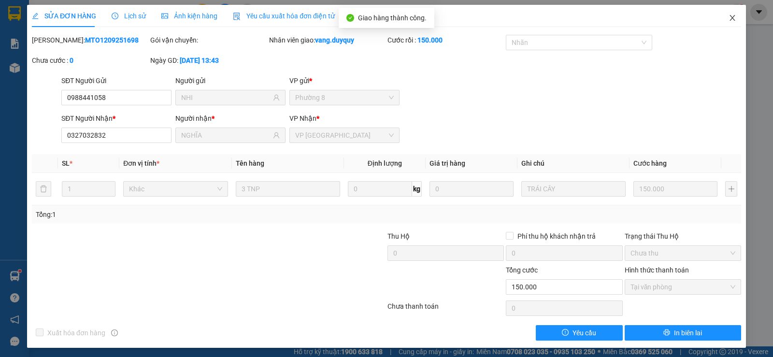
click at [732, 21] on span "Close" at bounding box center [732, 18] width 27 height 27
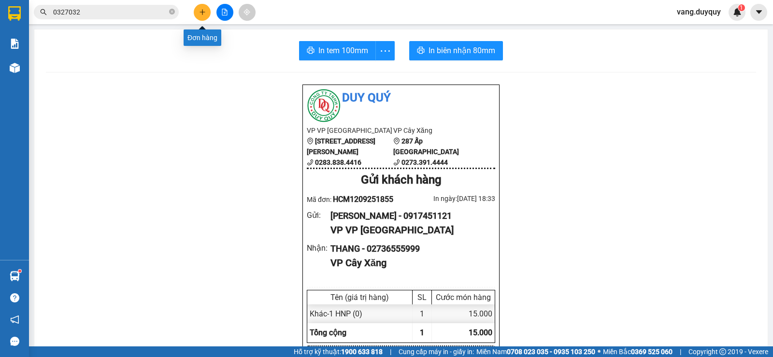
click at [196, 12] on button at bounding box center [202, 12] width 17 height 17
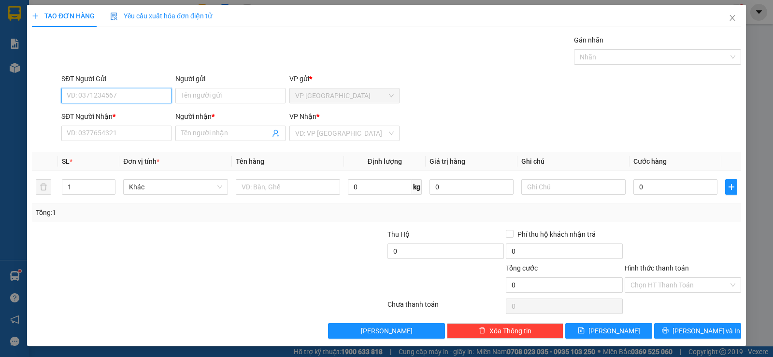
click at [142, 88] on input "SĐT Người Gửi" at bounding box center [116, 95] width 110 height 15
click at [127, 111] on div "0919273214 - HIEN" at bounding box center [116, 115] width 98 height 11
type input "0919273214"
type input "HIEN"
type input "0372932341"
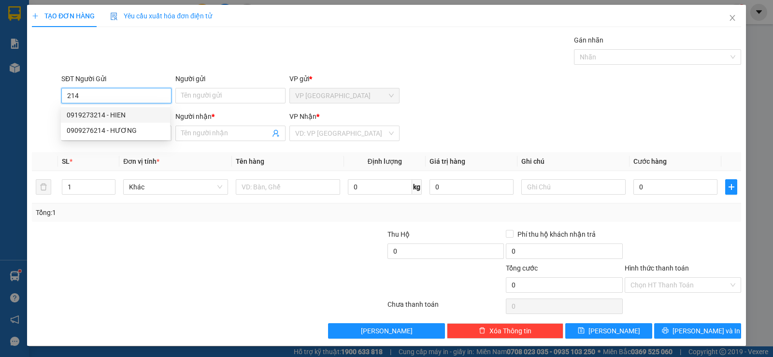
type input "DUY"
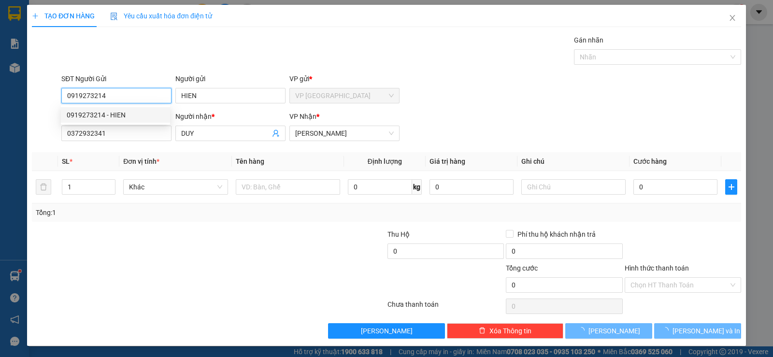
type input "20.000"
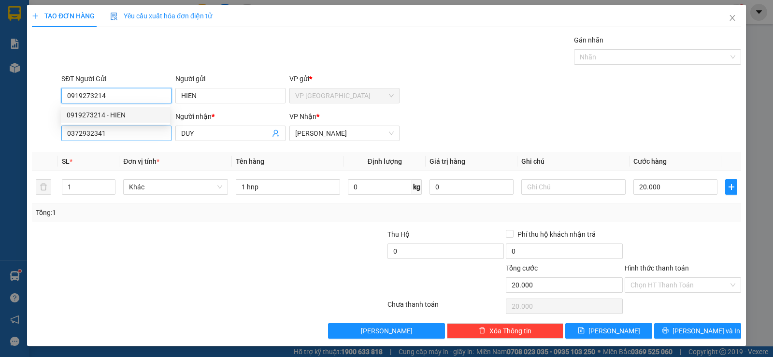
type input "0919273214"
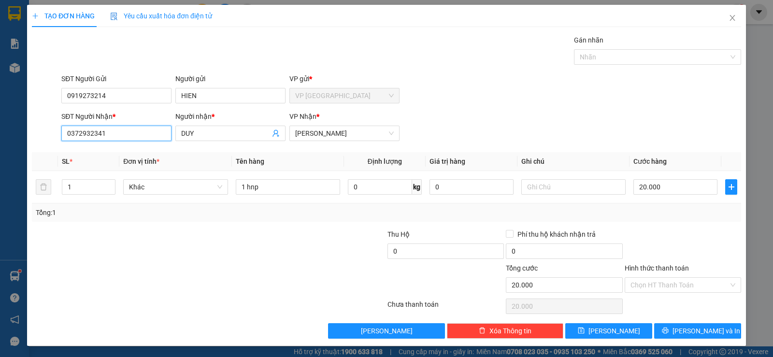
click at [126, 131] on input "0372932341" at bounding box center [116, 133] width 110 height 15
type input "097526242"
click at [119, 154] on div "0975262424 - trí" at bounding box center [116, 152] width 98 height 11
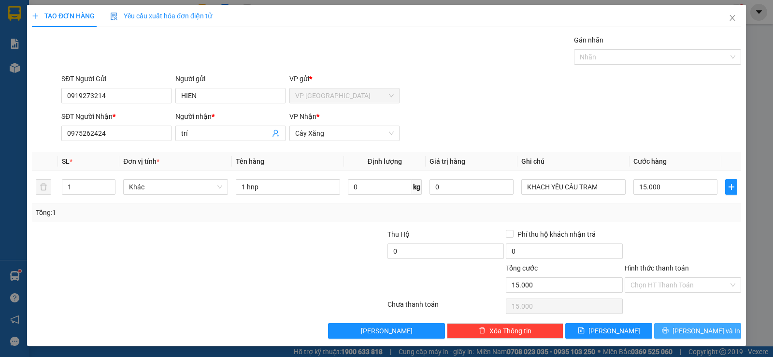
click at [681, 331] on button "[PERSON_NAME] và In" at bounding box center [697, 330] width 87 height 15
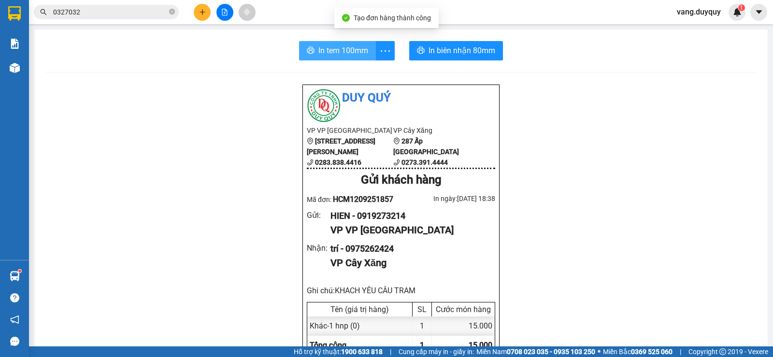
click at [343, 53] on span "In tem 100mm" at bounding box center [343, 50] width 50 height 12
click at [207, 19] on button at bounding box center [202, 12] width 17 height 17
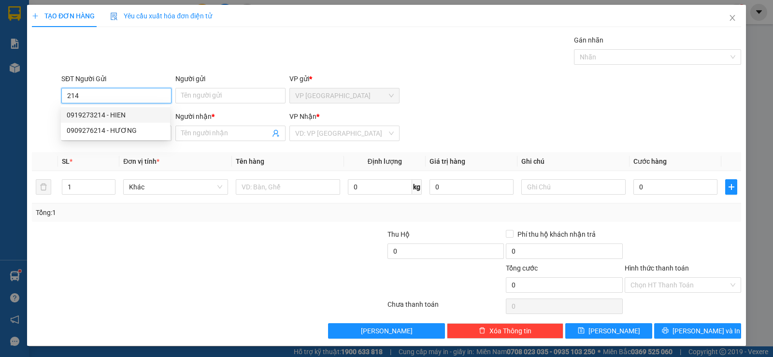
click at [131, 114] on div "0919273214 - HIEN" at bounding box center [116, 115] width 98 height 11
type input "0919273214"
type input "HIEN"
type input "0975262424"
type input "trí"
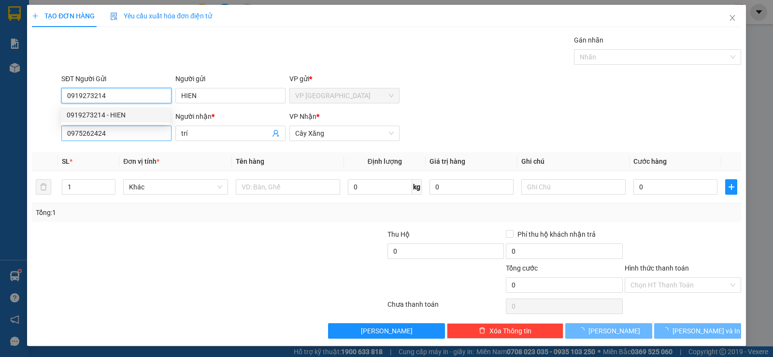
type input "0919273214"
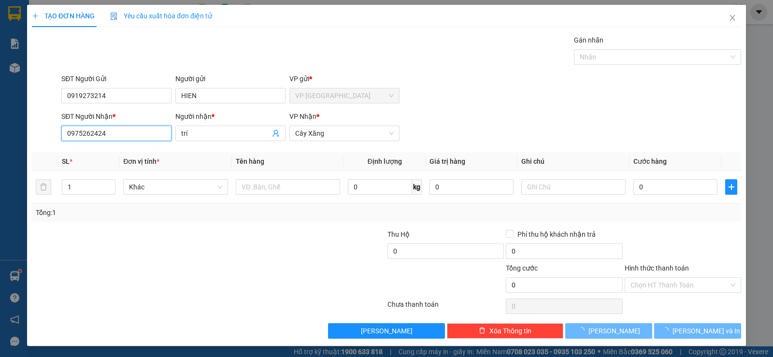
click at [136, 130] on input "0975262424" at bounding box center [116, 133] width 110 height 15
type input "15.000"
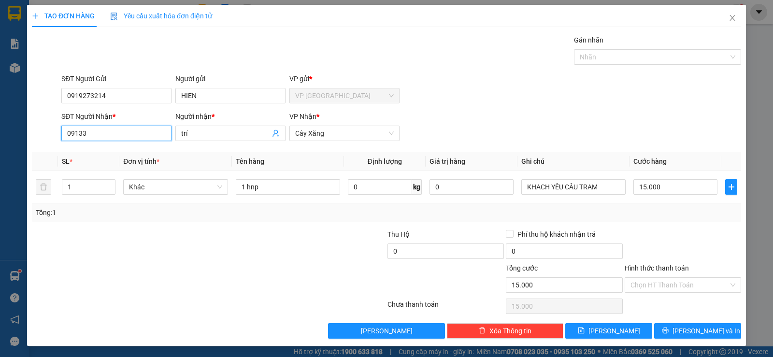
type input "091339"
click at [129, 153] on div "0913392337 - DU" at bounding box center [116, 152] width 98 height 11
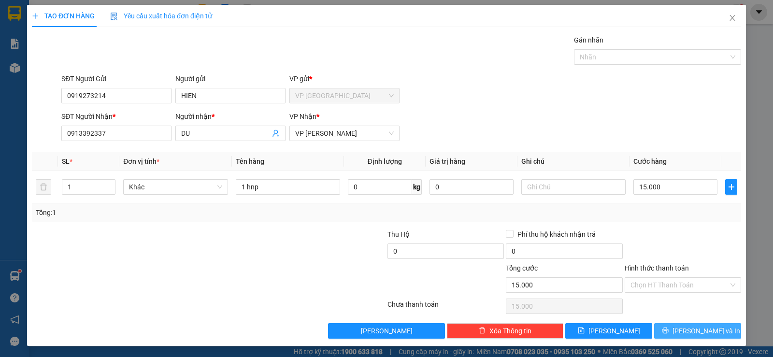
click at [681, 327] on button "[PERSON_NAME] và In" at bounding box center [697, 330] width 87 height 15
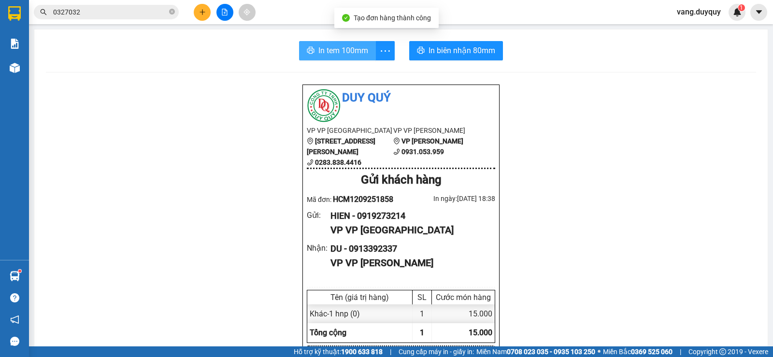
click at [331, 54] on span "In tem 100mm" at bounding box center [343, 50] width 50 height 12
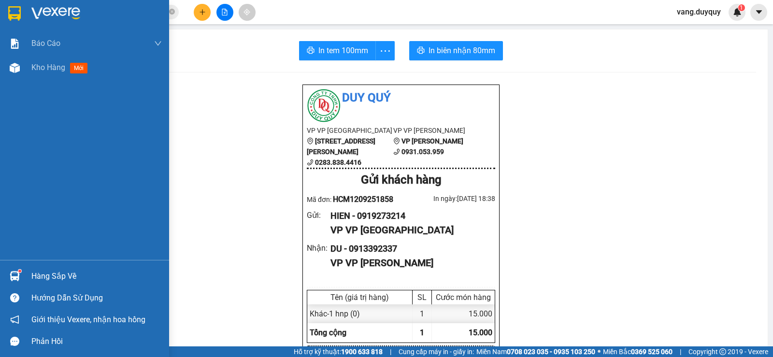
click at [12, 17] on img at bounding box center [14, 13] width 13 height 14
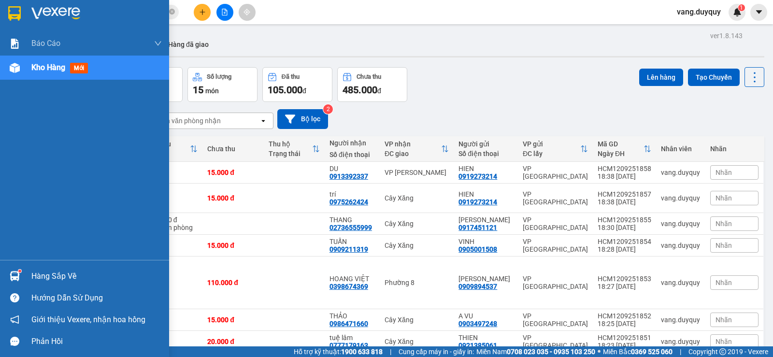
click at [69, 273] on div "Hàng sắp về" at bounding box center [96, 276] width 130 height 14
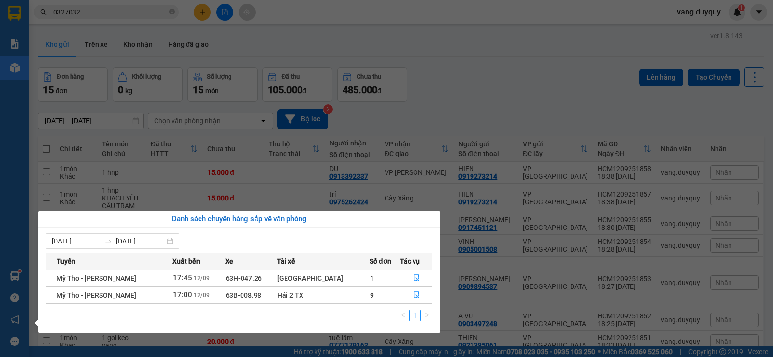
click at [486, 74] on section "Kết quả tìm kiếm ( 2 ) Bộ lọc Mã ĐH Trạng thái Món hàng Thu hộ Tổng cước Chưa c…" at bounding box center [386, 178] width 773 height 357
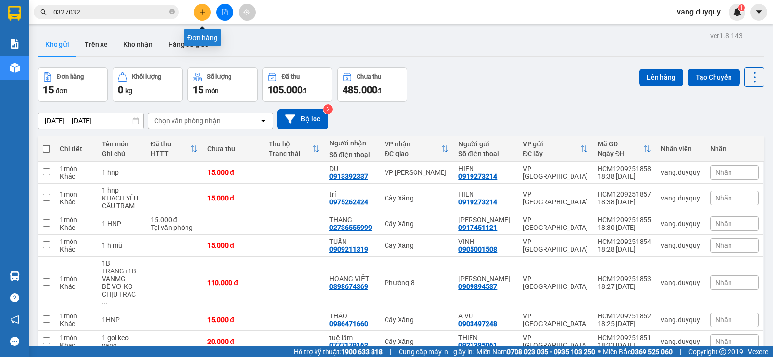
click at [203, 12] on icon "plus" at bounding box center [202, 12] width 5 height 0
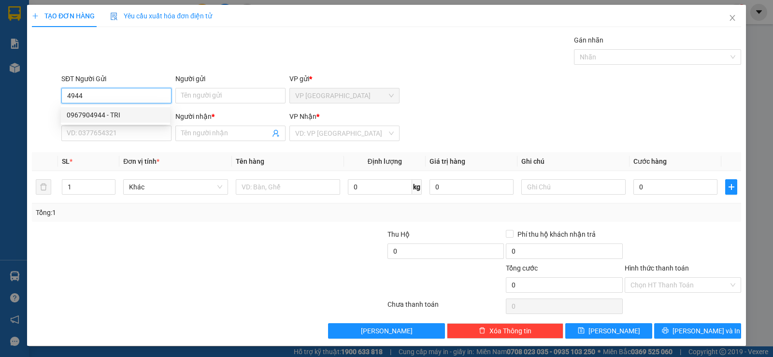
click at [111, 112] on div "0967904944 - TRI" at bounding box center [116, 115] width 98 height 11
type input "0967904944"
type input "TRI"
type input "0794507545"
type input "ĐỊNH"
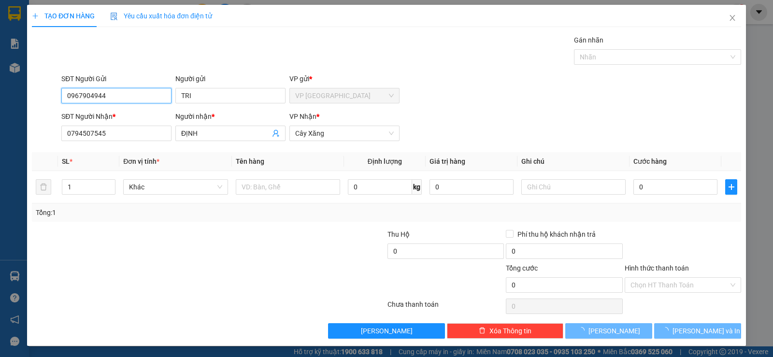
type input "15.000"
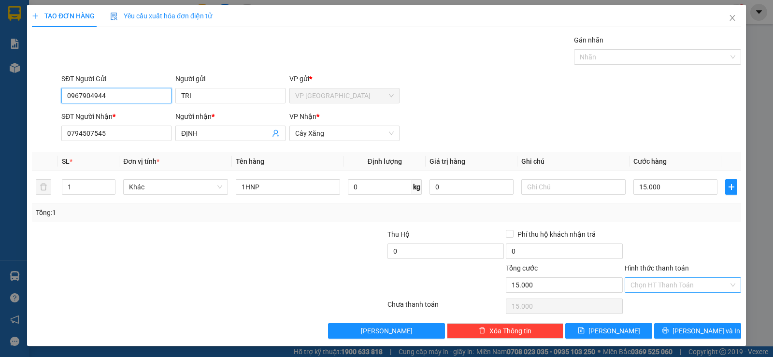
type input "0967904944"
click at [661, 280] on input "Hình thức thanh toán" at bounding box center [679, 285] width 98 height 14
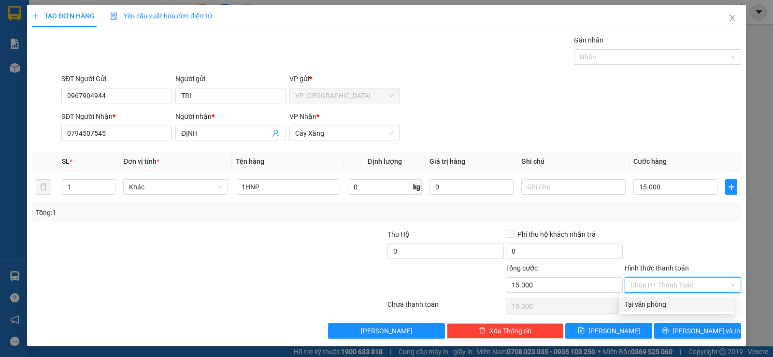
click at [660, 302] on div "Tại văn phòng" at bounding box center [677, 304] width 104 height 11
type input "0"
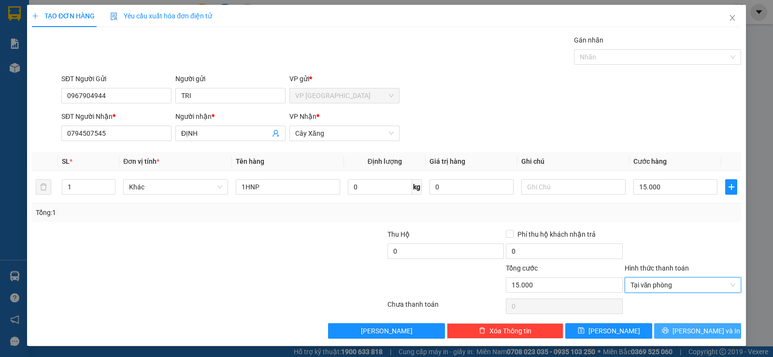
click at [655, 328] on button "[PERSON_NAME] và In" at bounding box center [697, 330] width 87 height 15
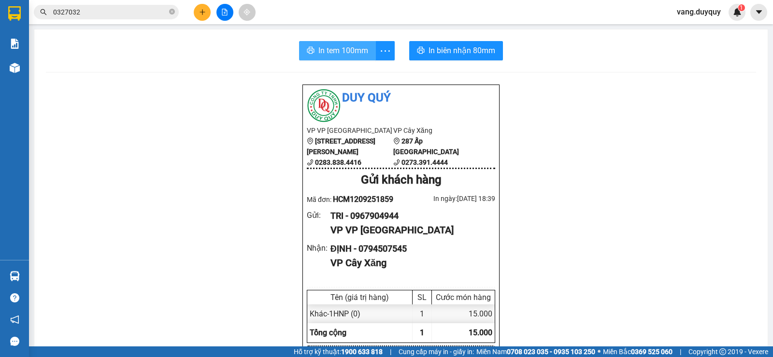
click at [363, 53] on span "In tem 100mm" at bounding box center [343, 50] width 50 height 12
click at [154, 14] on input "0327032" at bounding box center [110, 12] width 114 height 11
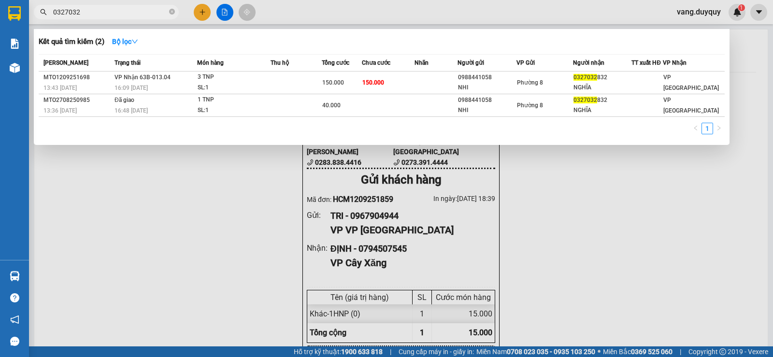
click at [154, 14] on input "0327032" at bounding box center [110, 12] width 114 height 11
type input "4944"
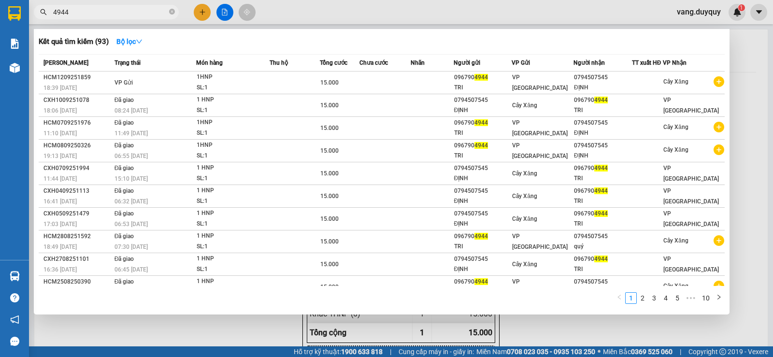
click at [171, 10] on icon "close-circle" at bounding box center [172, 12] width 6 height 6
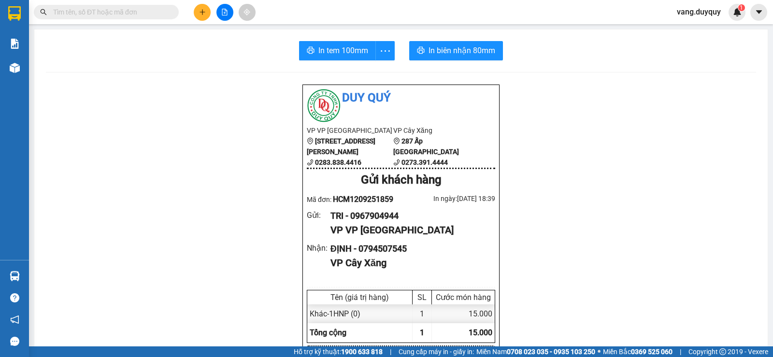
click at [165, 11] on input "text" at bounding box center [110, 12] width 114 height 11
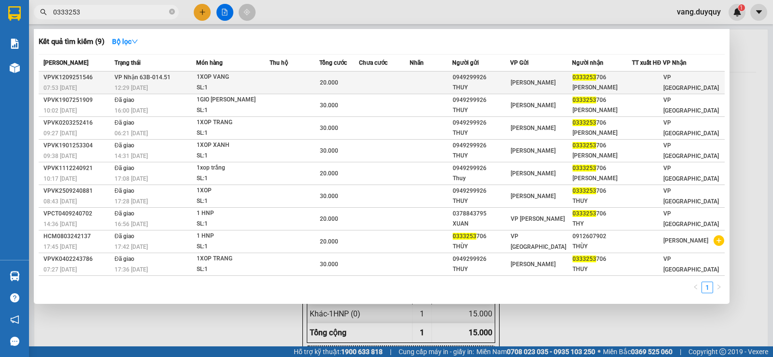
type input "0333253"
click at [210, 82] on div "1XOP VANG" at bounding box center [233, 77] width 72 height 11
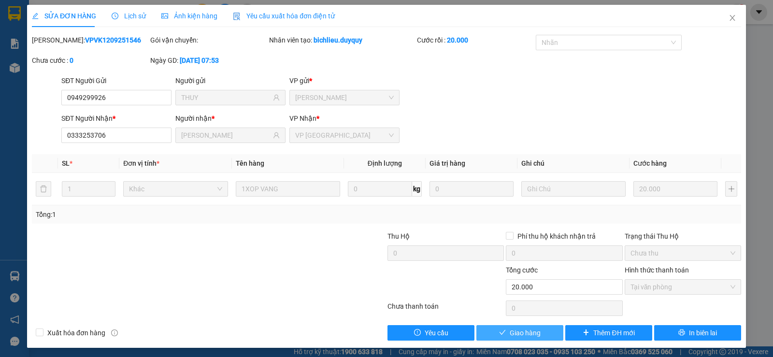
click at [511, 330] on span "Giao hàng" at bounding box center [525, 333] width 31 height 11
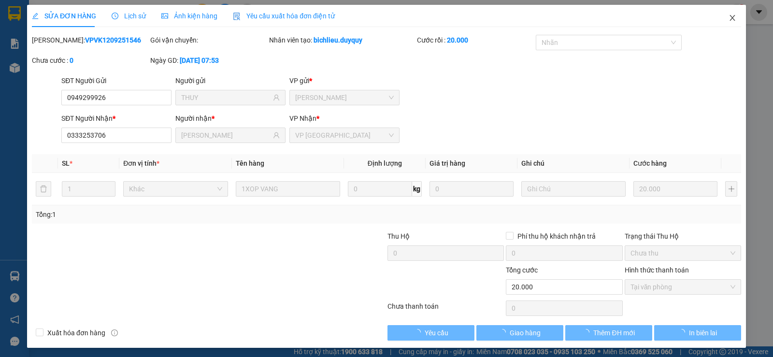
click at [729, 15] on icon "close" at bounding box center [731, 18] width 5 height 6
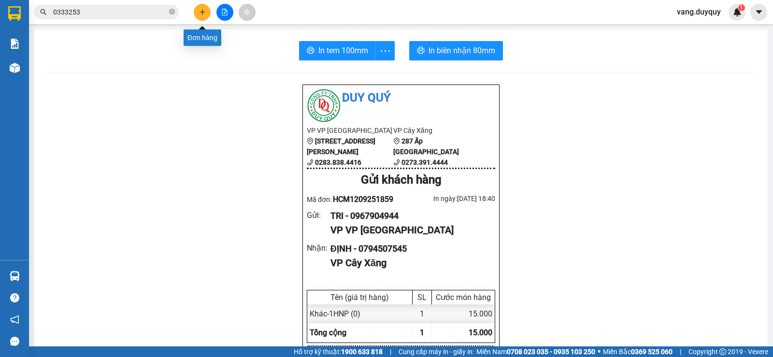
click at [200, 12] on icon "plus" at bounding box center [202, 12] width 5 height 0
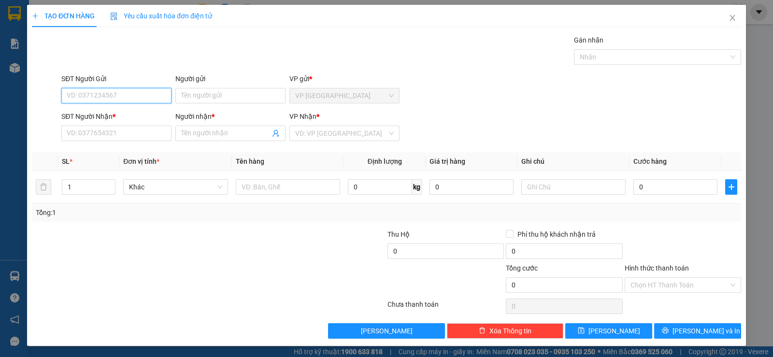
click at [133, 98] on input "SĐT Người Gửi" at bounding box center [116, 95] width 110 height 15
click at [130, 129] on div "02839306464 - LAN" at bounding box center [116, 130] width 98 height 11
type input "02839306464"
type input "LAN"
type input "0976710357"
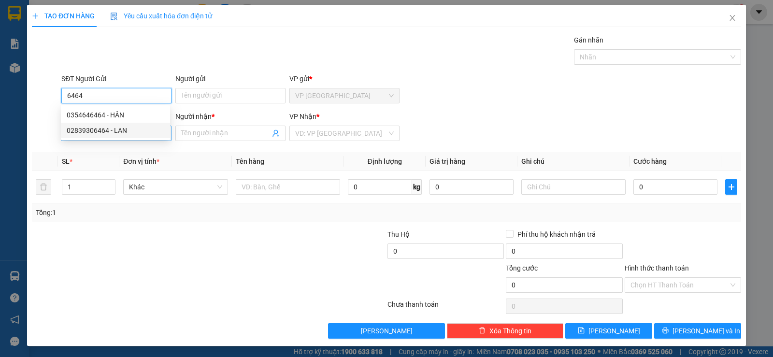
type input "BINH"
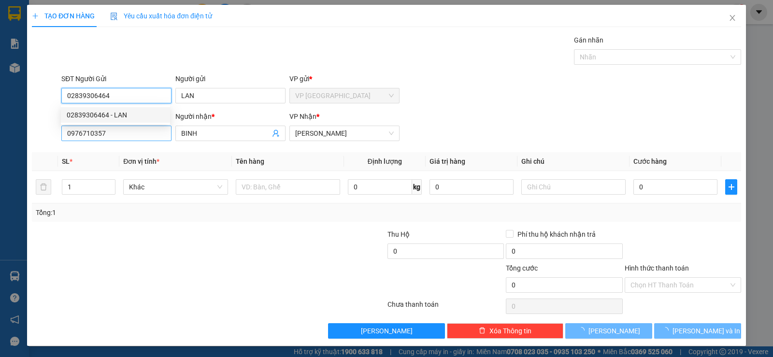
type input "25.000"
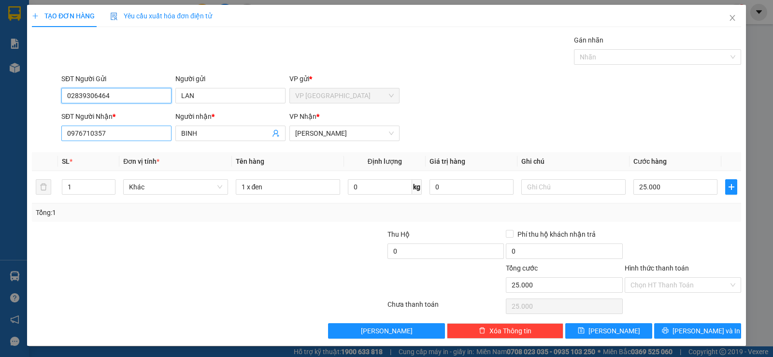
type input "02839306464"
click at [135, 135] on input "0976710357" at bounding box center [116, 133] width 110 height 15
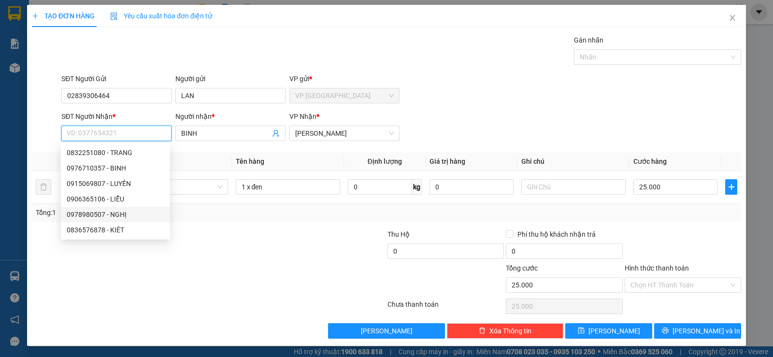
click at [125, 216] on div "0978980507 - NGHỊ" at bounding box center [116, 214] width 98 height 11
type input "0978980507"
type input "NGHỊ"
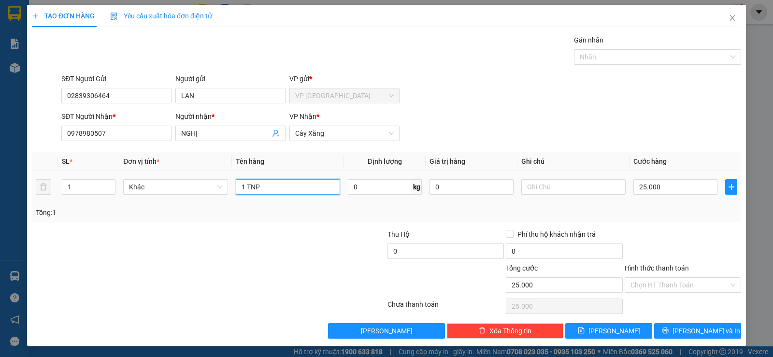
click at [313, 190] on input "1 TNP" at bounding box center [288, 186] width 104 height 15
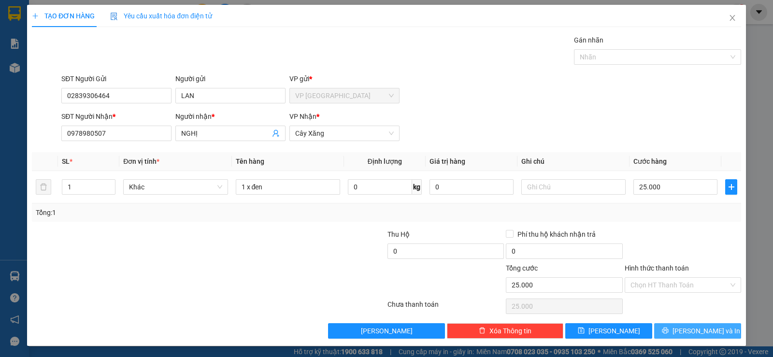
click at [669, 332] on button "[PERSON_NAME] và In" at bounding box center [697, 330] width 87 height 15
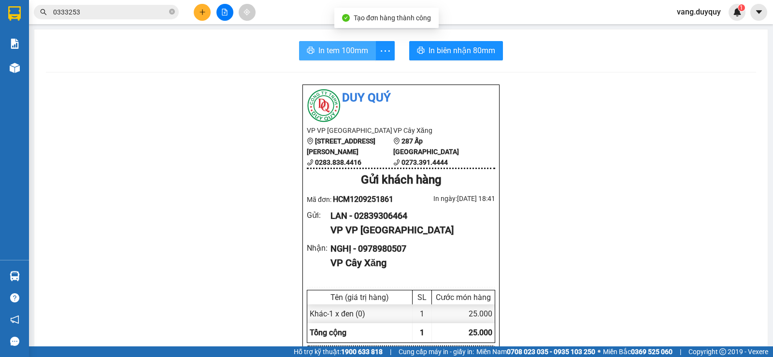
click at [336, 49] on span "In tem 100mm" at bounding box center [343, 50] width 50 height 12
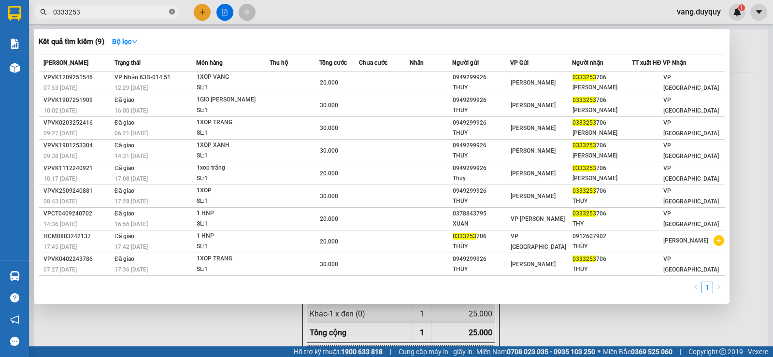
click at [171, 12] on icon "close-circle" at bounding box center [172, 12] width 6 height 6
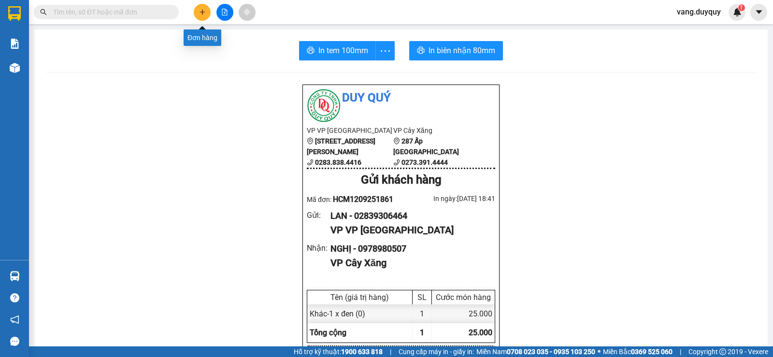
click at [198, 11] on button at bounding box center [202, 12] width 17 height 17
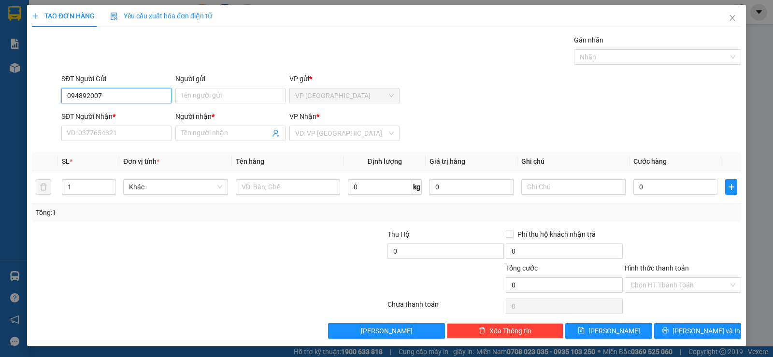
type input "0948920077"
click at [130, 109] on div "0948920077 - VỸ" at bounding box center [115, 114] width 109 height 15
type input "VỸ"
type input "0902100078"
type input "TUE LAM"
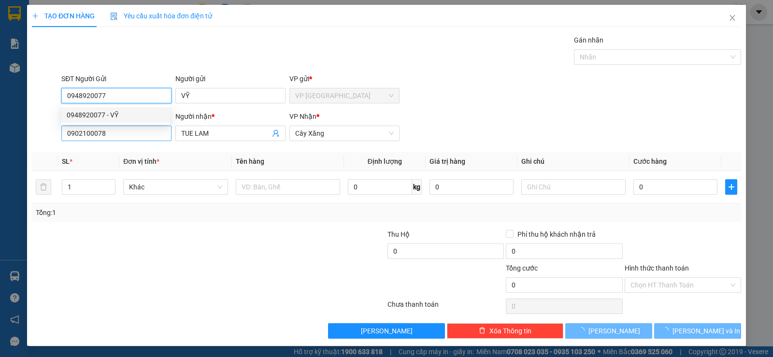
type input "25.000"
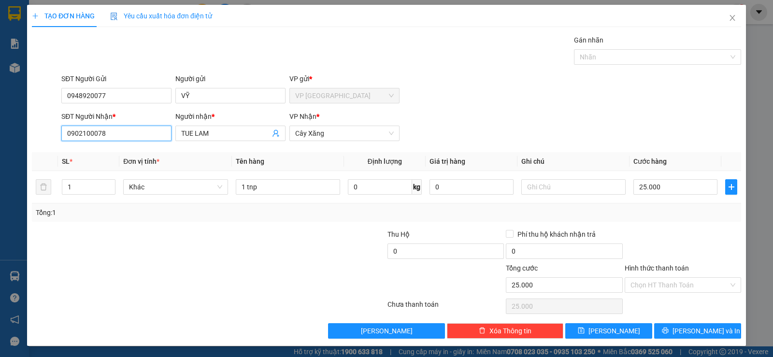
click at [132, 138] on input "0902100078" at bounding box center [116, 133] width 110 height 15
click at [122, 165] on div "0777636363 - phi hùng" at bounding box center [116, 168] width 98 height 11
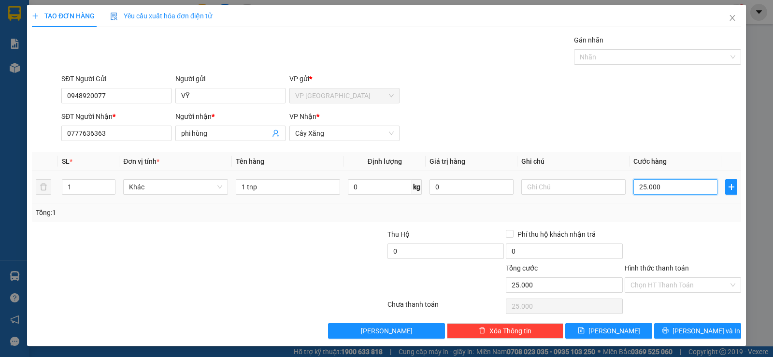
click at [663, 182] on input "25.000" at bounding box center [675, 186] width 84 height 15
click at [642, 224] on div "Transit Pickup Surcharge Ids Transit Deliver Surcharge Ids Transit Deliver Surc…" at bounding box center [386, 187] width 709 height 304
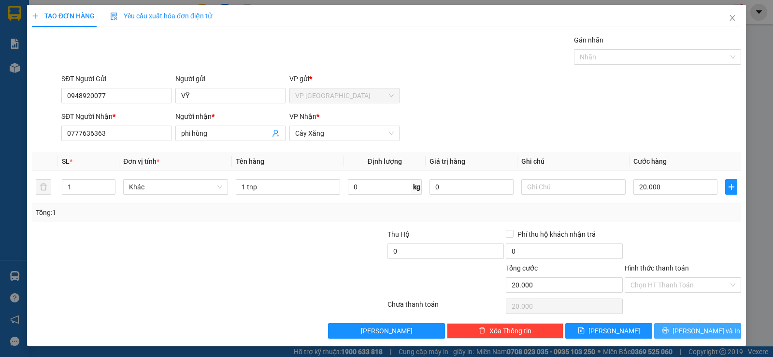
click at [684, 325] on button "[PERSON_NAME] và In" at bounding box center [697, 330] width 87 height 15
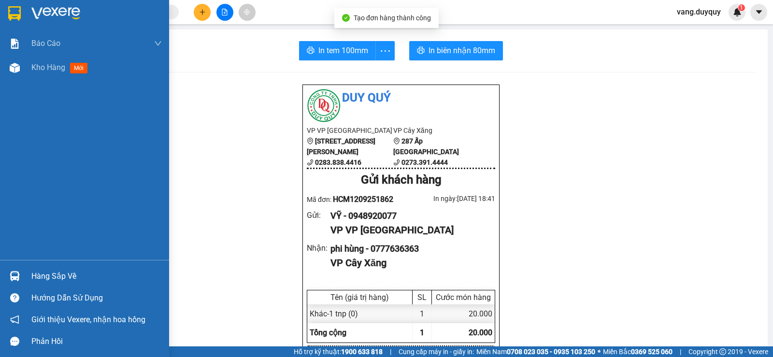
click at [20, 14] on img at bounding box center [14, 13] width 13 height 14
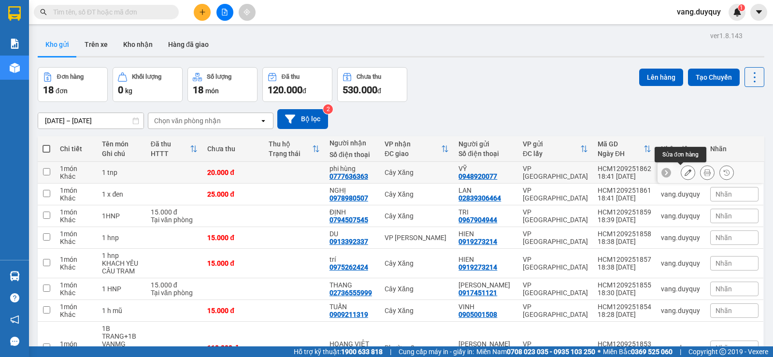
click at [685, 169] on icon at bounding box center [688, 172] width 7 height 7
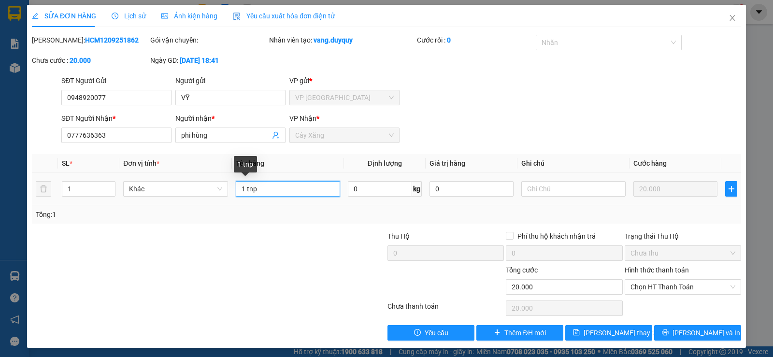
drag, startPoint x: 251, startPoint y: 191, endPoint x: 225, endPoint y: 208, distance: 31.2
click at [229, 206] on div "SL * Đơn vị tính * Tên hàng Định lượng Giá trị hàng Ghi chú Cước hàng 1 Khác 1 …" at bounding box center [386, 189] width 709 height 70
drag, startPoint x: 271, startPoint y: 187, endPoint x: 134, endPoint y: 243, distance: 148.0
click at [136, 242] on div "Total Paid Fee 0 Total UnPaid Fee 20.000 Cash Collection Total Fee Mã ĐH: HCM12…" at bounding box center [386, 188] width 709 height 306
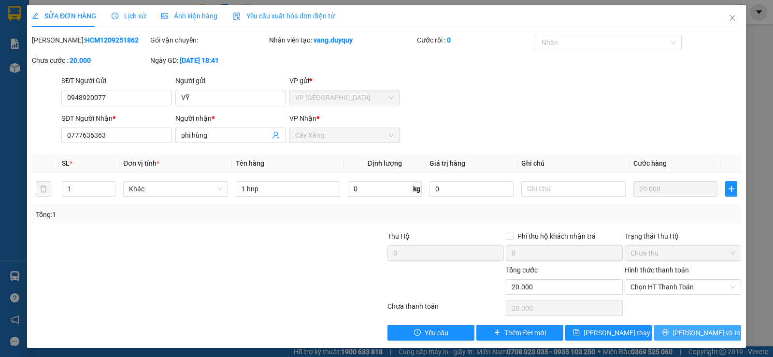
click at [671, 334] on button "[PERSON_NAME] và In" at bounding box center [697, 332] width 87 height 15
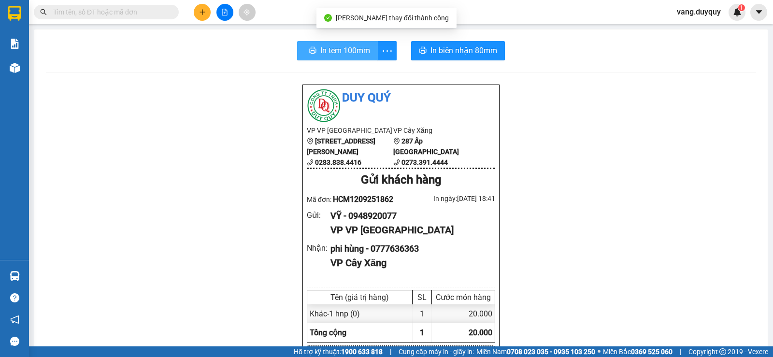
click at [331, 46] on span "In tem 100mm" at bounding box center [345, 50] width 50 height 12
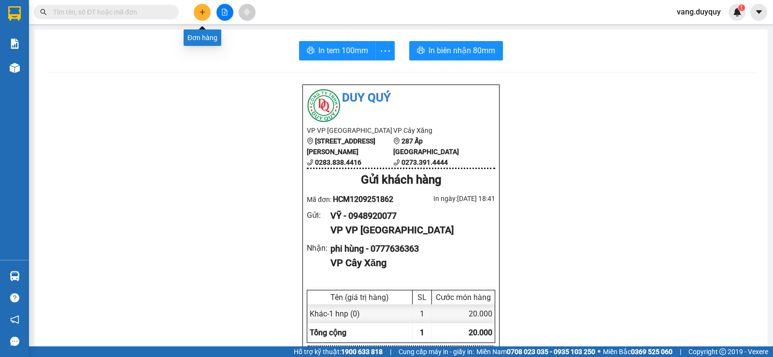
click at [199, 16] on button at bounding box center [202, 12] width 17 height 17
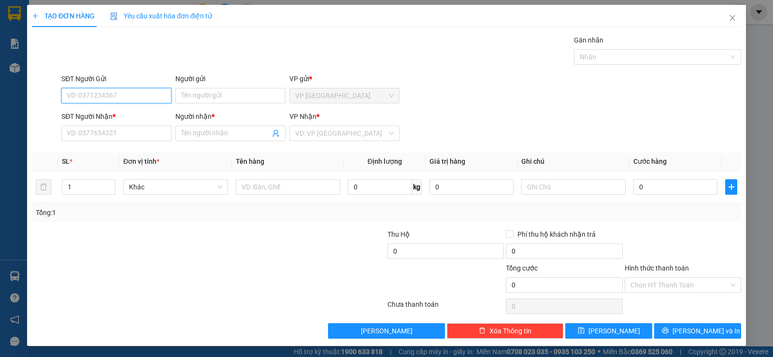
click at [158, 97] on input "SĐT Người Gửi" at bounding box center [116, 95] width 110 height 15
click at [191, 94] on input "Người gửi" at bounding box center [230, 95] width 110 height 15
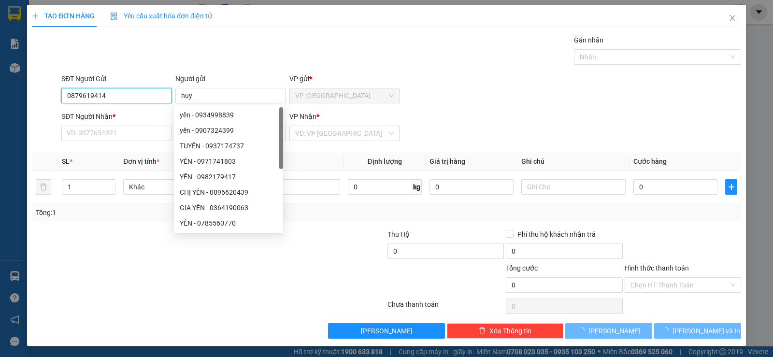
drag, startPoint x: 106, startPoint y: 99, endPoint x: 0, endPoint y: 97, distance: 105.8
click at [0, 97] on div "TẠO ĐƠN HÀNG Yêu cầu xuất hóa đơn điện tử Transit Pickup Surcharge Ids Transit …" at bounding box center [386, 178] width 773 height 357
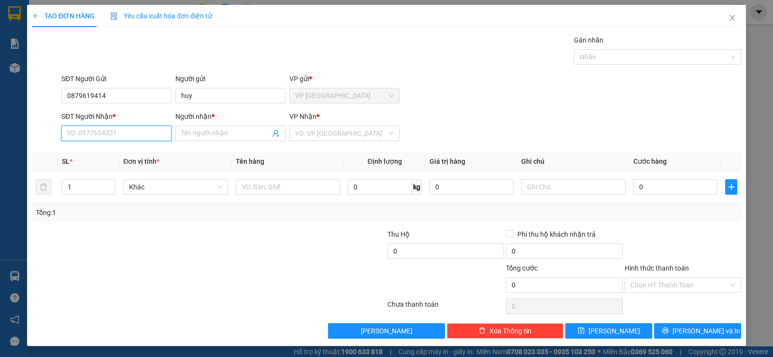
paste input "0879619414"
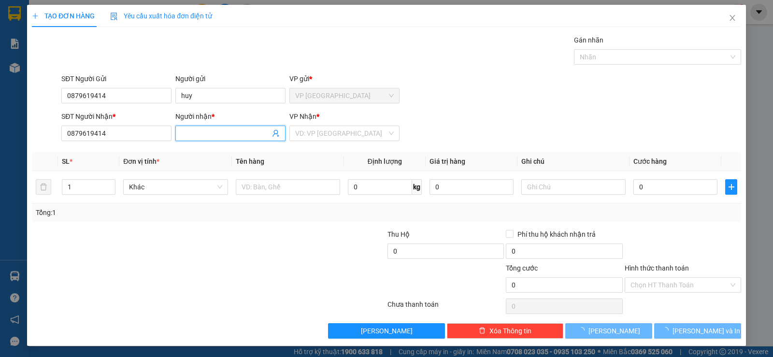
click at [187, 133] on input "Người nhận *" at bounding box center [225, 133] width 89 height 11
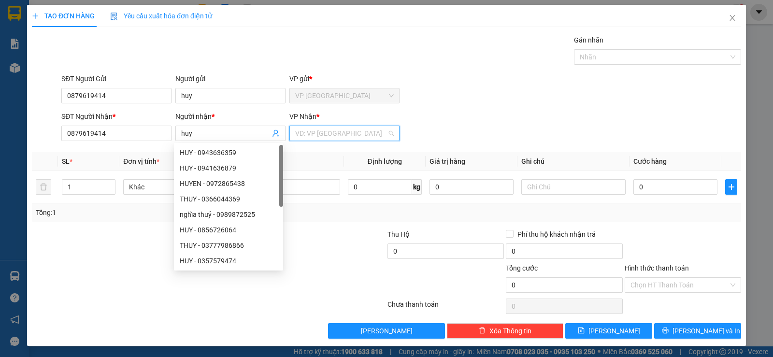
click at [308, 135] on input "search" at bounding box center [341, 133] width 92 height 14
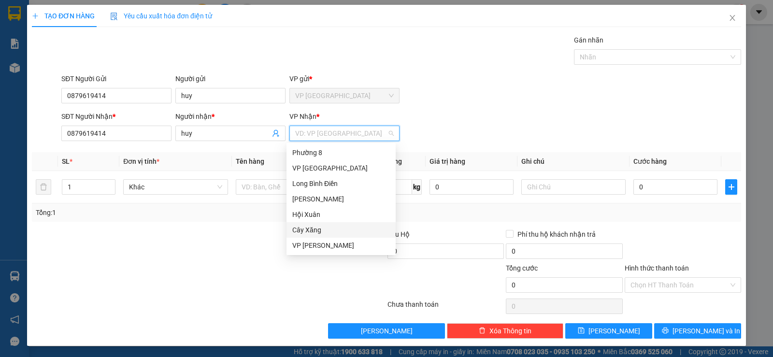
click at [497, 76] on div "SĐT Người Gửi 0879619414 Người gửi huy VP gửi * VP Sài Gòn" at bounding box center [401, 90] width 684 height 34
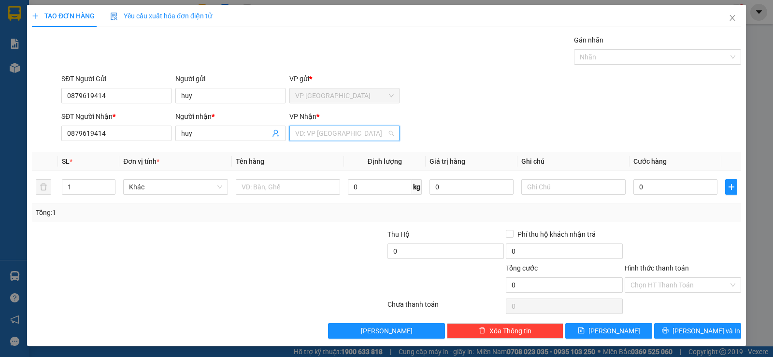
click at [315, 131] on input "search" at bounding box center [341, 133] width 92 height 14
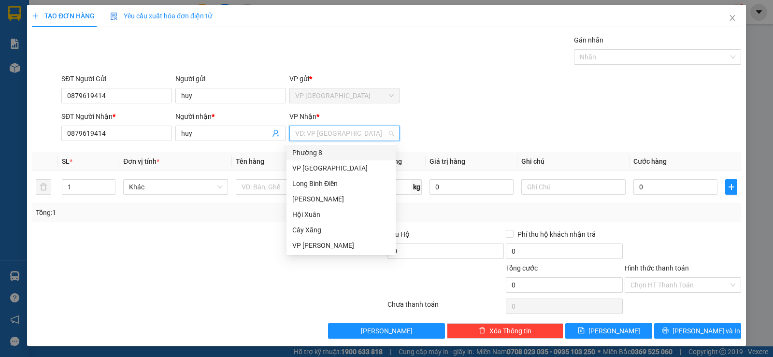
click at [315, 152] on div "Phường 8" at bounding box center [341, 152] width 98 height 11
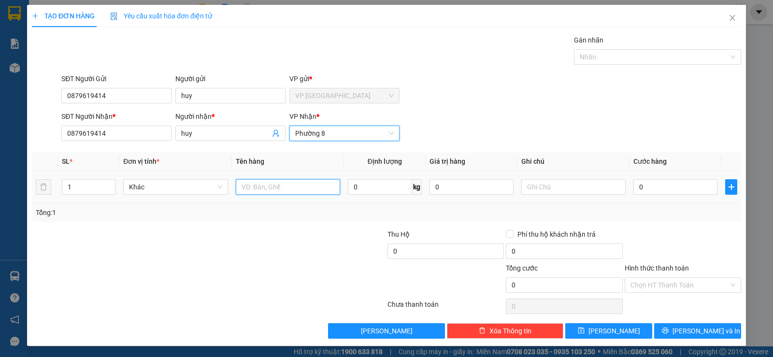
click at [287, 182] on input "text" at bounding box center [288, 186] width 104 height 15
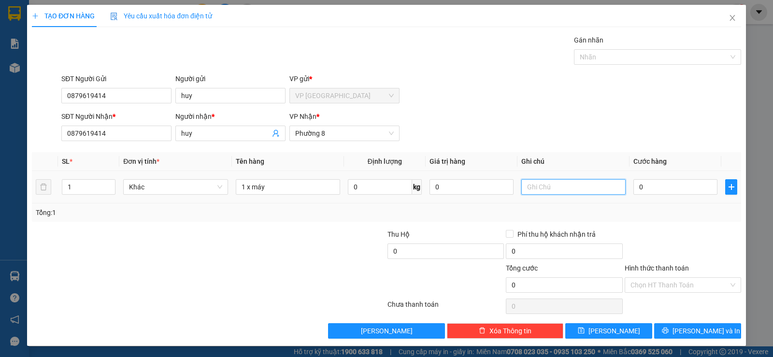
click at [550, 189] on input "text" at bounding box center [573, 186] width 104 height 15
click at [665, 189] on input "0" at bounding box center [675, 186] width 84 height 15
click at [649, 239] on div at bounding box center [683, 246] width 118 height 34
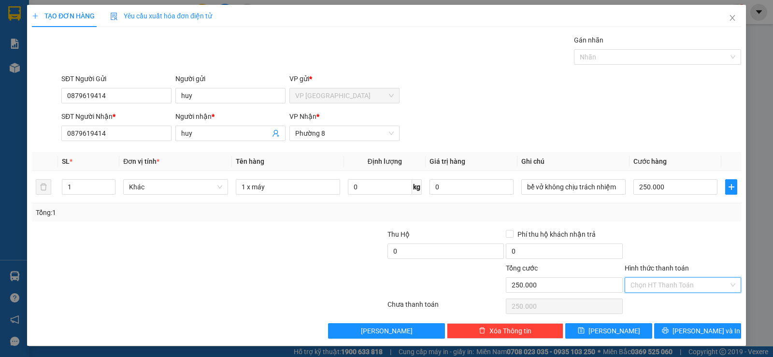
click at [667, 287] on input "Hình thức thanh toán" at bounding box center [679, 285] width 98 height 14
click at [667, 301] on div "Tại văn phòng" at bounding box center [677, 304] width 104 height 11
click at [692, 329] on span "[PERSON_NAME] và In" at bounding box center [706, 331] width 68 height 11
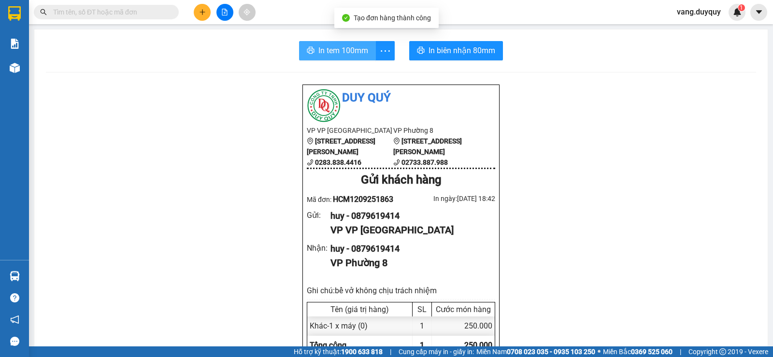
click at [349, 51] on span "In tem 100mm" at bounding box center [343, 50] width 50 height 12
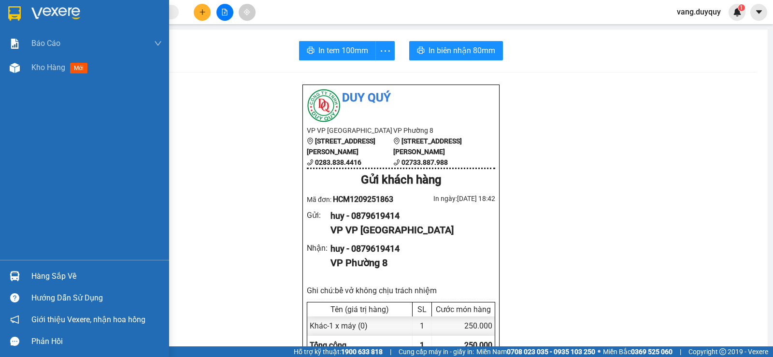
click at [0, 14] on div at bounding box center [84, 15] width 169 height 31
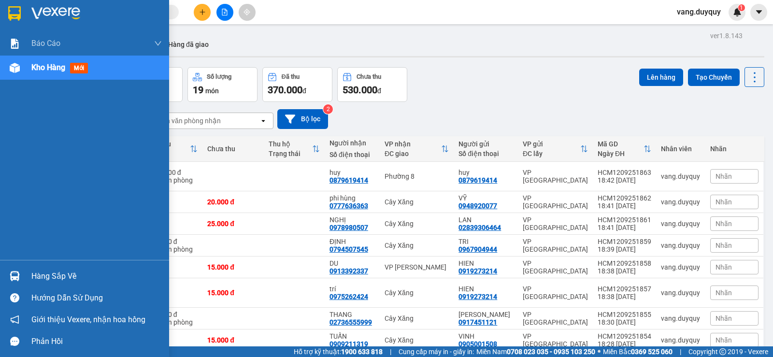
click at [2, 16] on div at bounding box center [84, 15] width 169 height 31
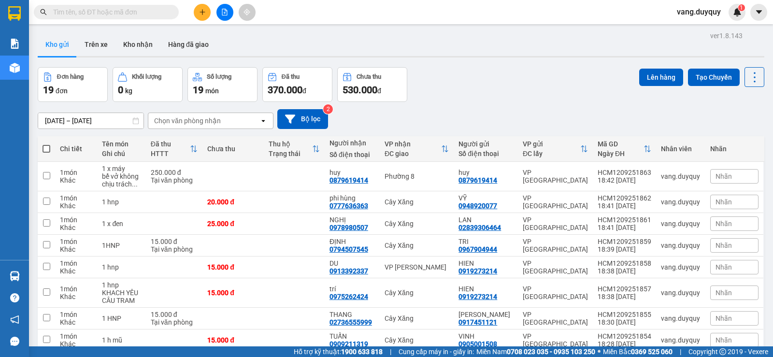
click at [157, 12] on input "text" at bounding box center [110, 12] width 114 height 11
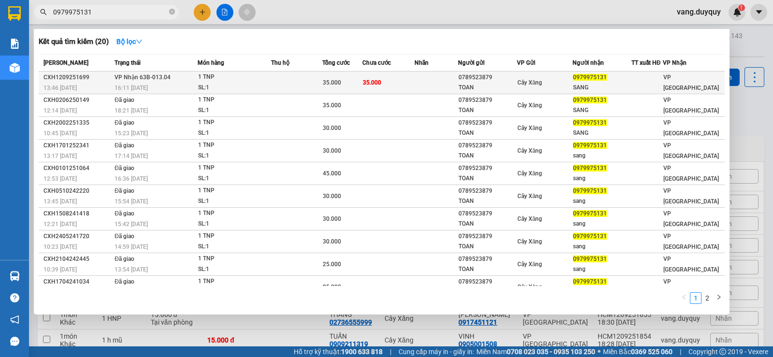
click at [276, 83] on td at bounding box center [296, 82] width 51 height 23
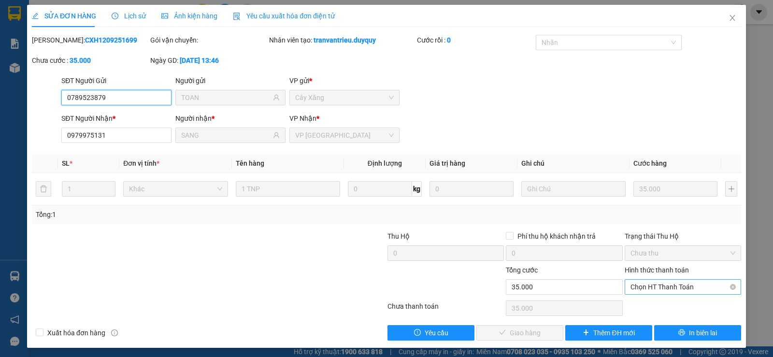
click at [682, 282] on span "Chọn HT Thanh Toán" at bounding box center [682, 287] width 105 height 14
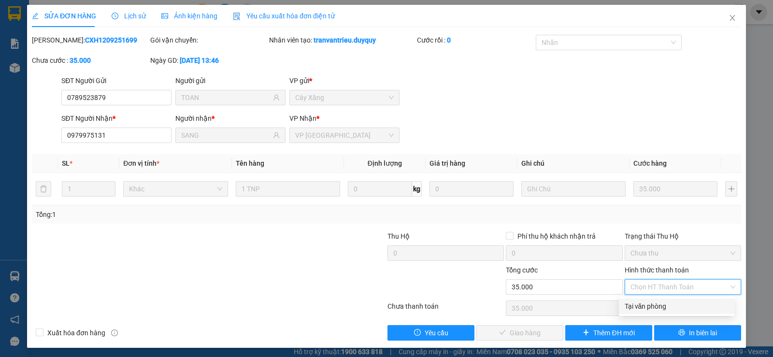
click at [656, 305] on div "Tại văn phòng" at bounding box center [677, 306] width 104 height 11
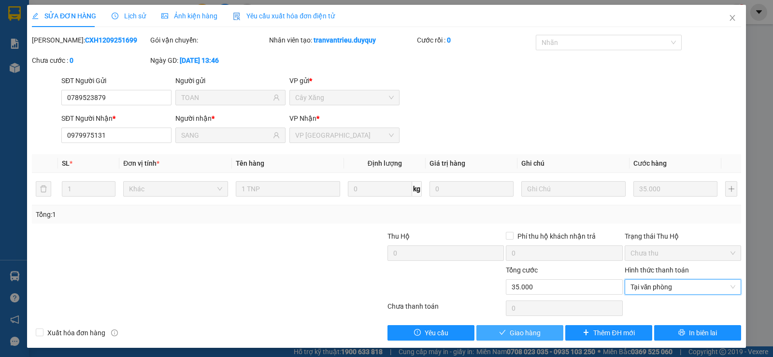
click at [518, 334] on span "Giao hàng" at bounding box center [525, 333] width 31 height 11
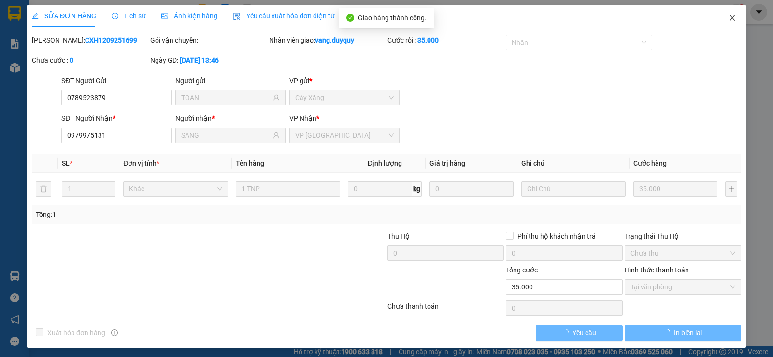
click at [729, 17] on icon "close" at bounding box center [733, 18] width 8 height 8
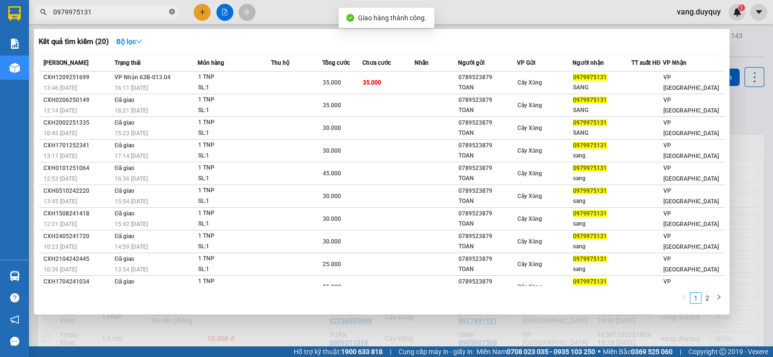
click at [170, 10] on icon "close-circle" at bounding box center [172, 12] width 6 height 6
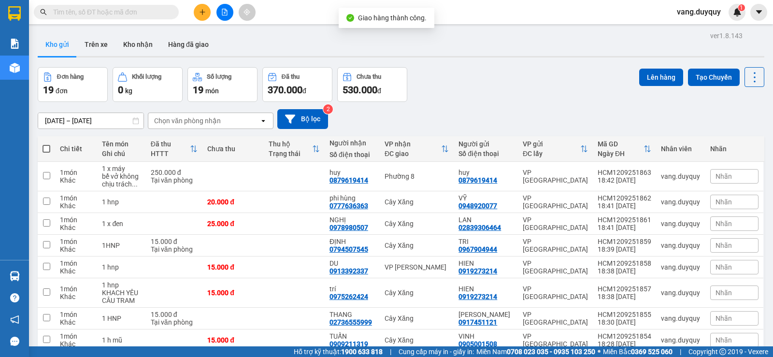
click at [166, 11] on input "text" at bounding box center [110, 12] width 114 height 11
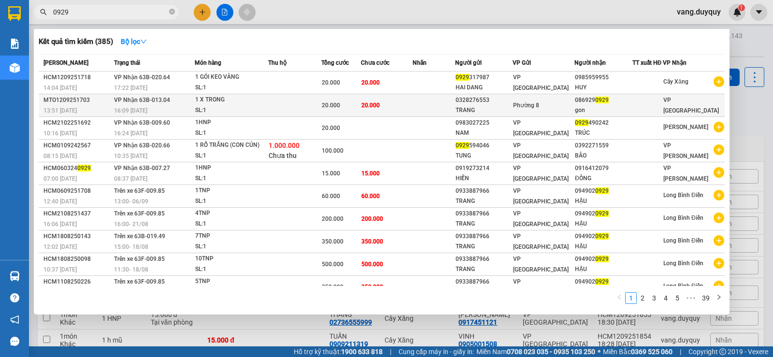
click at [321, 113] on td at bounding box center [294, 105] width 53 height 23
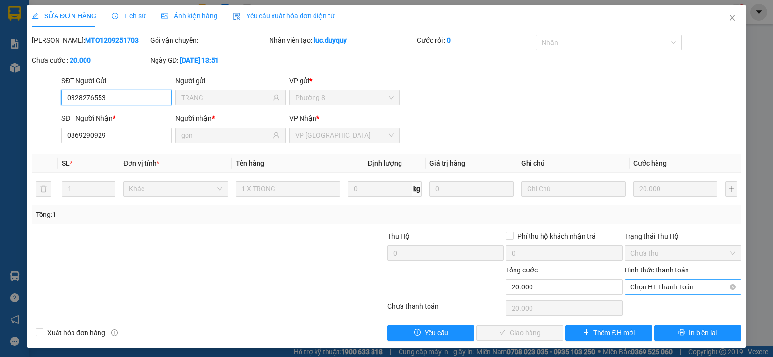
click at [700, 283] on span "Chọn HT Thanh Toán" at bounding box center [682, 287] width 105 height 14
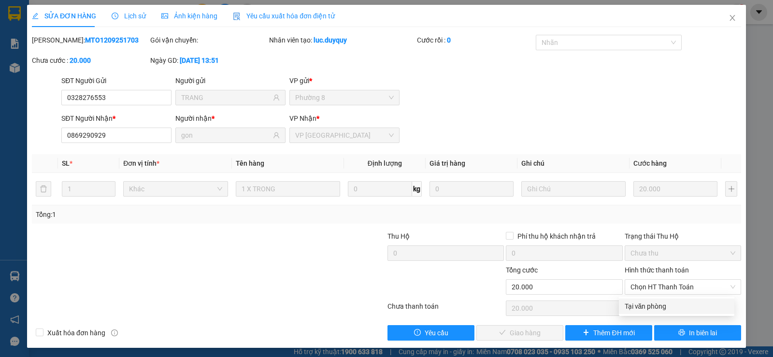
drag, startPoint x: 677, startPoint y: 296, endPoint x: 635, endPoint y: 310, distance: 43.7
click at [675, 298] on div "Hình thức thanh toán Chọn HT Thanh Toán" at bounding box center [683, 282] width 116 height 34
click at [658, 285] on span "Chọn HT Thanh Toán" at bounding box center [682, 287] width 105 height 14
drag, startPoint x: 656, startPoint y: 300, endPoint x: 650, endPoint y: 308, distance: 10.5
click at [656, 302] on div "Tại văn phòng" at bounding box center [676, 306] width 115 height 15
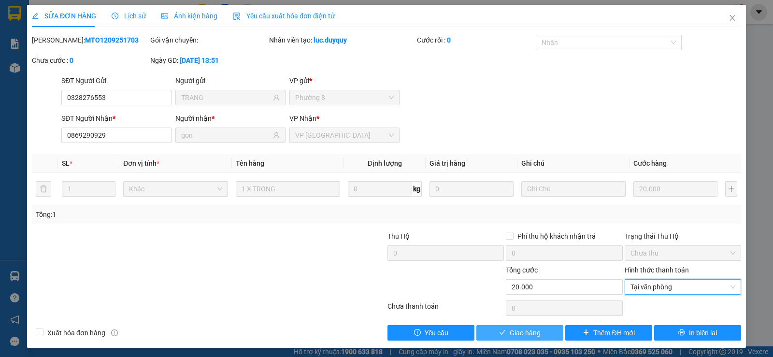
click at [517, 328] on span "Giao hàng" at bounding box center [525, 333] width 31 height 11
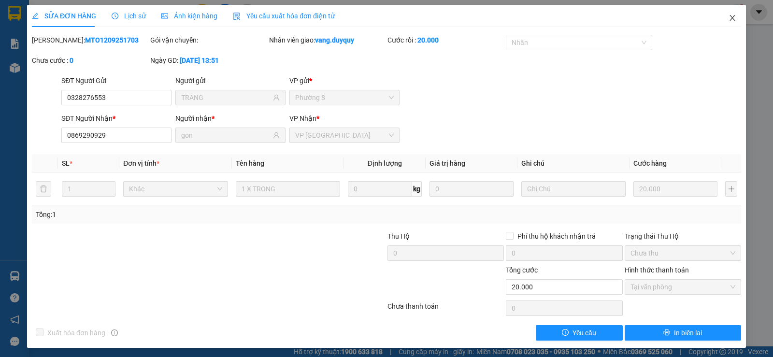
click at [731, 18] on span "Close" at bounding box center [732, 18] width 27 height 27
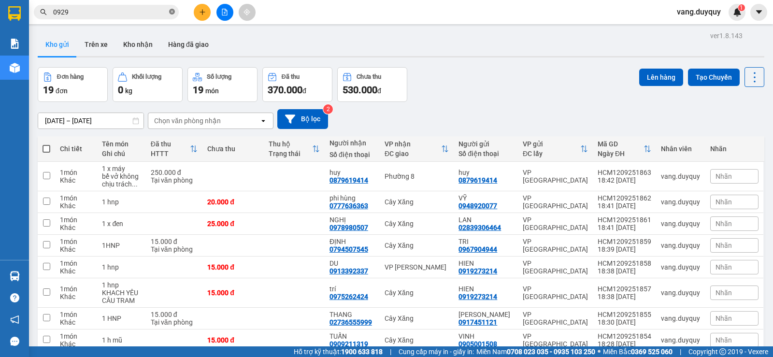
click at [172, 14] on icon "close-circle" at bounding box center [172, 12] width 6 height 6
click at [197, 9] on button at bounding box center [202, 12] width 17 height 17
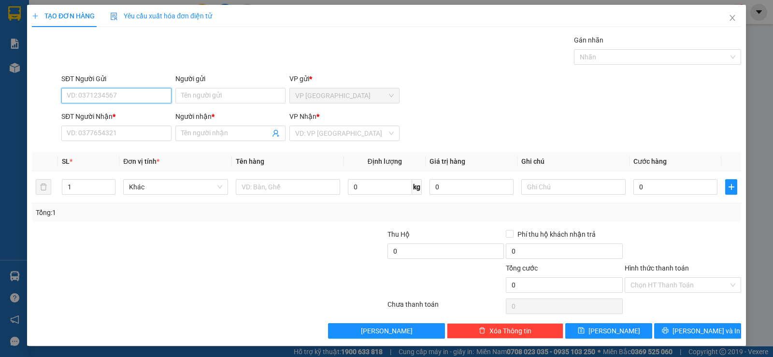
click at [150, 96] on input "SĐT Người Gửi" at bounding box center [116, 95] width 110 height 15
click at [128, 112] on div "0937507168 - đạt" at bounding box center [116, 115] width 98 height 11
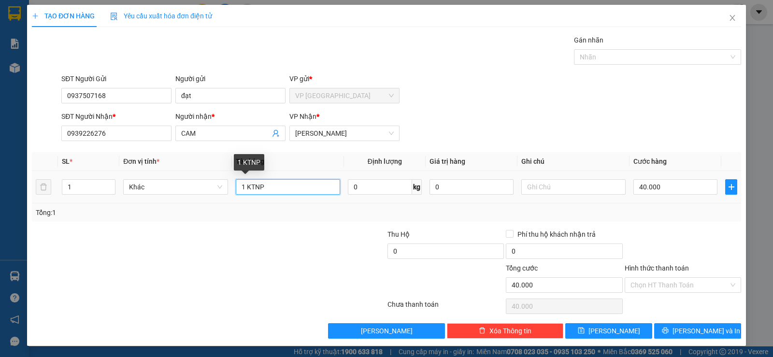
click at [306, 188] on input "1 KTNP" at bounding box center [288, 186] width 104 height 15
click at [696, 86] on div "SĐT Người Gửi 0937507168 Người gửi đạt VP gửi * VP Sài Gòn" at bounding box center [401, 90] width 684 height 34
click at [685, 182] on input "40.000" at bounding box center [675, 186] width 84 height 15
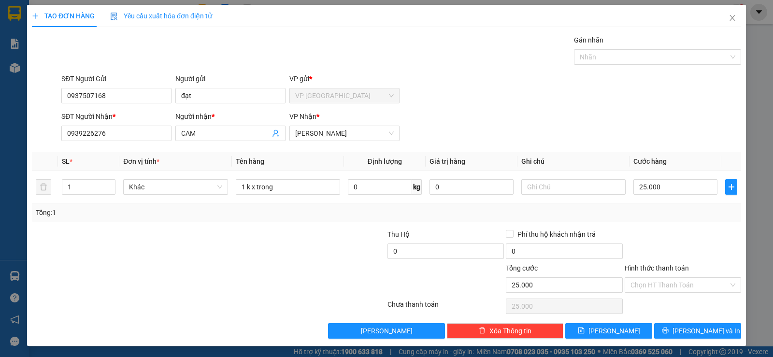
click at [666, 216] on div "Tổng: 1" at bounding box center [386, 212] width 701 height 11
click at [686, 331] on span "[PERSON_NAME] và In" at bounding box center [706, 331] width 68 height 11
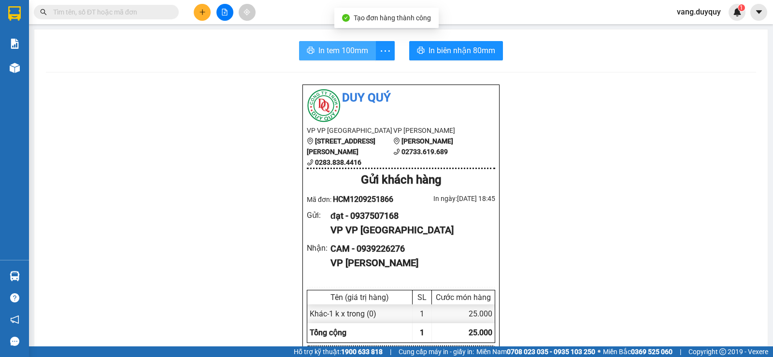
click at [331, 48] on span "In tem 100mm" at bounding box center [343, 50] width 50 height 12
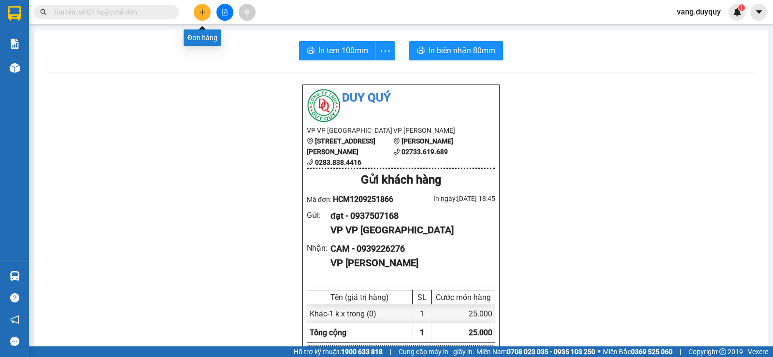
click at [201, 14] on icon "plus" at bounding box center [202, 12] width 7 height 7
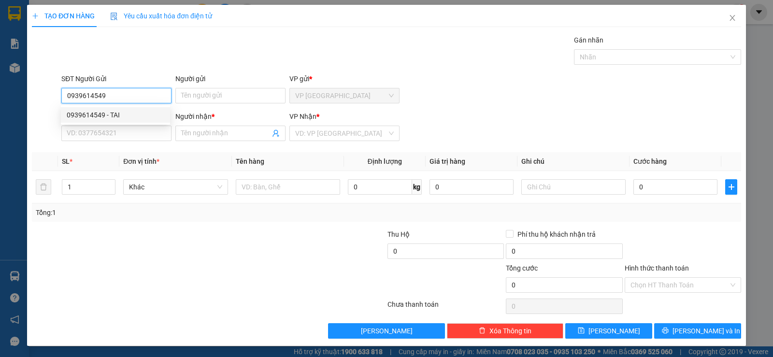
click at [137, 120] on div "0939614549 - TAI" at bounding box center [115, 114] width 109 height 15
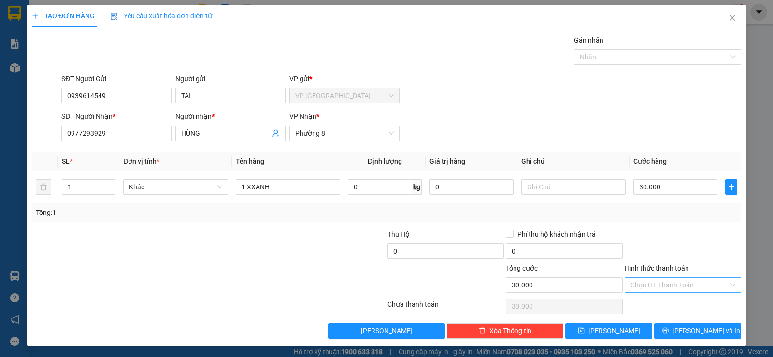
click at [662, 285] on input "Hình thức thanh toán" at bounding box center [679, 285] width 98 height 14
click at [662, 300] on div "Tại văn phòng" at bounding box center [677, 304] width 104 height 11
click at [667, 329] on button "[PERSON_NAME] và In" at bounding box center [697, 330] width 87 height 15
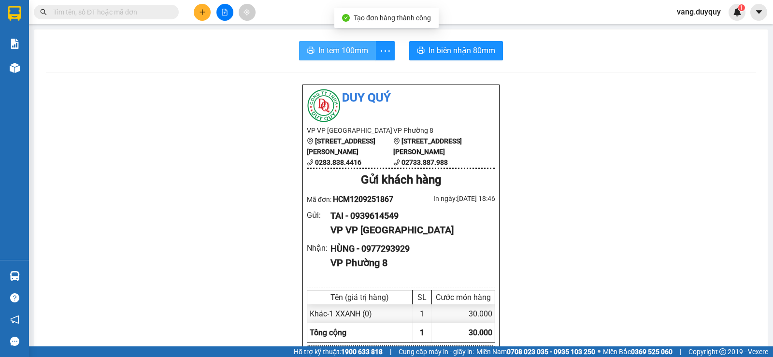
click at [341, 44] on button "In tem 100mm" at bounding box center [337, 50] width 77 height 19
click at [143, 16] on input "text" at bounding box center [110, 12] width 114 height 11
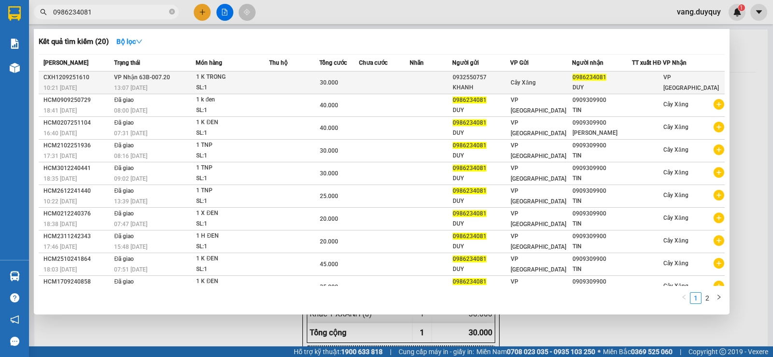
click at [232, 84] on div "SL: 1" at bounding box center [232, 88] width 72 height 11
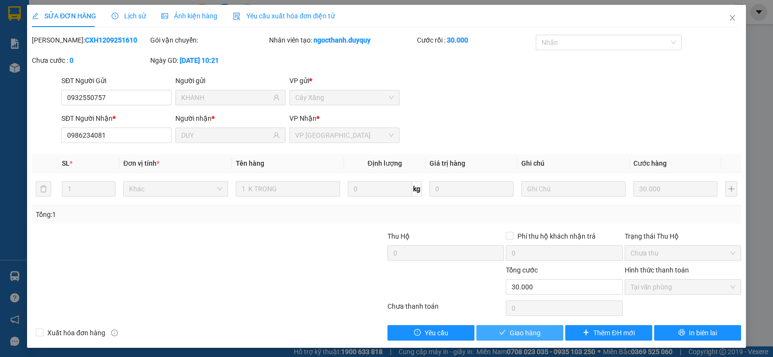
click at [494, 330] on button "Giao hàng" at bounding box center [519, 332] width 87 height 15
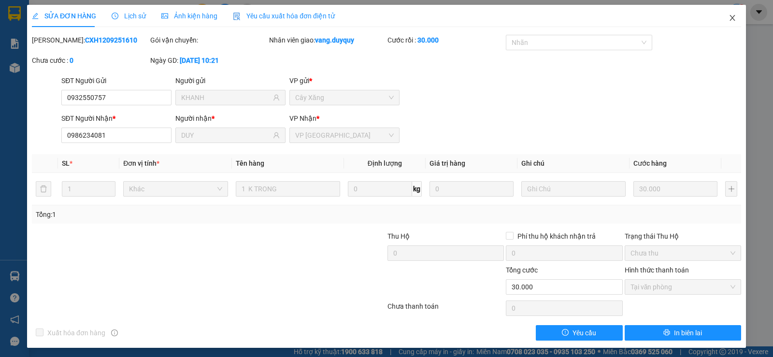
click at [733, 12] on span "Close" at bounding box center [732, 18] width 27 height 27
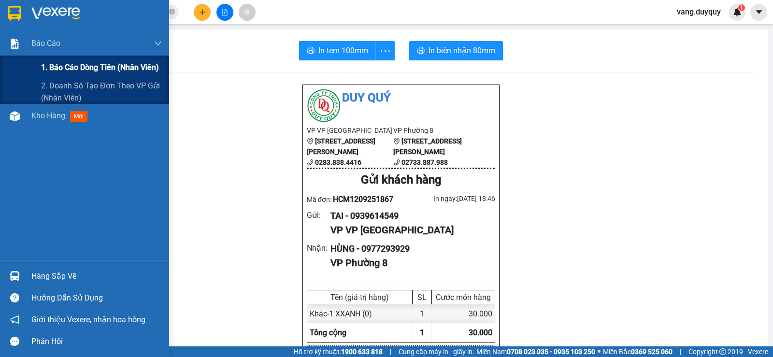
click at [60, 68] on span "1. Báo cáo dòng tiền (nhân viên)" at bounding box center [100, 67] width 118 height 12
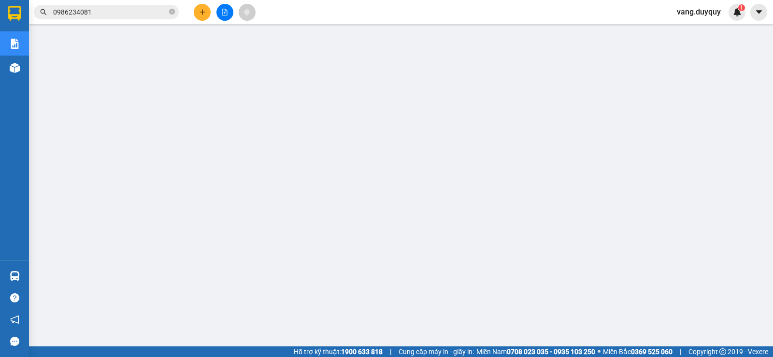
drag, startPoint x: 170, startPoint y: 12, endPoint x: 151, endPoint y: 10, distance: 19.4
click at [171, 12] on icon "close-circle" at bounding box center [172, 12] width 6 height 6
click at [149, 10] on input "text" at bounding box center [110, 12] width 114 height 11
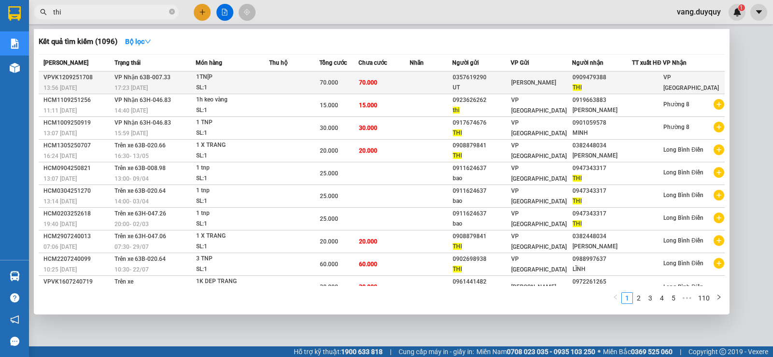
click at [384, 85] on td "70.000" at bounding box center [383, 82] width 51 height 23
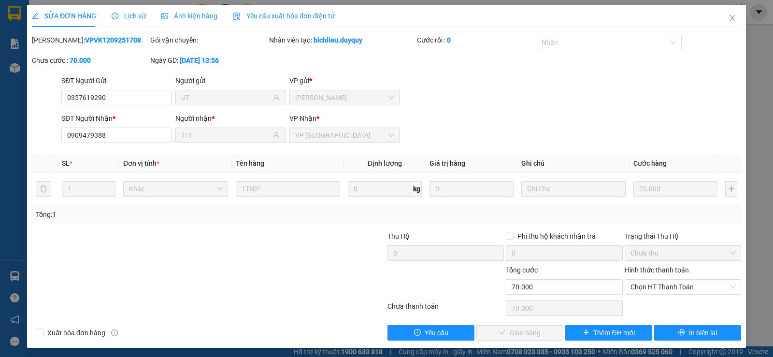
click at [658, 295] on div "Hình thức thanh toán Chọn HT Thanh Toán" at bounding box center [683, 282] width 116 height 34
click at [658, 287] on span "Chọn HT Thanh Toán" at bounding box center [682, 287] width 105 height 14
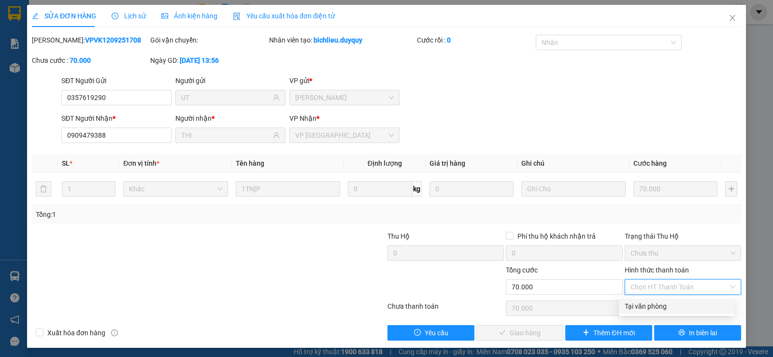
click at [654, 304] on div "Tại văn phòng" at bounding box center [677, 306] width 104 height 11
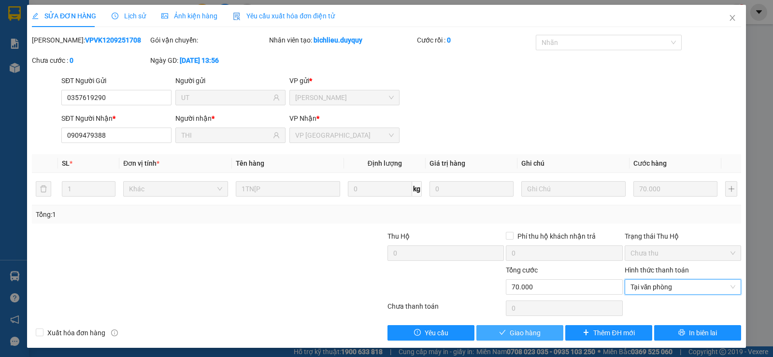
click at [533, 331] on span "Giao hàng" at bounding box center [525, 333] width 31 height 11
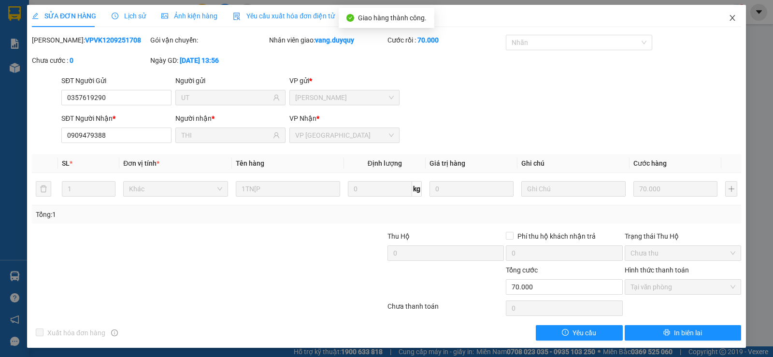
click at [719, 19] on span "Close" at bounding box center [732, 18] width 27 height 27
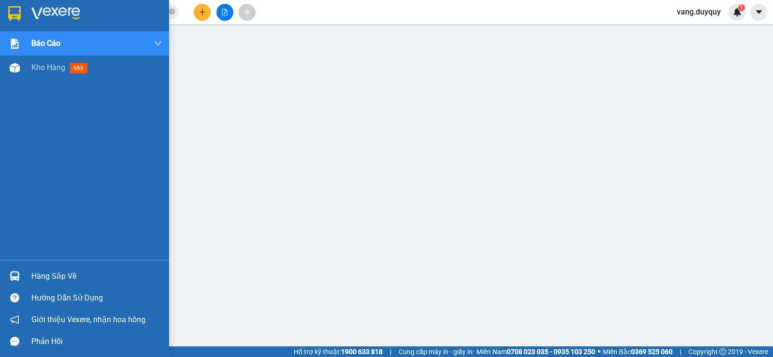
click at [48, 270] on div "Hàng sắp về" at bounding box center [96, 276] width 130 height 14
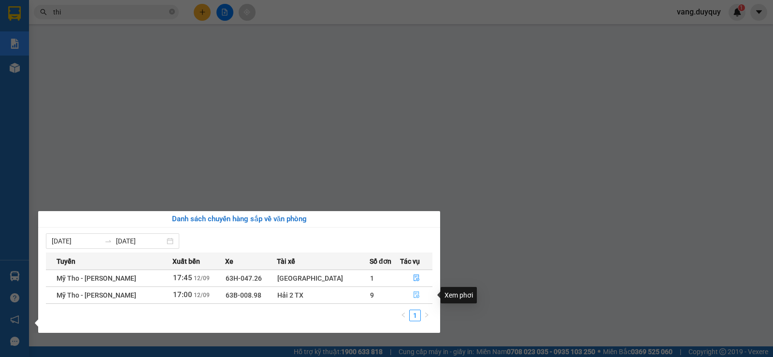
click at [405, 294] on button "button" at bounding box center [415, 294] width 31 height 15
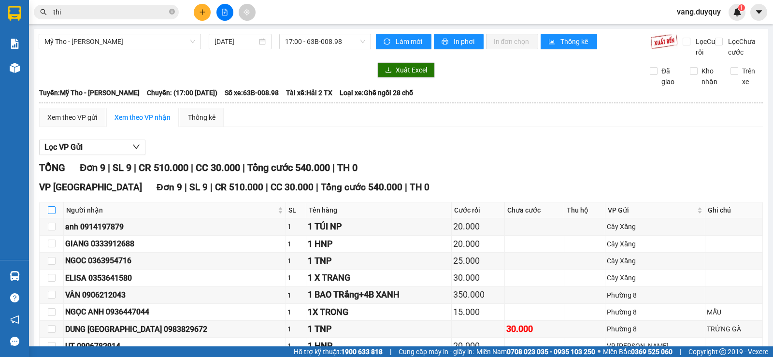
click at [53, 214] on input "checkbox" at bounding box center [52, 210] width 8 height 8
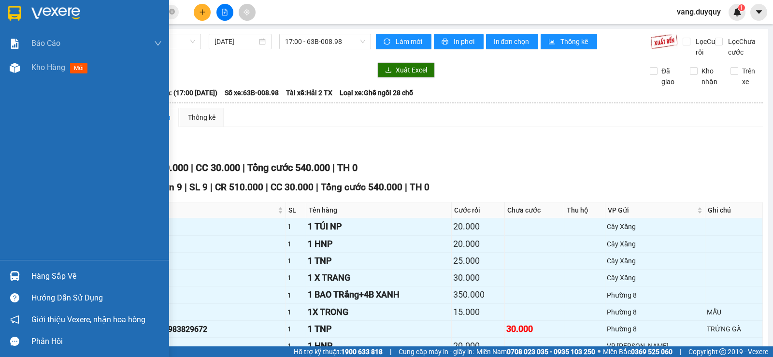
click at [11, 272] on img at bounding box center [15, 276] width 10 height 10
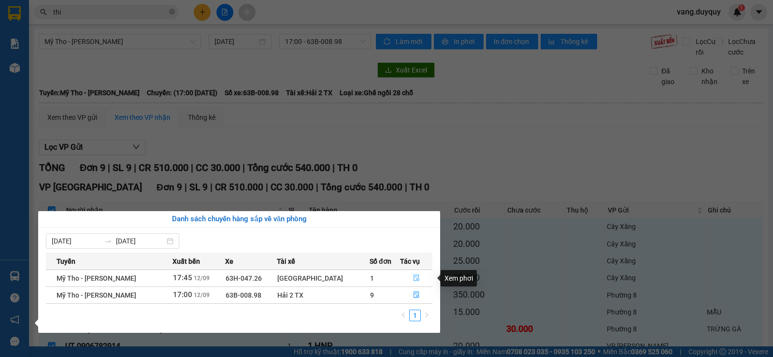
click at [413, 277] on icon "file-done" at bounding box center [416, 277] width 7 height 7
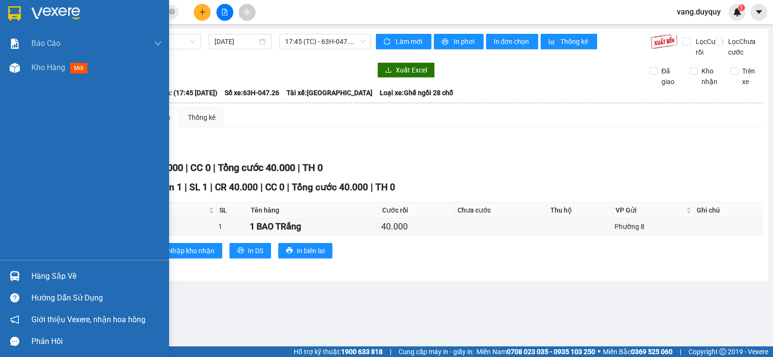
click at [24, 282] on div "Hàng sắp về" at bounding box center [84, 276] width 169 height 22
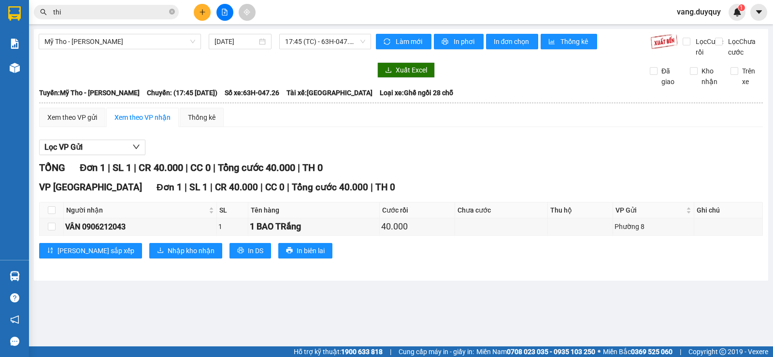
click at [448, 125] on section "Kết quả tìm kiếm ( 1096 ) Bộ lọc Mã ĐH Trạng thái Món hàng Thu hộ Tổng cước Chư…" at bounding box center [386, 178] width 773 height 357
click at [200, 12] on icon "plus" at bounding box center [202, 12] width 5 height 0
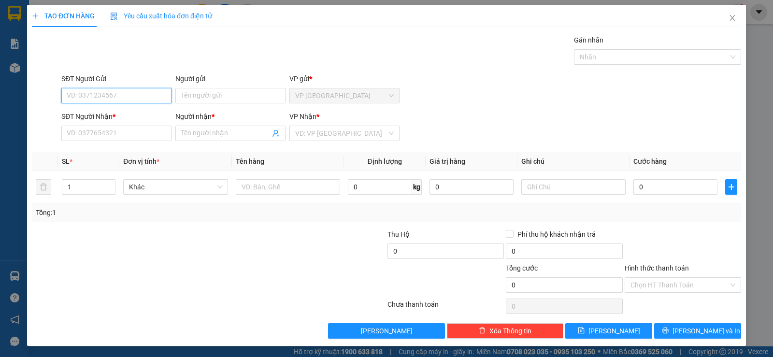
click at [135, 97] on input "SĐT Người Gửi" at bounding box center [116, 95] width 110 height 15
click at [123, 112] on div "0948105599 - CTY 3S Dent" at bounding box center [116, 115] width 98 height 11
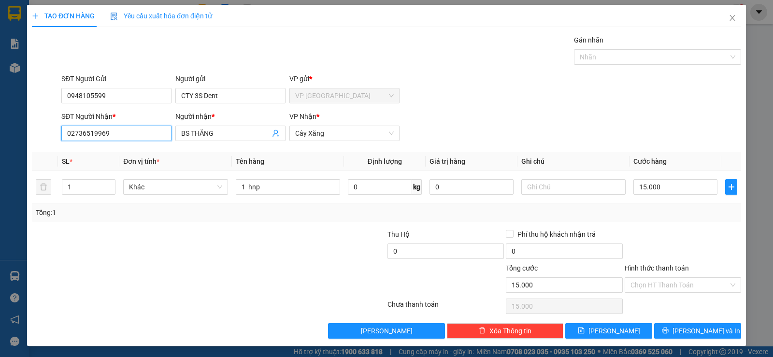
click at [126, 134] on input "02736519969" at bounding box center [116, 133] width 110 height 15
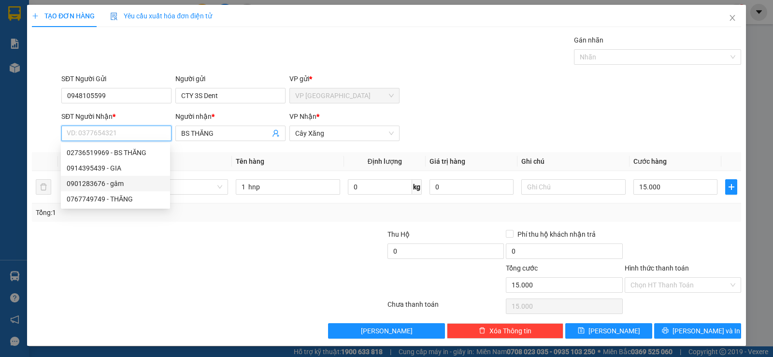
click at [124, 179] on div "0901283676 - gâm" at bounding box center [116, 183] width 98 height 11
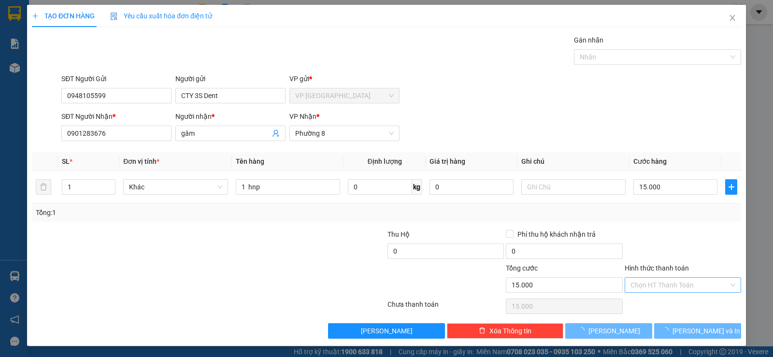
click at [669, 291] on input "Hình thức thanh toán" at bounding box center [679, 285] width 98 height 14
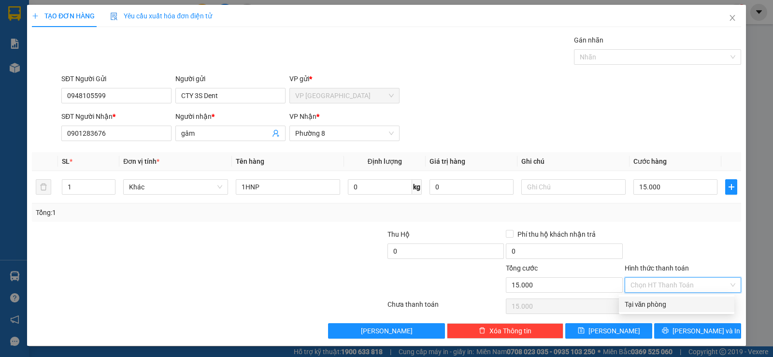
click at [663, 308] on div "Tại văn phòng" at bounding box center [677, 304] width 104 height 11
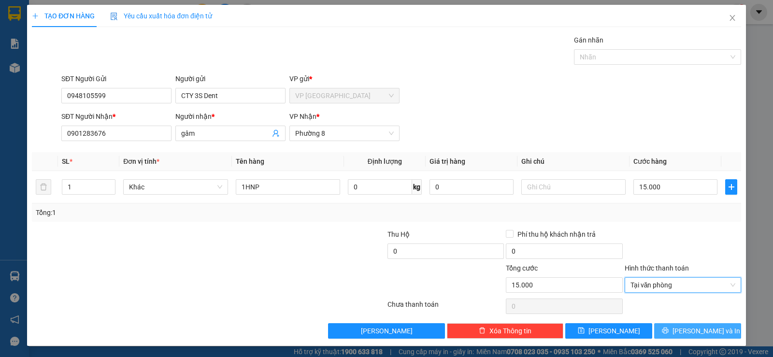
click at [673, 327] on button "[PERSON_NAME] và In" at bounding box center [697, 330] width 87 height 15
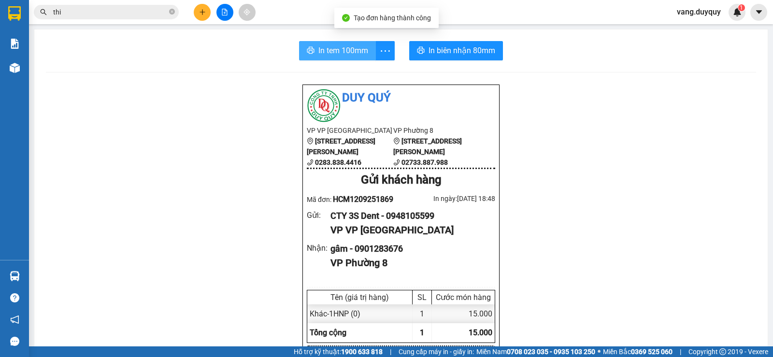
click at [348, 53] on span "In tem 100mm" at bounding box center [343, 50] width 50 height 12
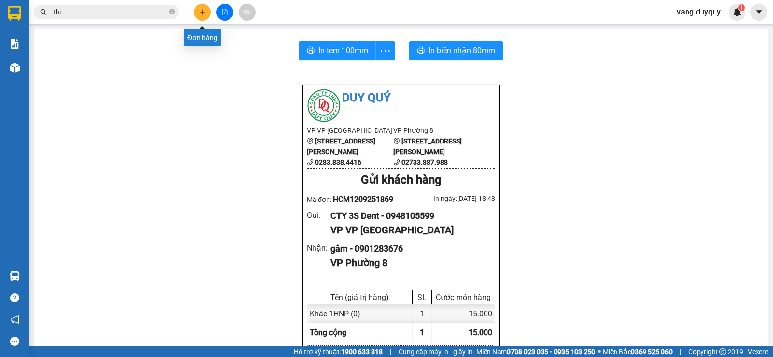
click at [199, 13] on icon "plus" at bounding box center [202, 12] width 7 height 7
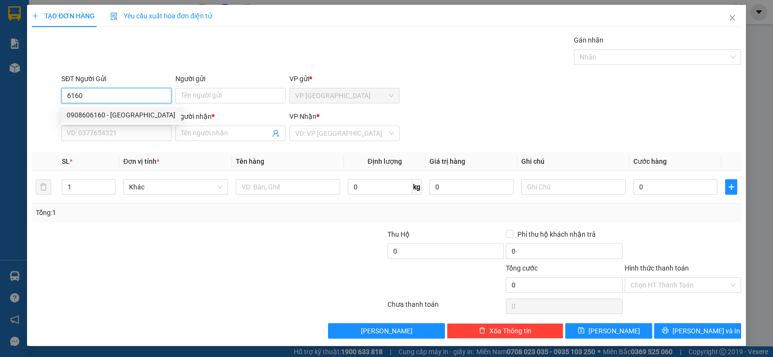
click at [114, 114] on div "0908606160 - VIỆT TIÊN" at bounding box center [121, 115] width 109 height 11
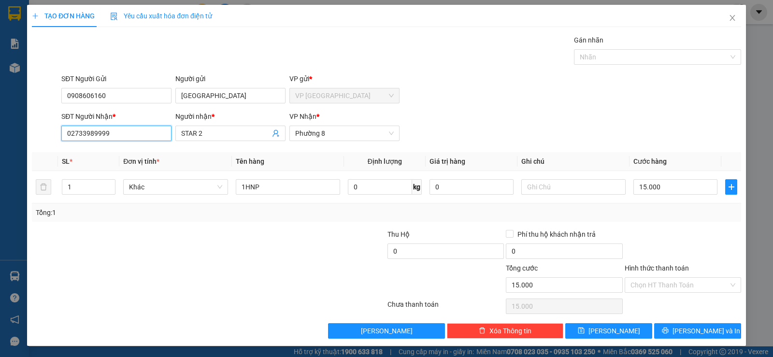
click at [132, 136] on input "02733989999" at bounding box center [116, 133] width 110 height 15
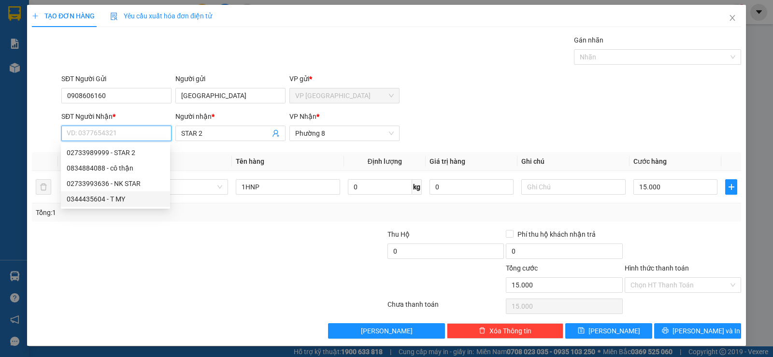
click at [123, 199] on div "0344435604 - T MY" at bounding box center [116, 199] width 98 height 11
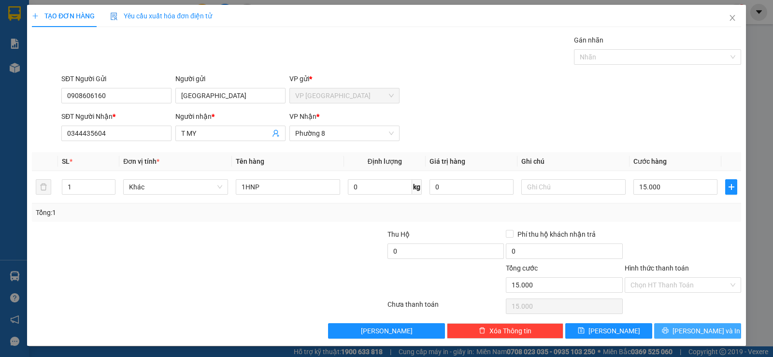
click at [664, 329] on button "[PERSON_NAME] và In" at bounding box center [697, 330] width 87 height 15
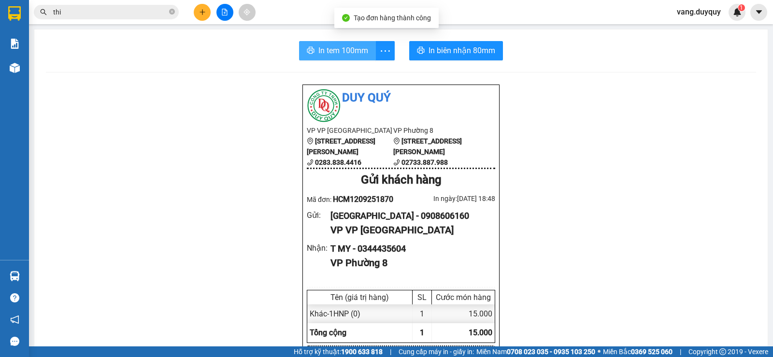
click at [331, 46] on span "In tem 100mm" at bounding box center [343, 50] width 50 height 12
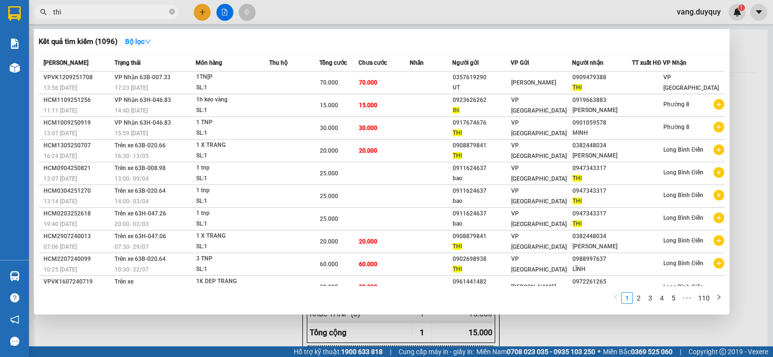
click at [112, 13] on input "thi" at bounding box center [110, 12] width 114 height 11
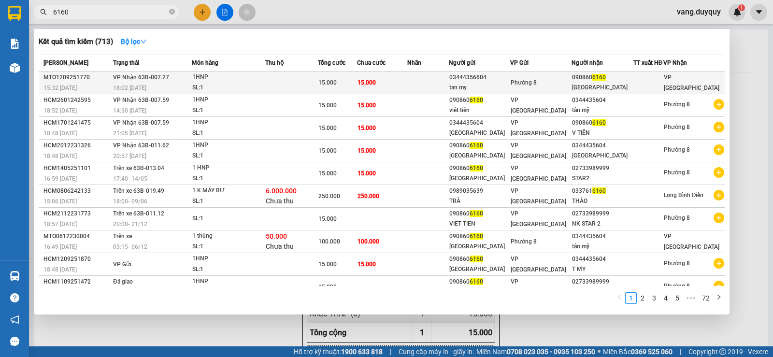
click at [313, 84] on td at bounding box center [291, 82] width 53 height 23
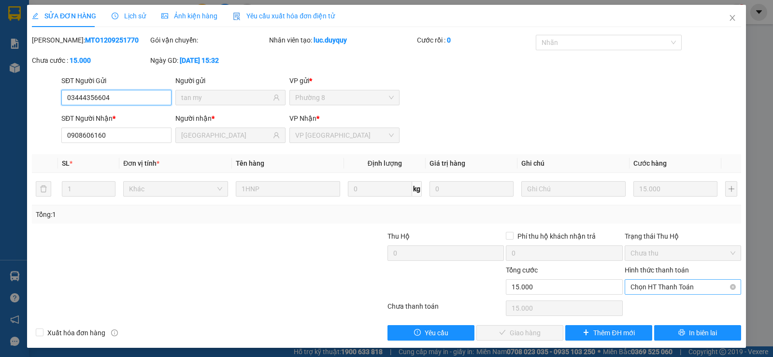
drag, startPoint x: 634, startPoint y: 288, endPoint x: 632, endPoint y: 294, distance: 6.4
click at [634, 288] on span "Chọn HT Thanh Toán" at bounding box center [682, 287] width 105 height 14
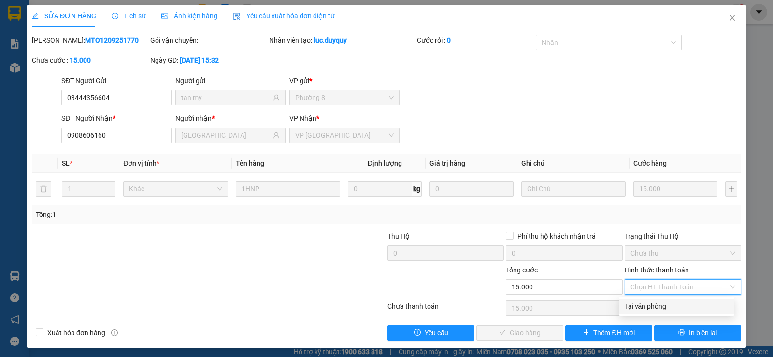
click at [631, 303] on div "Tại văn phòng" at bounding box center [677, 306] width 104 height 11
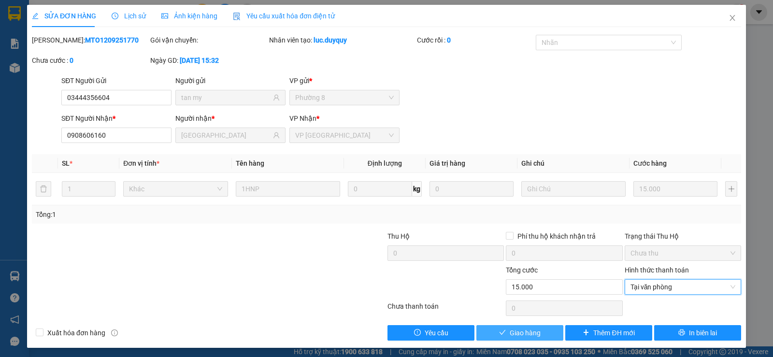
click at [510, 331] on span "Giao hàng" at bounding box center [525, 333] width 31 height 11
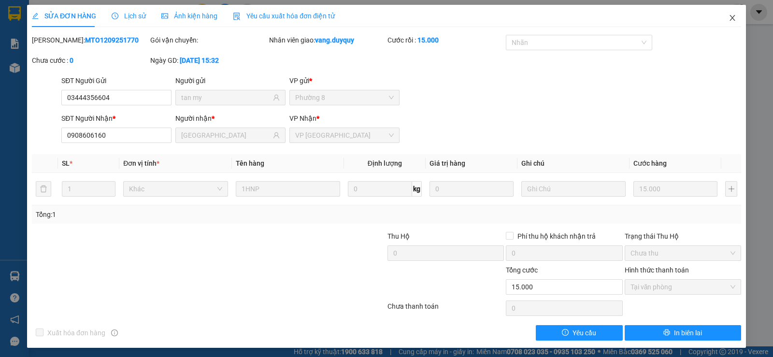
click at [733, 25] on span "Close" at bounding box center [732, 18] width 27 height 27
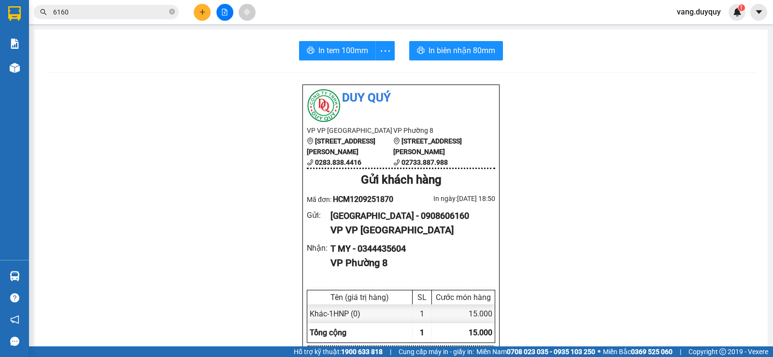
click at [168, 13] on span "6160" at bounding box center [106, 12] width 145 height 14
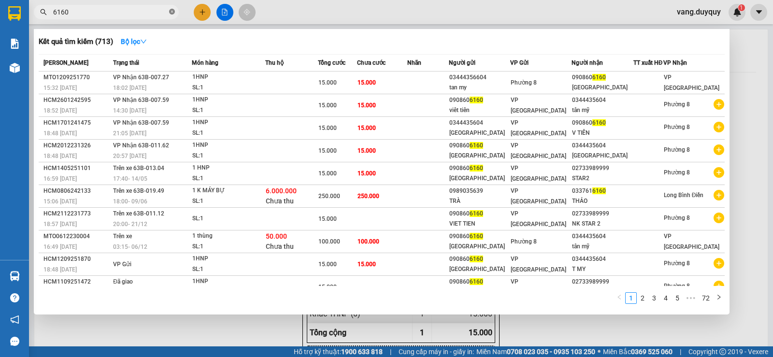
click at [173, 11] on icon "close-circle" at bounding box center [172, 12] width 6 height 6
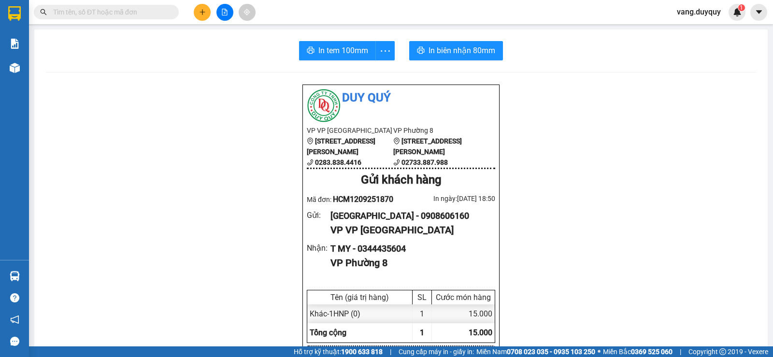
click at [166, 10] on input "text" at bounding box center [110, 12] width 114 height 11
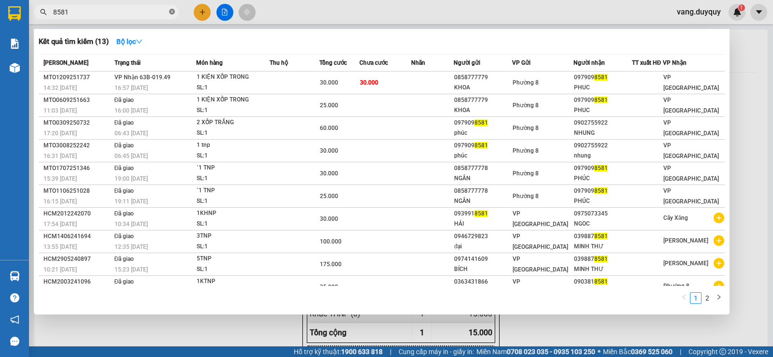
click at [171, 14] on icon "close-circle" at bounding box center [172, 12] width 6 height 6
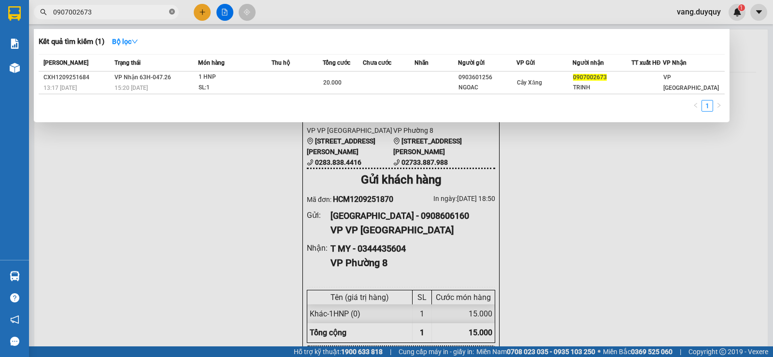
click at [173, 12] on icon "close-circle" at bounding box center [172, 12] width 6 height 6
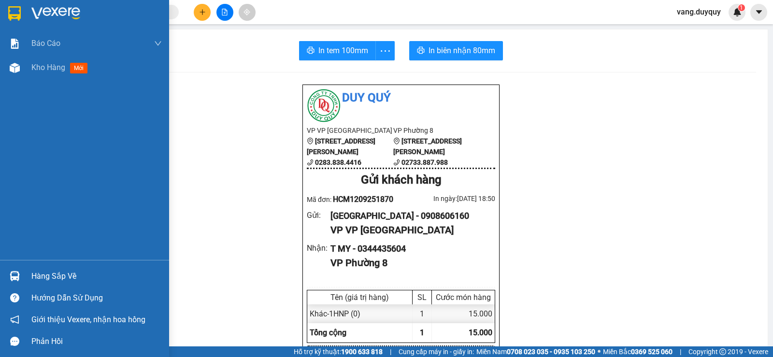
click at [19, 5] on div at bounding box center [14, 13] width 17 height 17
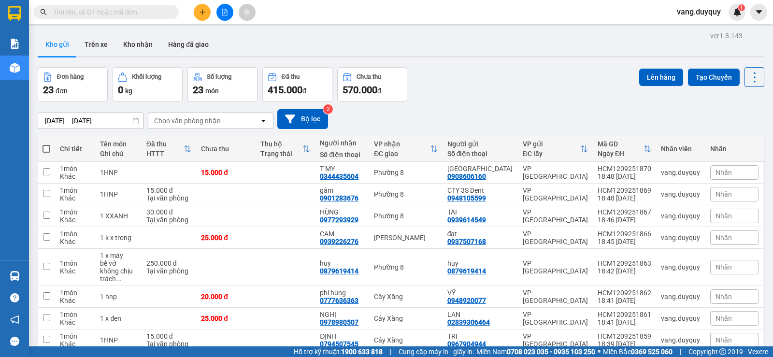
drag, startPoint x: 172, startPoint y: 11, endPoint x: 164, endPoint y: 13, distance: 8.3
click at [170, 12] on span at bounding box center [172, 12] width 6 height 11
click at [164, 13] on input "text" at bounding box center [110, 12] width 114 height 11
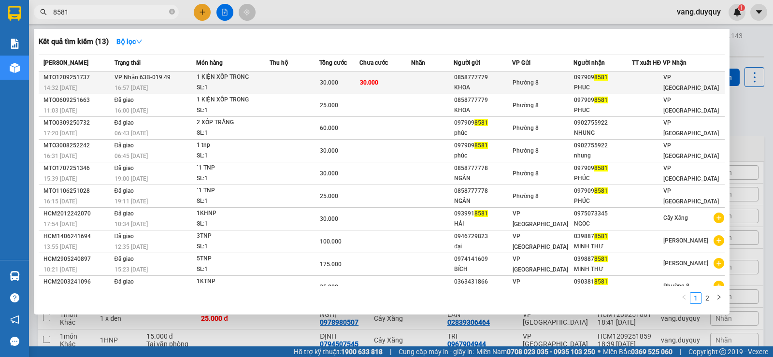
click at [229, 78] on div "1 KIỆN XỐP TRONG" at bounding box center [233, 77] width 72 height 11
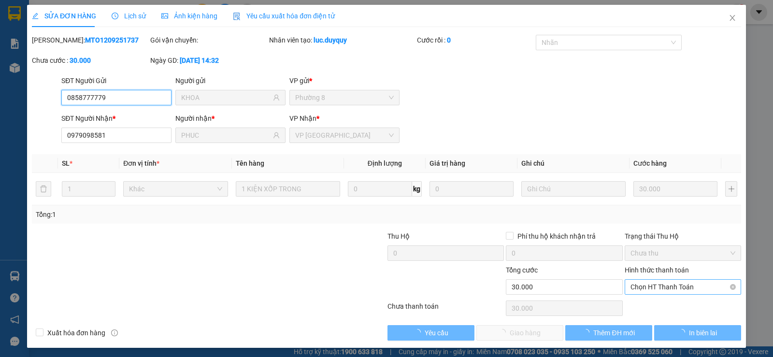
click at [664, 290] on span "Chọn HT Thanh Toán" at bounding box center [682, 287] width 105 height 14
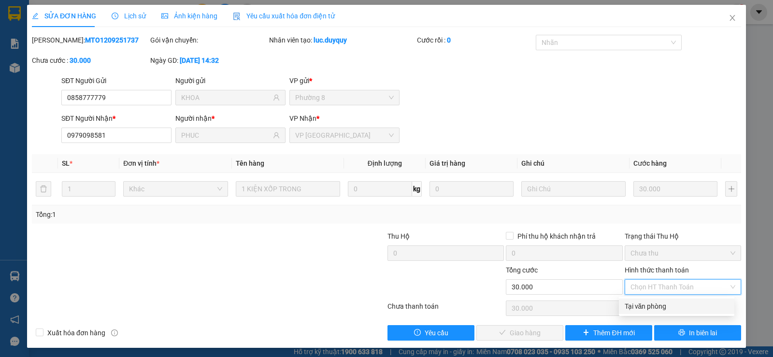
drag, startPoint x: 657, startPoint y: 304, endPoint x: 551, endPoint y: 321, distance: 107.7
click at [657, 304] on div "Tại văn phòng" at bounding box center [677, 306] width 104 height 11
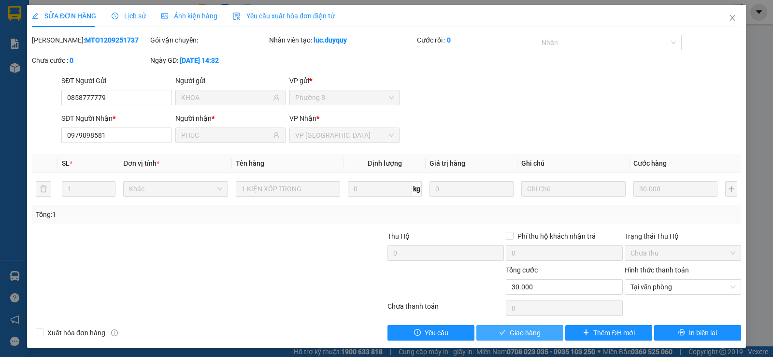
click at [525, 333] on span "Giao hàng" at bounding box center [525, 333] width 31 height 11
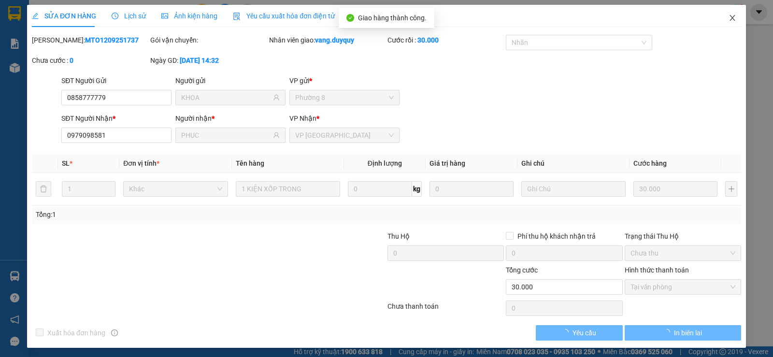
click at [729, 19] on icon "close" at bounding box center [731, 18] width 5 height 6
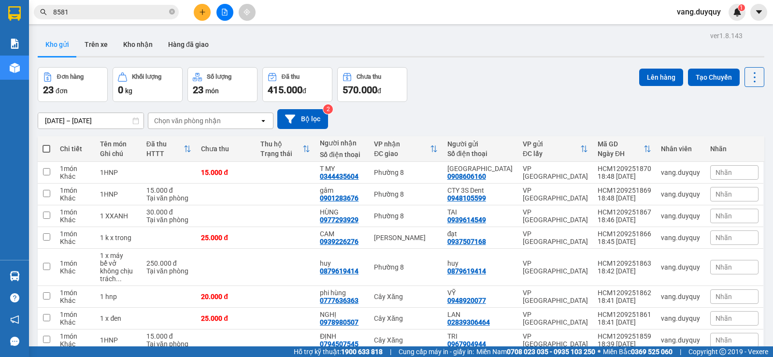
click at [197, 127] on div "Chọn văn phòng nhận" at bounding box center [203, 120] width 111 height 15
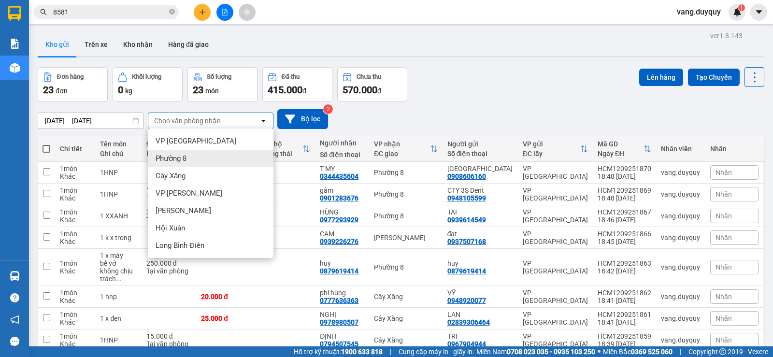
click at [187, 162] on div "Phường 8" at bounding box center [211, 158] width 126 height 17
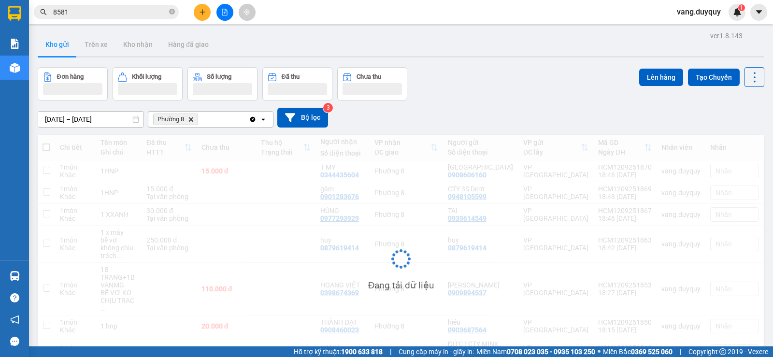
click at [221, 121] on div "Phường 8 Delete" at bounding box center [198, 119] width 100 height 15
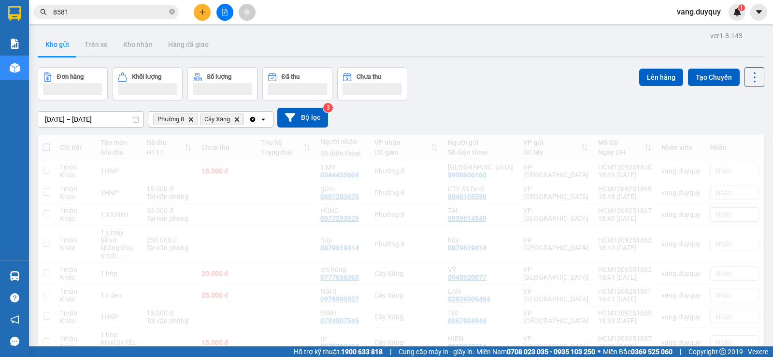
drag, startPoint x: 0, startPoint y: 0, endPoint x: 264, endPoint y: 123, distance: 291.1
click at [268, 121] on div "Clear all open" at bounding box center [261, 119] width 24 height 15
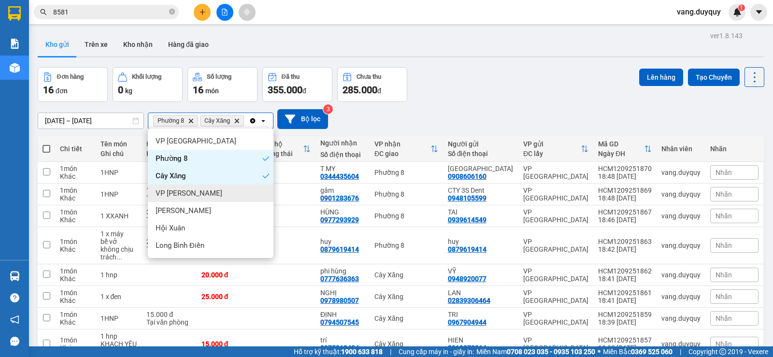
click at [196, 191] on div "[PERSON_NAME]" at bounding box center [211, 193] width 126 height 17
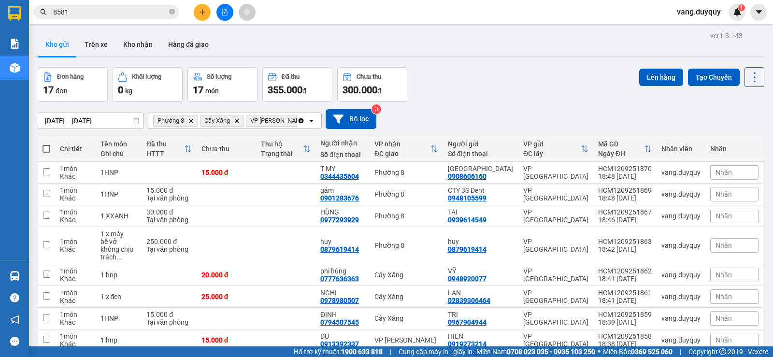
click at [315, 121] on div "Clear all open" at bounding box center [309, 120] width 24 height 15
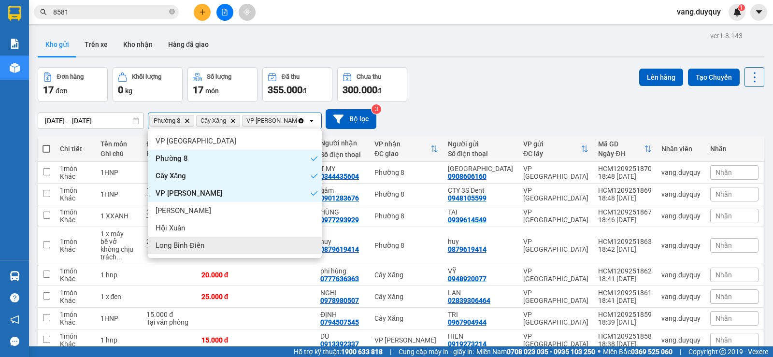
click at [180, 239] on div "Long Bình Điền" at bounding box center [235, 245] width 174 height 17
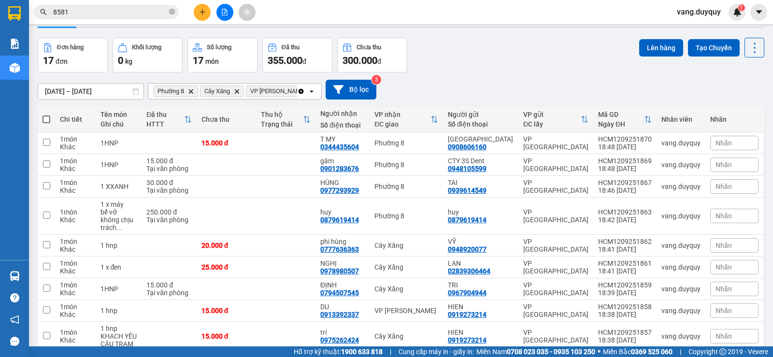
scroll to position [0, 0]
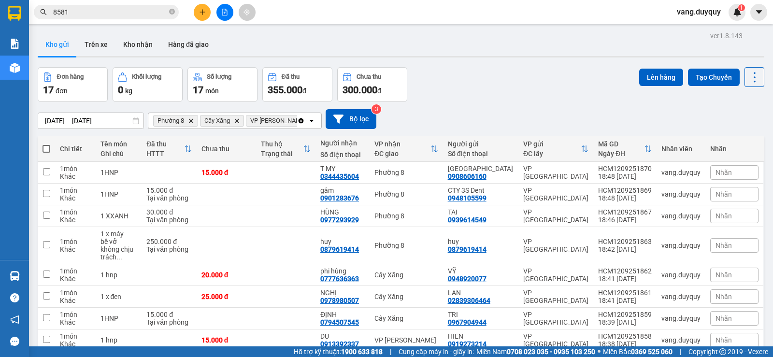
drag, startPoint x: 47, startPoint y: 149, endPoint x: 183, endPoint y: 116, distance: 139.3
click at [48, 149] on span at bounding box center [47, 149] width 8 height 8
click at [46, 144] on input "checkbox" at bounding box center [46, 144] width 0 height 0
checkbox input "true"
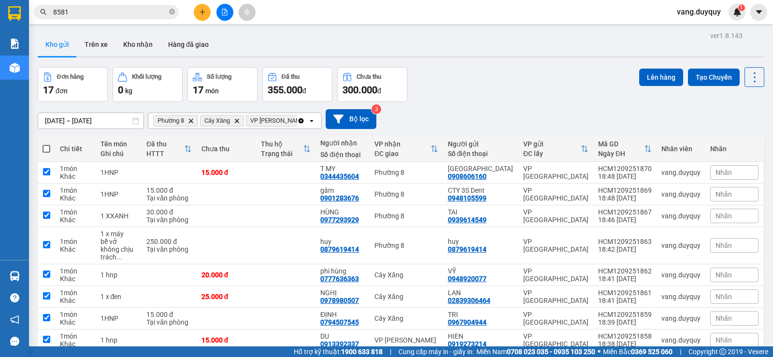
checkbox input "true"
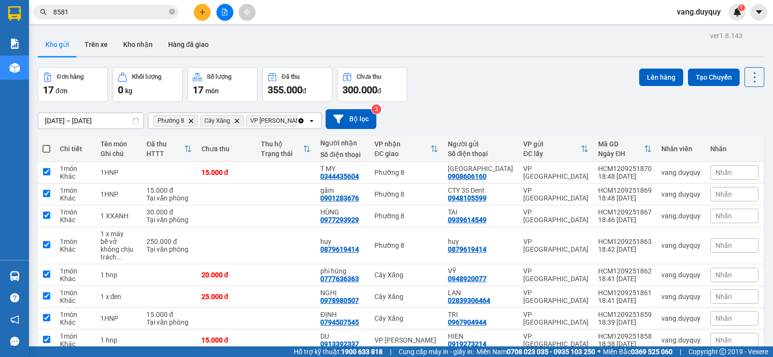
checkbox input "true"
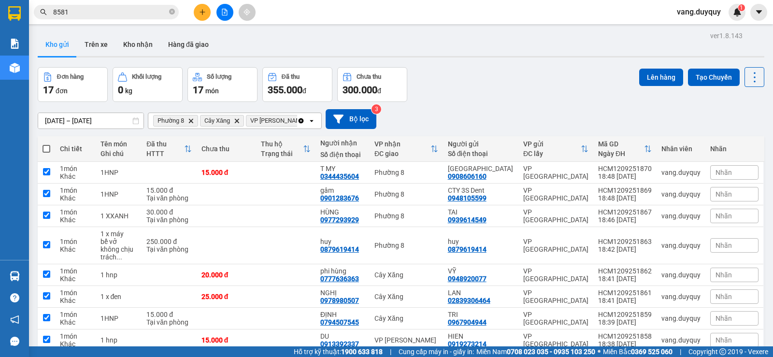
checkbox input "true"
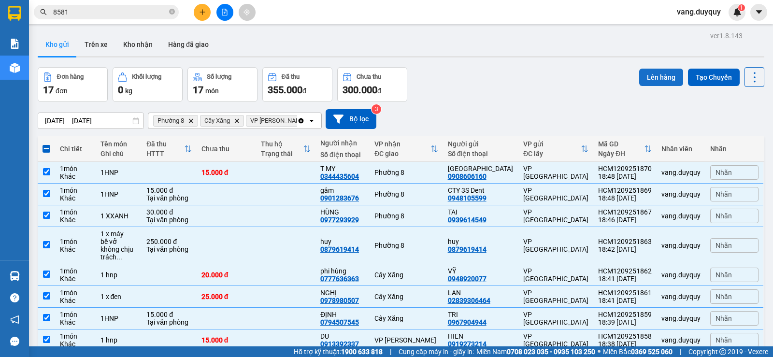
click at [652, 77] on button "Lên hàng" at bounding box center [661, 77] width 44 height 17
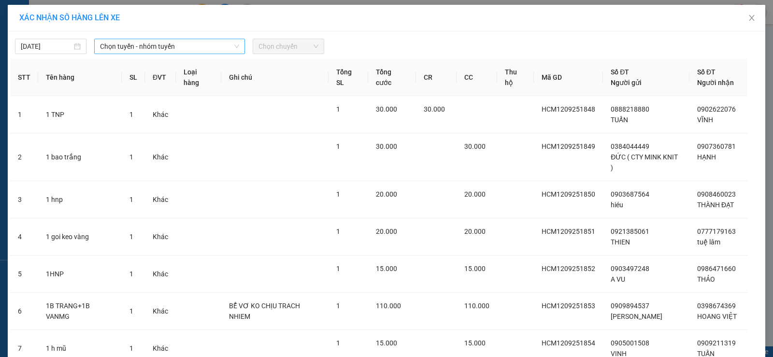
click at [203, 46] on span "Chọn tuyến - nhóm tuyến" at bounding box center [169, 46] width 139 height 14
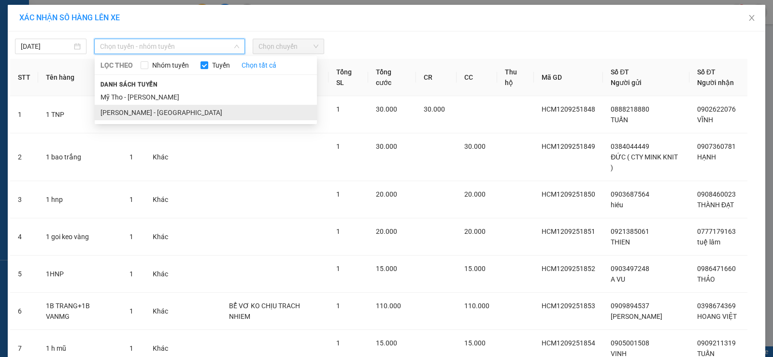
click at [157, 111] on li "[PERSON_NAME] - [GEOGRAPHIC_DATA]" at bounding box center [206, 112] width 222 height 15
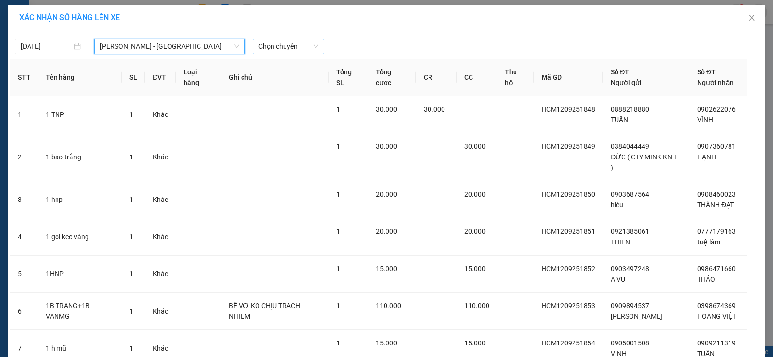
click at [275, 48] on span "Chọn chuyến" at bounding box center [288, 46] width 60 height 14
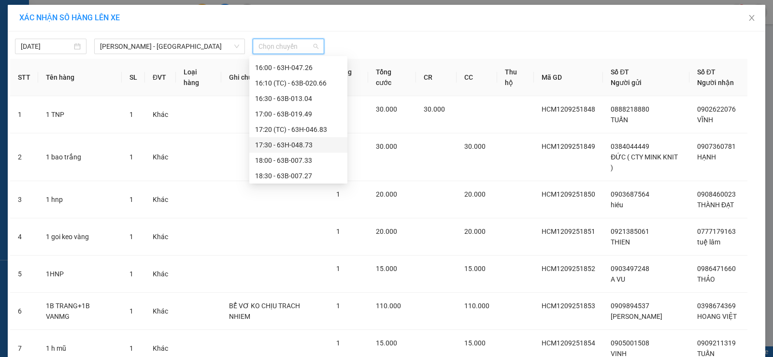
scroll to position [464, 0]
click at [313, 144] on div "19:00 - 63B-007.20" at bounding box center [298, 143] width 86 height 11
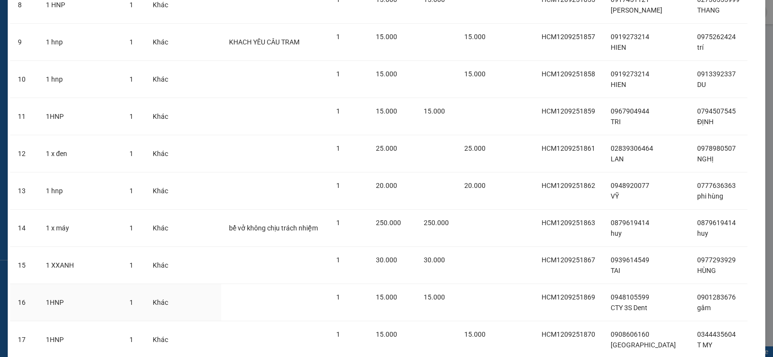
scroll to position [448, 0]
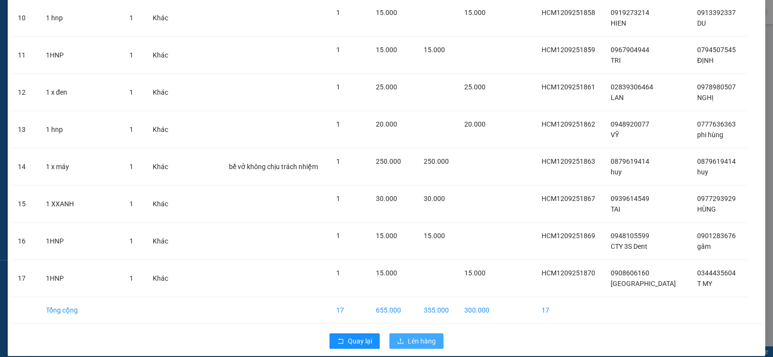
click at [407, 333] on button "Lên hàng" at bounding box center [416, 340] width 54 height 15
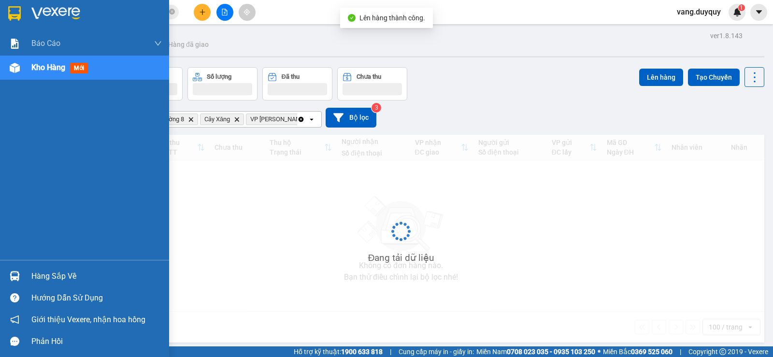
click at [31, 275] on div "Hàng sắp về" at bounding box center [96, 276] width 130 height 14
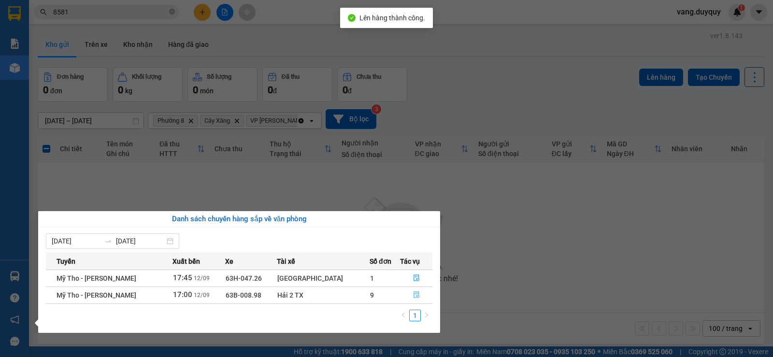
click at [406, 290] on button "button" at bounding box center [415, 294] width 31 height 15
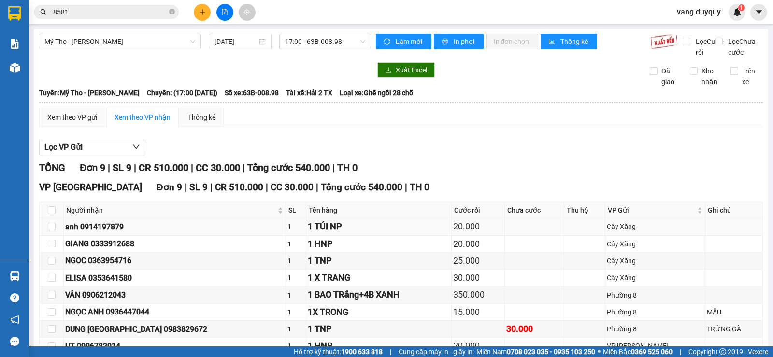
scroll to position [86, 0]
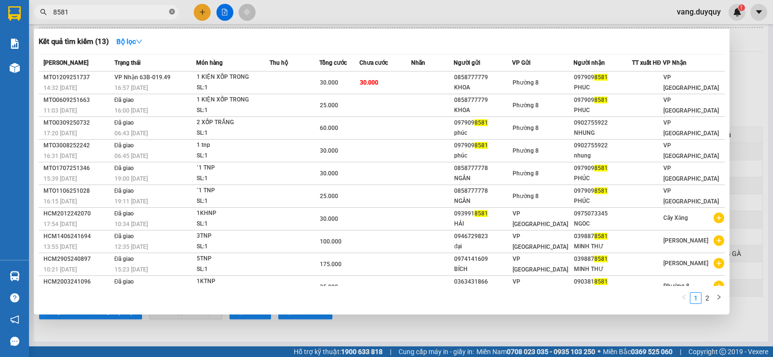
click at [172, 12] on icon "close-circle" at bounding box center [172, 12] width 6 height 6
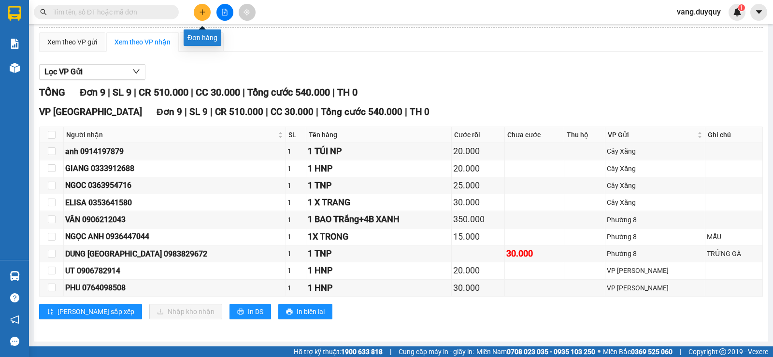
click at [199, 12] on icon "plus" at bounding box center [202, 12] width 7 height 7
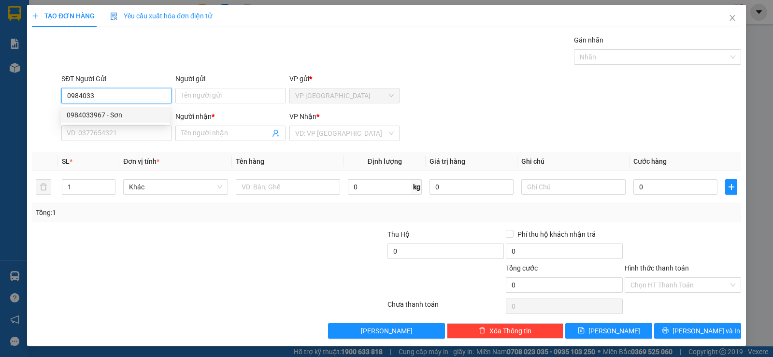
click at [141, 117] on div "0984033967 - Sơn" at bounding box center [116, 115] width 98 height 11
type input "0984033967"
type input "Sơn"
type input "0352839234"
type input "BICH KHOA"
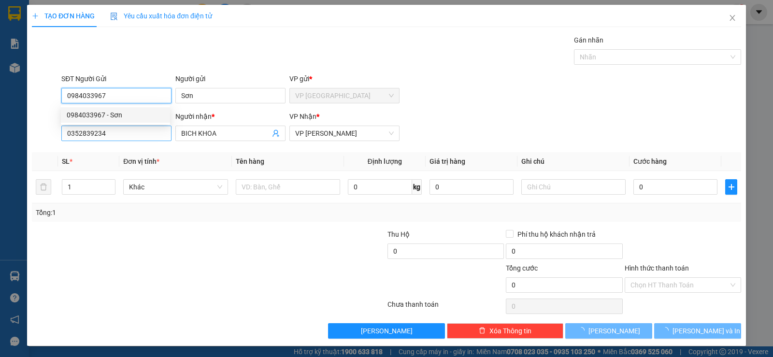
type input "40.000"
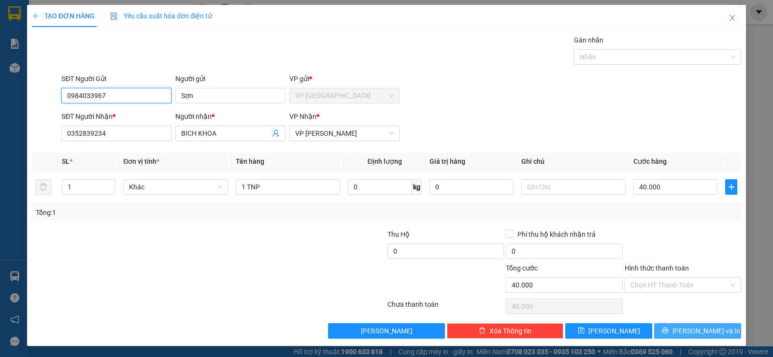
type input "0984033967"
click at [669, 329] on icon "printer" at bounding box center [665, 330] width 7 height 7
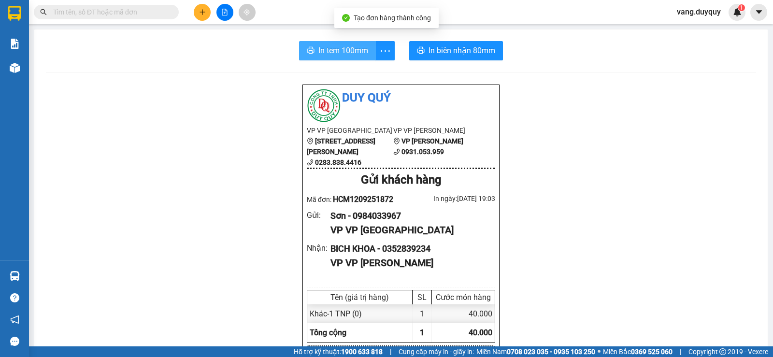
click at [310, 55] on span "printer" at bounding box center [311, 50] width 8 height 9
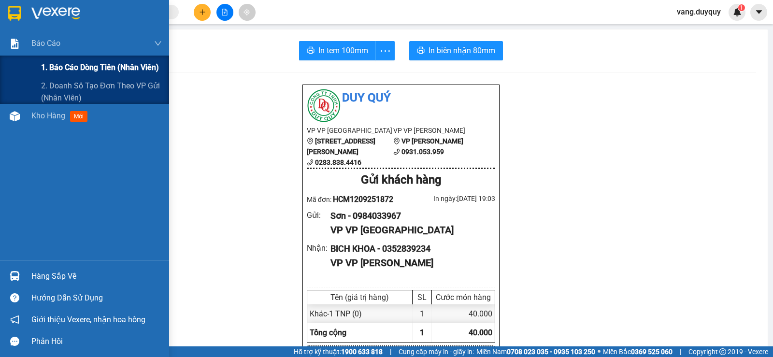
click at [65, 67] on span "1. Báo cáo dòng tiền (nhân viên)" at bounding box center [100, 67] width 118 height 12
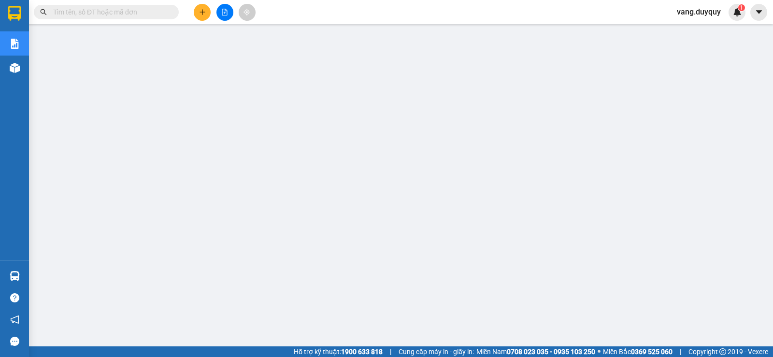
click at [165, 9] on input "text" at bounding box center [110, 12] width 114 height 11
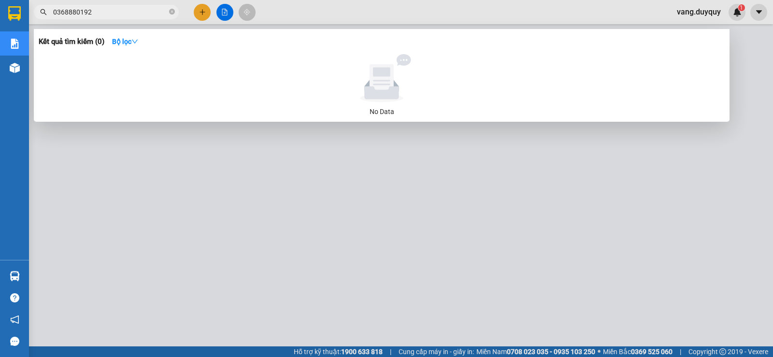
click at [59, 13] on input "0368880192" at bounding box center [110, 12] width 114 height 11
click at [63, 13] on input "0368880192" at bounding box center [110, 12] width 114 height 11
click at [68, 14] on input "08880192" at bounding box center [110, 12] width 114 height 11
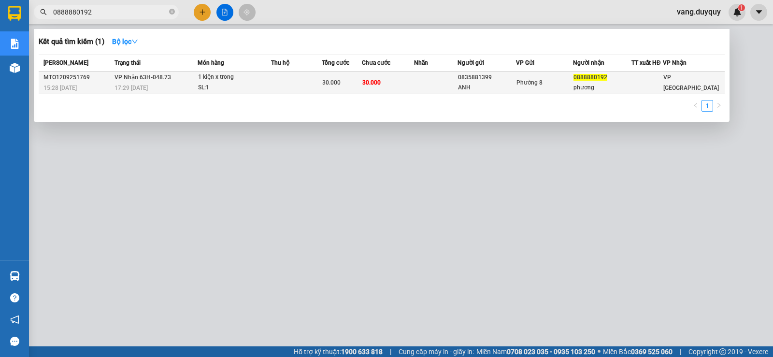
type input "0888880192"
click at [593, 78] on span "0888880192" at bounding box center [590, 77] width 34 height 7
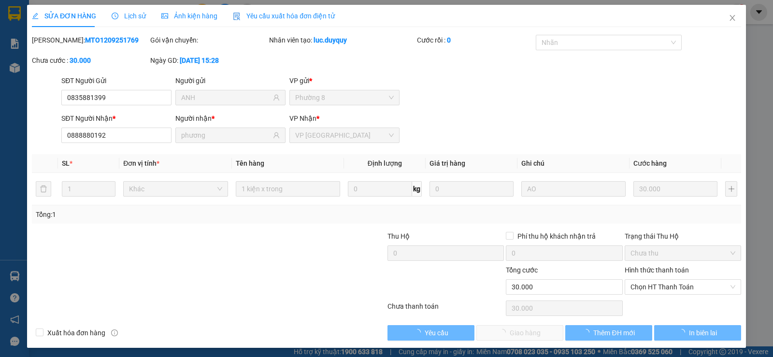
type input "0835881399"
type input "ANH"
type input "0888880192"
type input "phương"
type input "30.000"
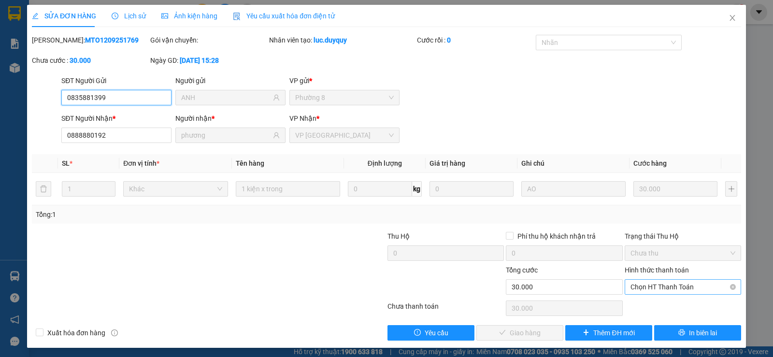
click at [649, 286] on span "Chọn HT Thanh Toán" at bounding box center [682, 287] width 105 height 14
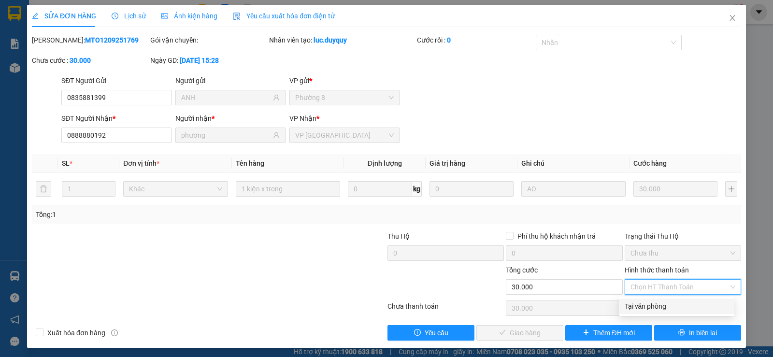
click at [643, 301] on div "Tại văn phòng" at bounding box center [677, 306] width 104 height 11
type input "0"
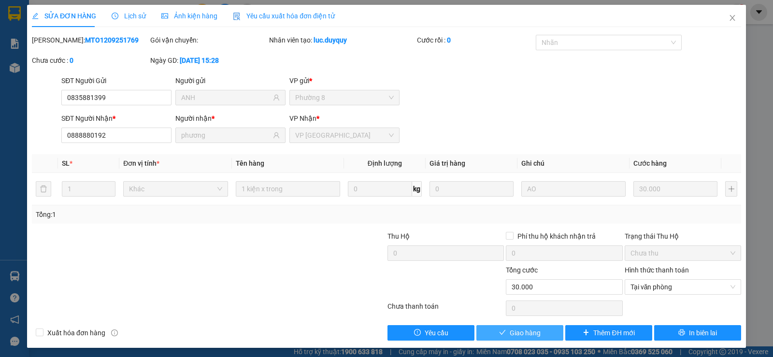
click at [510, 329] on span "Giao hàng" at bounding box center [525, 333] width 31 height 11
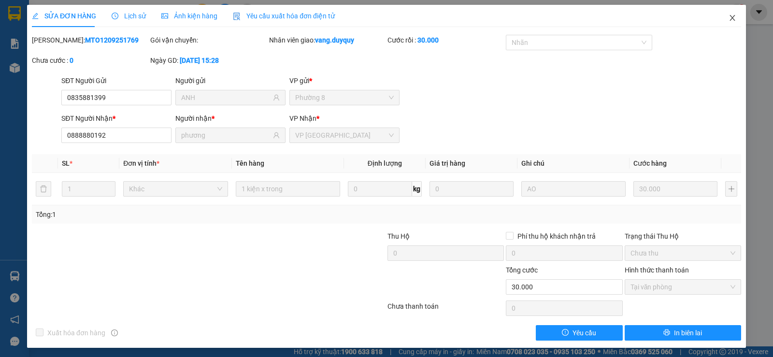
click at [729, 16] on icon "close" at bounding box center [733, 18] width 8 height 8
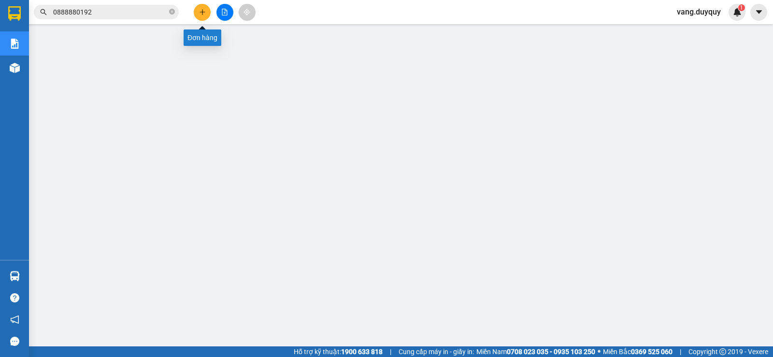
click at [205, 11] on icon "plus" at bounding box center [202, 12] width 7 height 7
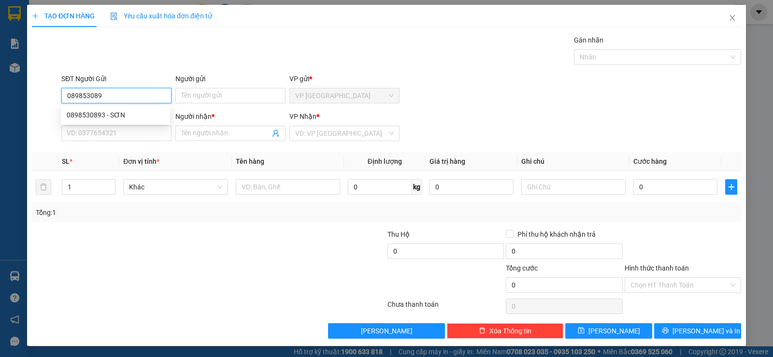
type input "0898530893"
click at [114, 115] on div "0898530893 - SƠN" at bounding box center [116, 115] width 98 height 11
type input "SƠN"
type input "0938346364"
type input "nhỏ"
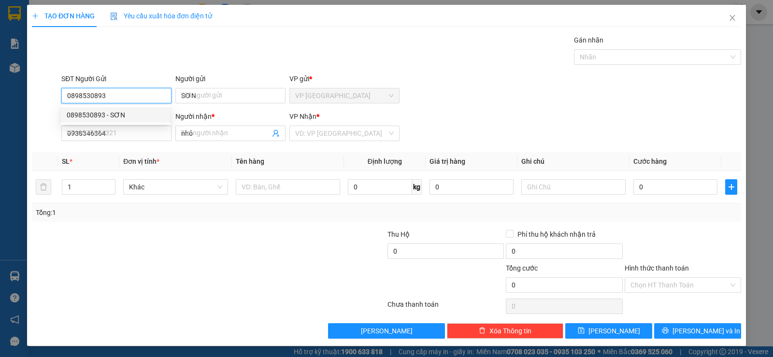
type input "35.000"
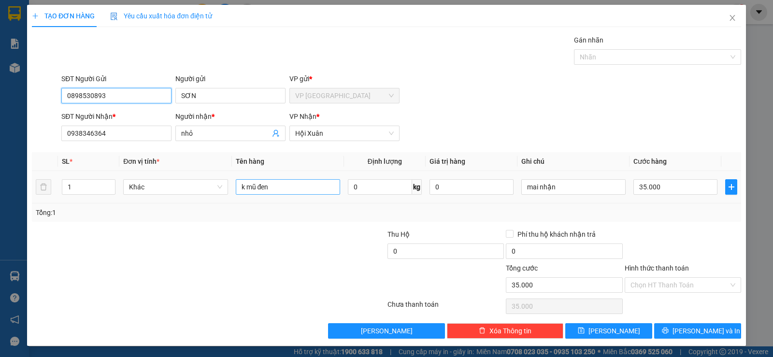
type input "0898530893"
click at [304, 187] on input "k mũ đen" at bounding box center [288, 186] width 104 height 15
drag, startPoint x: 304, startPoint y: 187, endPoint x: 314, endPoint y: 184, distance: 10.6
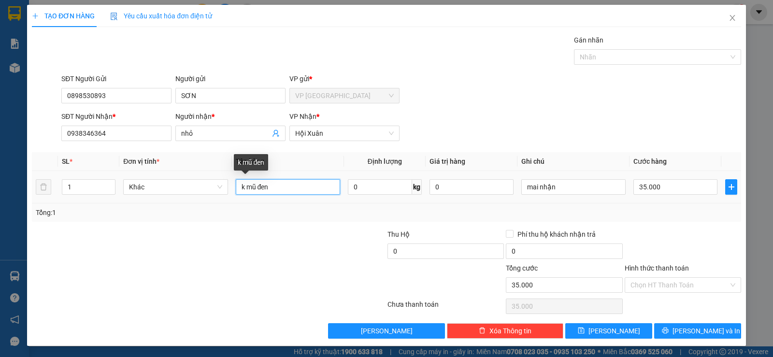
click at [314, 184] on input "k mũ đen" at bounding box center [288, 186] width 104 height 15
type input "1 k võ xe"
click at [661, 185] on input "35.000" at bounding box center [675, 186] width 84 height 15
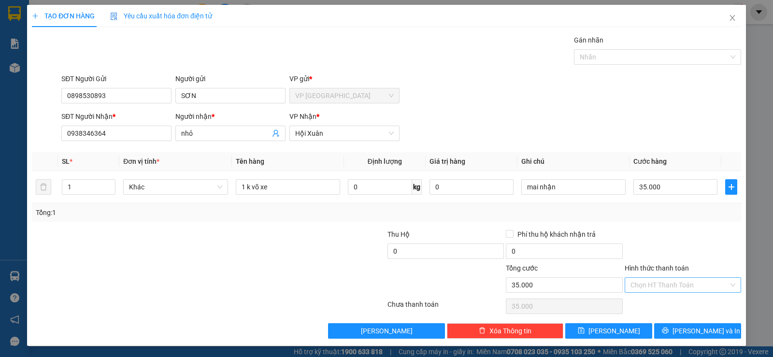
drag, startPoint x: 665, startPoint y: 224, endPoint x: 670, endPoint y: 292, distance: 67.8
click at [668, 238] on div "Transit Pickup Surcharge Ids Transit Deliver Surcharge Ids Transit Deliver Surc…" at bounding box center [386, 187] width 709 height 304
drag, startPoint x: 684, startPoint y: 334, endPoint x: 447, endPoint y: 216, distance: 264.2
click at [681, 329] on button "[PERSON_NAME] và In" at bounding box center [697, 330] width 87 height 15
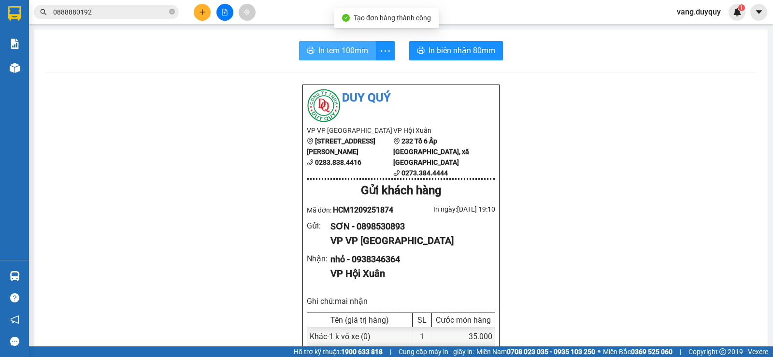
click at [361, 51] on span "In tem 100mm" at bounding box center [343, 50] width 50 height 12
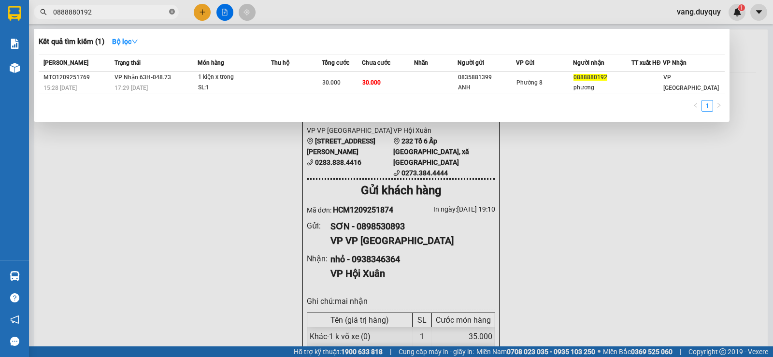
click at [171, 13] on icon "close-circle" at bounding box center [172, 12] width 6 height 6
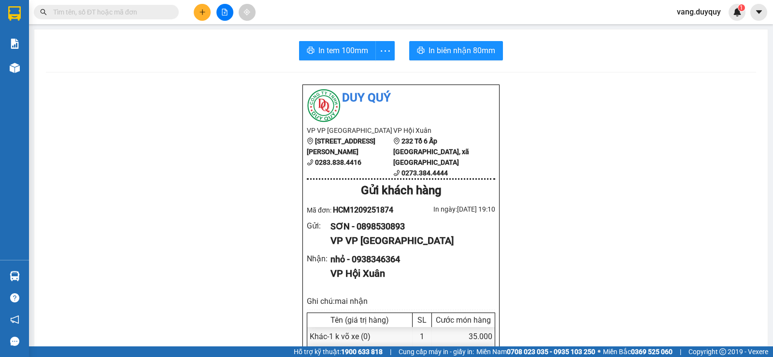
click at [197, 7] on button at bounding box center [202, 12] width 17 height 17
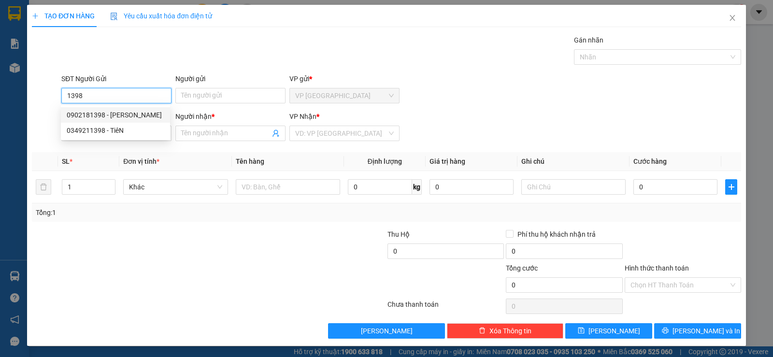
click at [122, 110] on div "0902181398 - trinh" at bounding box center [116, 115] width 98 height 11
type input "0902181398"
type input "trinh"
type input "0919609597"
type input "GIANG"
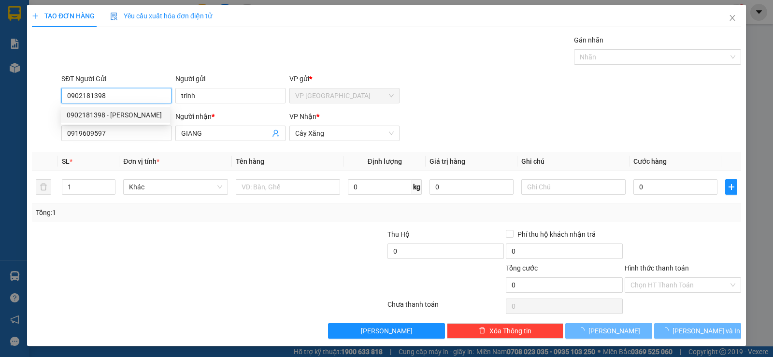
type input "60.000"
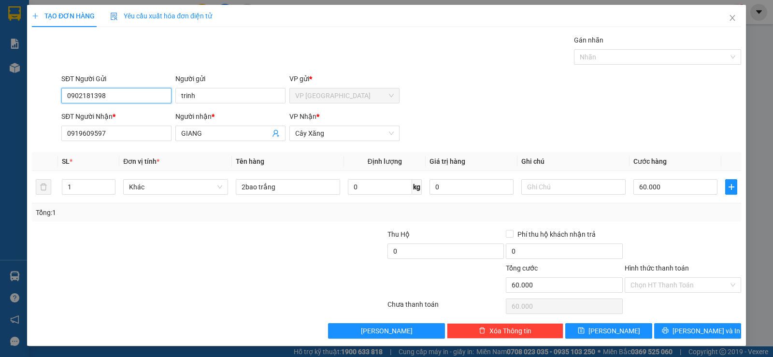
click at [130, 100] on input "0902181398" at bounding box center [116, 95] width 110 height 15
click at [131, 114] on div "0918411389 - LABOTAI" at bounding box center [116, 115] width 98 height 11
type input "0918411389"
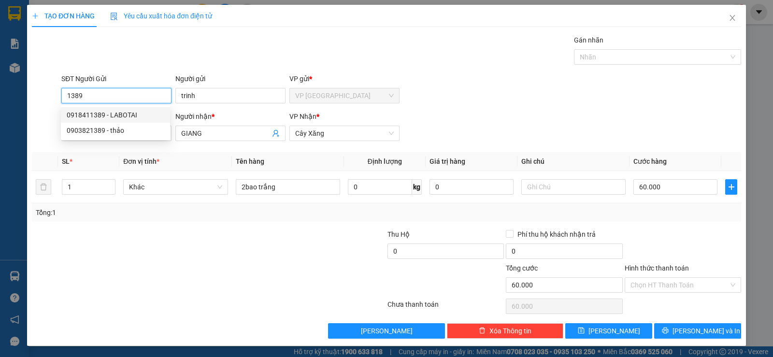
type input "LABOTAI"
type input "15.000"
type input "0918411389"
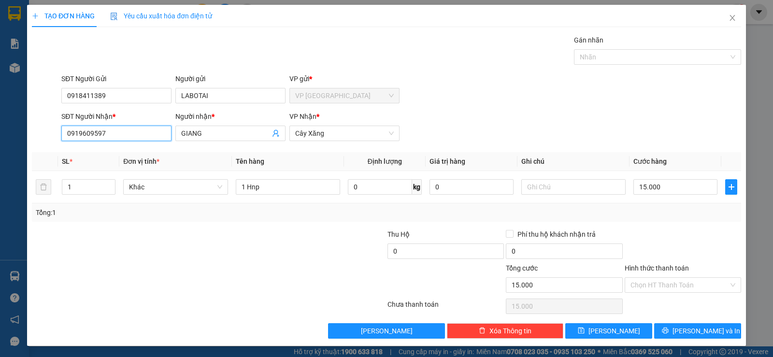
click at [132, 132] on input "0919609597" at bounding box center [116, 133] width 110 height 15
click at [128, 149] on div "0901044345 - KHANH" at bounding box center [116, 152] width 98 height 11
type input "0901044345"
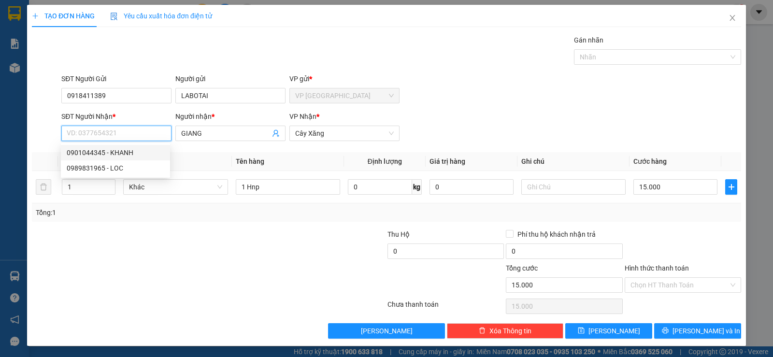
type input "KHANH"
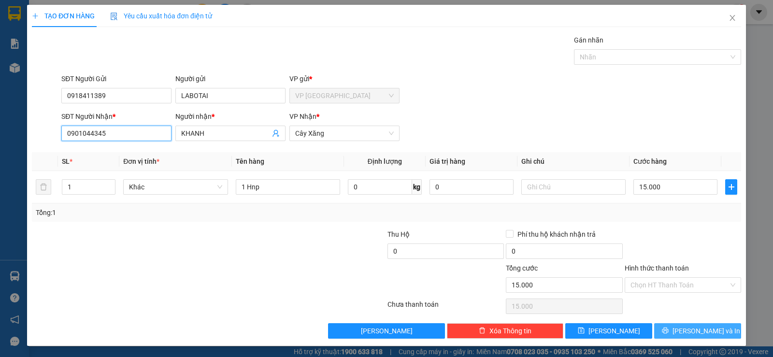
type input "0901044345"
click at [672, 325] on button "[PERSON_NAME] và In" at bounding box center [697, 330] width 87 height 15
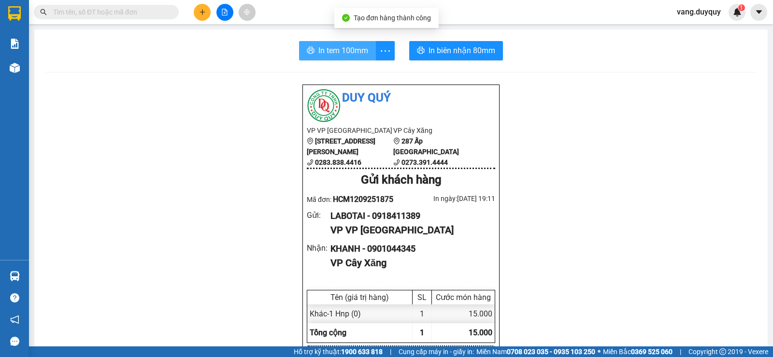
click at [300, 47] on button "In tem 100mm" at bounding box center [337, 50] width 77 height 19
click at [204, 10] on icon "plus" at bounding box center [202, 12] width 7 height 7
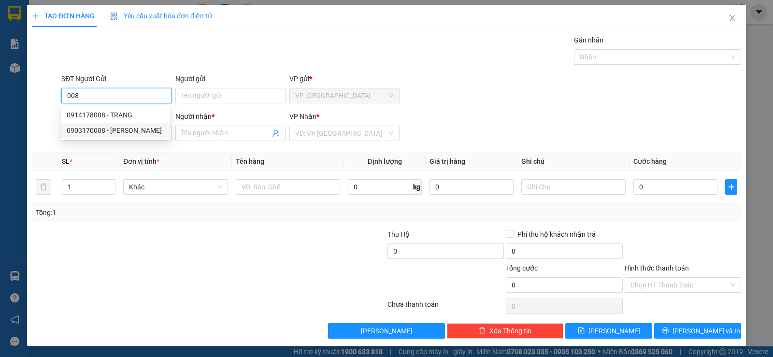
click at [120, 132] on div "0903170008 - ngọc" at bounding box center [116, 130] width 98 height 11
type input "0903170008"
type input "ngọc"
type input "0978161162"
type input "TRUNG"
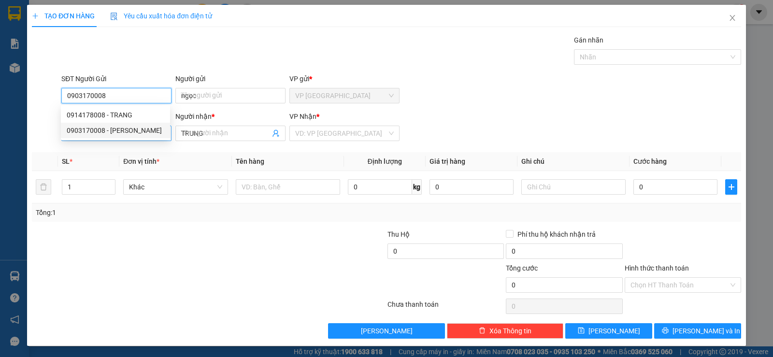
type input "25.000"
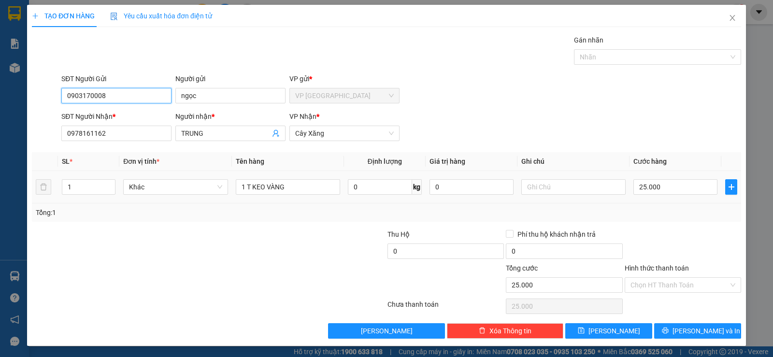
type input "0903170008"
click at [721, 189] on td at bounding box center [731, 187] width 20 height 32
click at [700, 186] on input "25.000" at bounding box center [675, 186] width 84 height 15
type input "3"
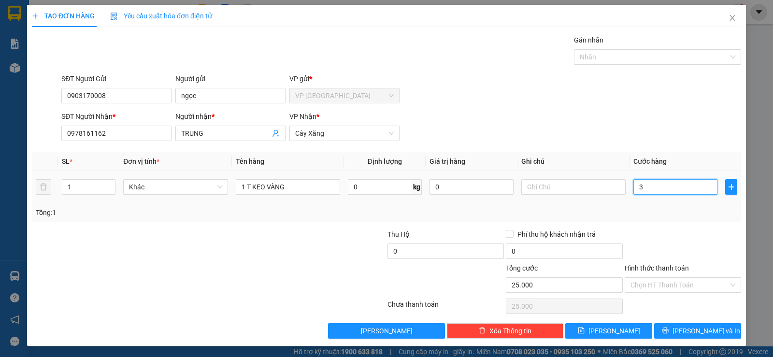
type input "3"
type input "30"
type input "3"
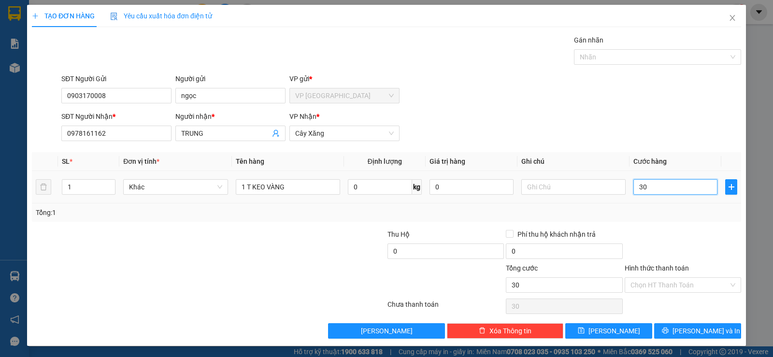
type input "3"
type input "30"
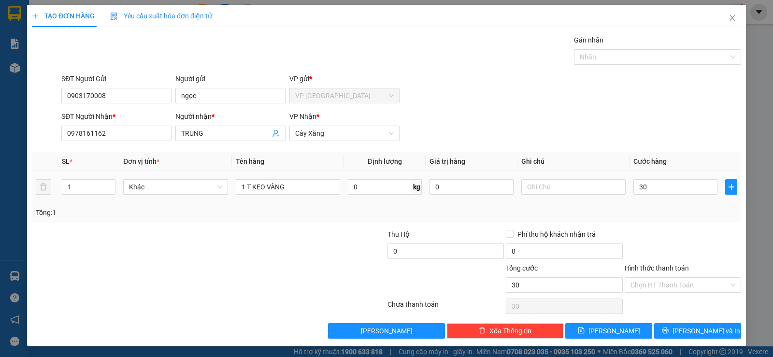
type input "30.000"
click at [680, 221] on div "Tổng: 1" at bounding box center [386, 212] width 709 height 18
click at [669, 294] on div "Hình thức thanh toán Chọn HT Thanh Toán" at bounding box center [683, 280] width 116 height 34
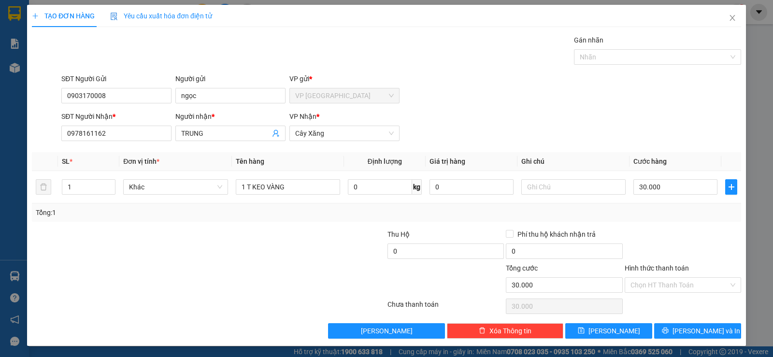
click at [668, 294] on div "Hình thức thanh toán Chọn HT Thanh Toán" at bounding box center [683, 280] width 116 height 34
click at [667, 288] on input "Hình thức thanh toán" at bounding box center [679, 285] width 98 height 14
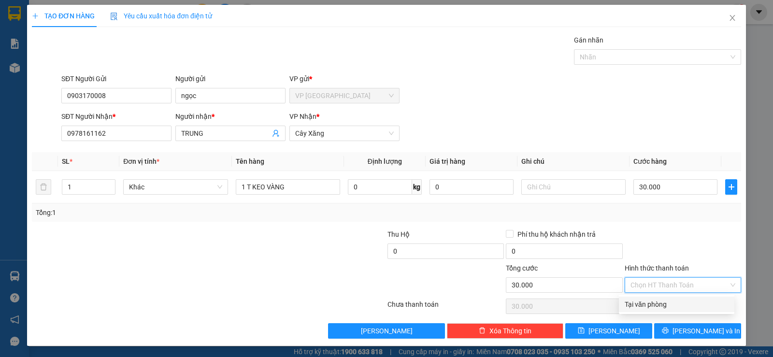
click at [668, 300] on div "Tại văn phòng" at bounding box center [677, 304] width 104 height 11
type input "0"
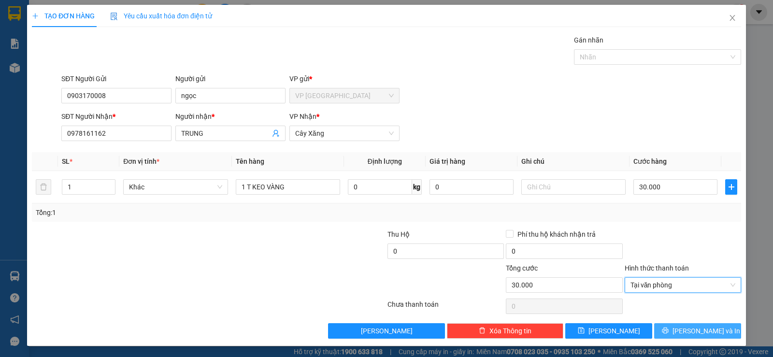
click at [682, 333] on button "[PERSON_NAME] và In" at bounding box center [697, 330] width 87 height 15
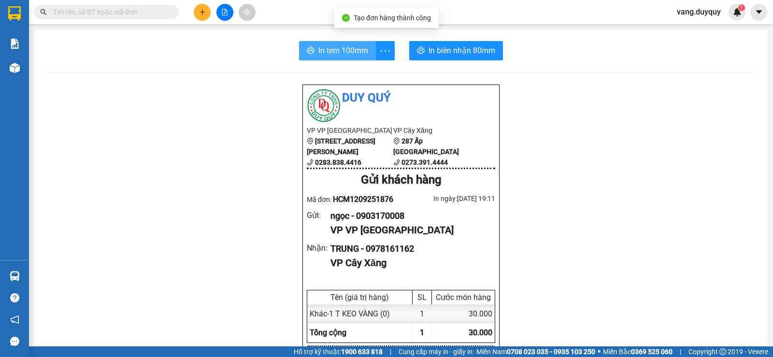
click at [313, 47] on button "In tem 100mm" at bounding box center [337, 50] width 77 height 19
click at [156, 12] on input "text" at bounding box center [110, 12] width 114 height 11
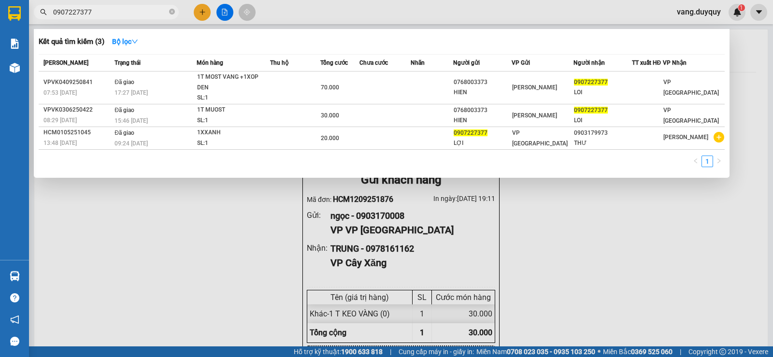
click at [333, 16] on div at bounding box center [386, 178] width 773 height 357
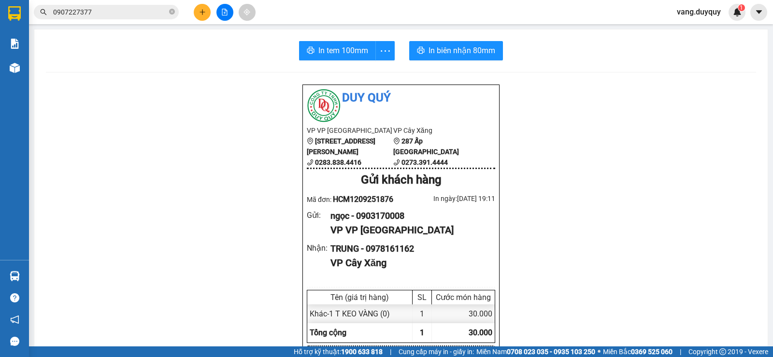
click at [161, 22] on div "Kết quả tìm kiếm ( 3 ) Bộ lọc Mã ĐH Trạng thái Món hàng Thu hộ Tổng cước Chưa c…" at bounding box center [386, 12] width 773 height 24
click at [149, 14] on input "0907227377" at bounding box center [110, 12] width 114 height 11
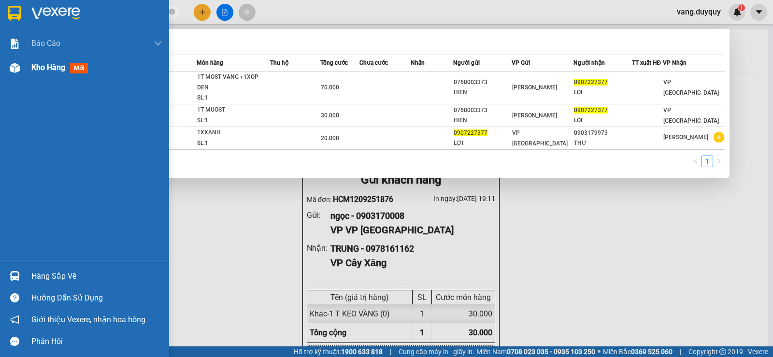
drag, startPoint x: 73, startPoint y: 15, endPoint x: 0, endPoint y: 107, distance: 117.5
click at [0, 106] on section "Kết quả tìm kiếm ( 3 ) Bộ lọc Mã ĐH Trạng thái Món hàng Thu hộ Tổng cước Chưa c…" at bounding box center [386, 178] width 773 height 357
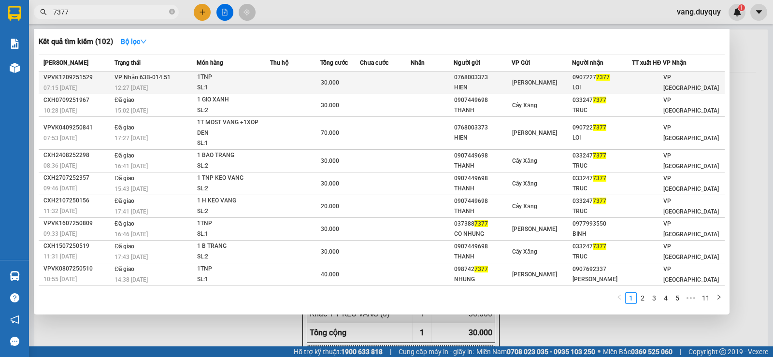
type input "7377"
click at [326, 78] on div "30.000" at bounding box center [340, 82] width 39 height 11
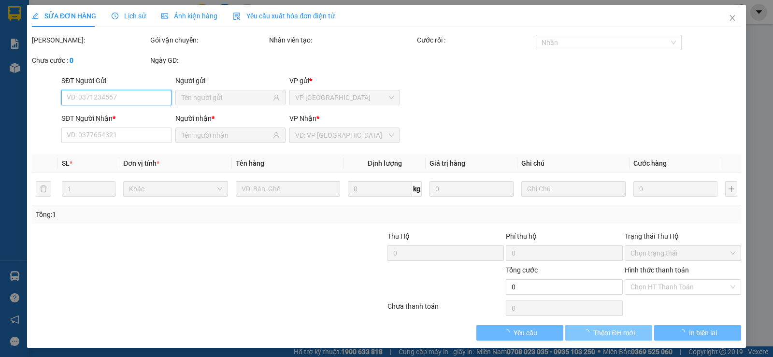
type input "0768003373"
type input "HIEN"
type input "09072277377"
type input "LOI"
type input "30.000"
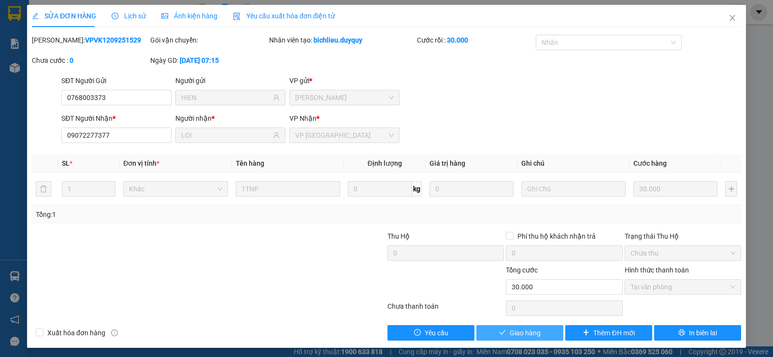
click at [535, 332] on span "Giao hàng" at bounding box center [525, 333] width 31 height 11
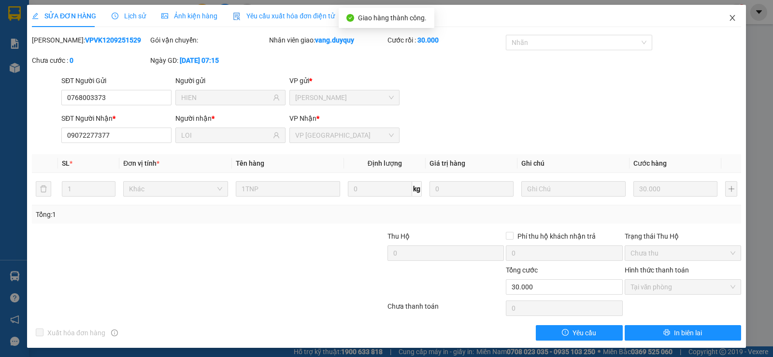
click at [729, 20] on icon "close" at bounding box center [733, 18] width 8 height 8
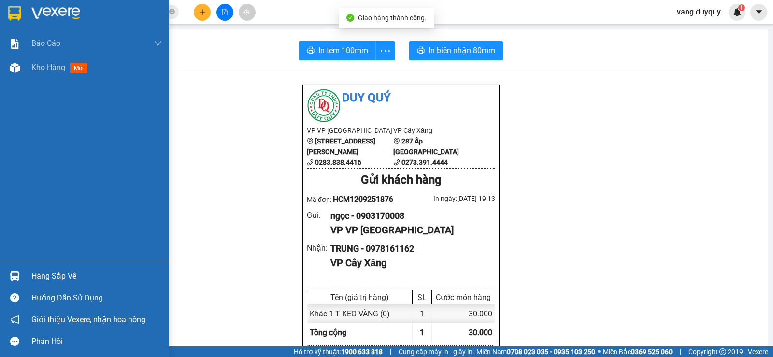
click at [20, 273] on div at bounding box center [14, 276] width 17 height 17
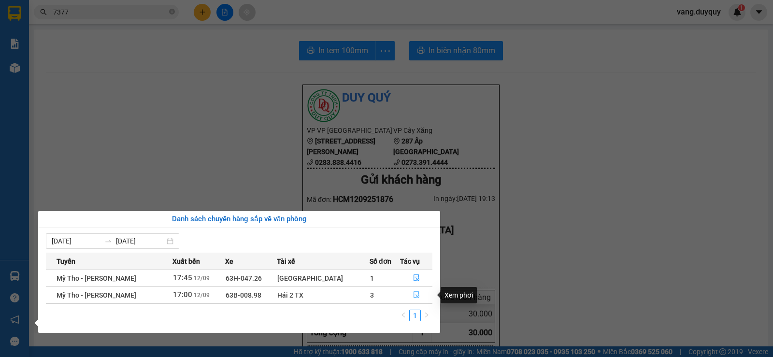
click at [413, 296] on icon "file-done" at bounding box center [416, 294] width 7 height 7
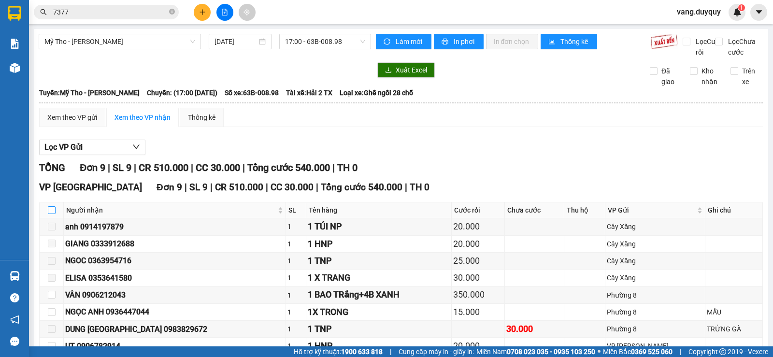
click at [53, 214] on input "checkbox" at bounding box center [52, 210] width 8 height 8
checkbox input "true"
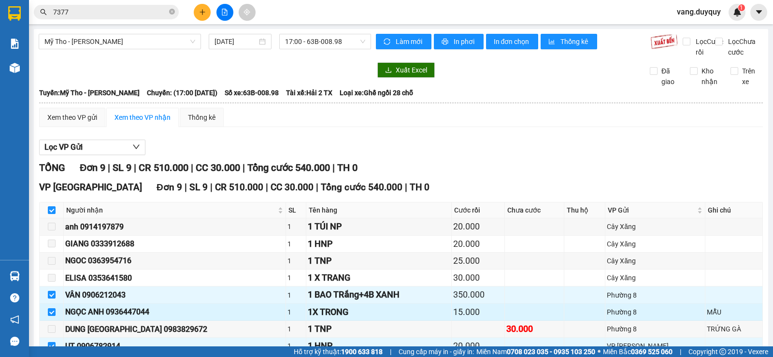
scroll to position [86, 0]
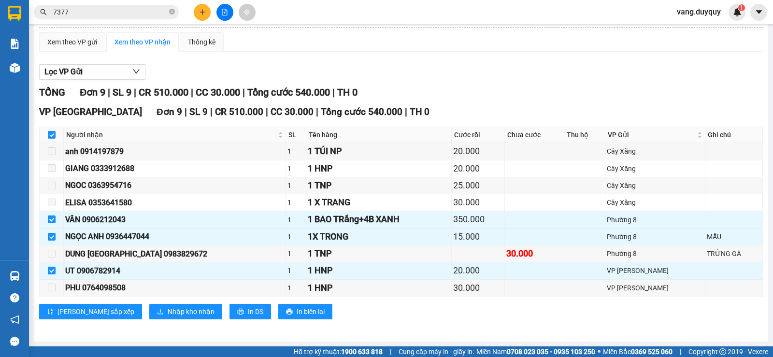
click at [386, 61] on div "Lọc VP Gửi TỔNG Đơn 9 | SL 9 | CR 510.000 | CC 30.000 | Tổng cước 540.000 | TH…" at bounding box center [401, 195] width 724 height 272
click at [101, 13] on input "7377" at bounding box center [110, 12] width 114 height 11
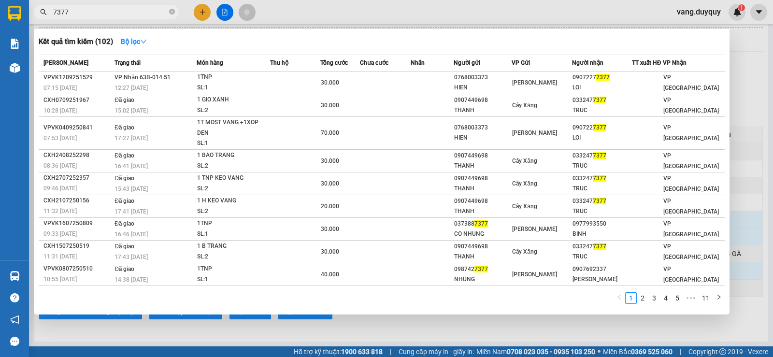
click at [101, 13] on input "7377" at bounding box center [110, 12] width 114 height 11
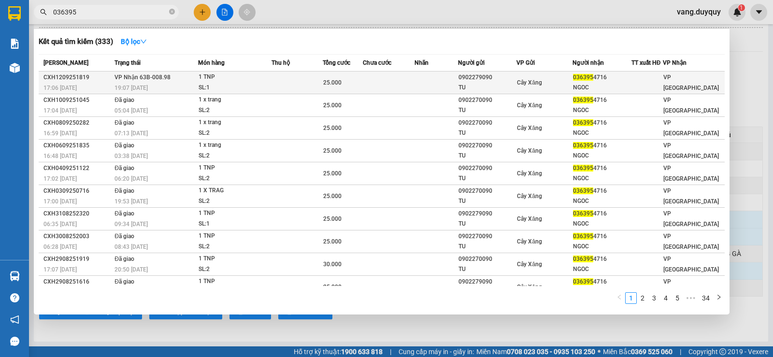
type input "036395"
click at [115, 73] on span "VP Nhận 63B-008.98" at bounding box center [142, 77] width 56 height 8
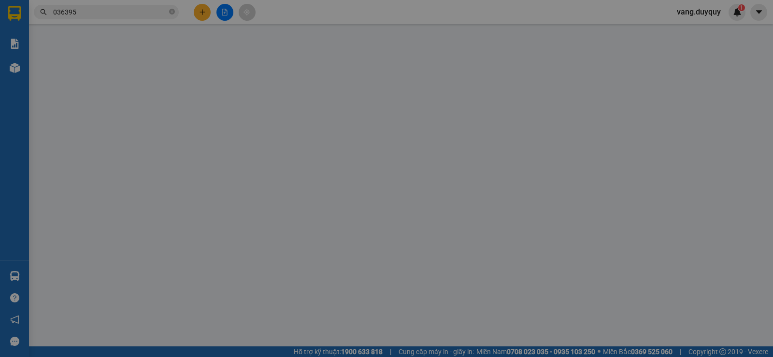
type input "0902279090"
type input "TU"
type input "0363954716"
type input "NGOC"
type input "25.000"
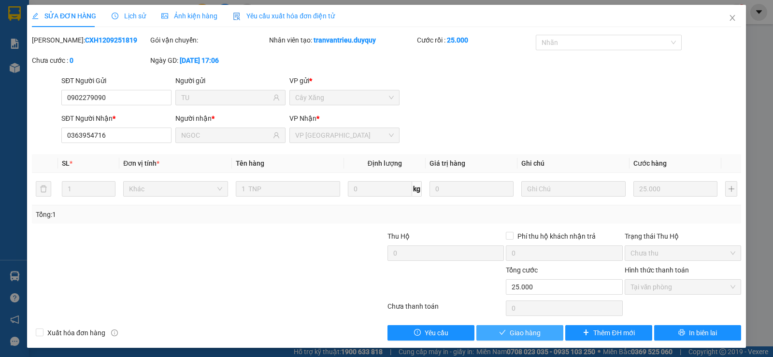
click at [502, 339] on button "Giao hàng" at bounding box center [519, 332] width 87 height 15
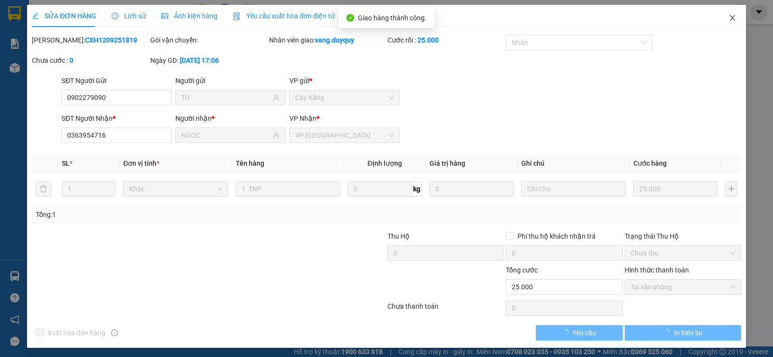
click at [729, 15] on icon "close" at bounding box center [733, 18] width 8 height 8
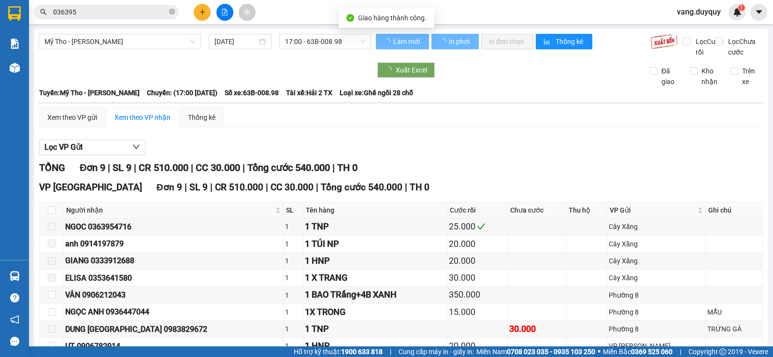
click at [157, 14] on input "036395" at bounding box center [110, 12] width 114 height 11
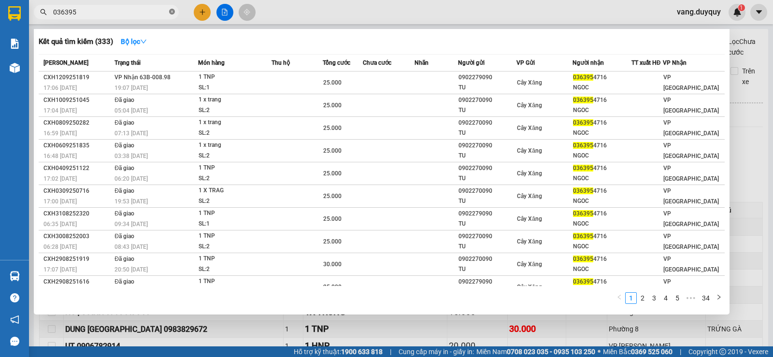
click at [173, 13] on icon "close-circle" at bounding box center [172, 12] width 6 height 6
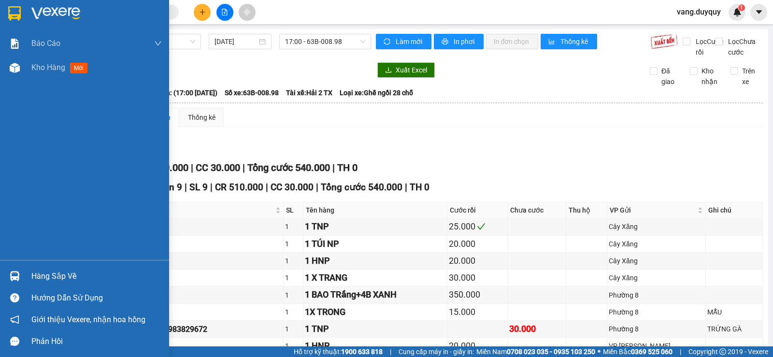
drag, startPoint x: 37, startPoint y: 13, endPoint x: 57, endPoint y: 13, distance: 20.3
click at [21, 14] on div at bounding box center [14, 13] width 17 height 17
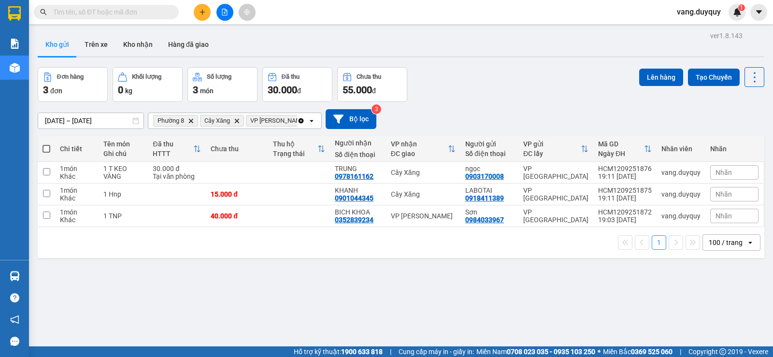
click at [300, 118] on icon "Clear all" at bounding box center [301, 121] width 8 height 8
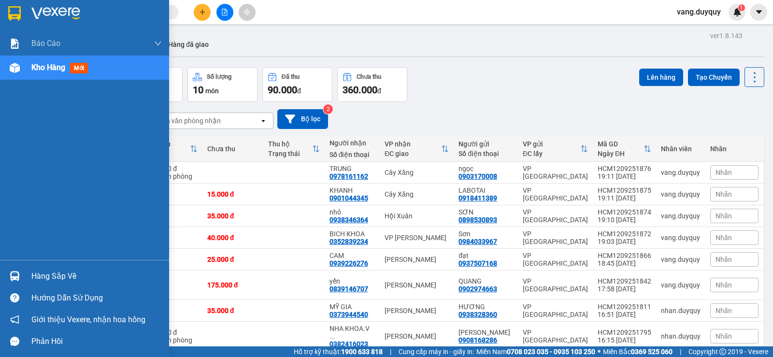
click at [65, 278] on div "Hàng sắp về" at bounding box center [96, 276] width 130 height 14
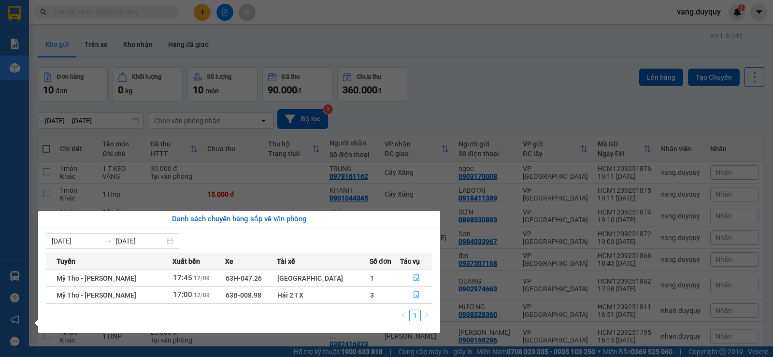
click at [424, 107] on section "Kết quả tìm kiếm ( 333 ) Bộ lọc Mã ĐH Trạng thái Món hàng Thu hộ Tổng cước Chưa…" at bounding box center [386, 178] width 773 height 357
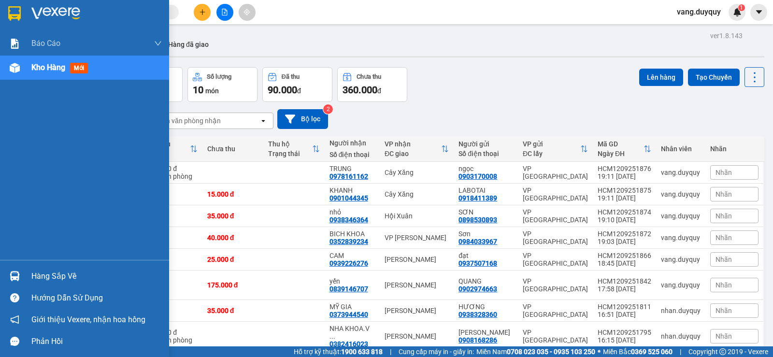
click at [68, 274] on div "Hàng sắp về" at bounding box center [96, 276] width 130 height 14
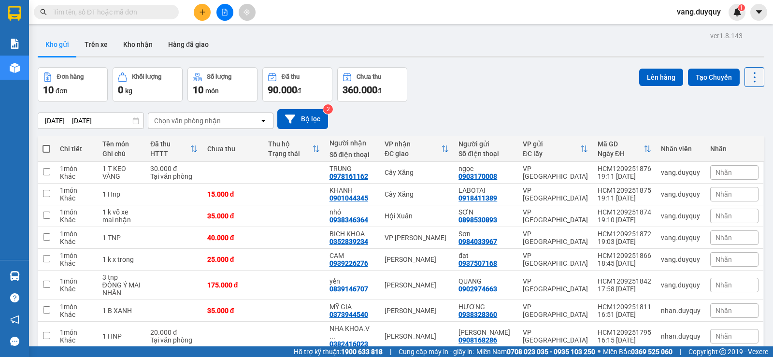
click at [437, 136] on section "Kết quả tìm kiếm ( 333 ) Bộ lọc Mã ĐH Trạng thái Món hàng Thu hộ Tổng cước Chưa…" at bounding box center [386, 178] width 773 height 357
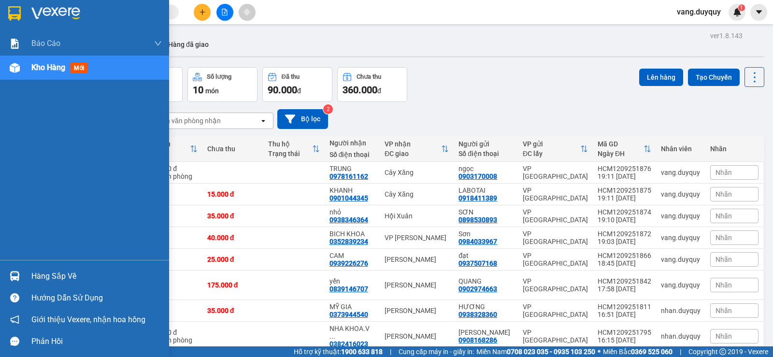
click at [44, 275] on div "Hàng sắp về" at bounding box center [96, 276] width 130 height 14
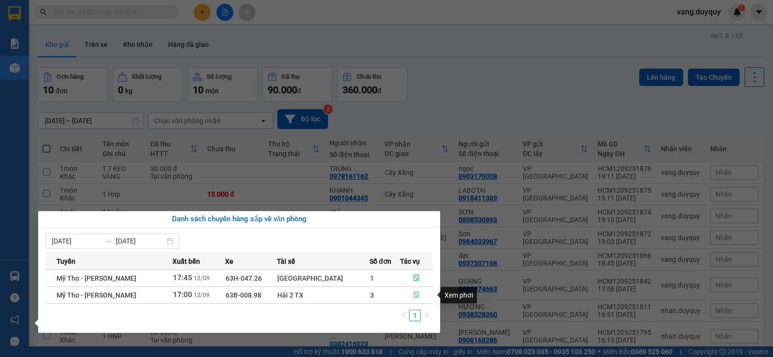
click at [403, 291] on button "button" at bounding box center [415, 294] width 31 height 15
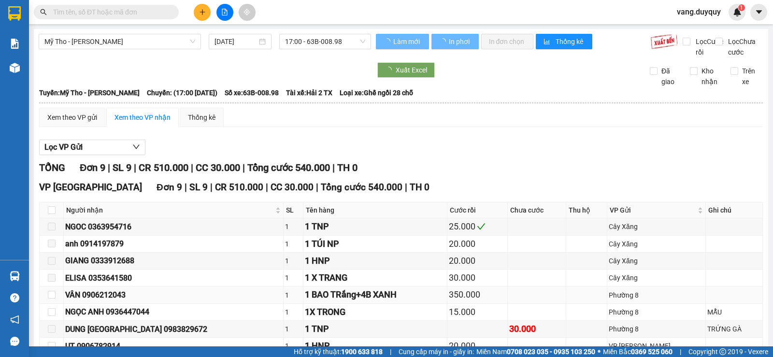
scroll to position [86, 0]
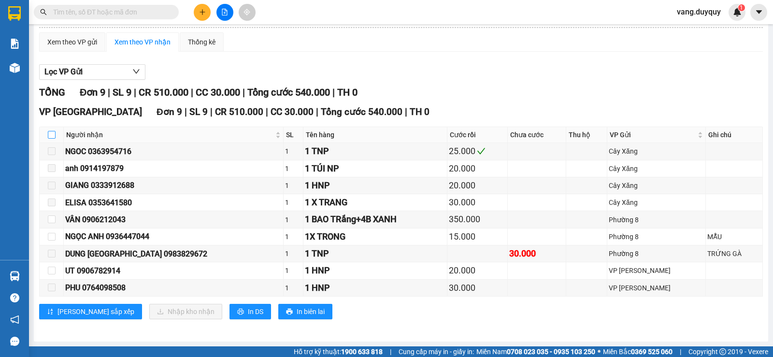
click at [49, 135] on input "checkbox" at bounding box center [52, 135] width 8 height 8
checkbox input "true"
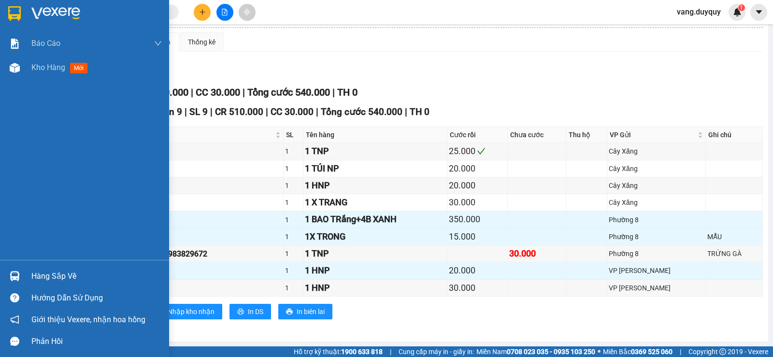
click at [11, 20] on img at bounding box center [14, 13] width 13 height 14
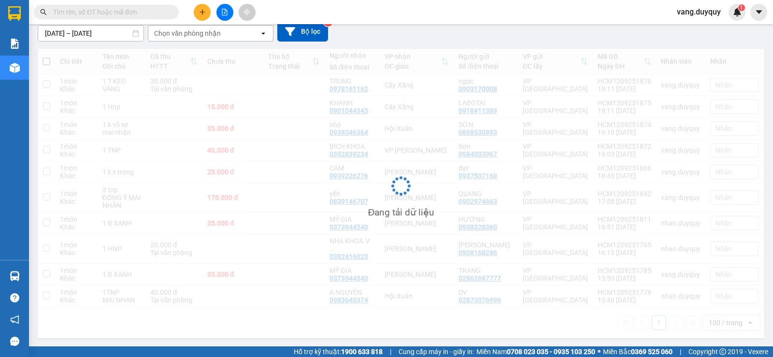
scroll to position [79, 0]
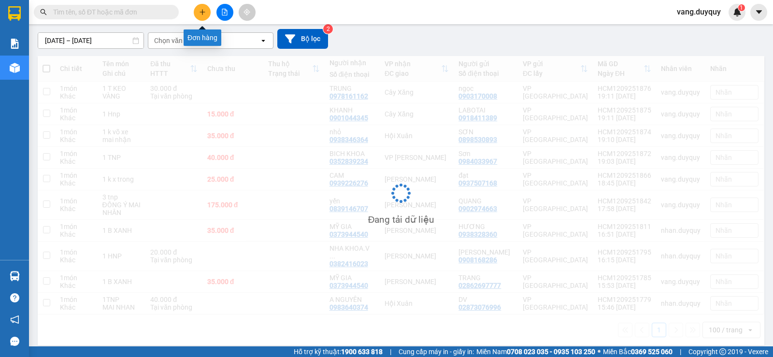
click at [208, 14] on button at bounding box center [202, 12] width 17 height 17
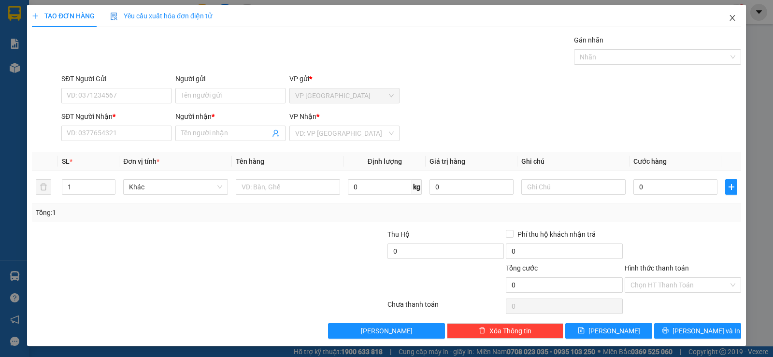
click at [734, 14] on span "Close" at bounding box center [732, 18] width 27 height 27
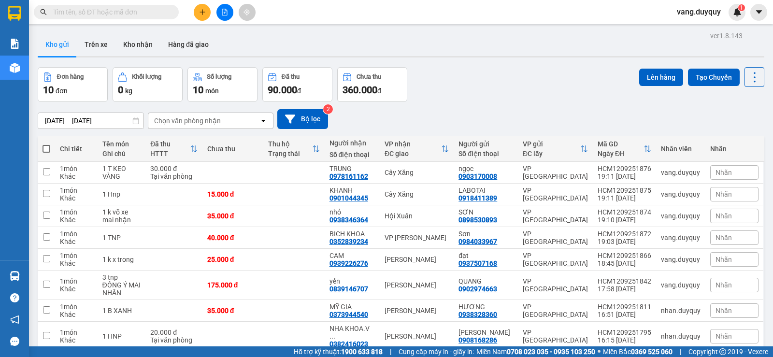
click at [91, 13] on input "text" at bounding box center [110, 12] width 114 height 11
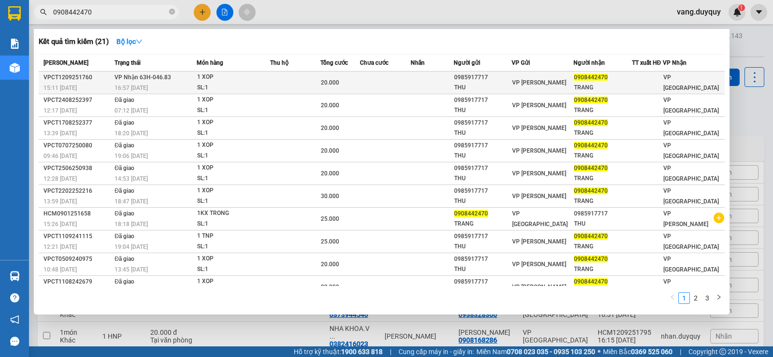
type input "0908442470"
click at [198, 79] on td "1 XOP SL: 1" at bounding box center [233, 82] width 73 height 23
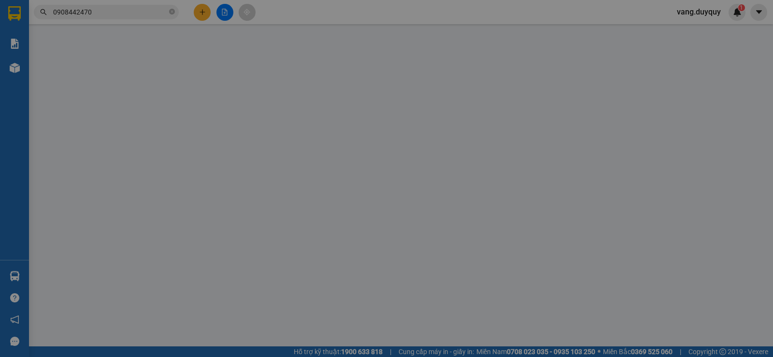
type input "0985917717"
type input "THU"
type input "0908442470"
type input "TRANG"
type input "20.000"
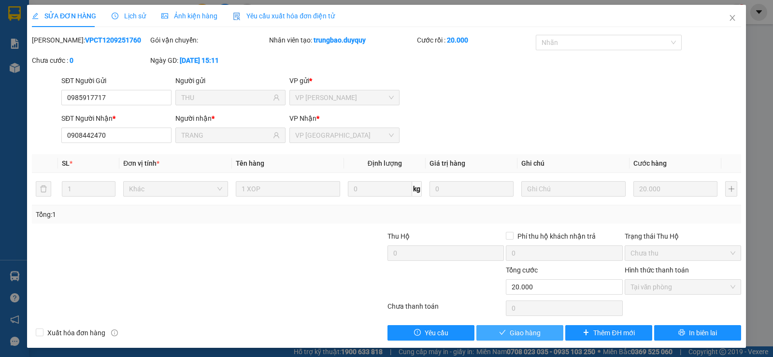
click at [531, 329] on span "Giao hàng" at bounding box center [525, 333] width 31 height 11
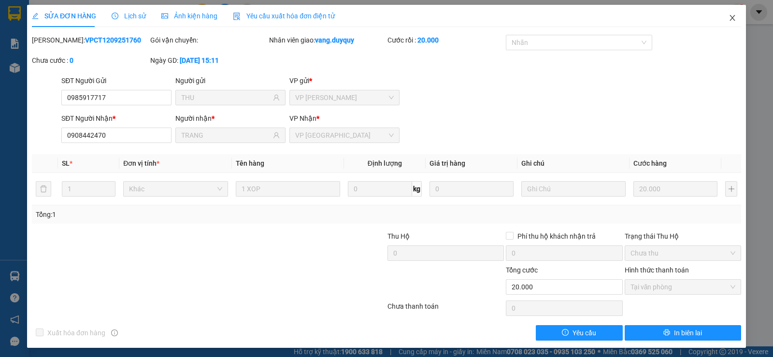
click at [726, 10] on span "Close" at bounding box center [732, 18] width 27 height 27
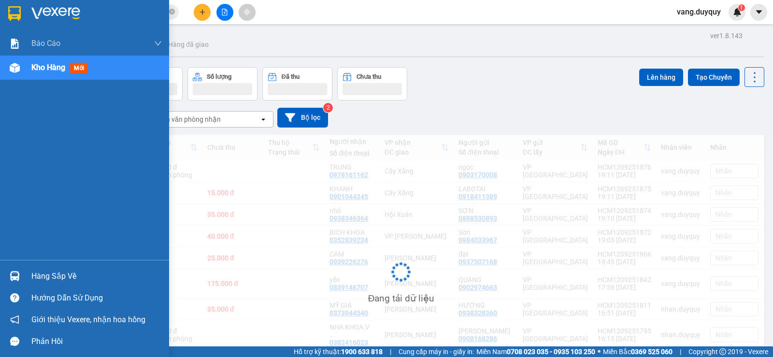
click at [44, 274] on div "Hàng sắp về" at bounding box center [96, 276] width 130 height 14
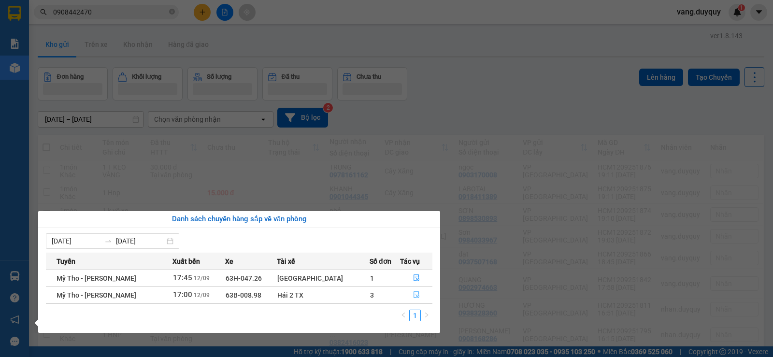
click at [413, 299] on span "file-done" at bounding box center [416, 295] width 7 height 8
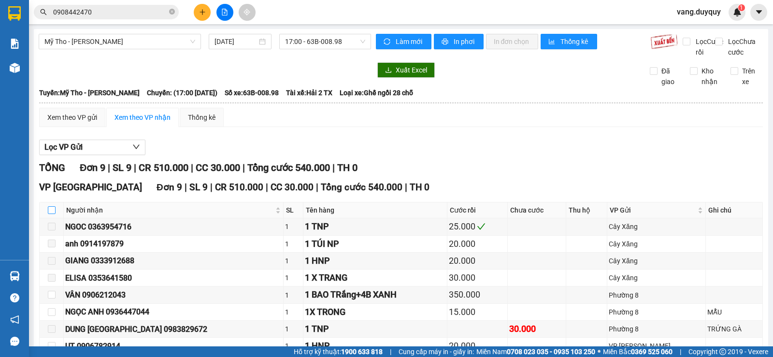
click at [53, 214] on input "checkbox" at bounding box center [52, 210] width 8 height 8
checkbox input "true"
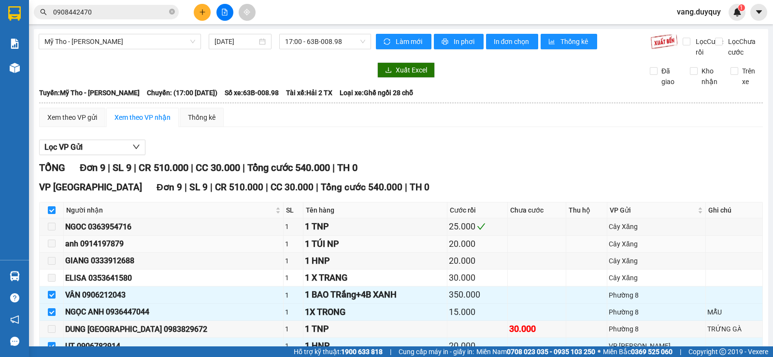
scroll to position [86, 0]
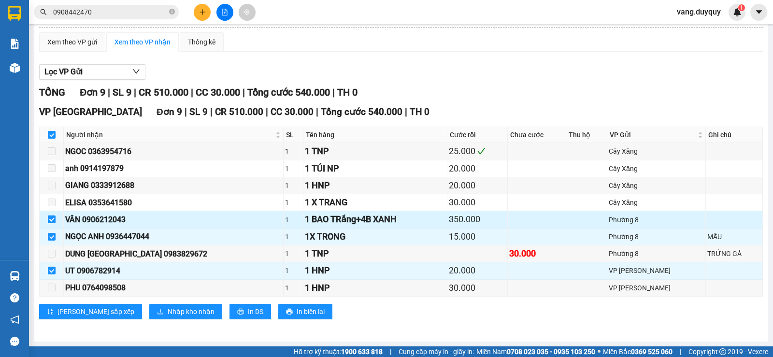
click at [53, 220] on input "checkbox" at bounding box center [52, 219] width 8 height 8
checkbox input "false"
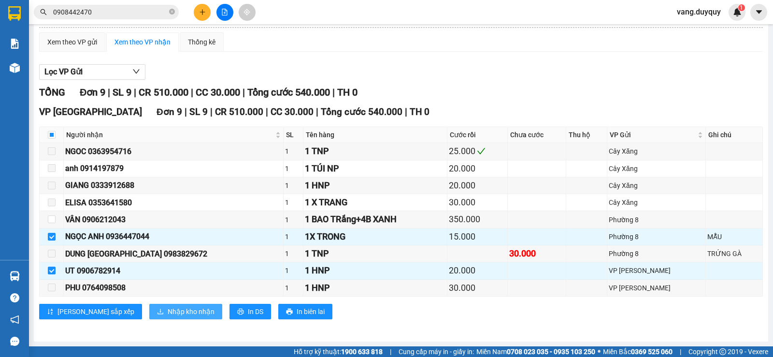
click at [168, 309] on span "Nhập kho nhận" at bounding box center [191, 311] width 47 height 11
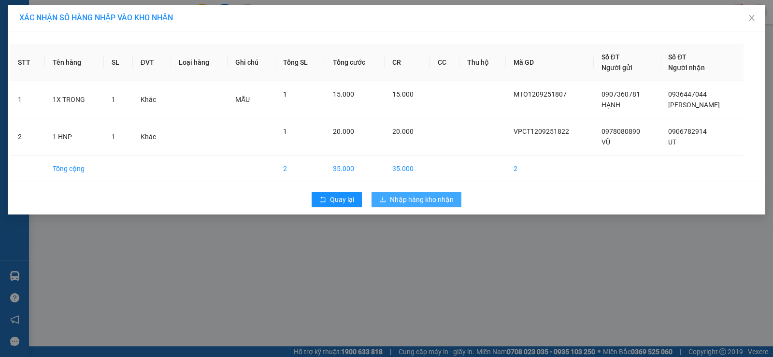
click at [390, 200] on span "Nhập hàng kho nhận" at bounding box center [422, 199] width 64 height 11
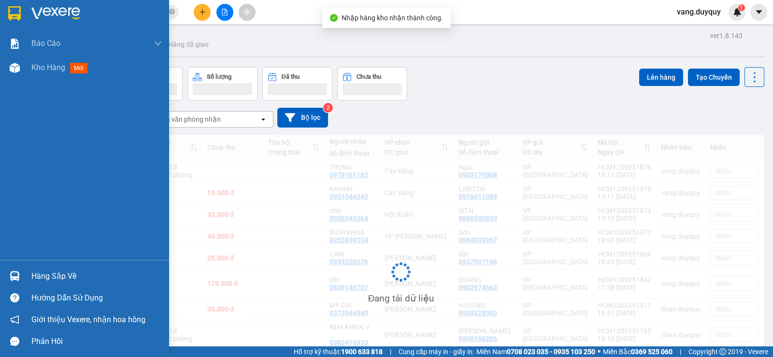
click at [21, 273] on div at bounding box center [14, 276] width 17 height 17
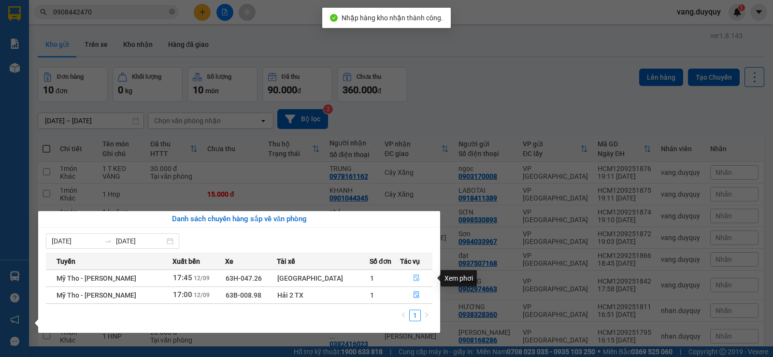
click at [416, 275] on button "button" at bounding box center [415, 278] width 31 height 15
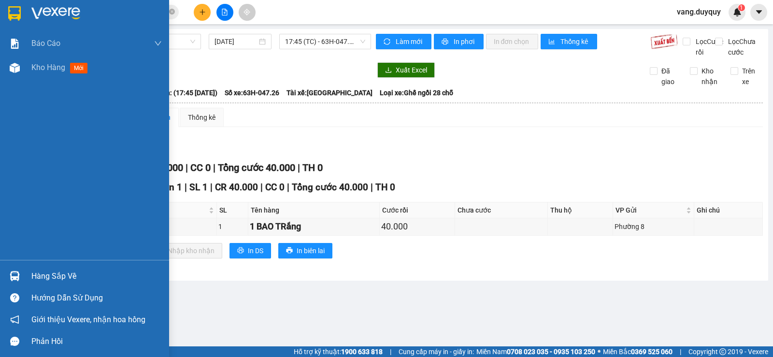
click at [16, 20] on img at bounding box center [14, 13] width 13 height 14
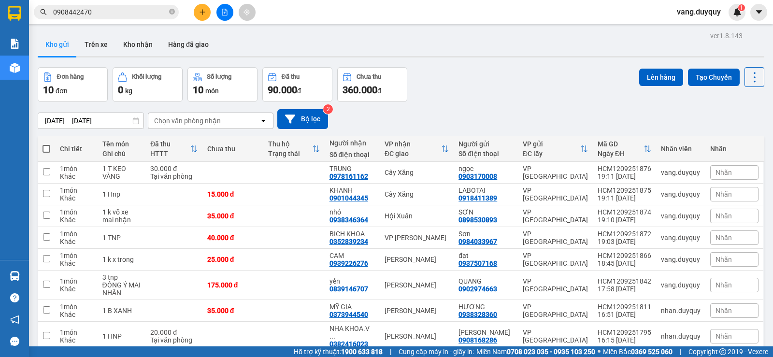
click at [202, 16] on button at bounding box center [202, 12] width 17 height 17
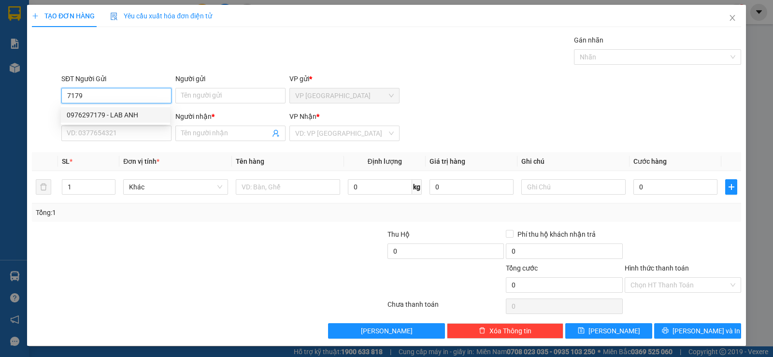
click at [133, 120] on div "0976297179 - LAB ANH" at bounding box center [116, 115] width 98 height 11
type input "0976297179"
type input "LAB ANH"
type input "0786867789"
type input "NK SG 20"
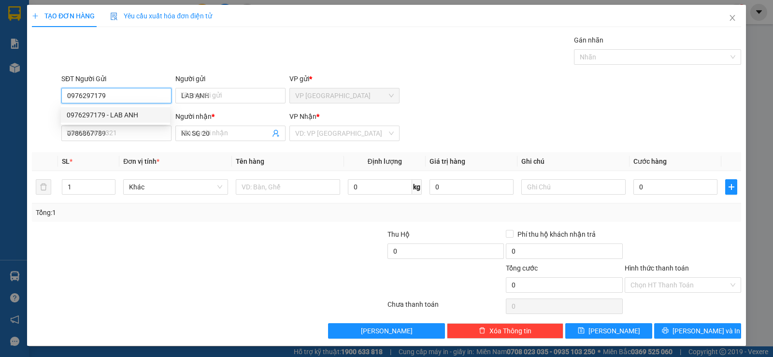
type input "15.000"
type input "0976297179"
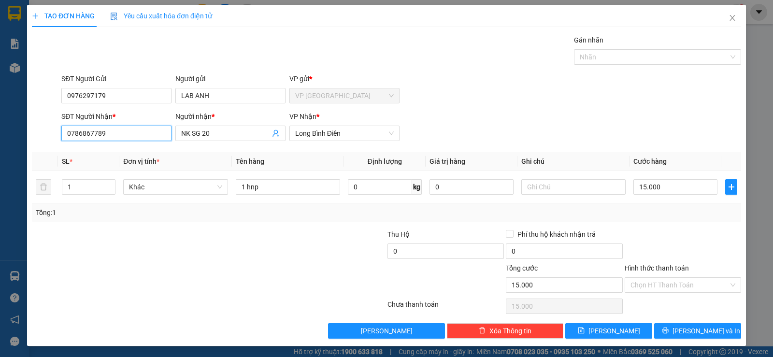
click at [147, 134] on input "0786867789" at bounding box center [116, 133] width 110 height 15
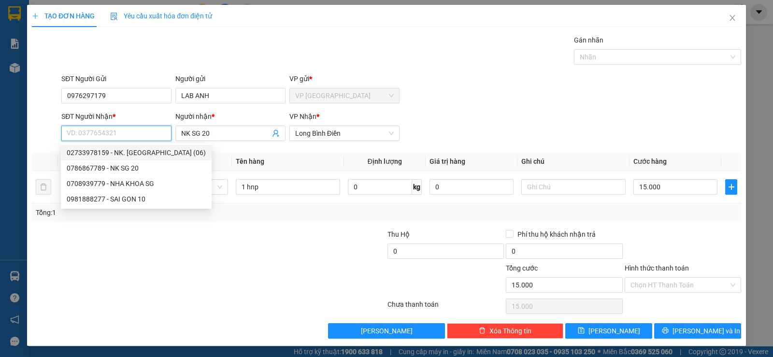
click at [151, 155] on div "02733978159 - NK. SÀI GÒN (06)" at bounding box center [136, 152] width 139 height 11
type input "02733978159"
type input "NK. SÀI GÒN (06)"
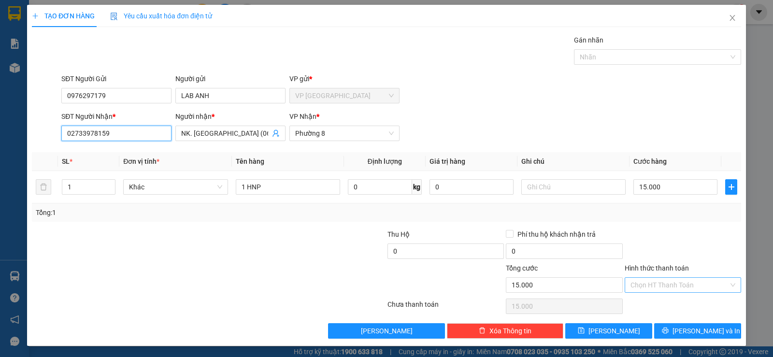
type input "02733978159"
drag, startPoint x: 669, startPoint y: 284, endPoint x: 668, endPoint y: 293, distance: 9.2
click at [669, 285] on input "Hình thức thanh toán" at bounding box center [679, 285] width 98 height 14
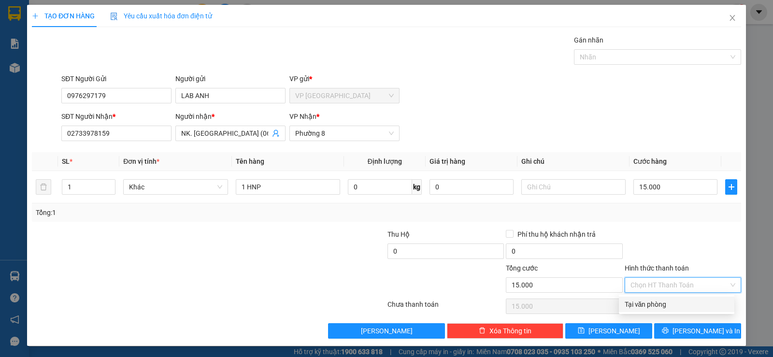
click at [668, 306] on div "Tại văn phòng" at bounding box center [677, 304] width 104 height 11
type input "0"
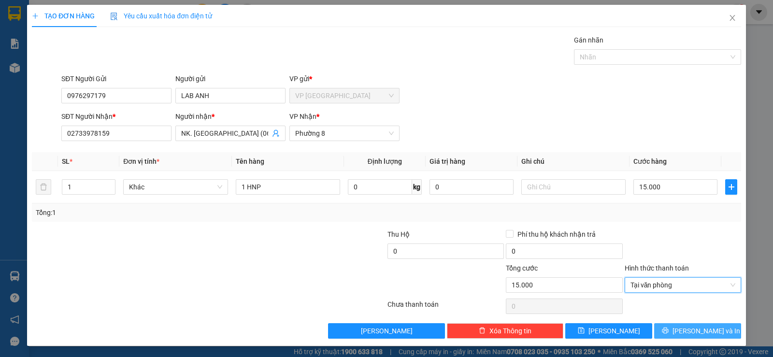
click at [669, 328] on icon "printer" at bounding box center [665, 330] width 7 height 7
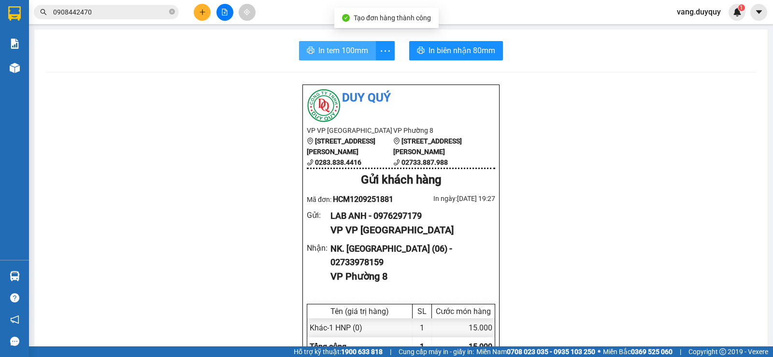
click at [335, 55] on span "In tem 100mm" at bounding box center [343, 50] width 50 height 12
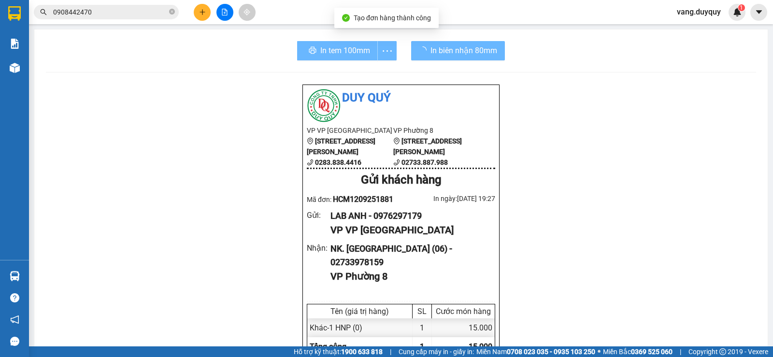
scroll to position [57, 0]
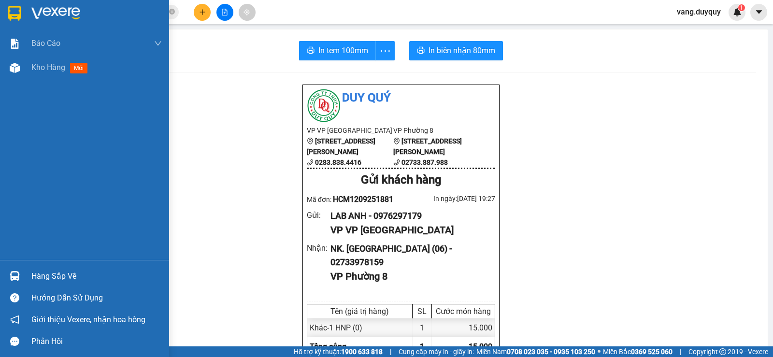
click at [4, 21] on div at bounding box center [84, 15] width 169 height 31
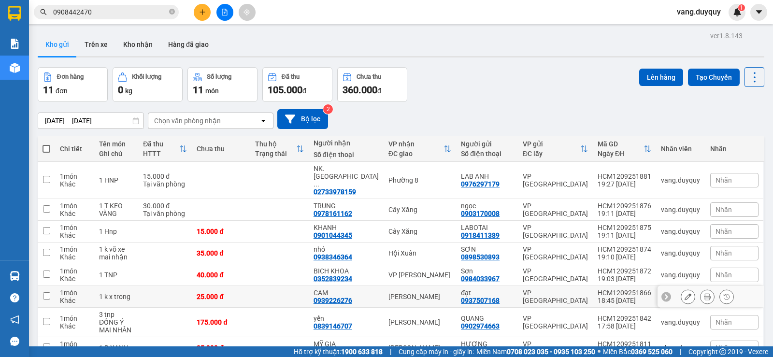
scroll to position [102, 0]
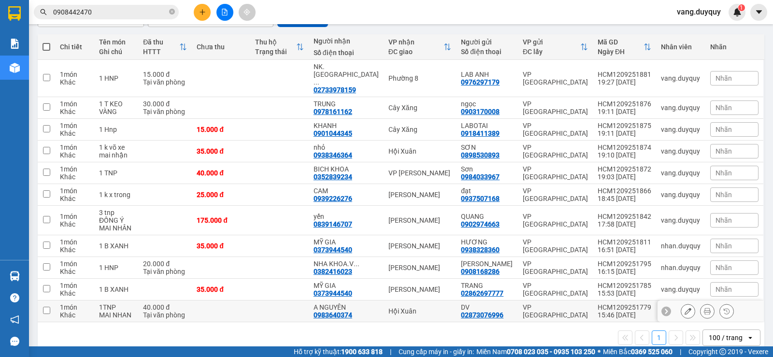
click at [271, 300] on td at bounding box center [279, 311] width 58 height 22
checkbox input "true"
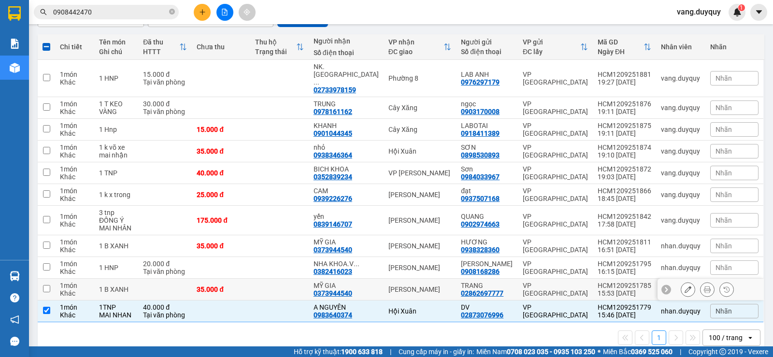
click at [283, 279] on td at bounding box center [279, 290] width 58 height 22
checkbox input "true"
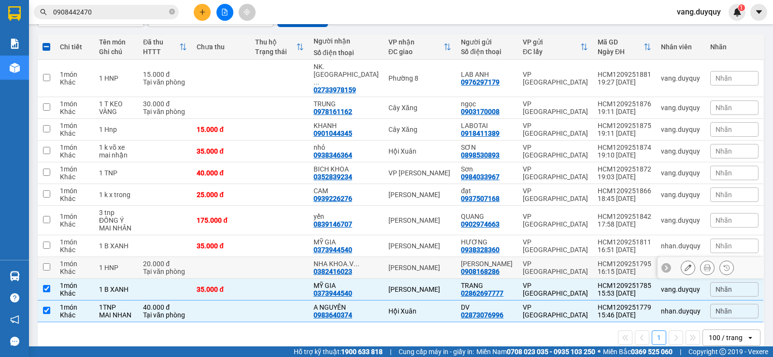
click at [293, 257] on td at bounding box center [279, 268] width 58 height 22
checkbox input "true"
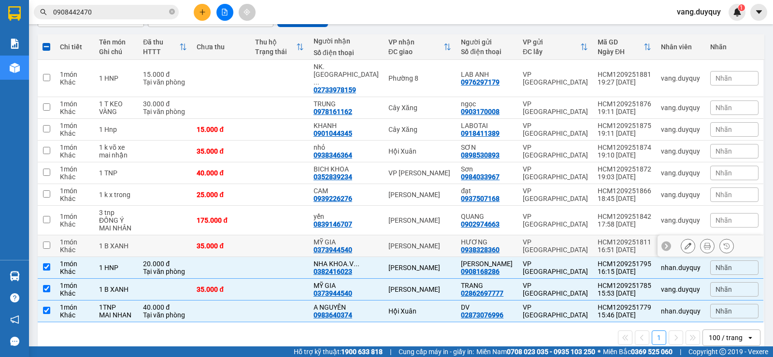
click at [299, 235] on td at bounding box center [279, 246] width 58 height 22
checkbox input "true"
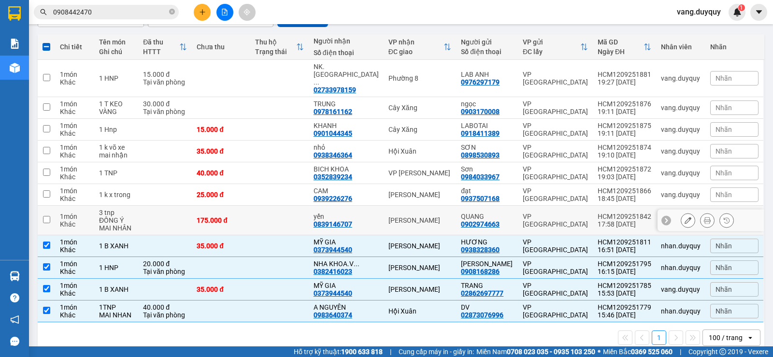
click at [302, 206] on td at bounding box center [279, 220] width 58 height 29
checkbox input "true"
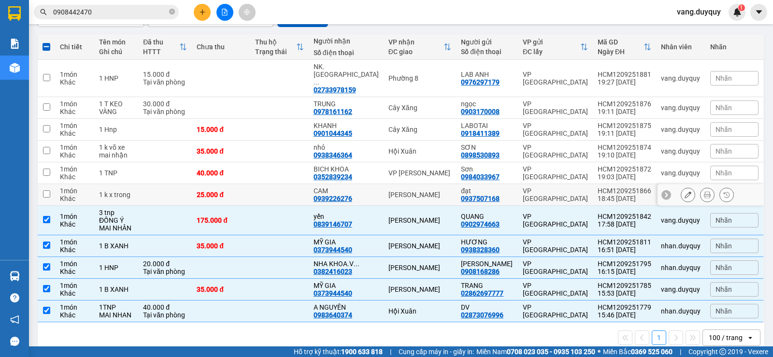
click at [308, 184] on td at bounding box center [279, 195] width 58 height 22
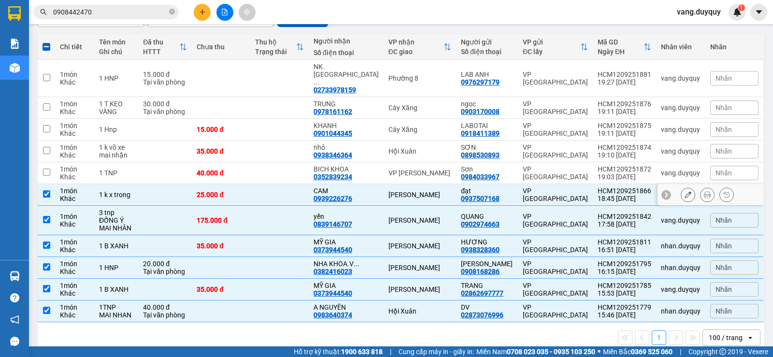
click at [308, 184] on td at bounding box center [279, 195] width 58 height 22
checkbox input "false"
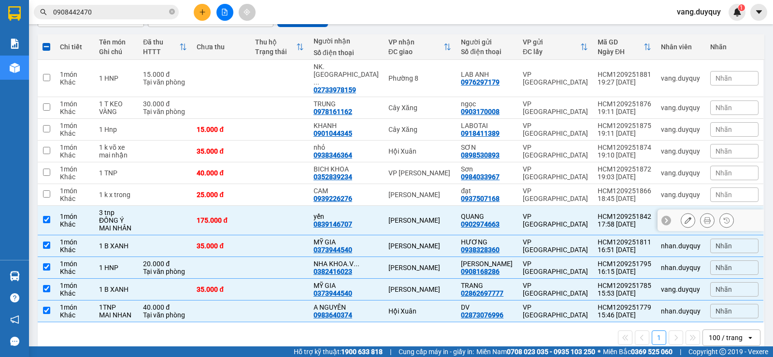
click at [226, 213] on td "175.000 đ" at bounding box center [221, 220] width 58 height 29
checkbox input "false"
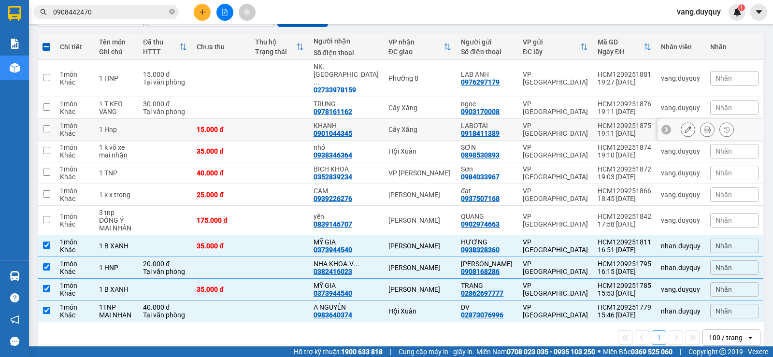
scroll to position [0, 0]
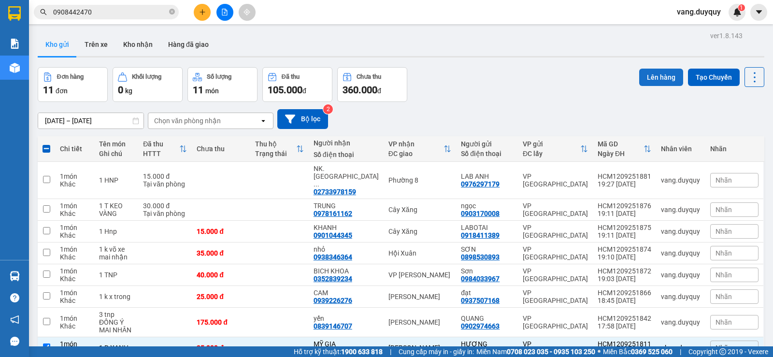
click at [656, 75] on button "Lên hàng" at bounding box center [661, 77] width 44 height 17
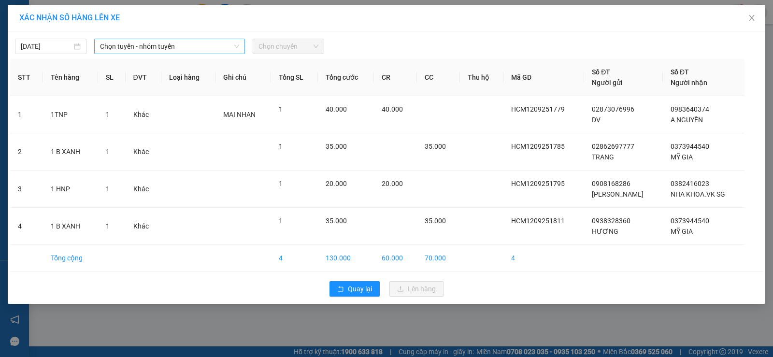
click at [169, 43] on span "Chọn tuyến - nhóm tuyến" at bounding box center [169, 46] width 139 height 14
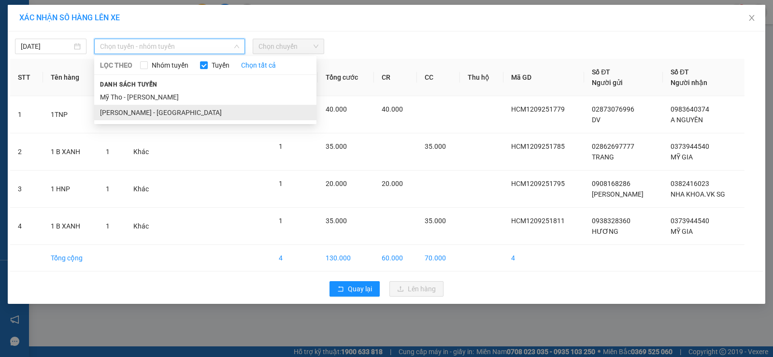
click at [153, 114] on li "[PERSON_NAME] - [GEOGRAPHIC_DATA]" at bounding box center [205, 112] width 222 height 15
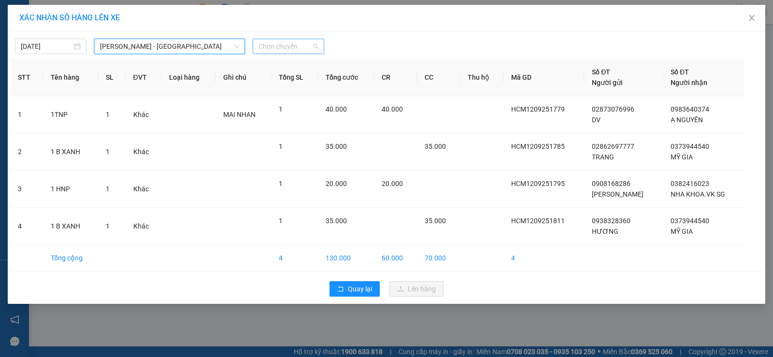
click at [272, 48] on span "Chọn chuyến" at bounding box center [288, 46] width 60 height 14
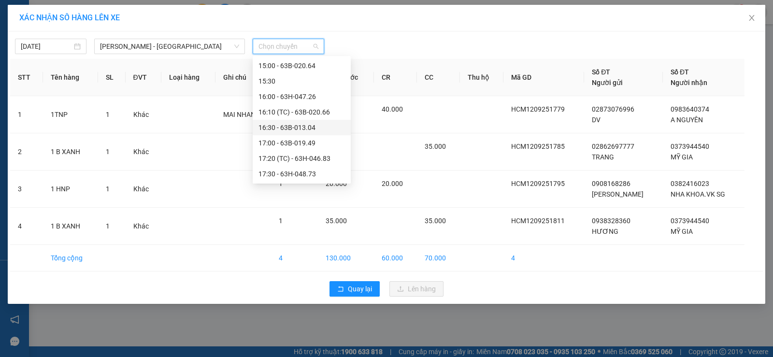
scroll to position [464, 0]
click at [304, 111] on div "18:00 - 63B-007.33" at bounding box center [301, 112] width 86 height 11
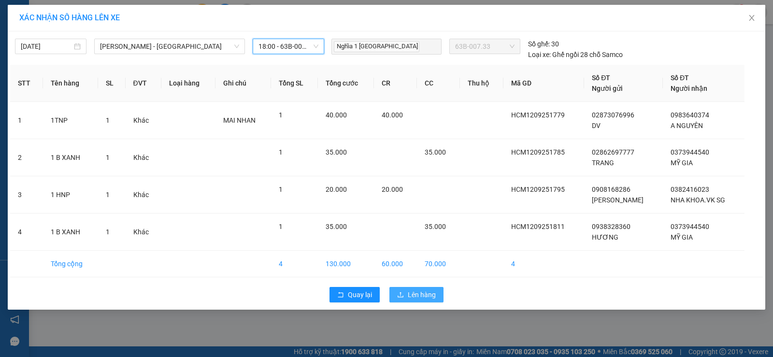
click at [410, 288] on button "Lên hàng" at bounding box center [416, 294] width 54 height 15
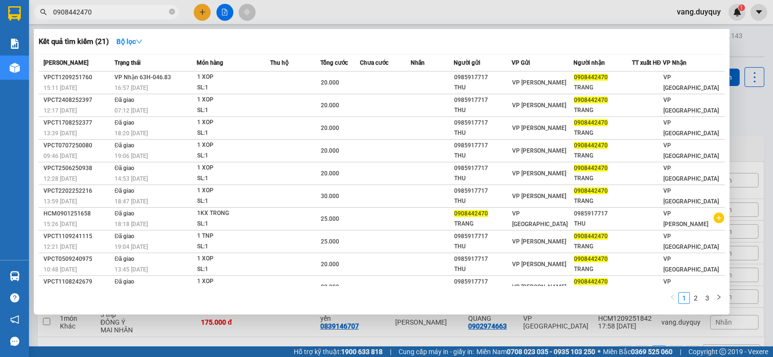
drag, startPoint x: 171, startPoint y: 12, endPoint x: 68, endPoint y: 0, distance: 104.0
click at [168, 13] on span "0908442470" at bounding box center [106, 12] width 145 height 14
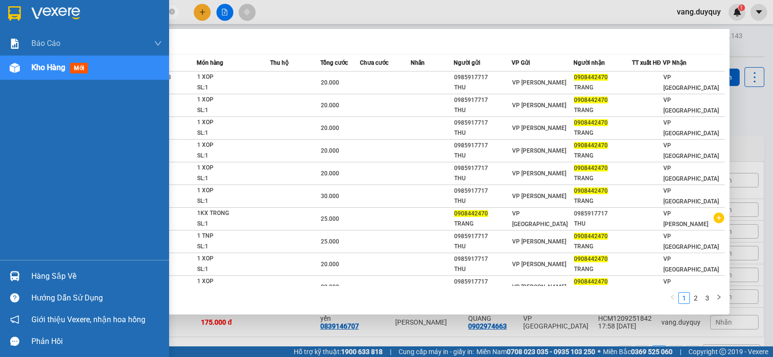
click at [0, 10] on div at bounding box center [84, 15] width 169 height 31
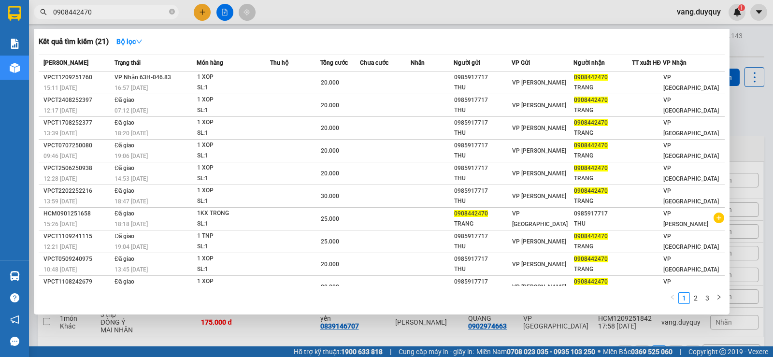
click at [199, 12] on div at bounding box center [386, 178] width 773 height 357
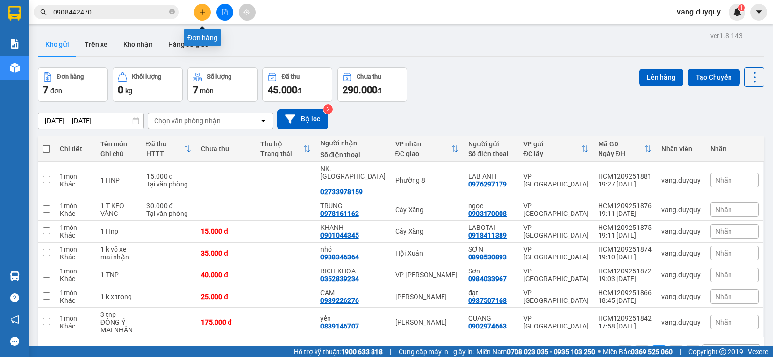
click at [199, 12] on icon "plus" at bounding box center [202, 12] width 7 height 7
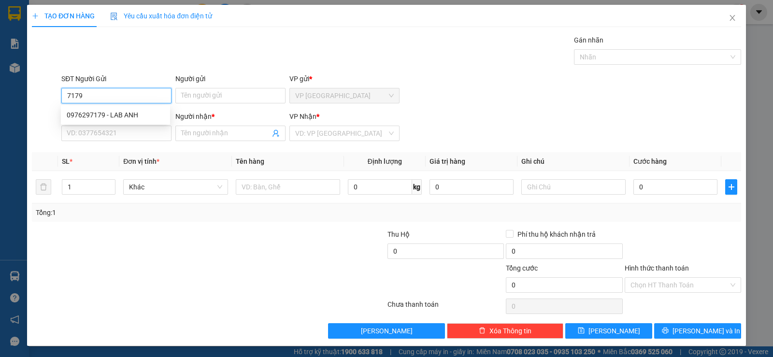
click at [120, 111] on div "0976297179 - LAB ANH" at bounding box center [116, 115] width 98 height 11
type input "0976297179"
type input "LAB ANH"
type input "02733978159"
type input "NK. SÀI GÒN (06)"
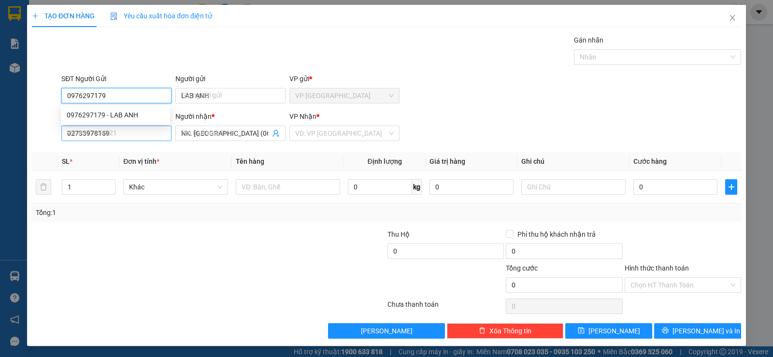
type input "15.000"
type input "0976297179"
click at [135, 126] on input "02733978159" at bounding box center [116, 133] width 110 height 15
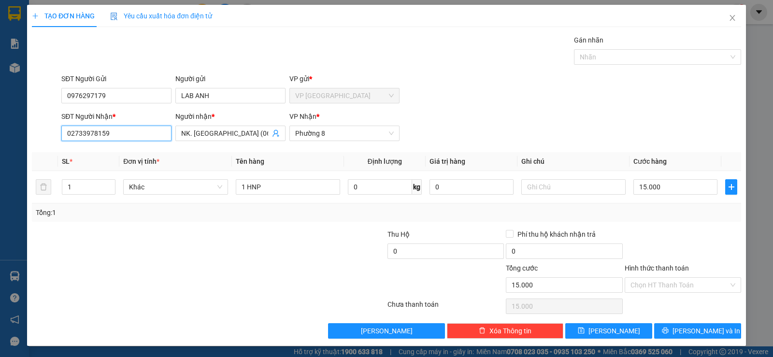
click at [135, 126] on input "02733978159" at bounding box center [116, 133] width 110 height 15
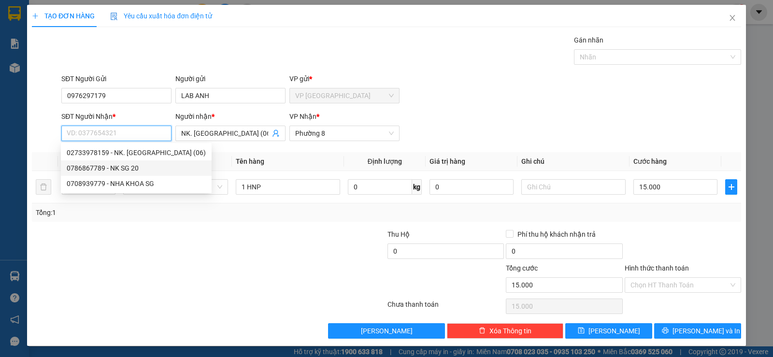
click at [132, 166] on div "0786867789 - NK SG 20" at bounding box center [136, 168] width 139 height 11
type input "0786867789"
type input "NK SG 20"
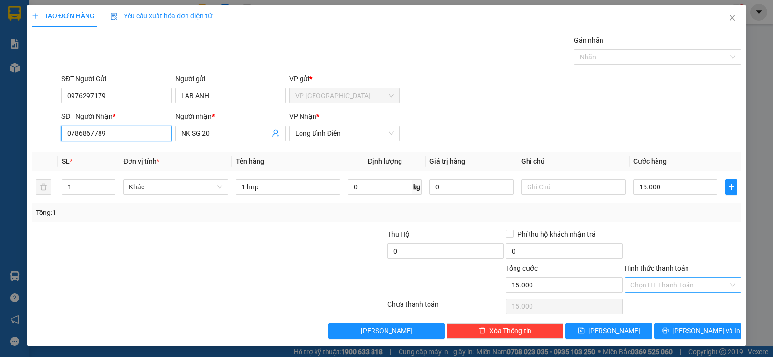
type input "0786867789"
click at [681, 286] on input "Hình thức thanh toán" at bounding box center [679, 285] width 98 height 14
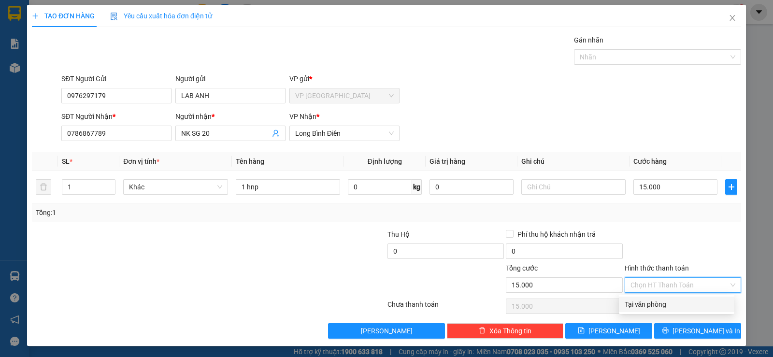
click at [673, 302] on div "Tại văn phòng" at bounding box center [677, 304] width 104 height 11
type input "0"
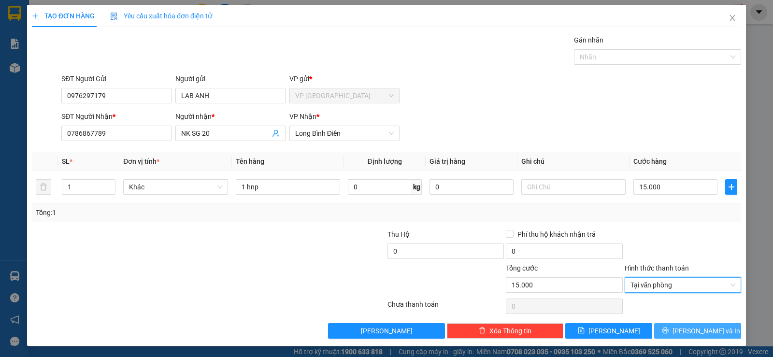
click at [672, 326] on button "[PERSON_NAME] và In" at bounding box center [697, 330] width 87 height 15
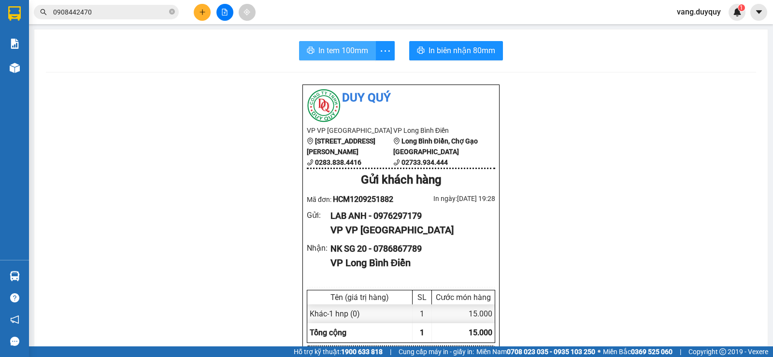
click at [357, 56] on span "In tem 100mm" at bounding box center [343, 50] width 50 height 12
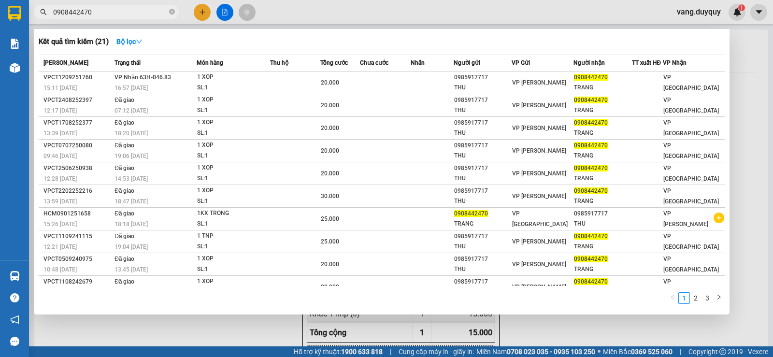
click at [135, 8] on input "0908442470" at bounding box center [110, 12] width 114 height 11
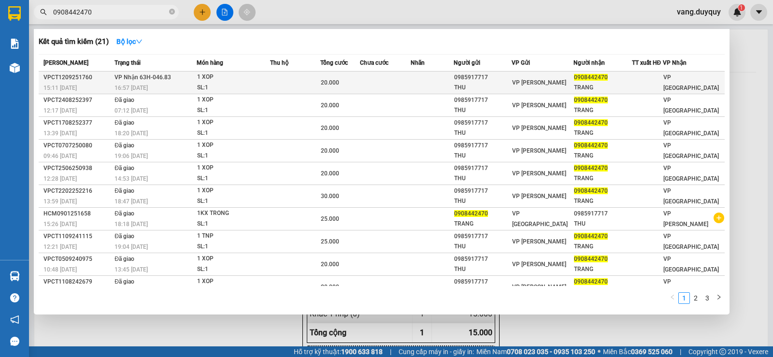
click at [226, 80] on div "1 XOP" at bounding box center [233, 77] width 72 height 11
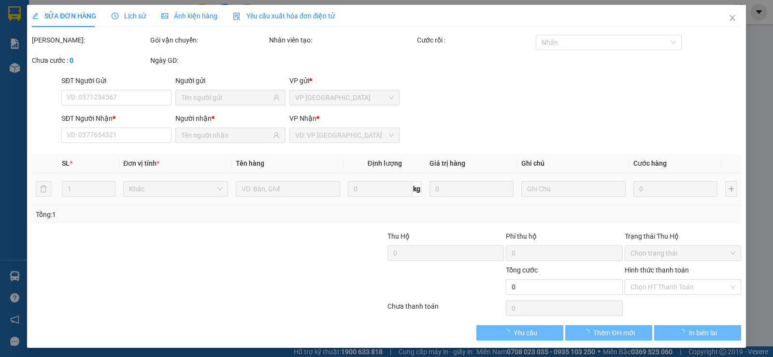
type input "0985917717"
type input "THU"
type input "0908442470"
type input "TRANG"
type input "20.000"
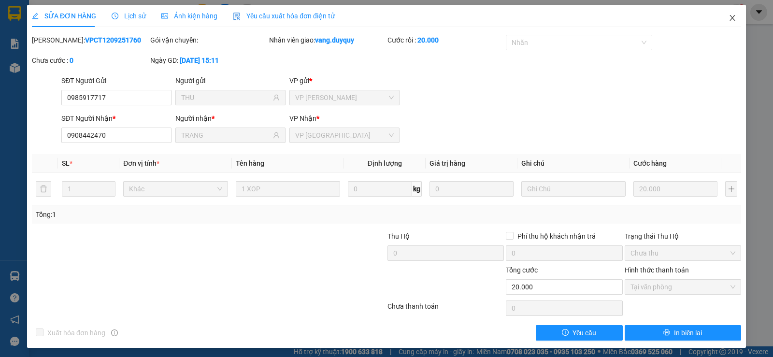
drag, startPoint x: 727, startPoint y: 23, endPoint x: 691, endPoint y: 3, distance: 40.2
click at [727, 22] on span "Close" at bounding box center [732, 18] width 27 height 27
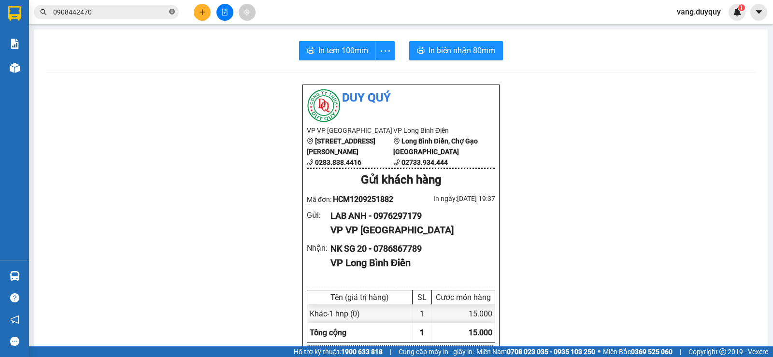
click at [172, 13] on icon "close-circle" at bounding box center [172, 12] width 6 height 6
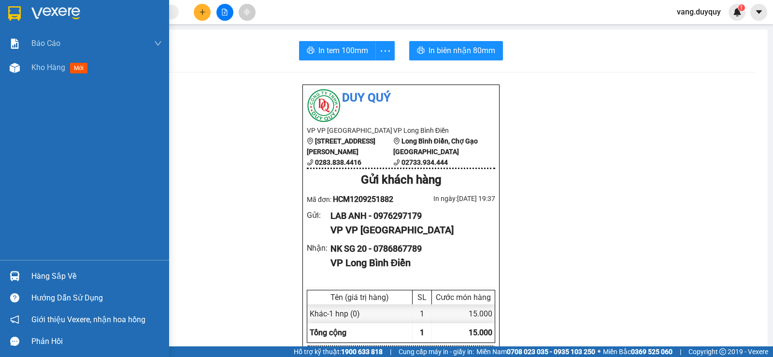
click at [0, 15] on div at bounding box center [84, 15] width 169 height 31
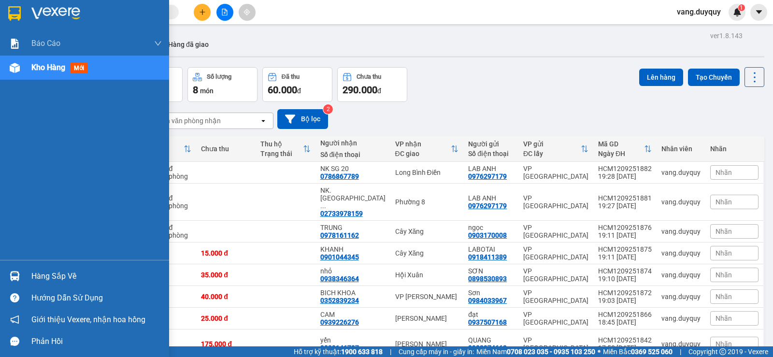
click at [53, 271] on div "Hàng sắp về" at bounding box center [96, 276] width 130 height 14
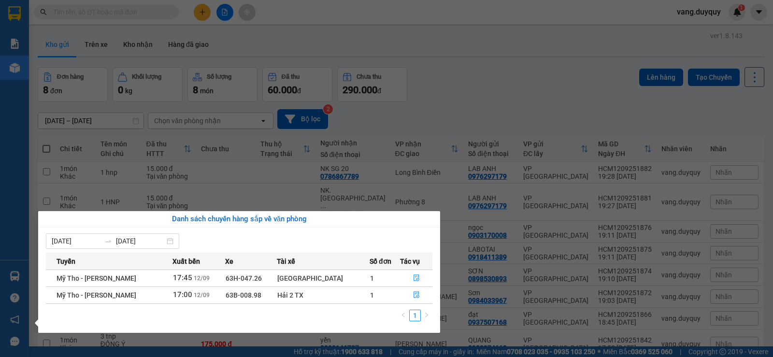
click at [10, 131] on div "Báo cáo 1. Báo cáo dòng tiền (nhân viên) 2. Doanh số tạo đơn theo VP gửi (nhân …" at bounding box center [14, 178] width 29 height 357
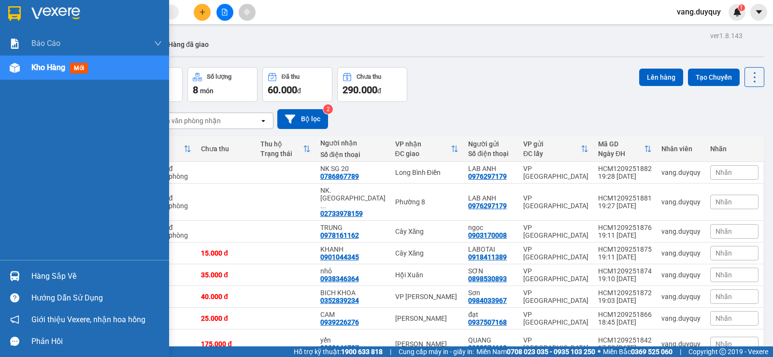
click at [61, 273] on div "Hàng sắp về" at bounding box center [96, 276] width 130 height 14
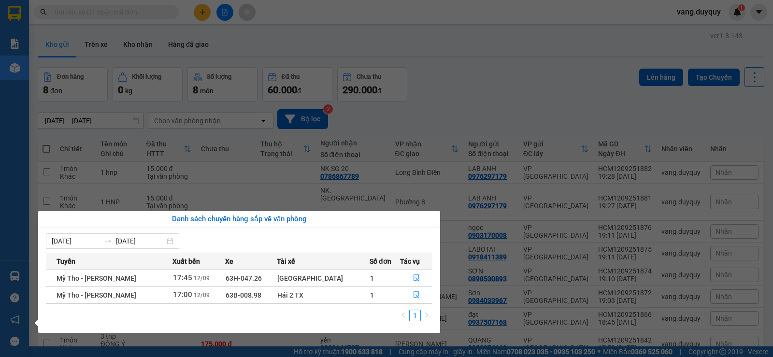
click at [457, 76] on section "Kết quả tìm kiếm ( 21 ) Bộ lọc Mã ĐH Trạng thái Món hàng Thu hộ Tổng cước Chưa …" at bounding box center [386, 178] width 773 height 357
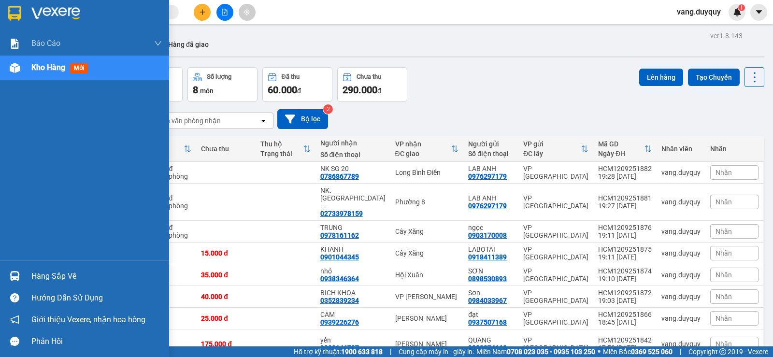
click at [12, 14] on img at bounding box center [14, 13] width 13 height 14
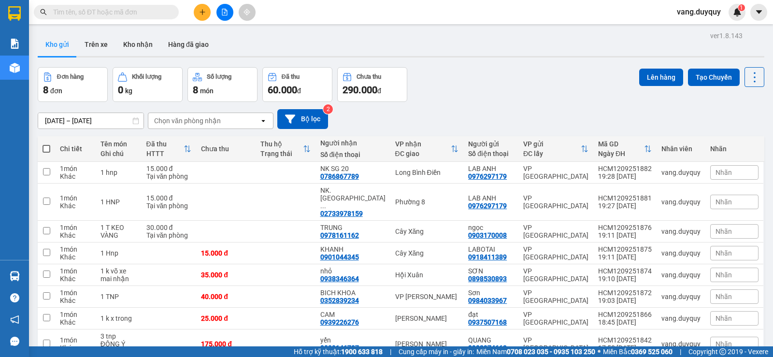
click at [147, 14] on input "text" at bounding box center [110, 12] width 114 height 11
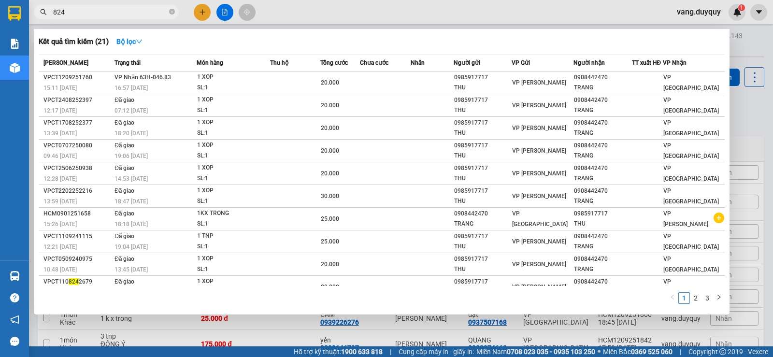
type input "8246"
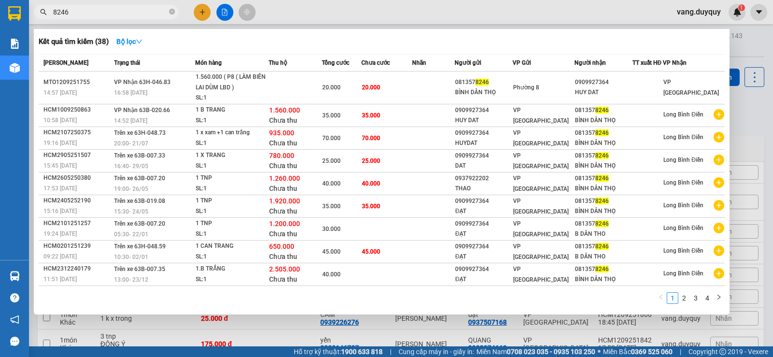
click at [88, 13] on input "8246" at bounding box center [110, 12] width 114 height 11
click at [171, 12] on icon "close-circle" at bounding box center [172, 12] width 6 height 6
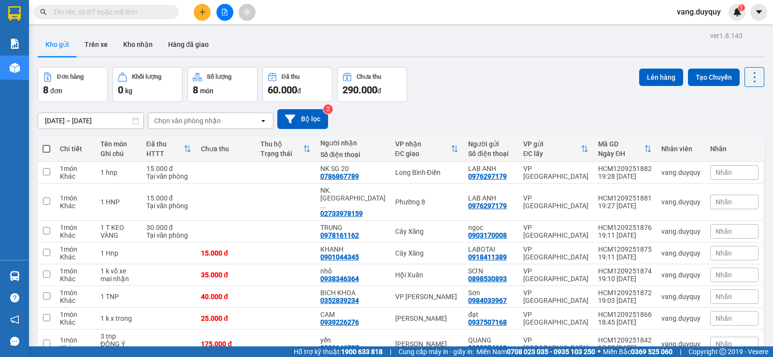
click at [145, 13] on input "text" at bounding box center [110, 12] width 114 height 11
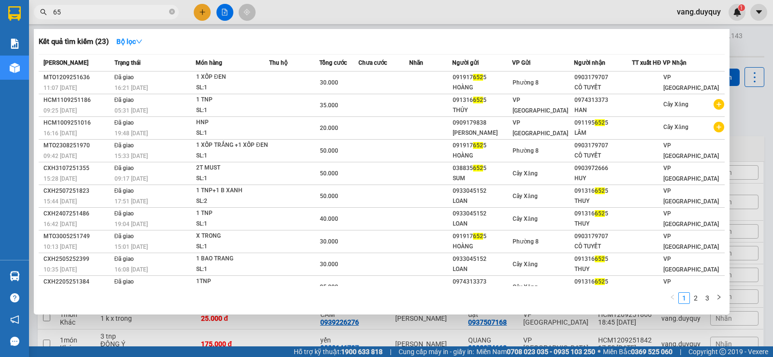
type input "6"
type input "1464"
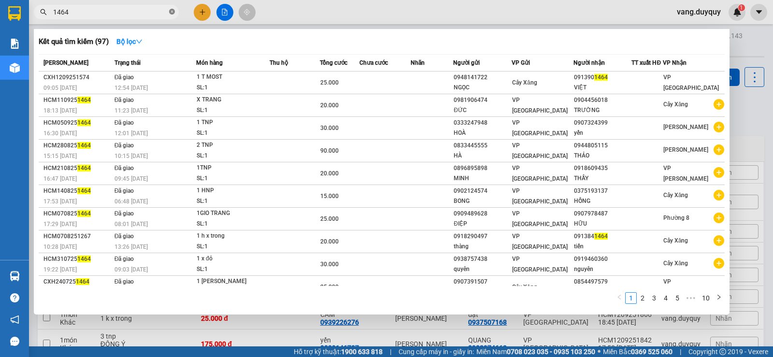
click at [169, 12] on icon "close-circle" at bounding box center [172, 12] width 6 height 6
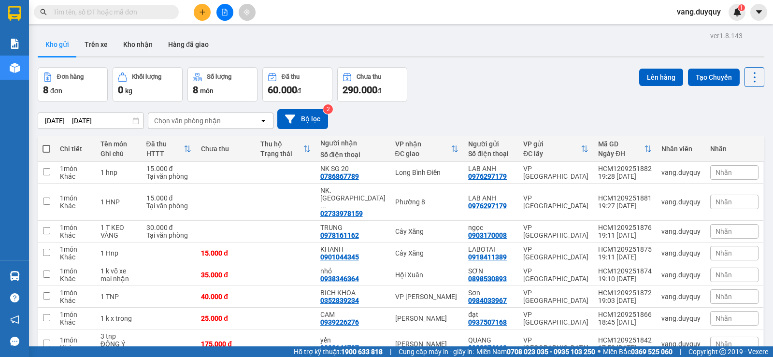
type input "."
click at [151, 14] on input "." at bounding box center [110, 12] width 114 height 11
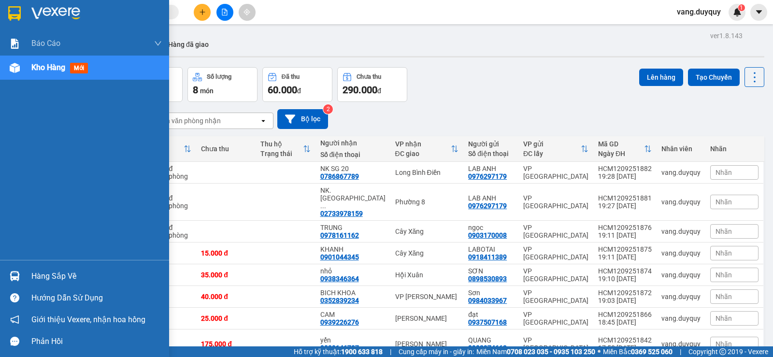
click at [13, 19] on img at bounding box center [14, 13] width 13 height 14
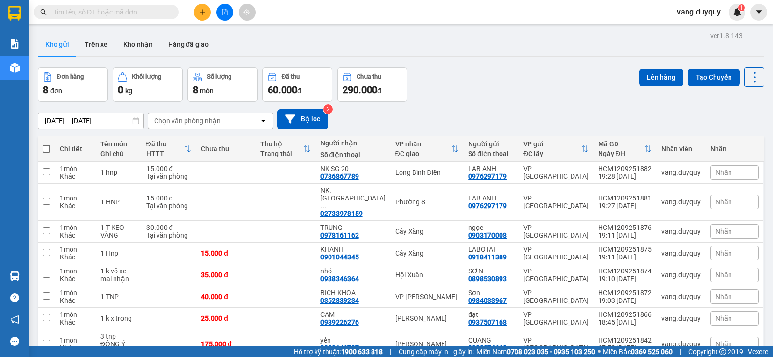
click at [203, 12] on icon "plus" at bounding box center [202, 12] width 5 height 0
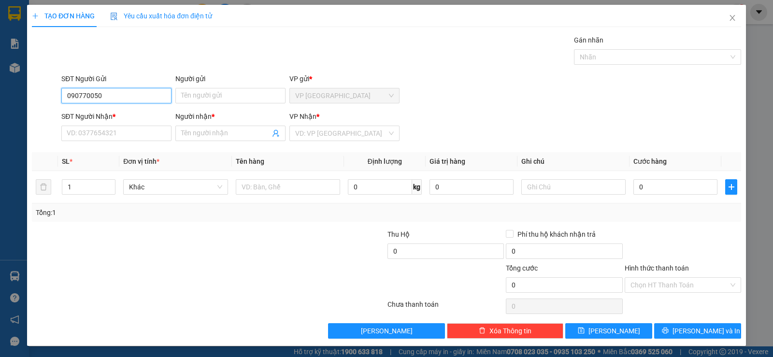
type input "0907700500"
click at [131, 118] on div "0907700500 - 9 HIẾU" at bounding box center [116, 115] width 98 height 11
type input "9 HIẾU"
type input "0907700500"
type input "9 HIẾU"
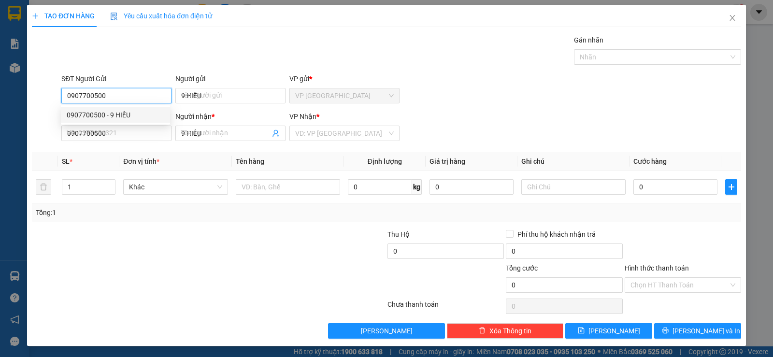
type input "70.000"
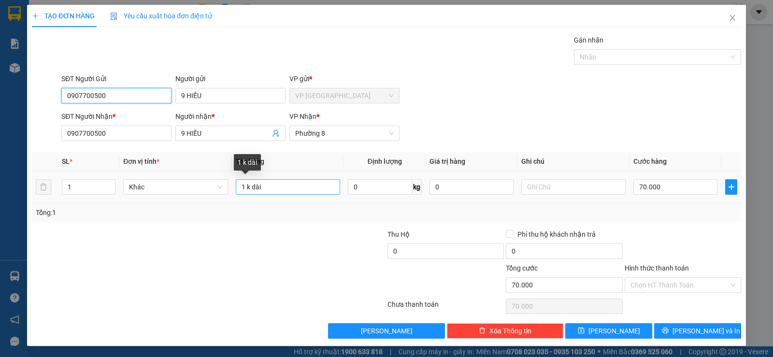
type input "0907700500"
click at [266, 189] on input "1 k dài" at bounding box center [288, 186] width 104 height 15
type input "1 tnp"
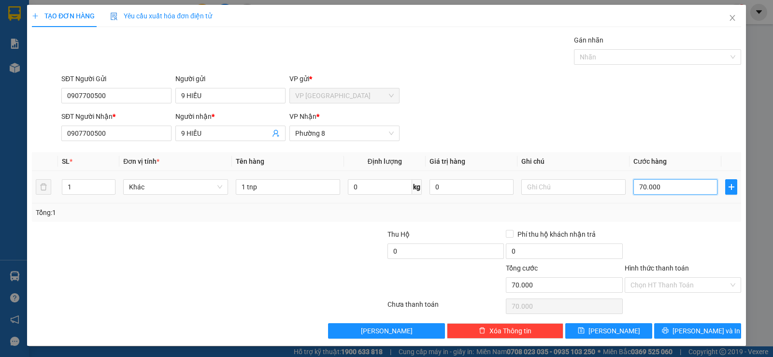
click at [659, 189] on input "70.000" at bounding box center [675, 186] width 84 height 15
type input "2"
type input "25"
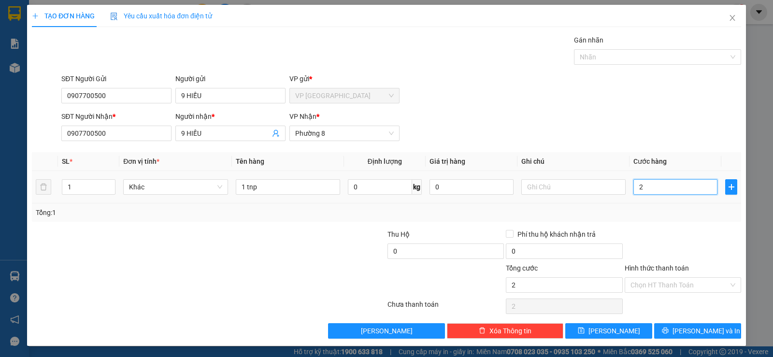
type input "25"
type input "25.000"
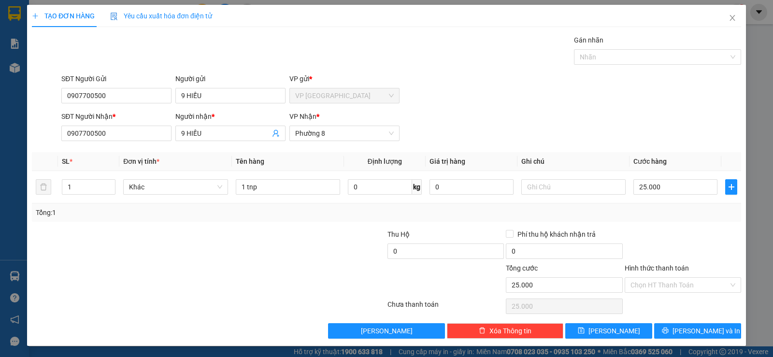
click at [652, 229] on div at bounding box center [683, 246] width 118 height 34
click at [668, 328] on icon "printer" at bounding box center [665, 331] width 6 height 6
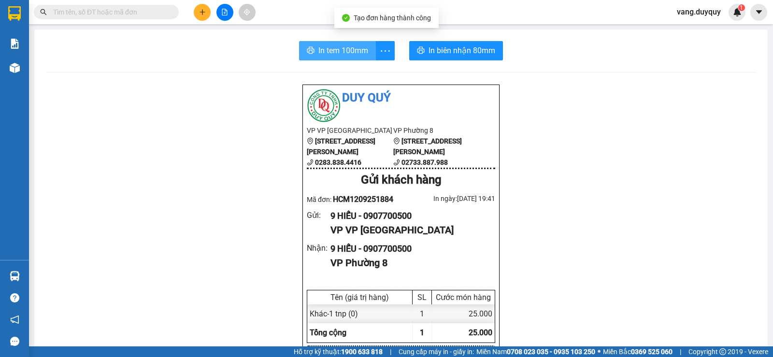
click at [307, 47] on icon "printer" at bounding box center [311, 50] width 8 height 8
click at [94, 15] on input "text" at bounding box center [110, 12] width 114 height 11
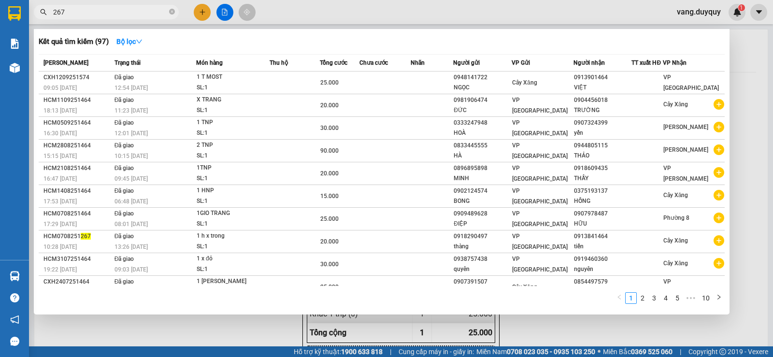
type input "2673"
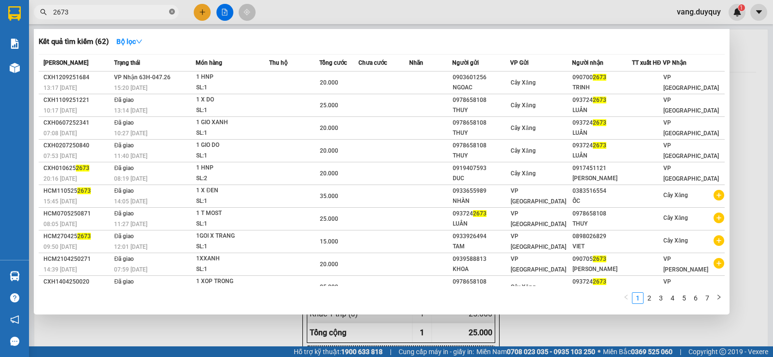
click at [171, 12] on icon "close-circle" at bounding box center [172, 12] width 6 height 6
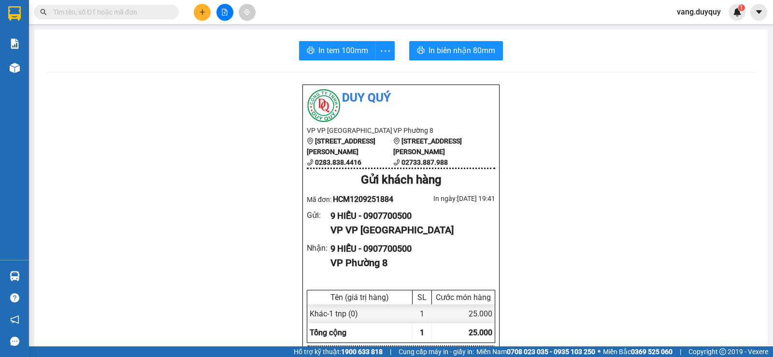
click at [159, 14] on input "text" at bounding box center [110, 12] width 114 height 11
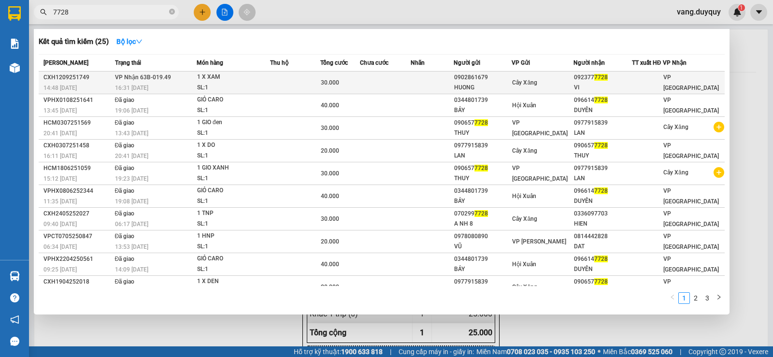
type input "7728"
click at [346, 79] on div "30.000" at bounding box center [340, 82] width 39 height 11
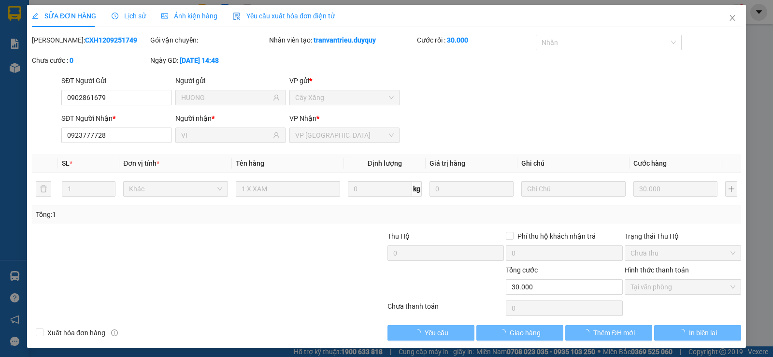
type input "0902861679"
type input "HUONG"
type input "0923777728"
type input "VI"
type input "30.000"
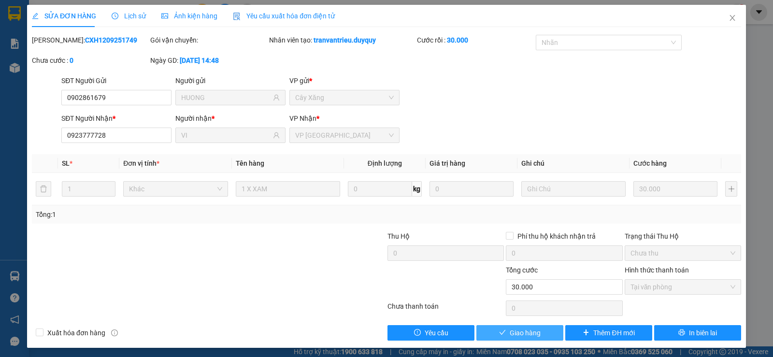
click at [542, 338] on button "Giao hàng" at bounding box center [519, 332] width 87 height 15
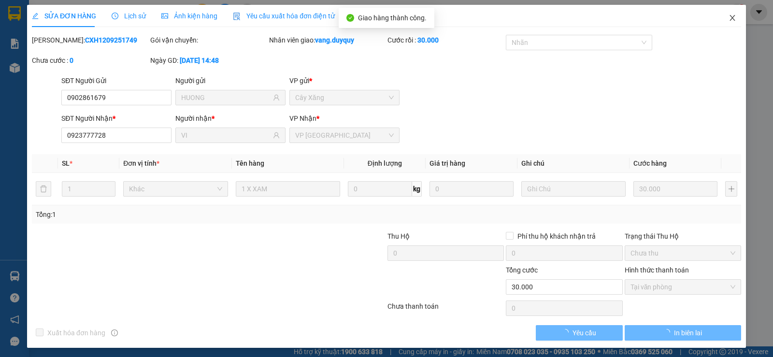
click at [720, 15] on span "Close" at bounding box center [732, 18] width 27 height 27
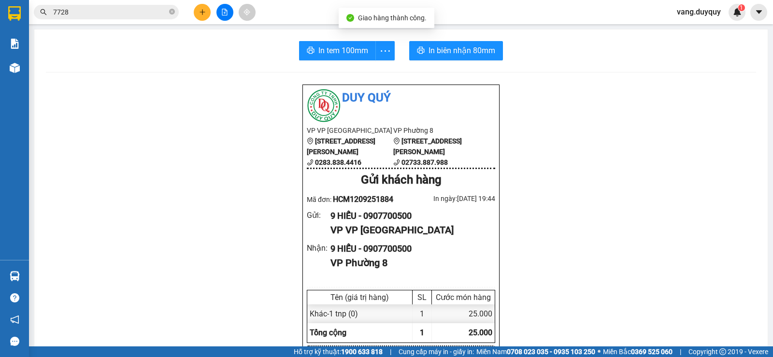
click at [176, 8] on span "7728" at bounding box center [106, 12] width 145 height 14
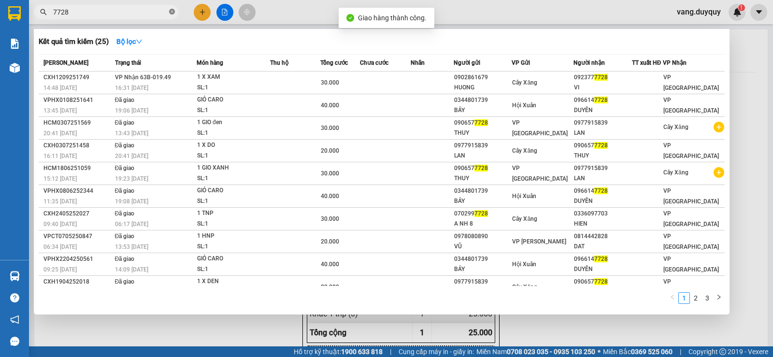
click at [172, 9] on icon "close-circle" at bounding box center [172, 12] width 6 height 6
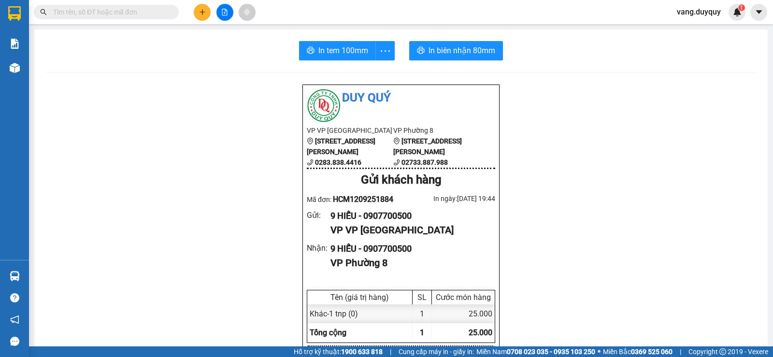
click at [140, 8] on input "text" at bounding box center [110, 12] width 114 height 11
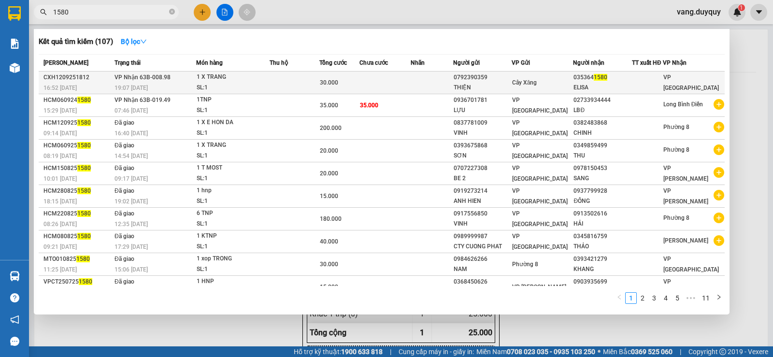
type input "1580"
click at [317, 90] on td at bounding box center [295, 82] width 50 height 23
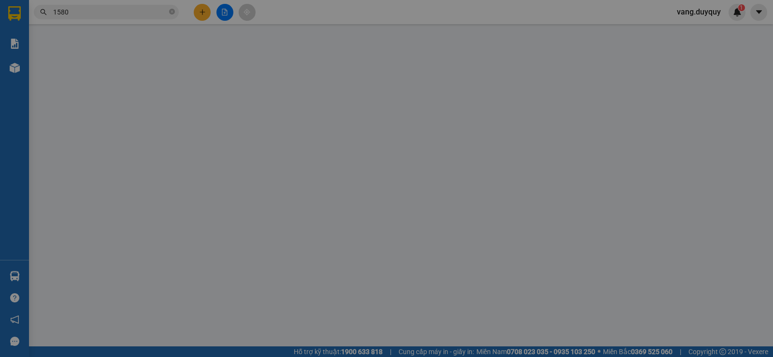
type input "0792390359"
type input "THIỆN"
type input "0353641580"
type input "ELISA"
type input "30.000"
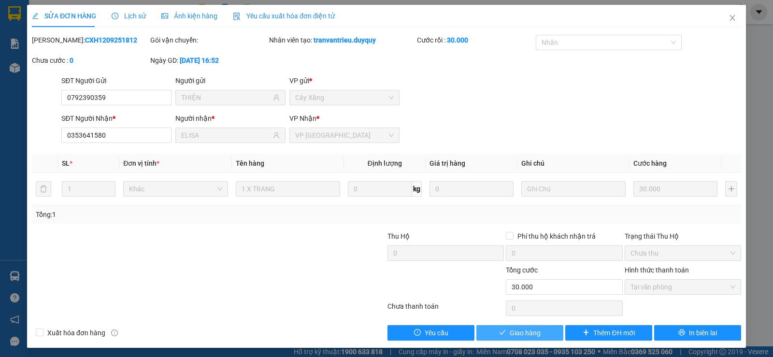
click at [516, 329] on span "Giao hàng" at bounding box center [525, 333] width 31 height 11
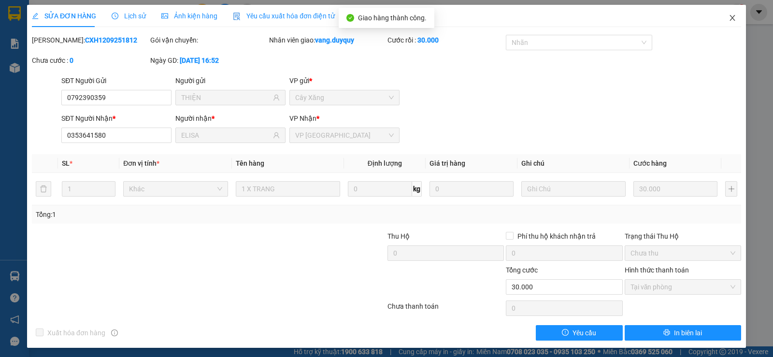
click at [729, 15] on icon "close" at bounding box center [733, 18] width 8 height 8
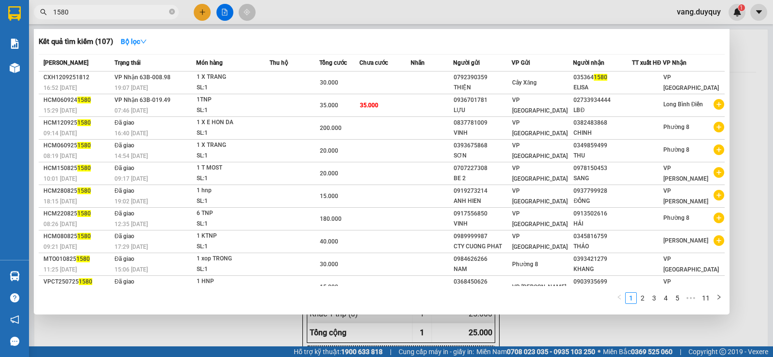
click at [130, 13] on input "1580" at bounding box center [110, 12] width 114 height 11
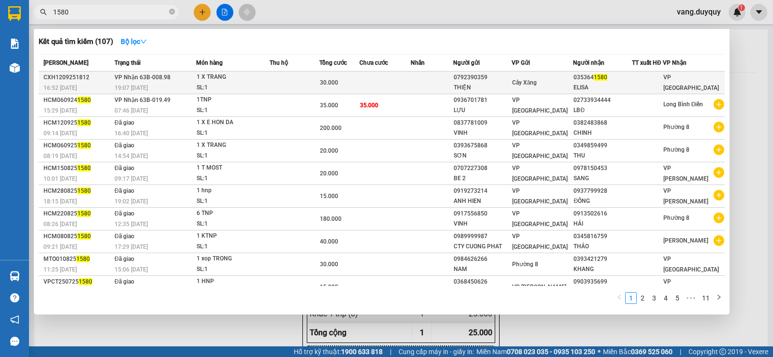
click at [248, 88] on div "SL: 1" at bounding box center [233, 88] width 72 height 11
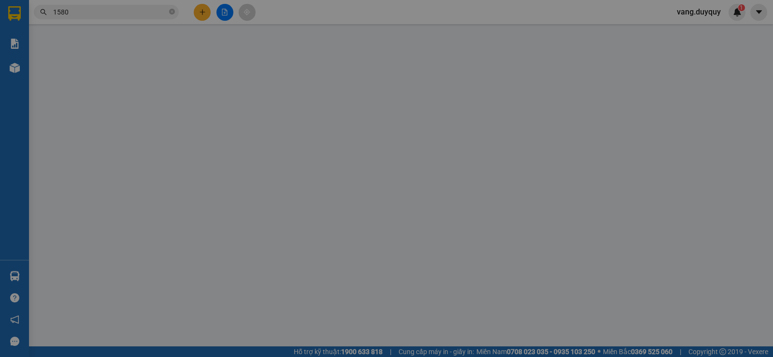
type input "0792390359"
type input "THIỆN"
type input "0353641580"
type input "ELISA"
type input "30.000"
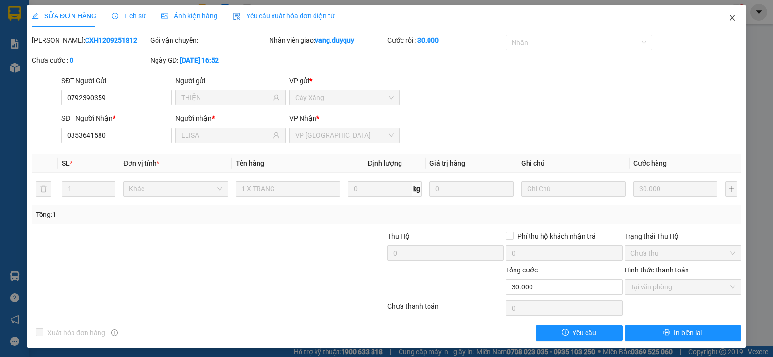
click at [721, 15] on span "Close" at bounding box center [732, 18] width 27 height 27
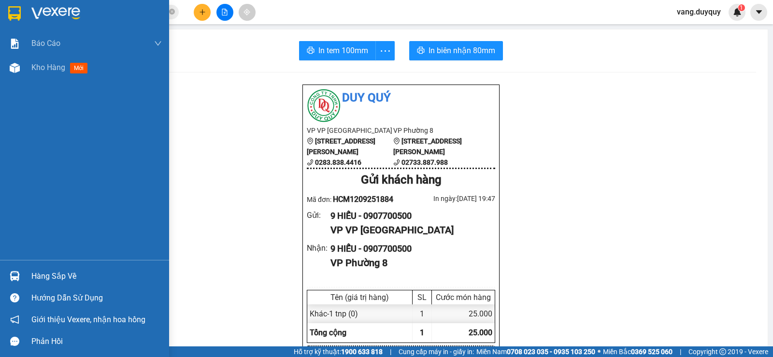
click at [49, 273] on div "Hàng sắp về" at bounding box center [96, 276] width 130 height 14
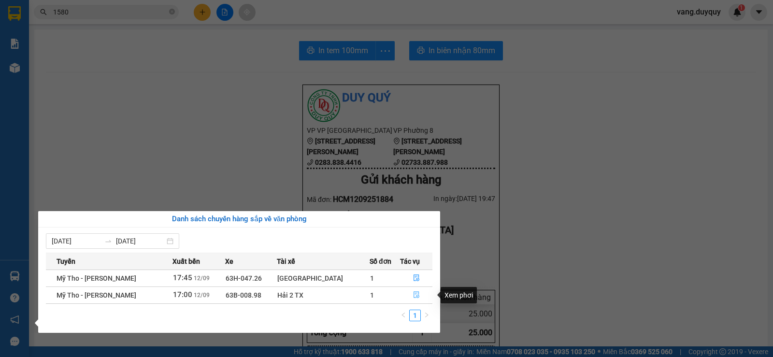
click at [413, 297] on icon "file-done" at bounding box center [416, 294] width 7 height 7
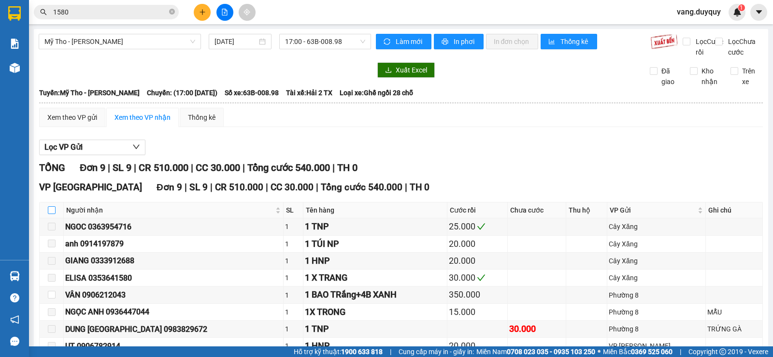
click at [53, 214] on input "checkbox" at bounding box center [52, 210] width 8 height 8
checkbox input "true"
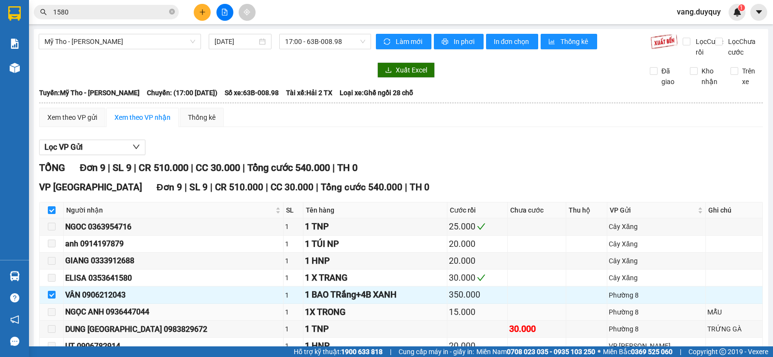
scroll to position [86, 0]
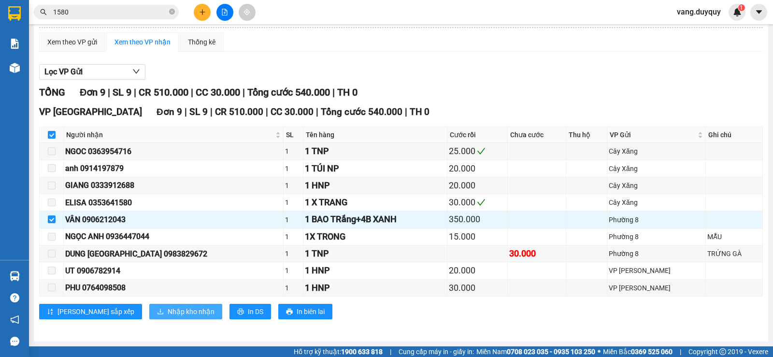
click at [168, 312] on span "Nhập kho nhận" at bounding box center [191, 311] width 47 height 11
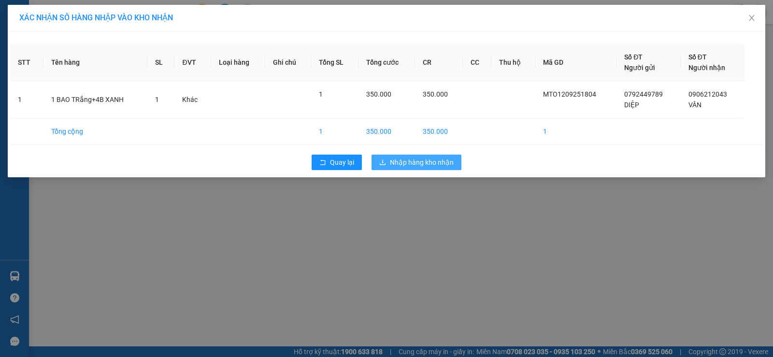
click at [430, 163] on span "Nhập hàng kho nhận" at bounding box center [422, 162] width 64 height 11
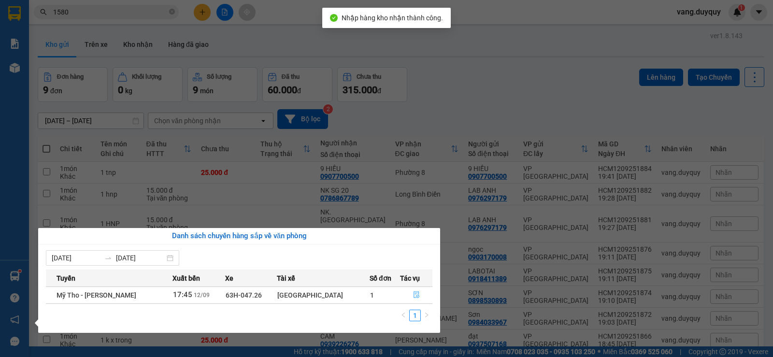
click at [413, 293] on icon "file-done" at bounding box center [416, 294] width 7 height 7
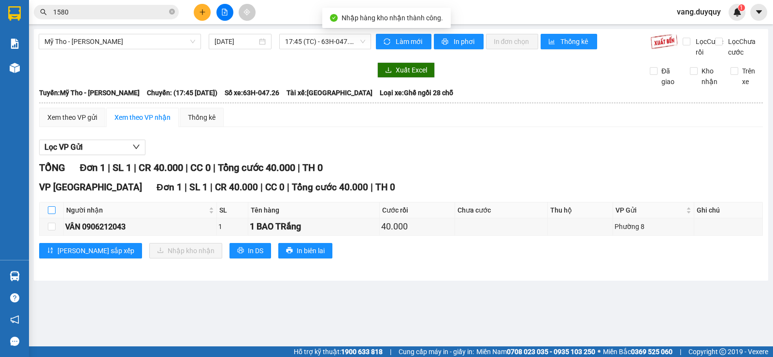
click at [53, 214] on input "checkbox" at bounding box center [52, 210] width 8 height 8
checkbox input "true"
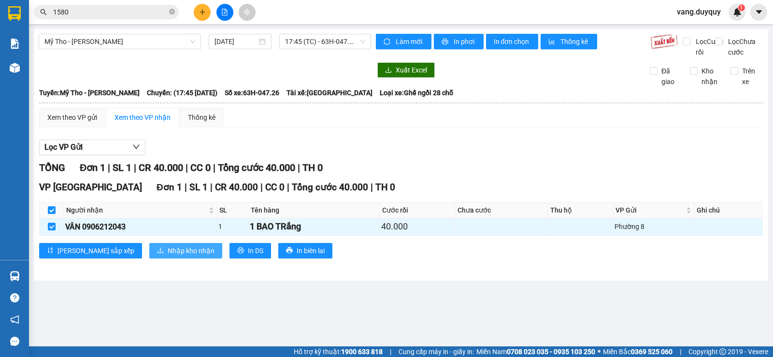
click at [168, 256] on span "Nhập kho nhận" at bounding box center [191, 250] width 47 height 11
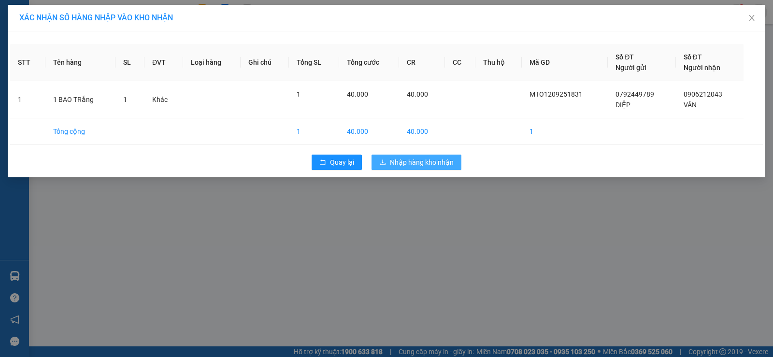
click at [422, 160] on span "Nhập hàng kho nhận" at bounding box center [422, 162] width 64 height 11
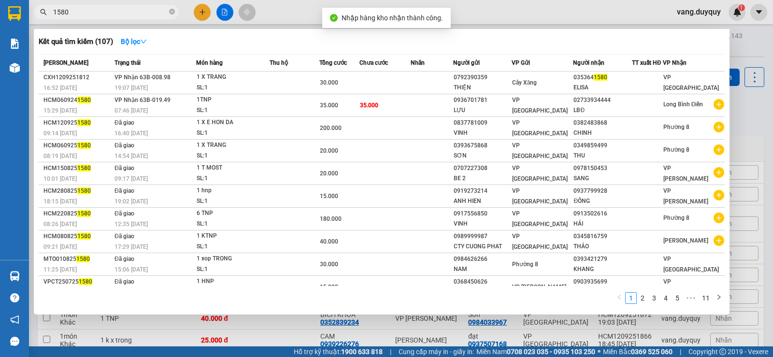
click at [135, 11] on input "1580" at bounding box center [110, 12] width 114 height 11
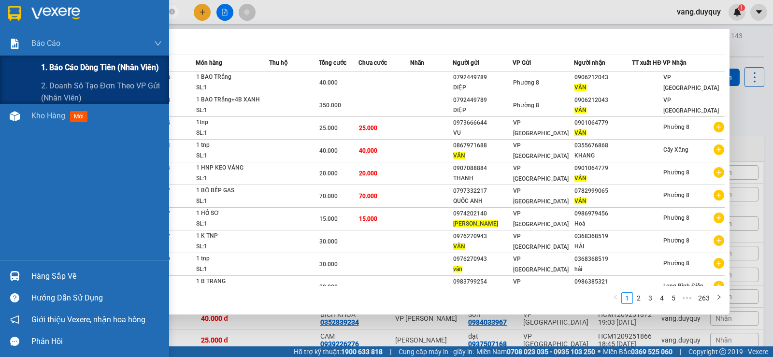
type input "vân"
click at [52, 66] on span "1. Báo cáo dòng tiền (nhân viên)" at bounding box center [100, 67] width 118 height 12
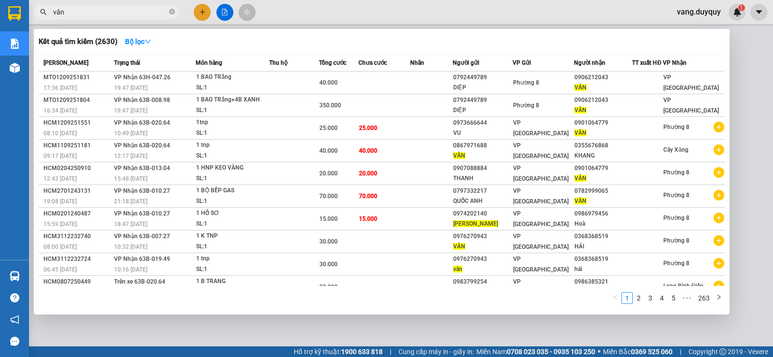
click at [298, 7] on div at bounding box center [386, 178] width 773 height 357
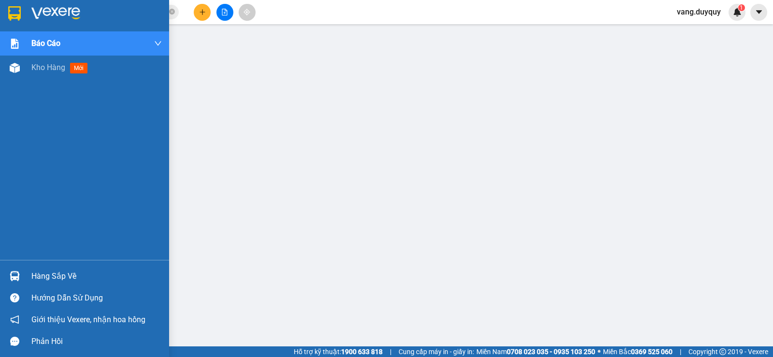
click at [50, 285] on div "Hàng sắp về" at bounding box center [84, 276] width 169 height 22
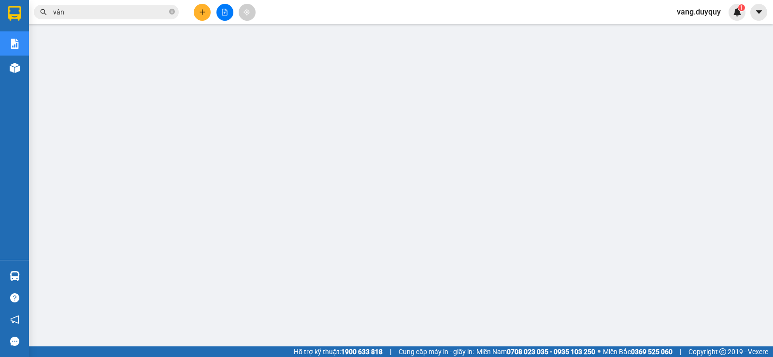
click at [195, 11] on button at bounding box center [202, 12] width 17 height 17
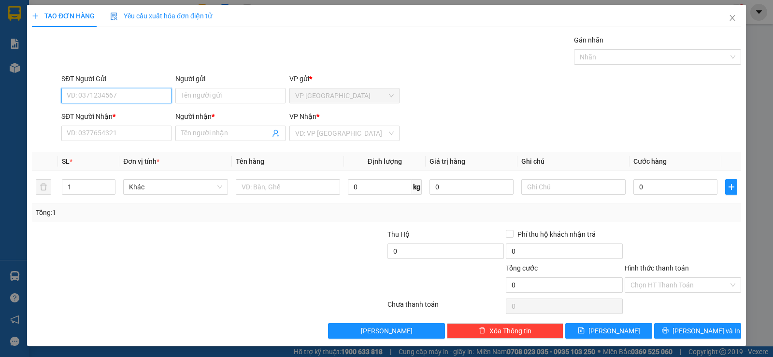
click at [124, 97] on input "SĐT Người Gửi" at bounding box center [116, 95] width 110 height 15
type input "0936087928"
click at [116, 111] on div "0936087928 - TIẾN" at bounding box center [116, 115] width 98 height 11
type input "TIẾN"
type input "0919789404"
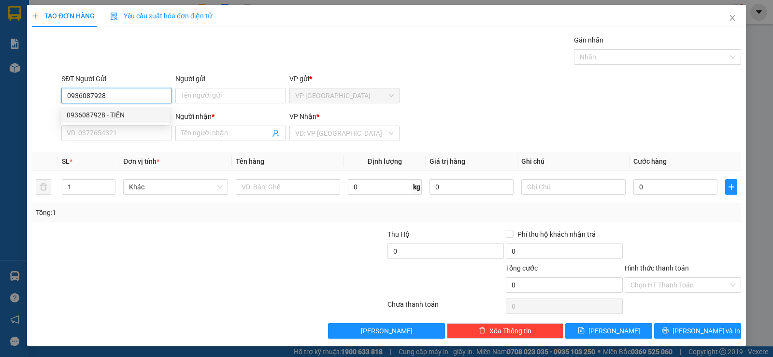
type input "PHUONG"
type input "30.000"
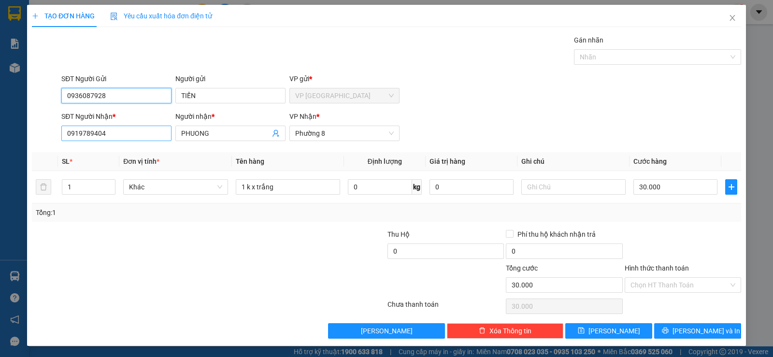
type input "0936087928"
click at [129, 130] on input "0919789404" at bounding box center [116, 133] width 110 height 15
type input "0943734033"
click at [217, 130] on input "PHUONG" at bounding box center [225, 133] width 89 height 11
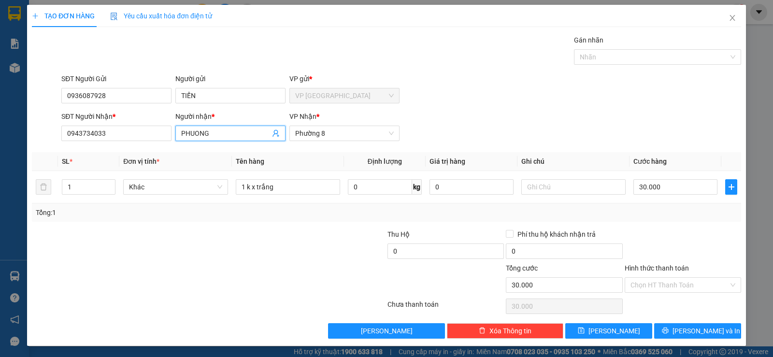
click at [217, 130] on input "PHUONG" at bounding box center [225, 133] width 89 height 11
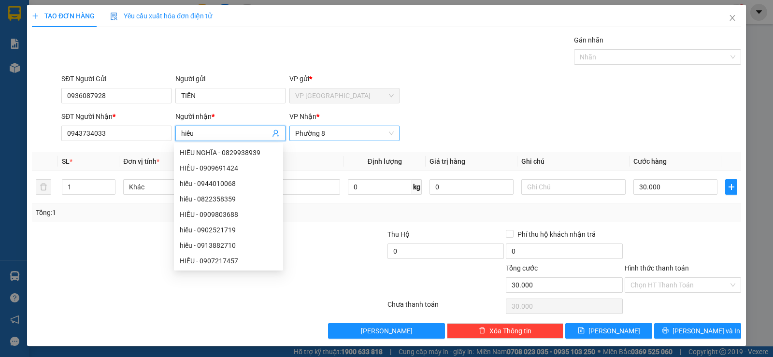
click at [338, 137] on span "Phường 8" at bounding box center [344, 133] width 99 height 14
type input "hiếu"
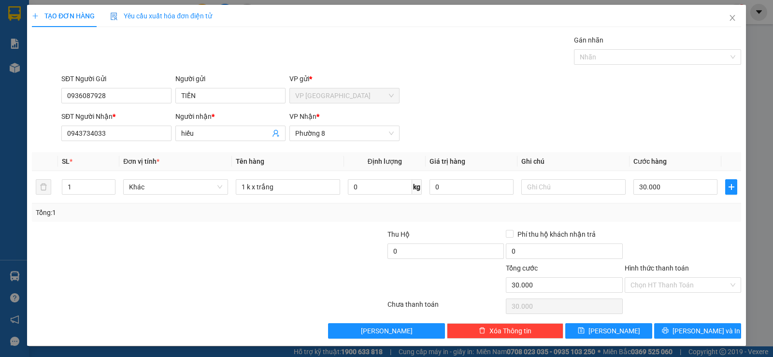
drag, startPoint x: 467, startPoint y: 121, endPoint x: 463, endPoint y: 130, distance: 10.2
click at [468, 121] on div "SĐT Người Nhận * 0943734033 Người nhận * hiếu VP Nhận * Phường 8" at bounding box center [401, 128] width 684 height 34
drag, startPoint x: 284, startPoint y: 183, endPoint x: 0, endPoint y: 258, distance: 293.9
click at [0, 259] on div "TẠO ĐƠN HÀNG Yêu cầu xuất hóa đơn điện tử Transit Pickup Surcharge Ids Transit …" at bounding box center [386, 178] width 773 height 357
type input "b"
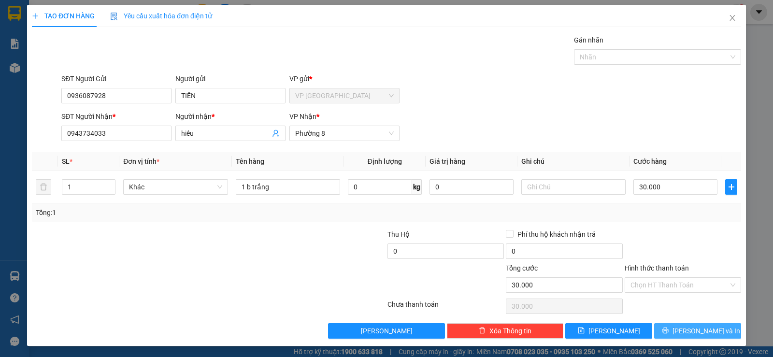
click at [657, 326] on button "[PERSON_NAME] và In" at bounding box center [697, 330] width 87 height 15
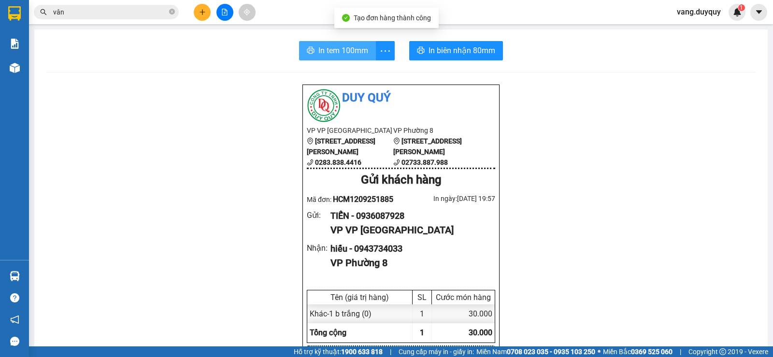
click at [339, 56] on span "In tem 100mm" at bounding box center [343, 50] width 50 height 12
click at [172, 11] on icon "close-circle" at bounding box center [172, 12] width 6 height 6
click at [147, 11] on input "text" at bounding box center [110, 12] width 114 height 11
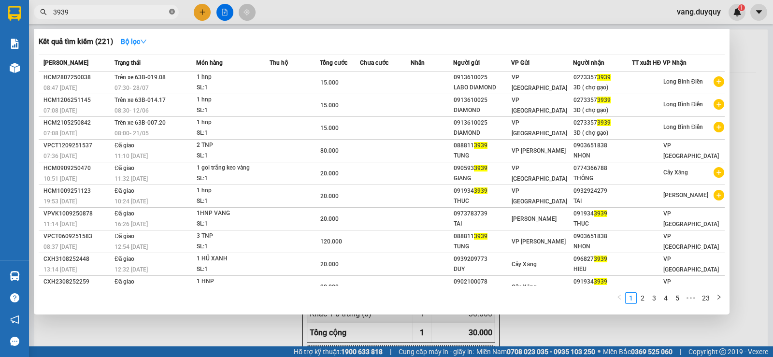
click at [171, 13] on icon "close-circle" at bounding box center [172, 12] width 6 height 6
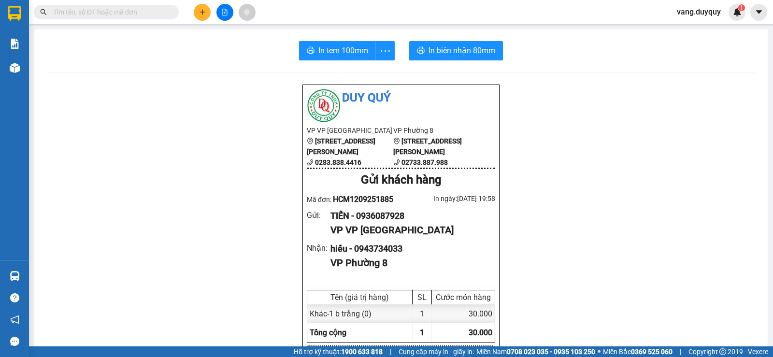
click at [147, 14] on input "text" at bounding box center [110, 12] width 114 height 11
click at [197, 19] on button at bounding box center [202, 12] width 17 height 17
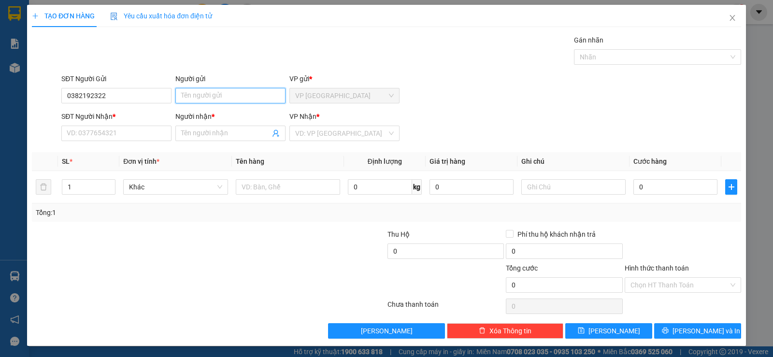
click at [204, 98] on input "Người gửi" at bounding box center [230, 95] width 110 height 15
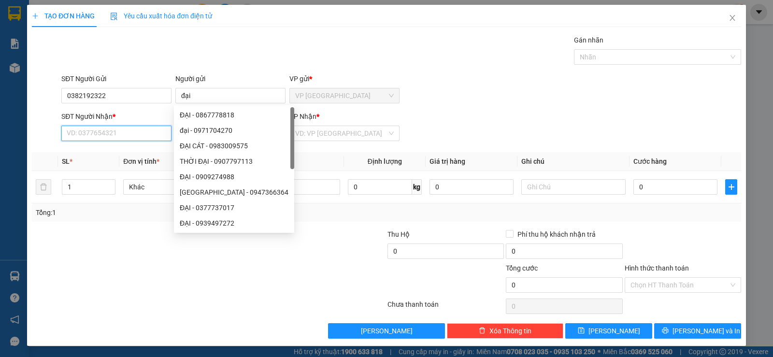
click at [127, 131] on input "SĐT Người Nhận *" at bounding box center [116, 133] width 110 height 15
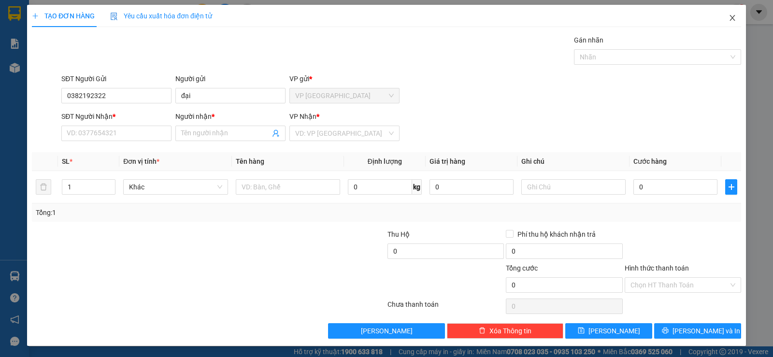
click at [729, 19] on icon "close" at bounding box center [733, 18] width 8 height 8
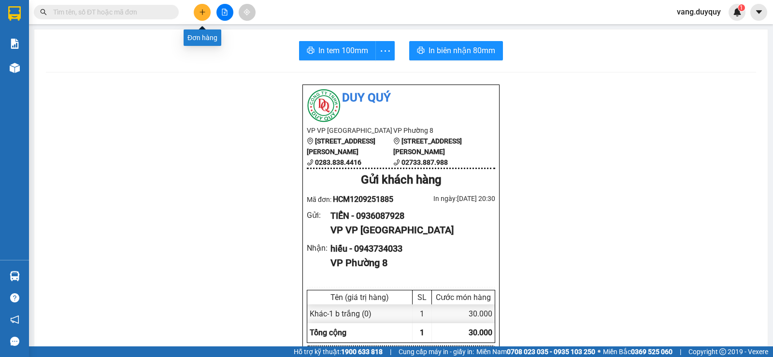
click at [205, 13] on icon "plus" at bounding box center [202, 12] width 7 height 7
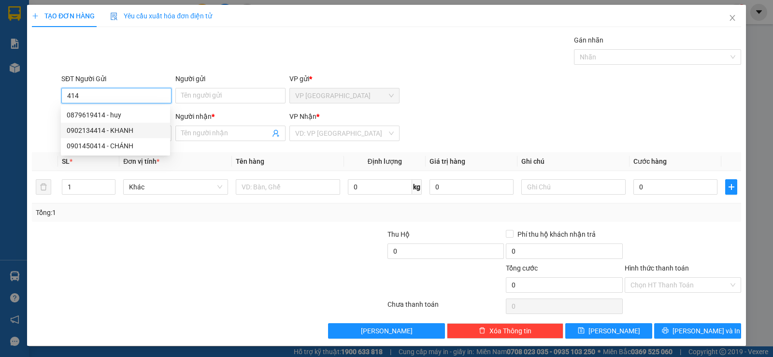
click at [121, 129] on div "0902134414 - KHANH" at bounding box center [116, 130] width 98 height 11
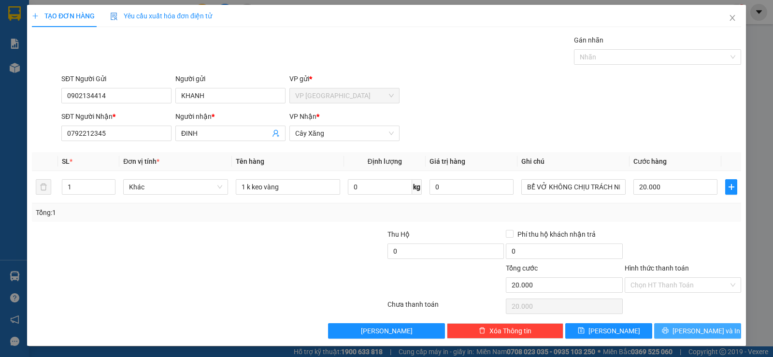
click at [676, 326] on button "[PERSON_NAME] và In" at bounding box center [697, 330] width 87 height 15
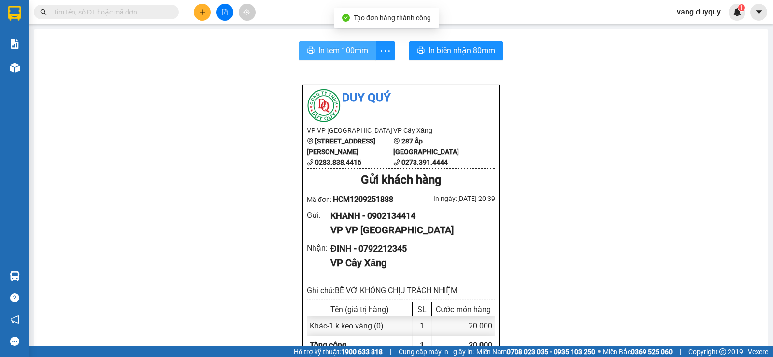
click at [319, 56] on span "In tem 100mm" at bounding box center [343, 50] width 50 height 12
